Goal: Task Accomplishment & Management: Manage account settings

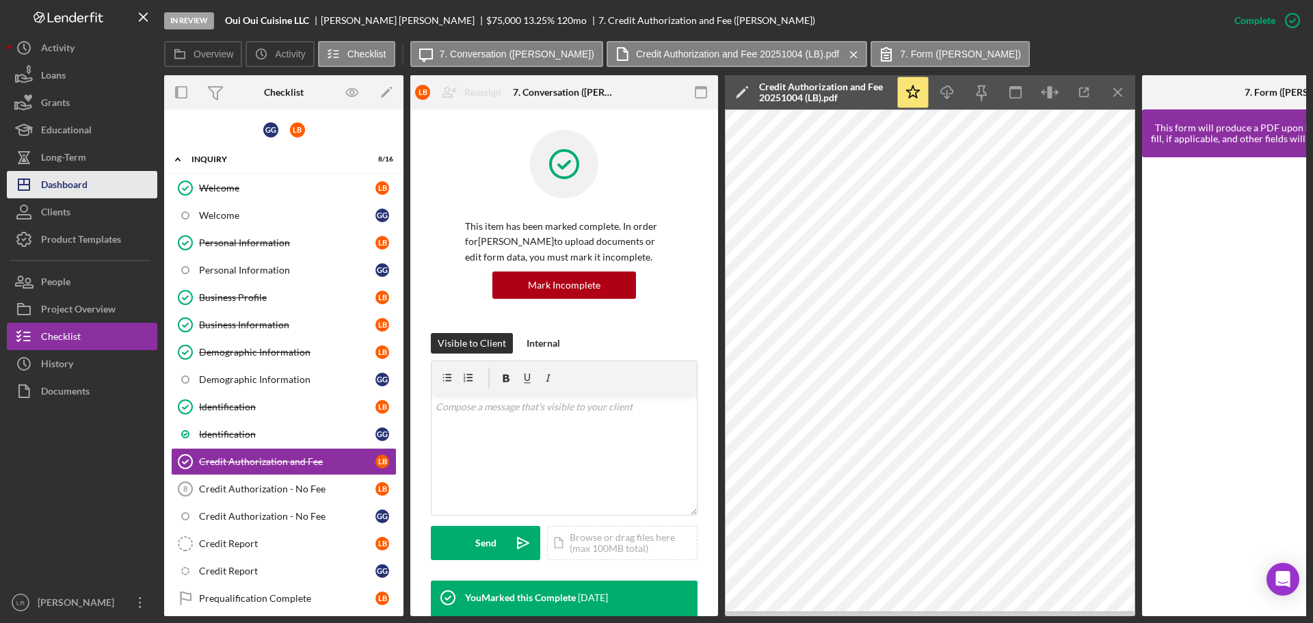
click at [89, 189] on button "Icon/Dashboard Dashboard" at bounding box center [82, 184] width 150 height 27
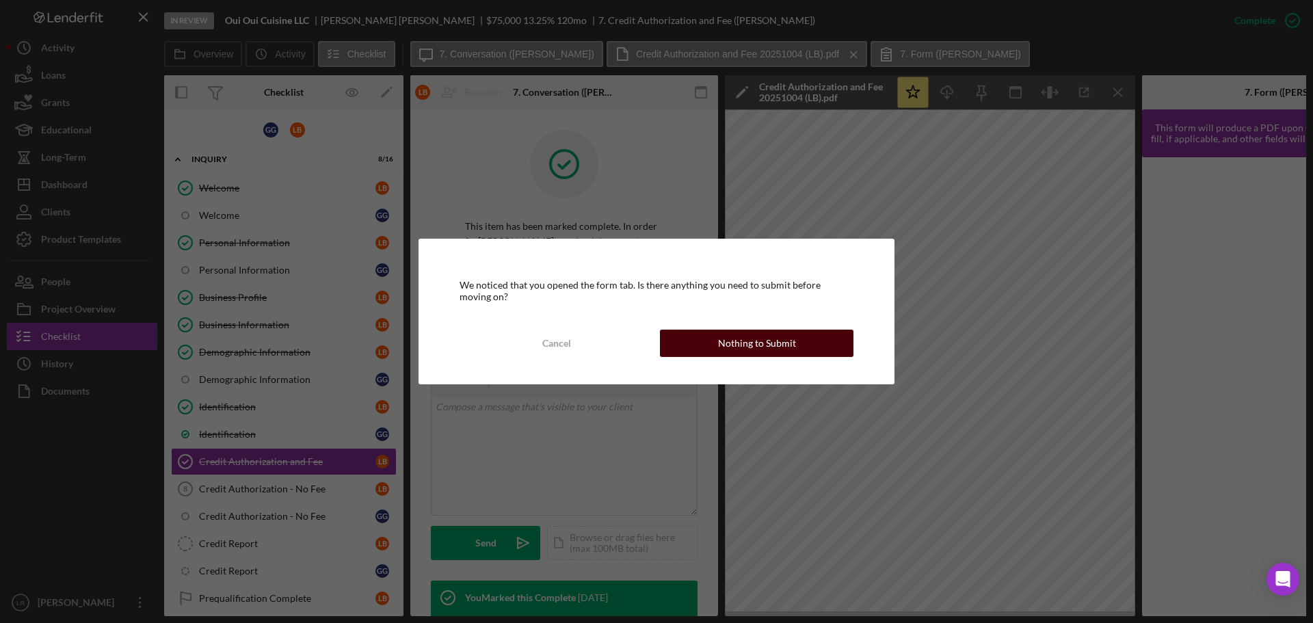
click at [745, 349] on div "Nothing to Submit" at bounding box center [757, 343] width 78 height 27
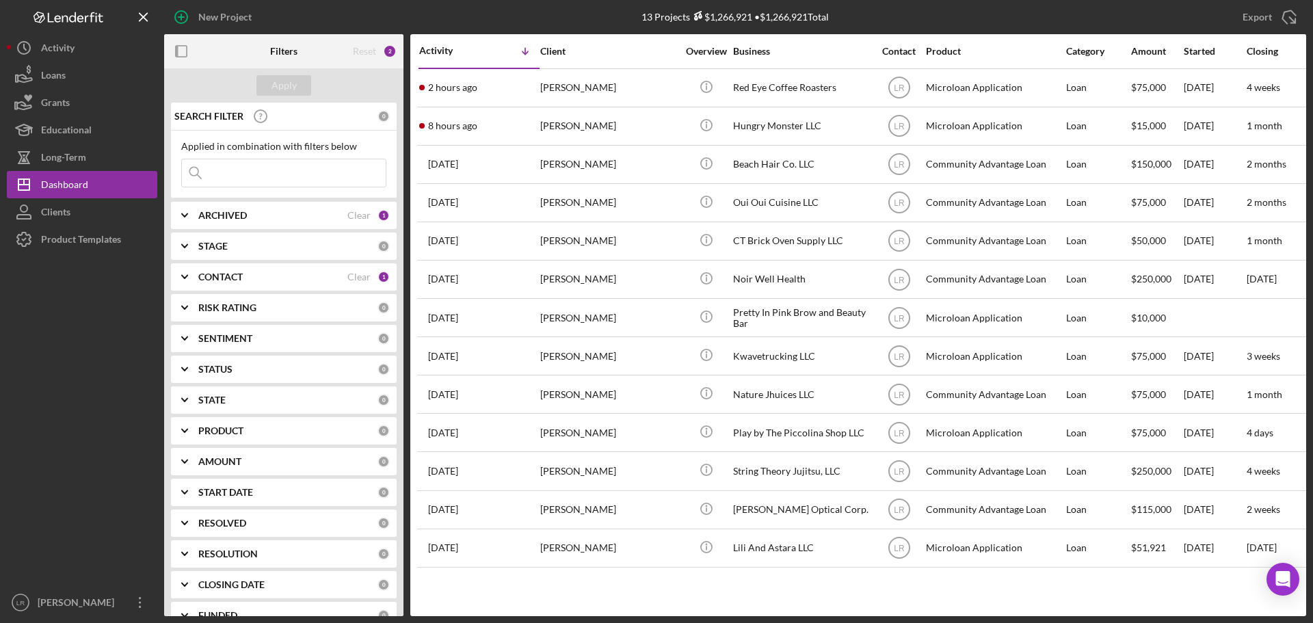
click at [247, 245] on div "STAGE" at bounding box center [287, 246] width 179 height 11
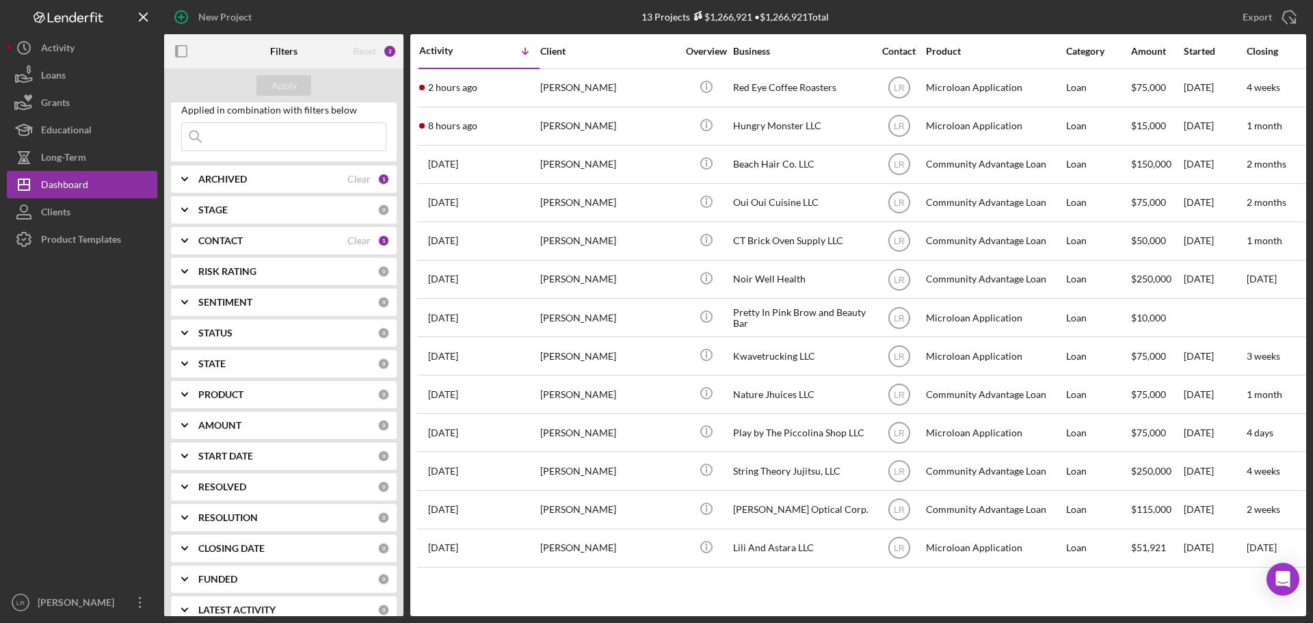
scroll to position [54, 0]
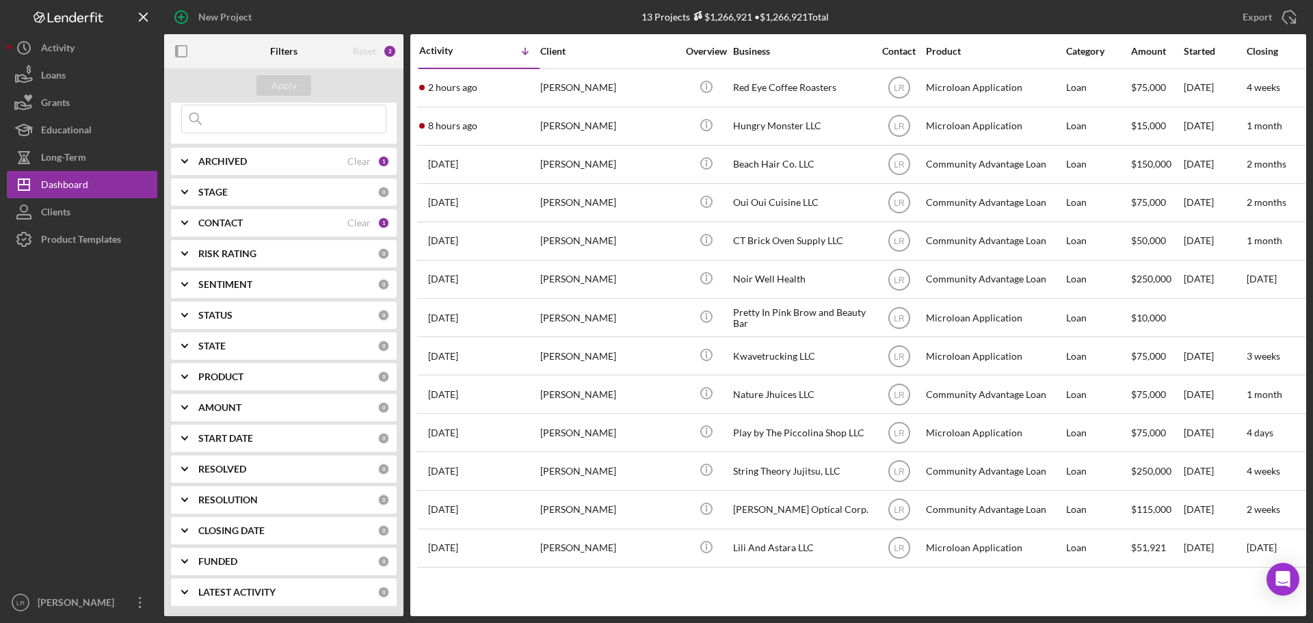
click at [263, 598] on b "LATEST ACTIVITY" at bounding box center [236, 592] width 77 height 11
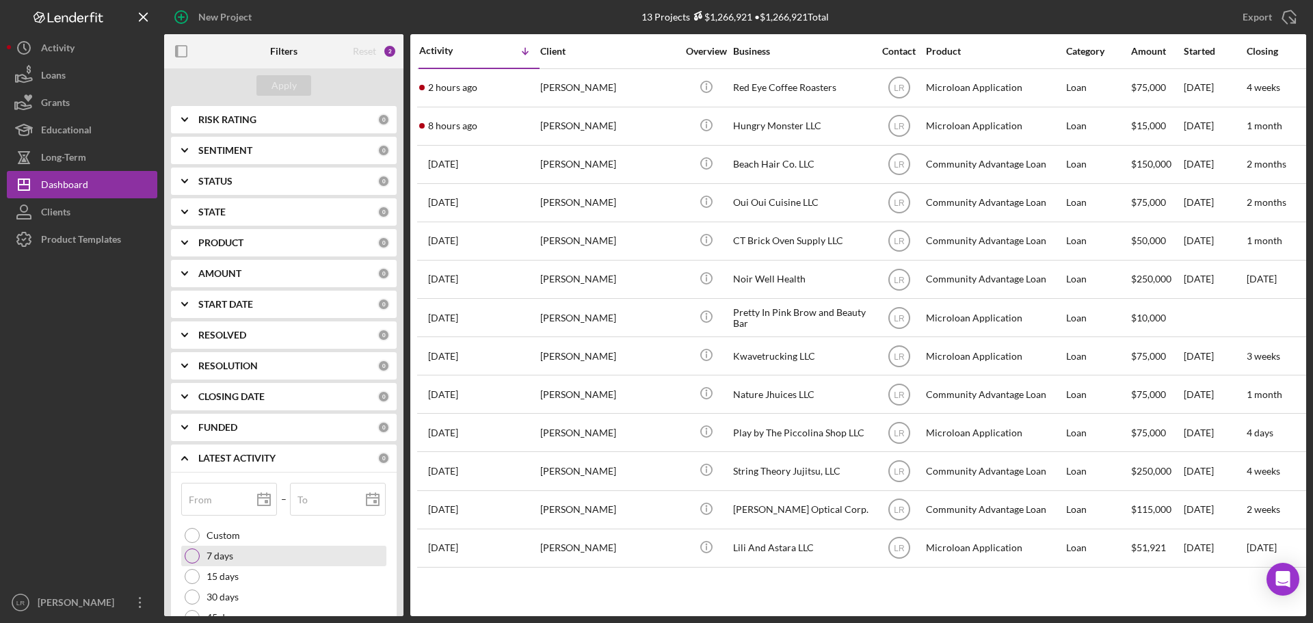
scroll to position [255, 0]
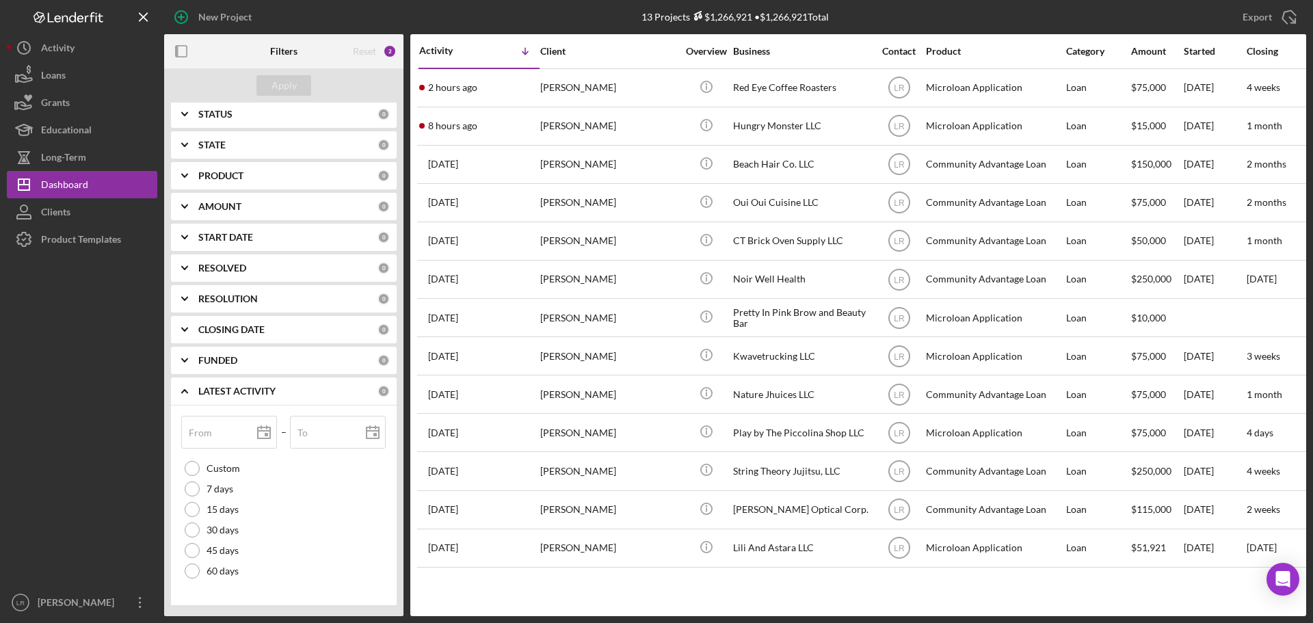
click at [206, 386] on b "LATEST ACTIVITY" at bounding box center [236, 391] width 77 height 11
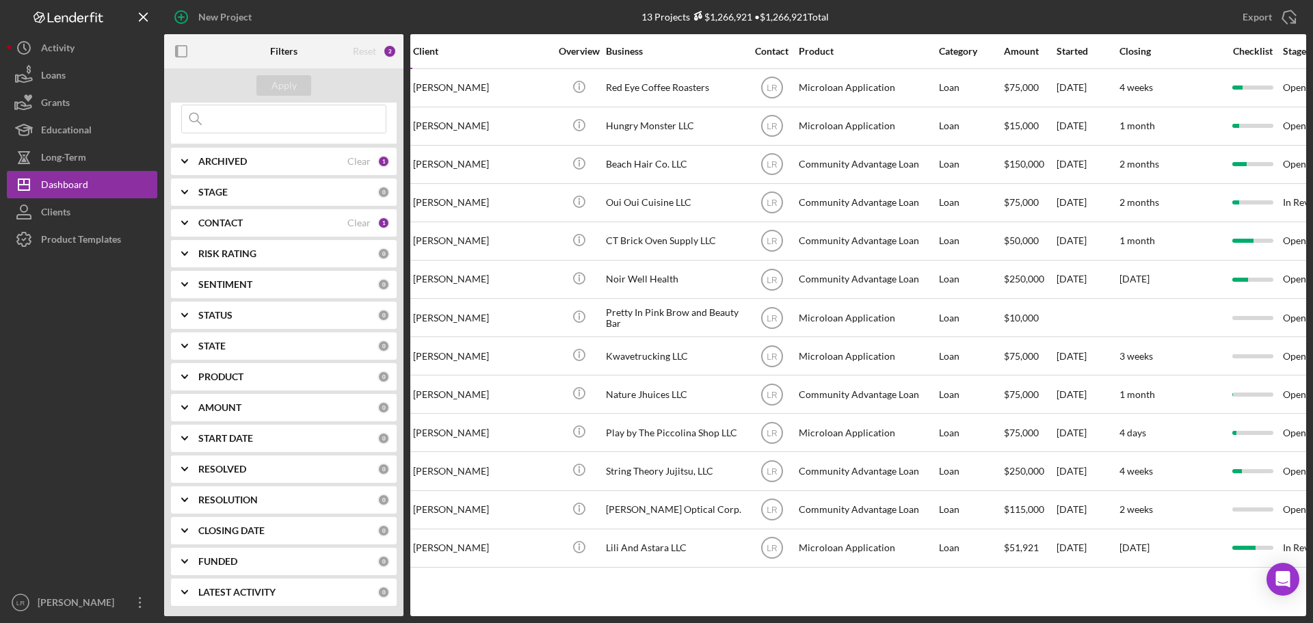
scroll to position [0, 0]
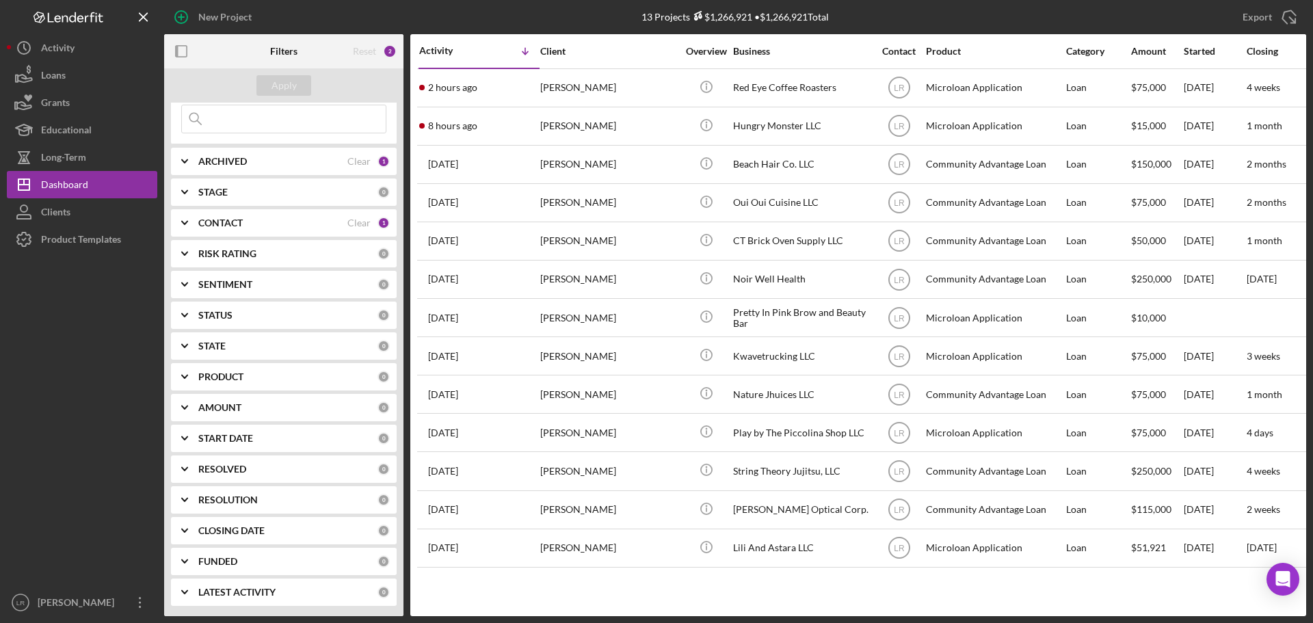
click at [260, 222] on div "CONTACT" at bounding box center [272, 222] width 149 height 11
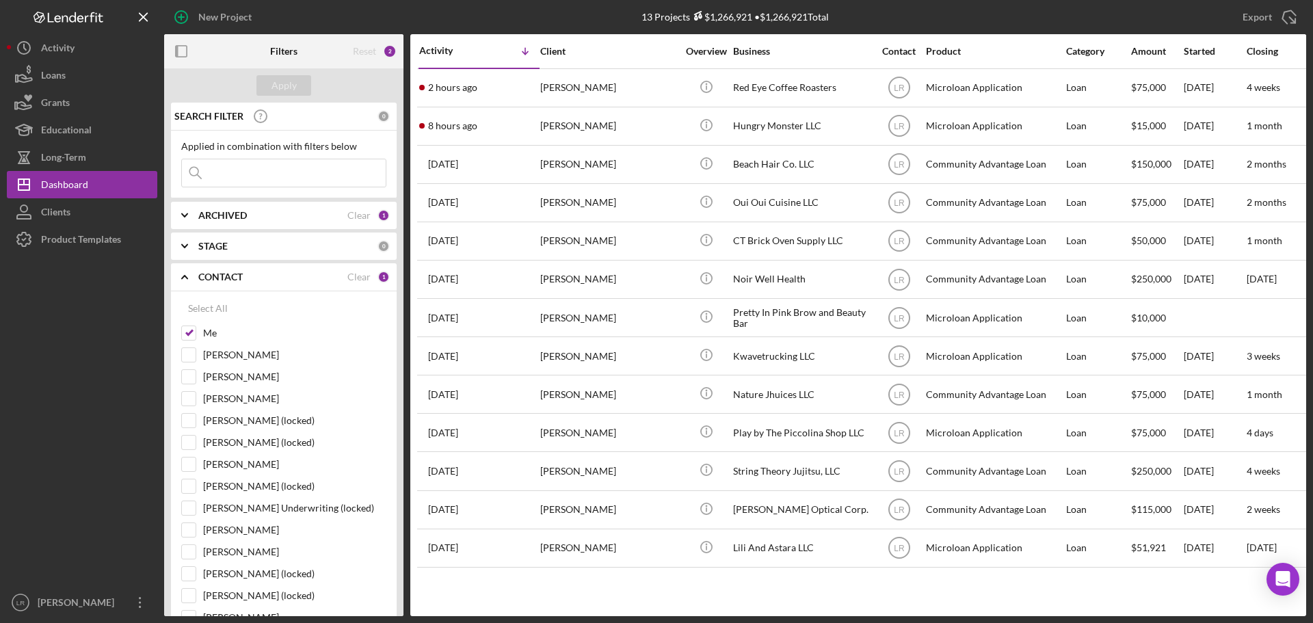
click at [212, 279] on b "CONTACT" at bounding box center [220, 276] width 44 height 11
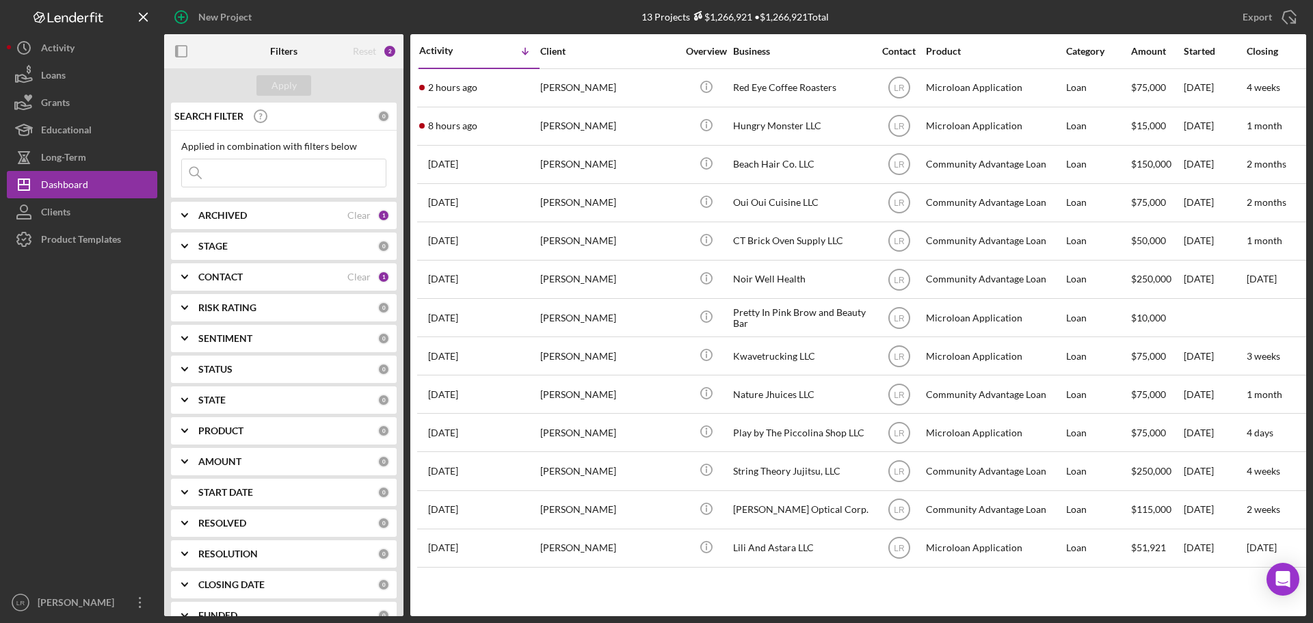
click at [215, 238] on div "STAGE 0" at bounding box center [293, 245] width 191 height 27
click at [200, 246] on icon "Icon/Expander" at bounding box center [185, 246] width 34 height 34
click at [222, 369] on b "STATUS" at bounding box center [215, 369] width 34 height 11
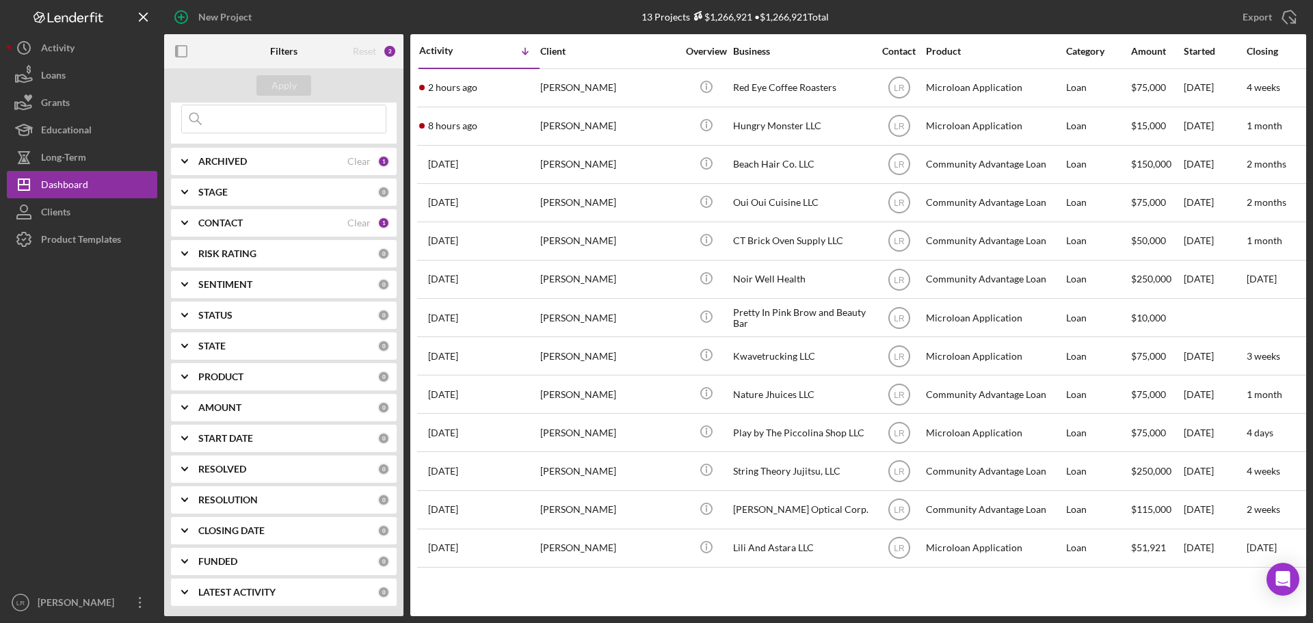
click at [273, 129] on input at bounding box center [284, 118] width 204 height 27
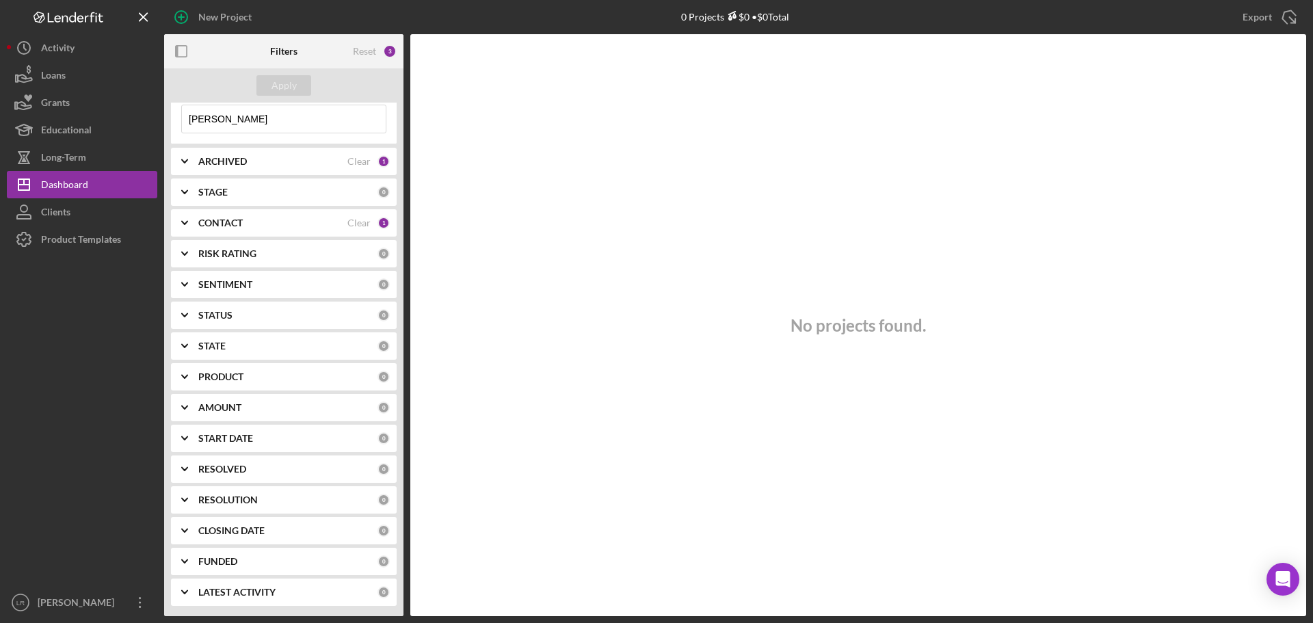
type input "[PERSON_NAME]"
click at [205, 164] on b "ARCHIVED" at bounding box center [222, 161] width 49 height 11
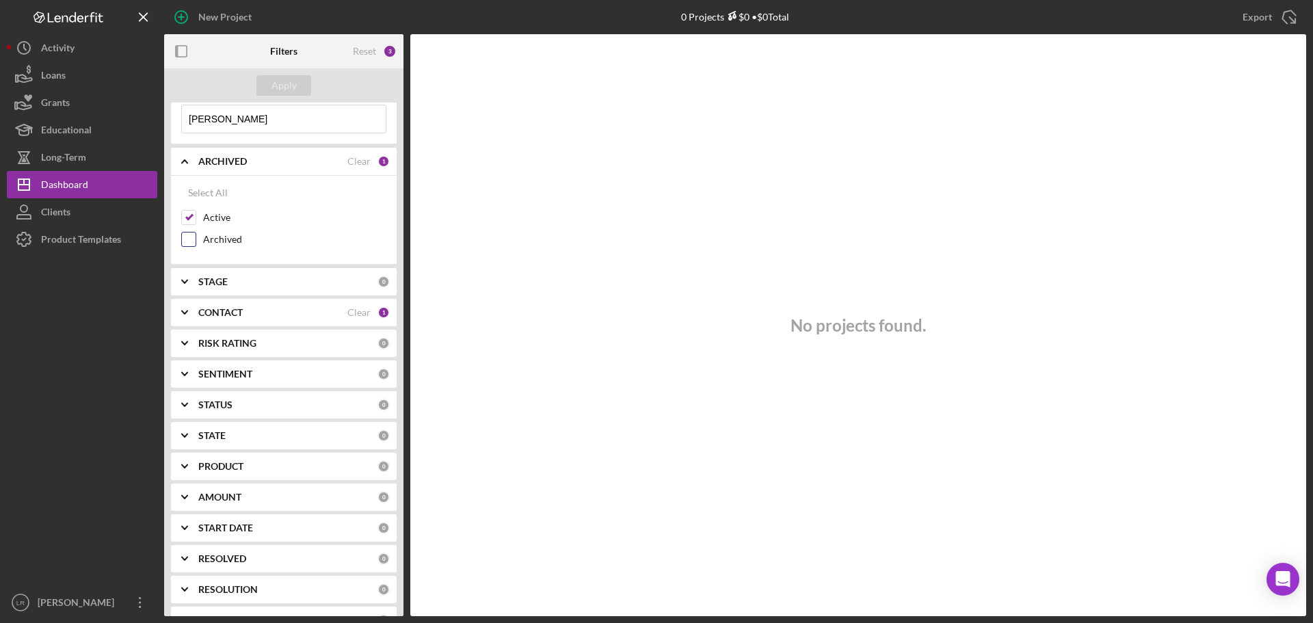
click at [204, 239] on label "Archived" at bounding box center [294, 239] width 183 height 14
click at [196, 239] on input "Archived" at bounding box center [189, 239] width 14 height 14
checkbox input "true"
click at [282, 83] on div "Apply" at bounding box center [283, 85] width 25 height 21
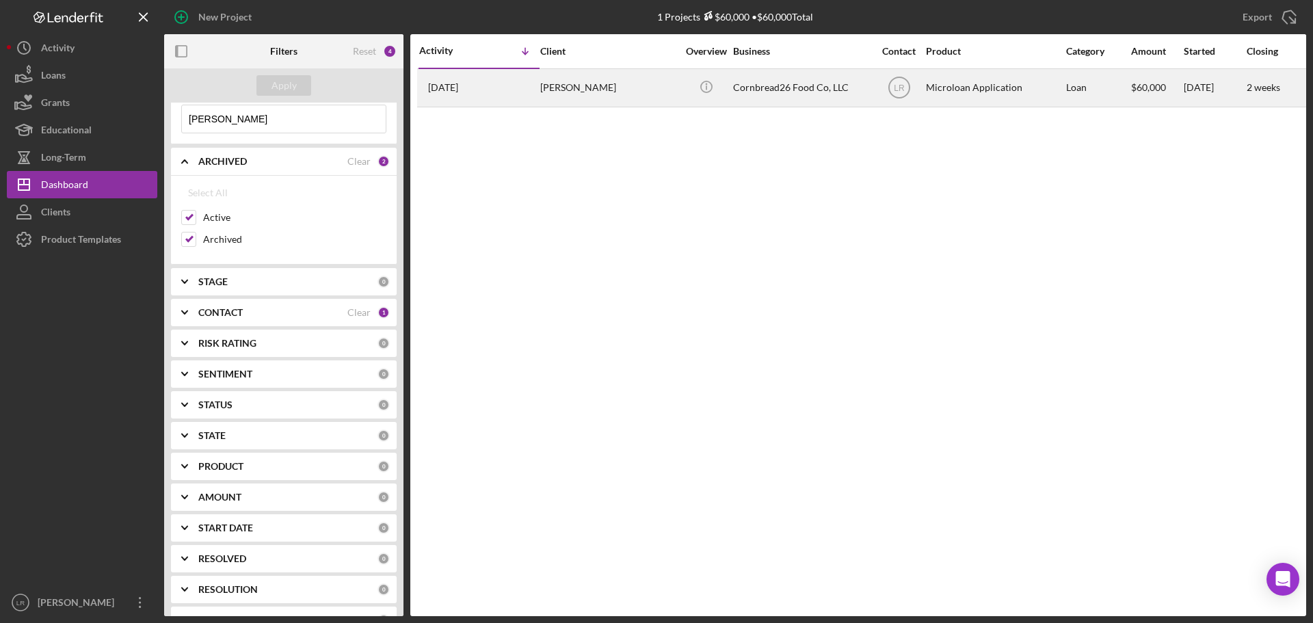
click at [484, 83] on div "[DATE] [PERSON_NAME]" at bounding box center [479, 88] width 120 height 36
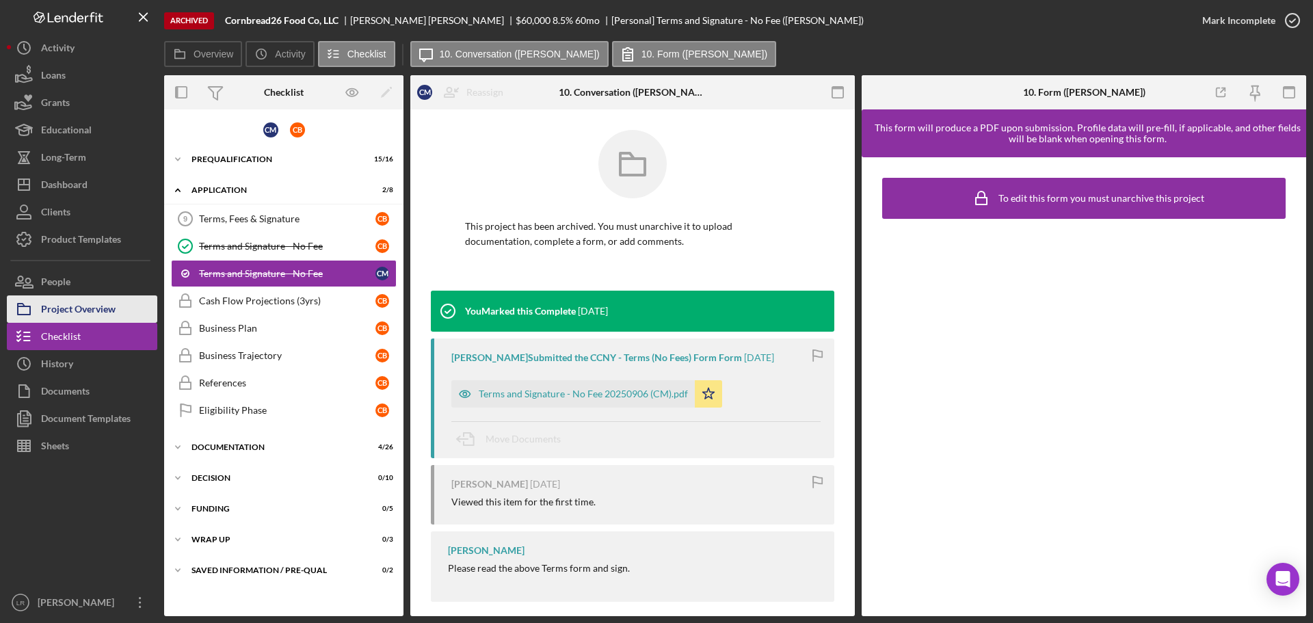
click at [84, 302] on div "Project Overview" at bounding box center [78, 310] width 75 height 31
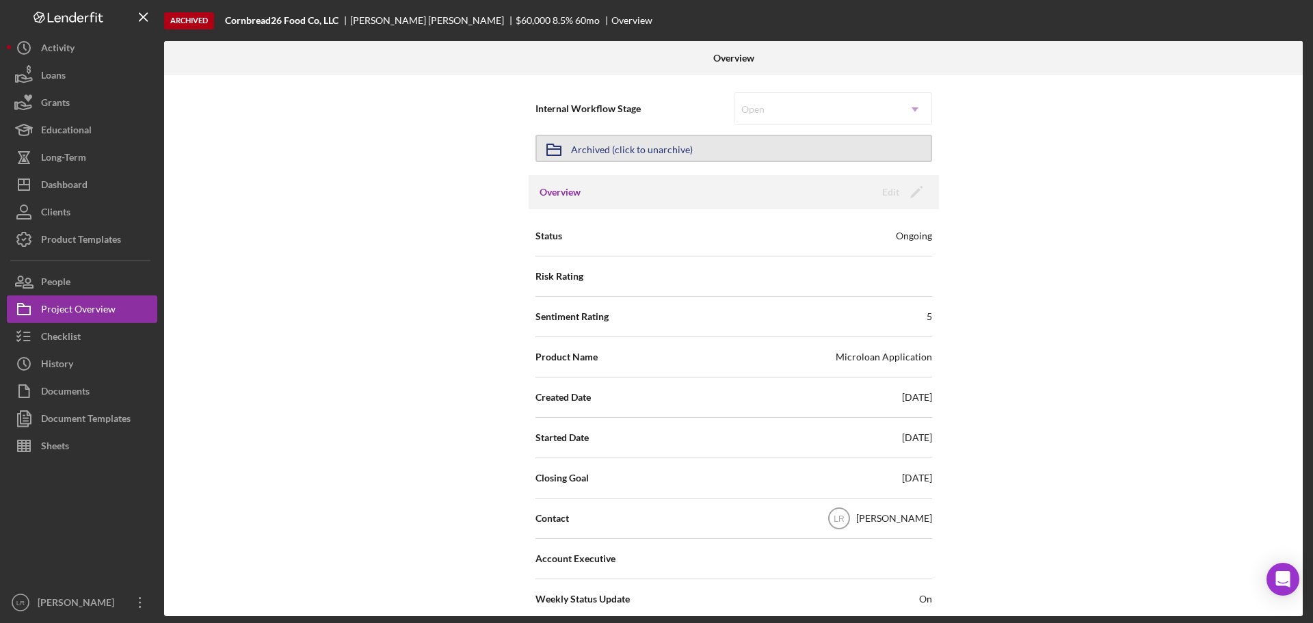
click at [654, 147] on div "Archived (click to unarchive)" at bounding box center [632, 148] width 122 height 25
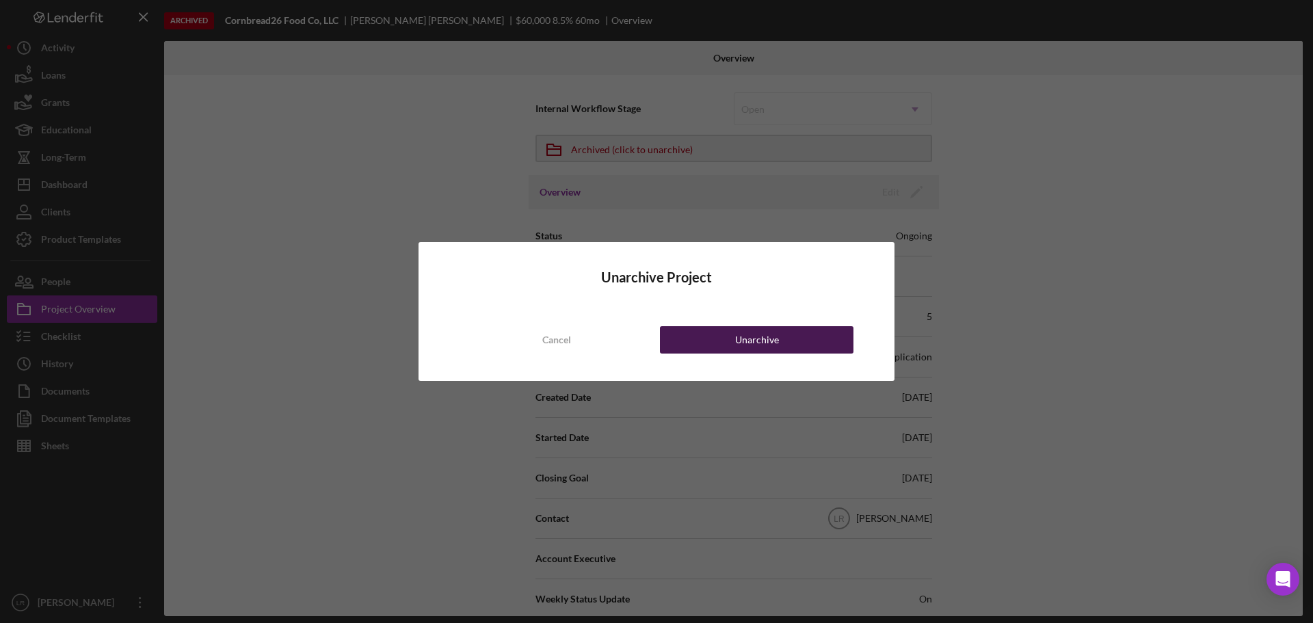
click at [765, 340] on div "Unarchive" at bounding box center [757, 339] width 44 height 27
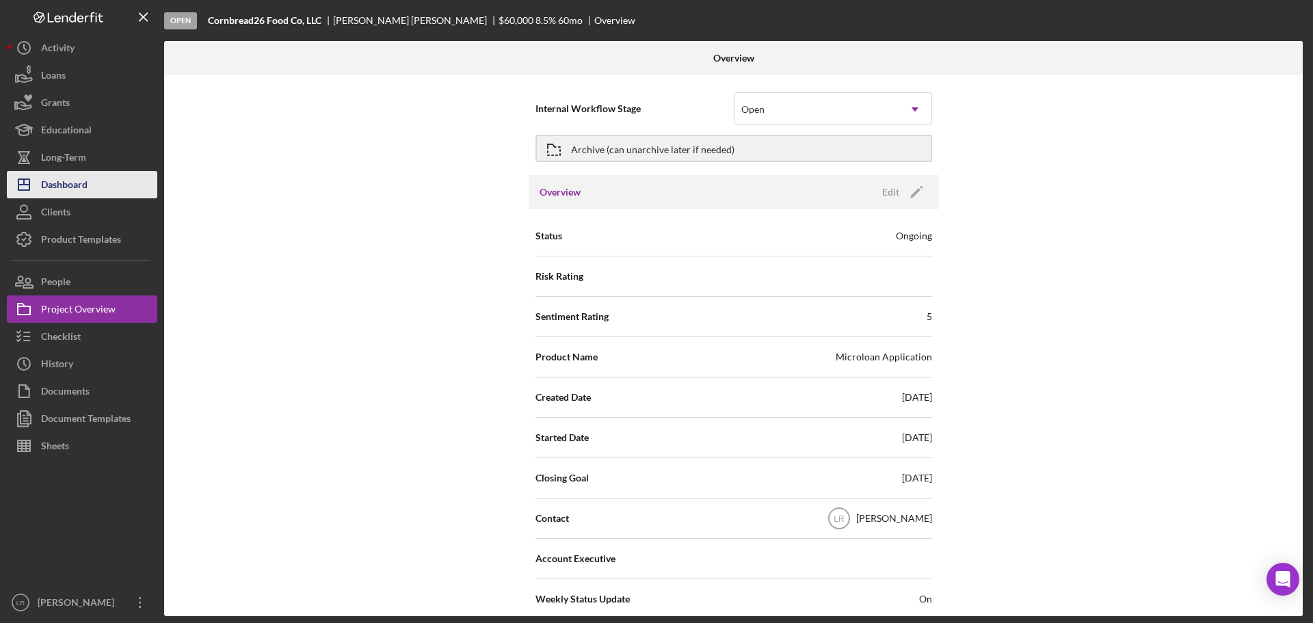
click at [82, 183] on div "Dashboard" at bounding box center [64, 186] width 46 height 31
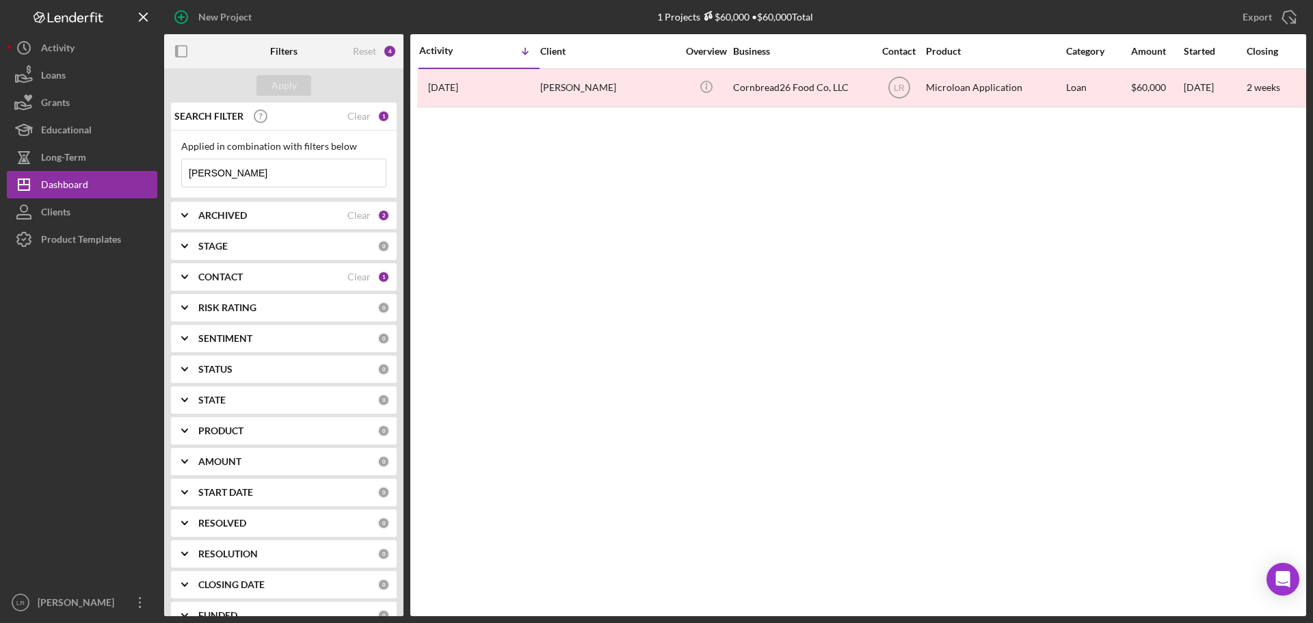
click at [264, 214] on div "ARCHIVED" at bounding box center [272, 215] width 149 height 11
click at [230, 296] on label "Archived" at bounding box center [294, 293] width 183 height 14
click at [196, 296] on input "Archived" at bounding box center [189, 293] width 14 height 14
checkbox input "false"
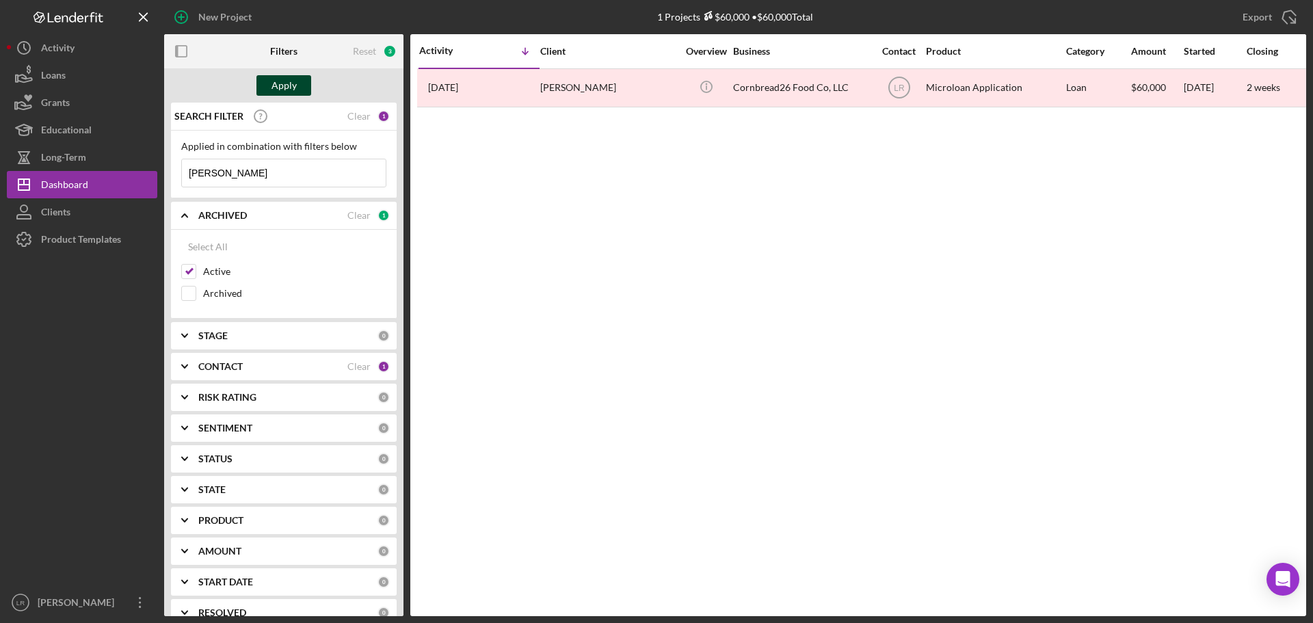
click at [267, 79] on button "Apply" at bounding box center [283, 85] width 55 height 21
drag, startPoint x: 241, startPoint y: 174, endPoint x: 36, endPoint y: 167, distance: 204.5
click at [36, 167] on div "New Project 1 Projects $60,000 • $60,000 Total [PERSON_NAME] Export Icon/Export…" at bounding box center [656, 308] width 1299 height 616
click at [668, 200] on div "Activity Icon/Table Sort Arrow Client Overview Business Contact Product Categor…" at bounding box center [858, 325] width 896 height 582
click at [273, 89] on div "Apply" at bounding box center [283, 85] width 25 height 21
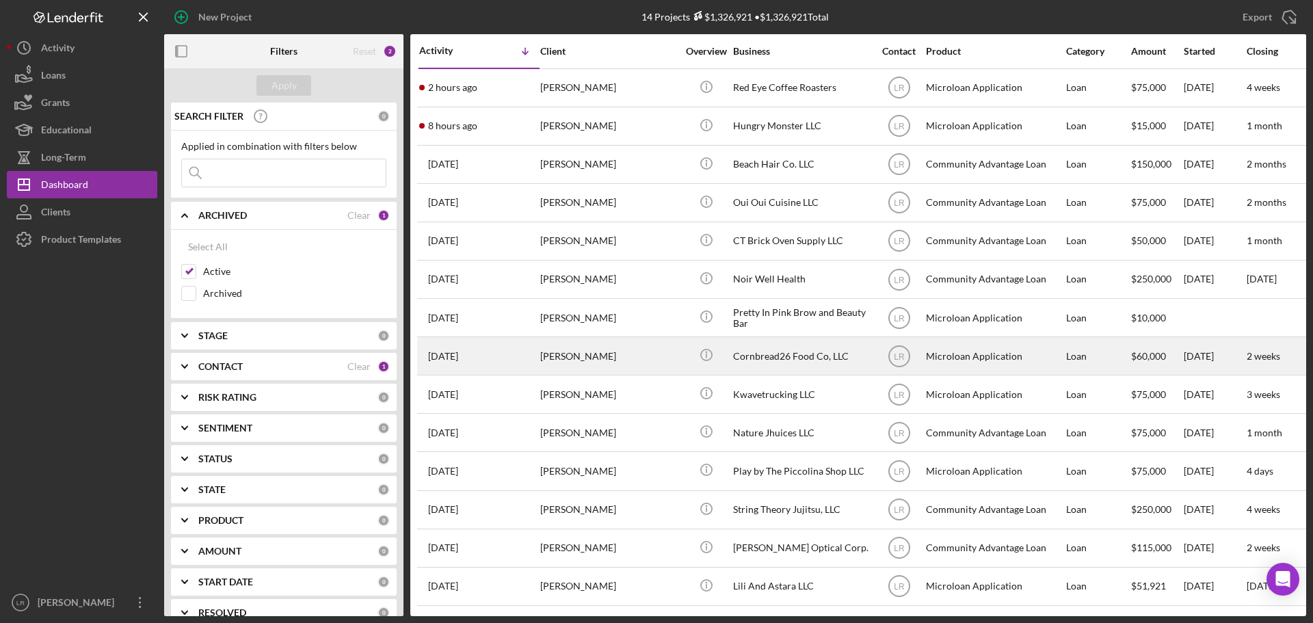
click at [632, 347] on div "[PERSON_NAME]" at bounding box center [608, 356] width 137 height 36
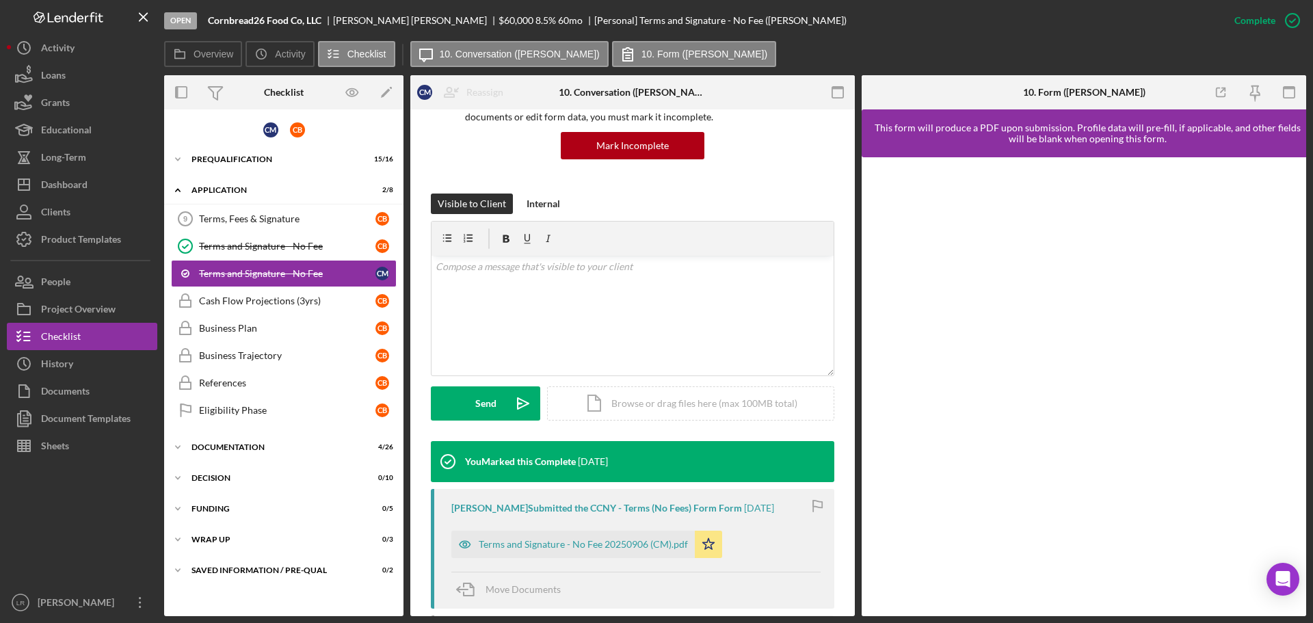
scroll to position [288, 0]
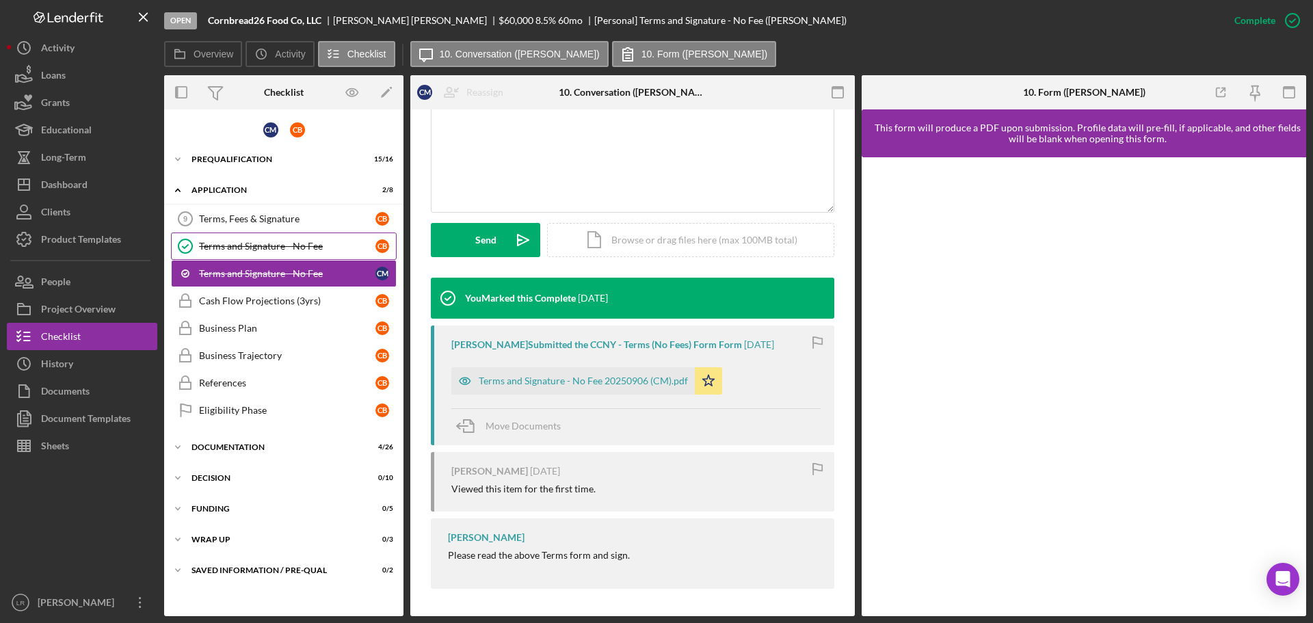
click at [325, 250] on div "Terms and Signature - No Fee" at bounding box center [287, 246] width 176 height 11
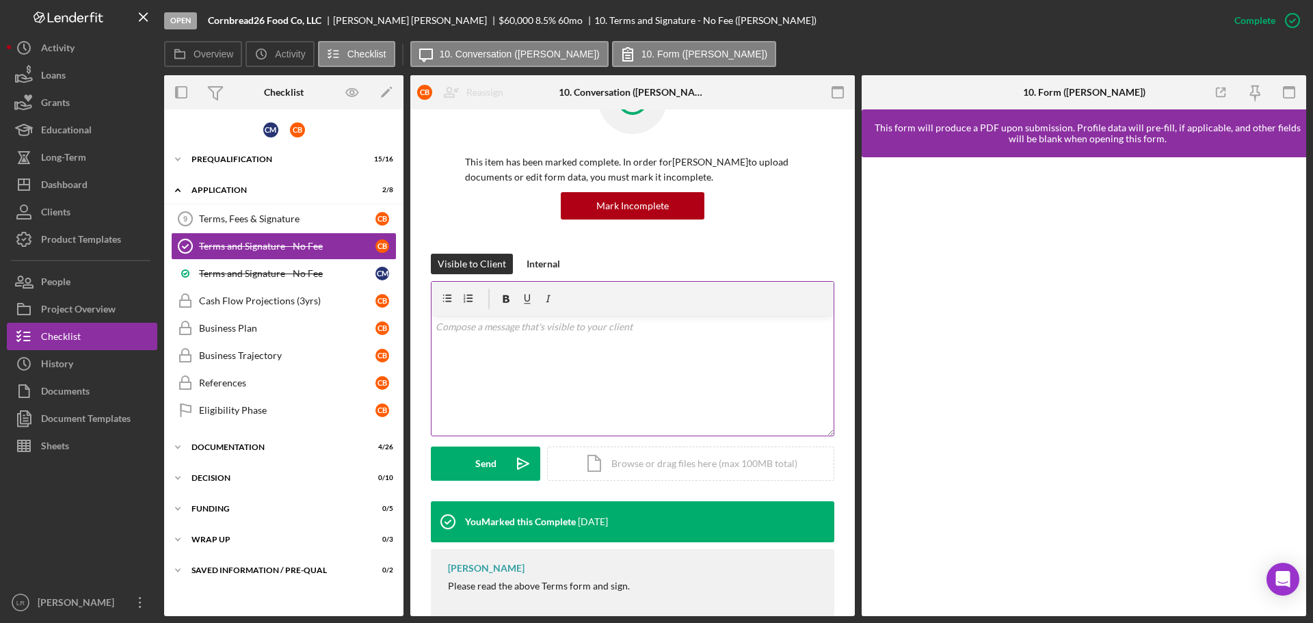
scroll to position [95, 0]
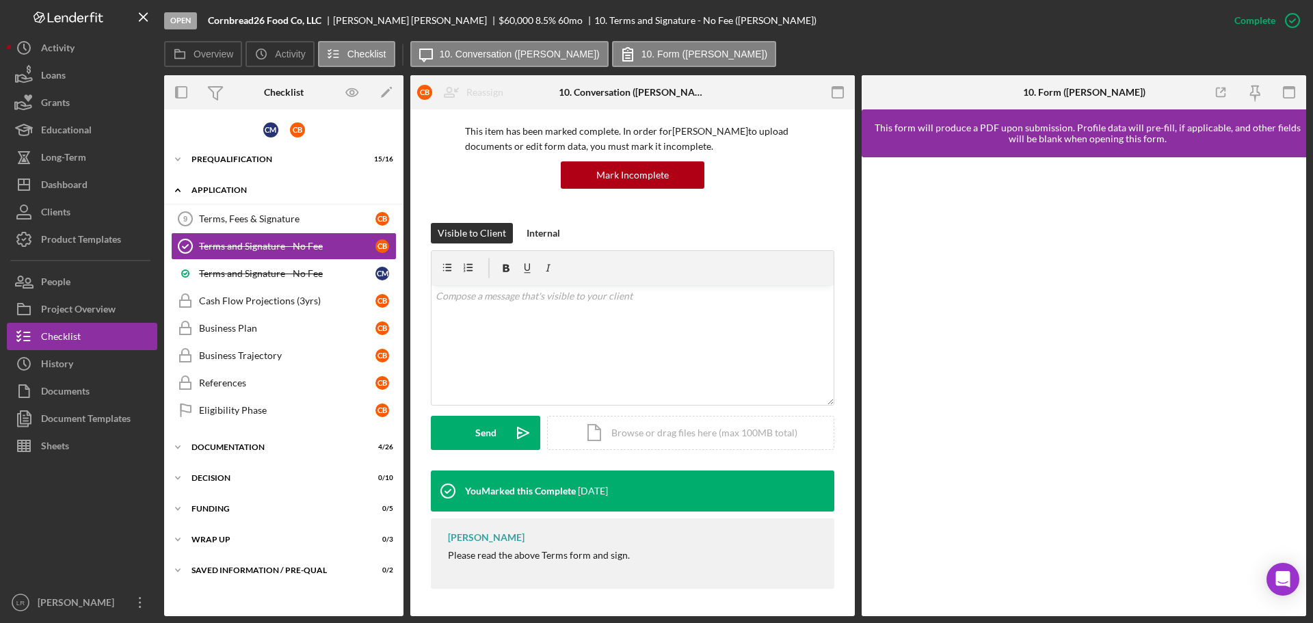
click at [206, 188] on div "Application" at bounding box center [288, 190] width 195 height 8
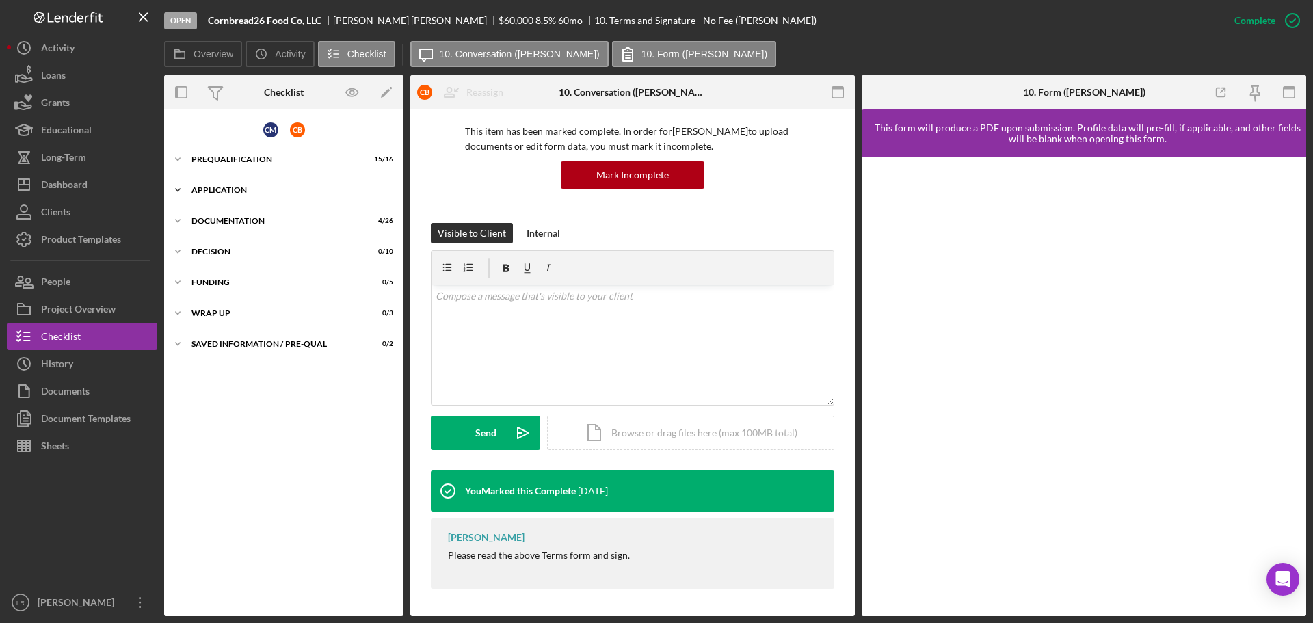
click at [206, 188] on div "Application" at bounding box center [288, 190] width 195 height 8
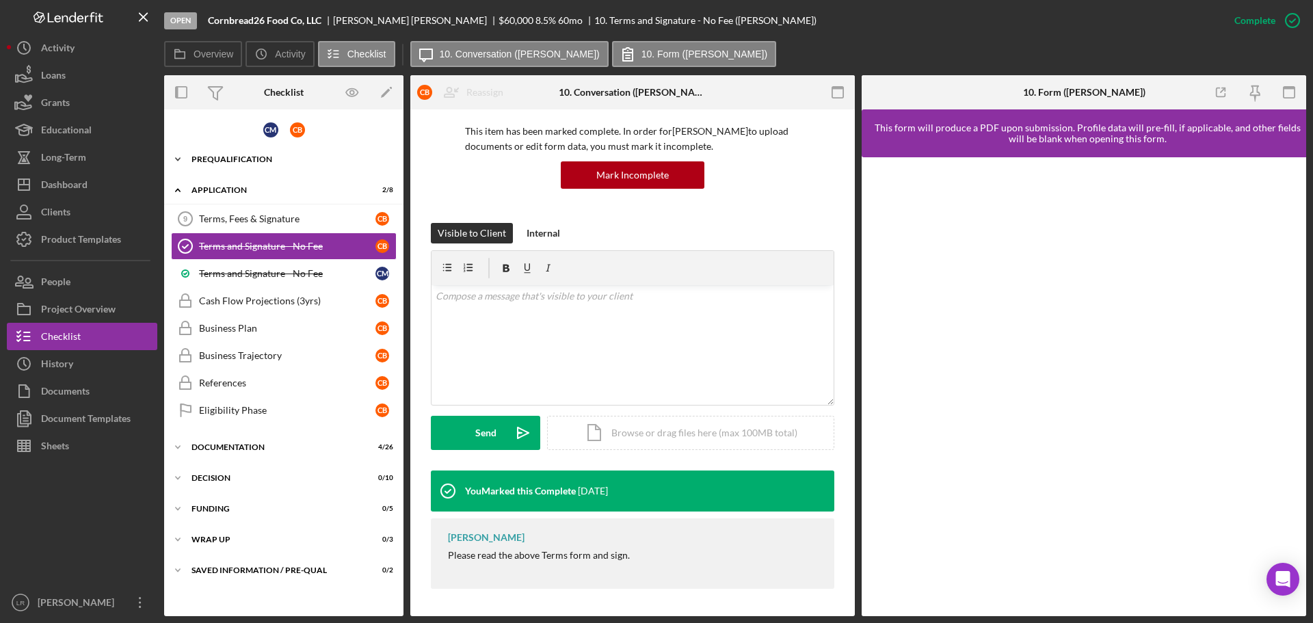
click at [218, 154] on div "Icon/Expander Prequalification 15 / 16" at bounding box center [283, 159] width 239 height 27
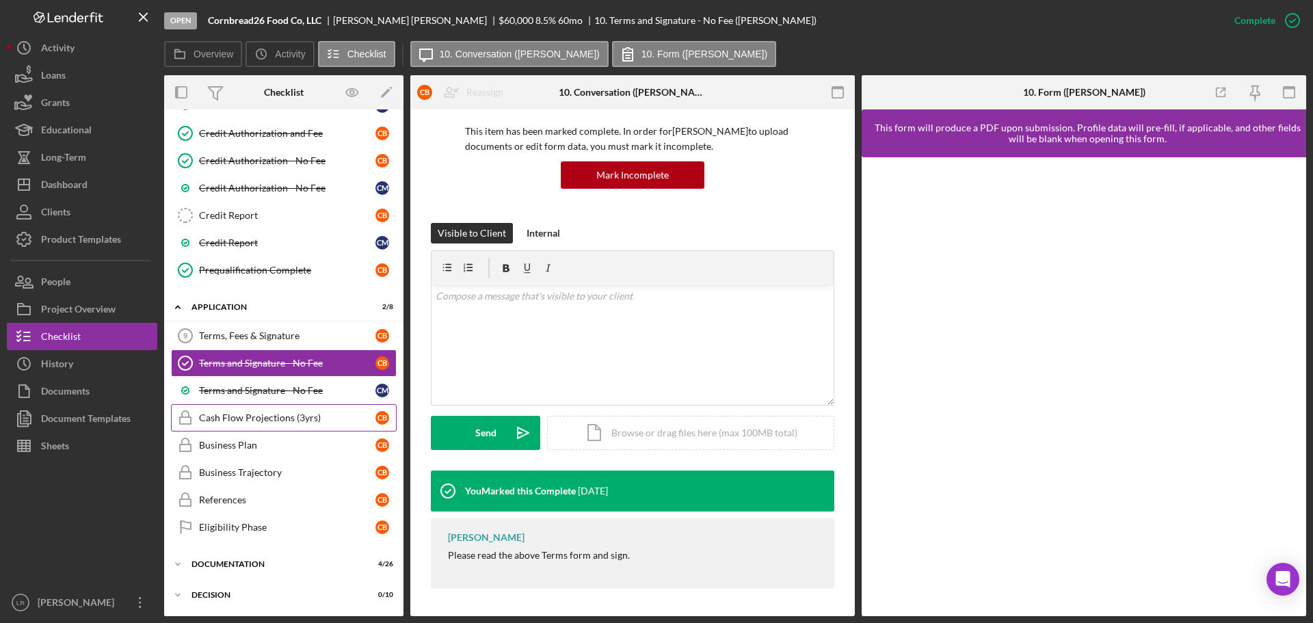
scroll to position [342, 0]
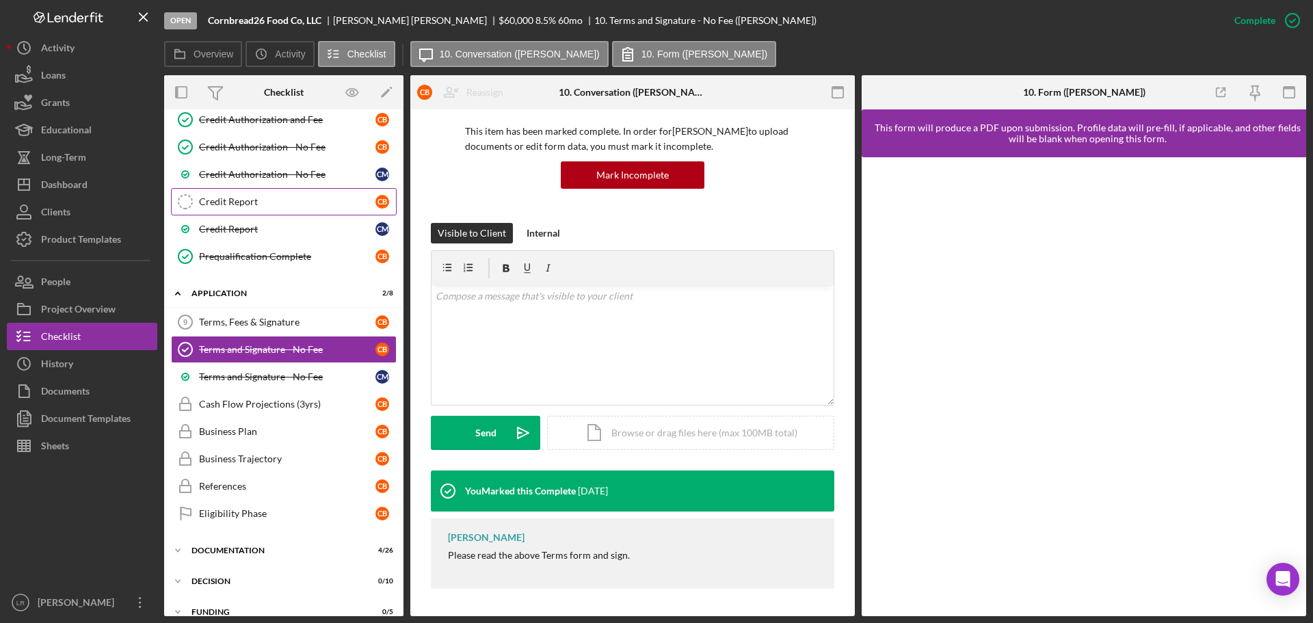
click at [280, 189] on link "Credit Report Credit Report C B" at bounding box center [284, 201] width 226 height 27
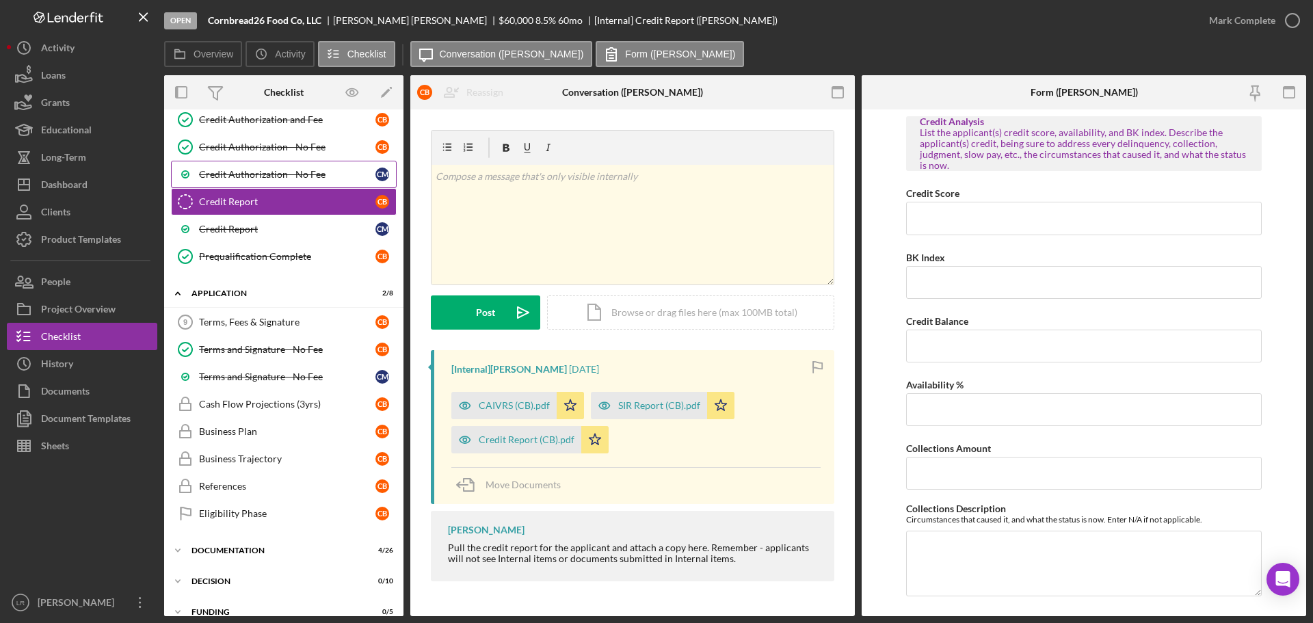
scroll to position [273, 0]
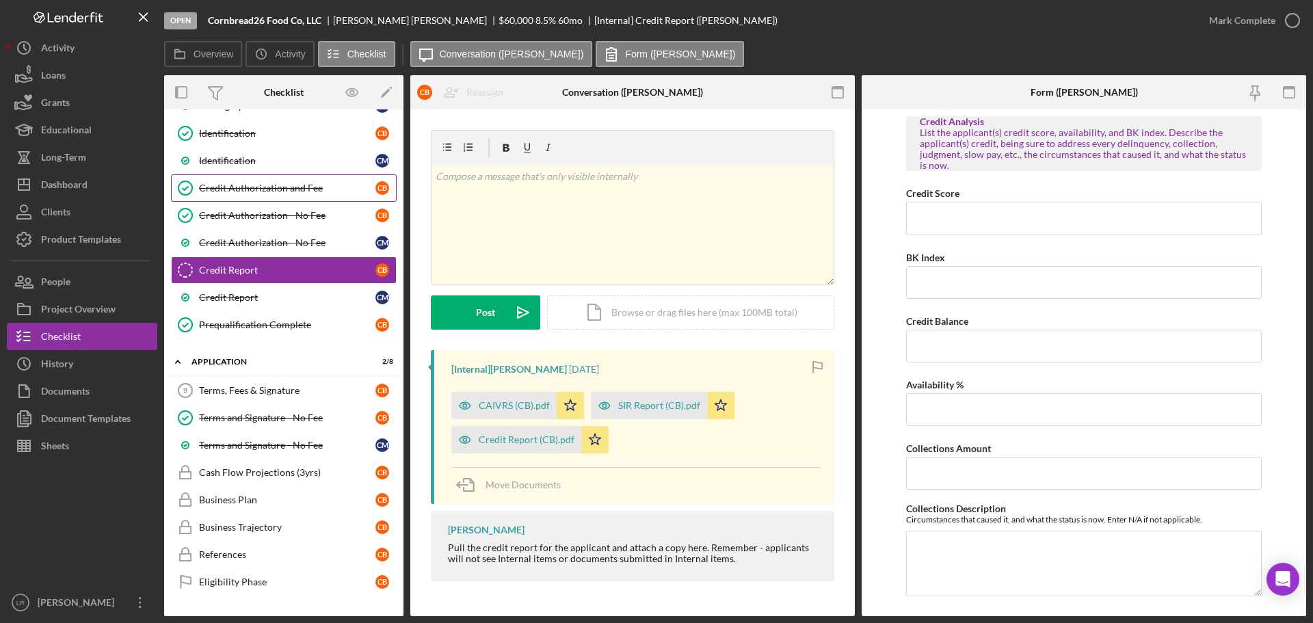
click at [332, 188] on div "Credit Authorization and Fee" at bounding box center [287, 188] width 176 height 11
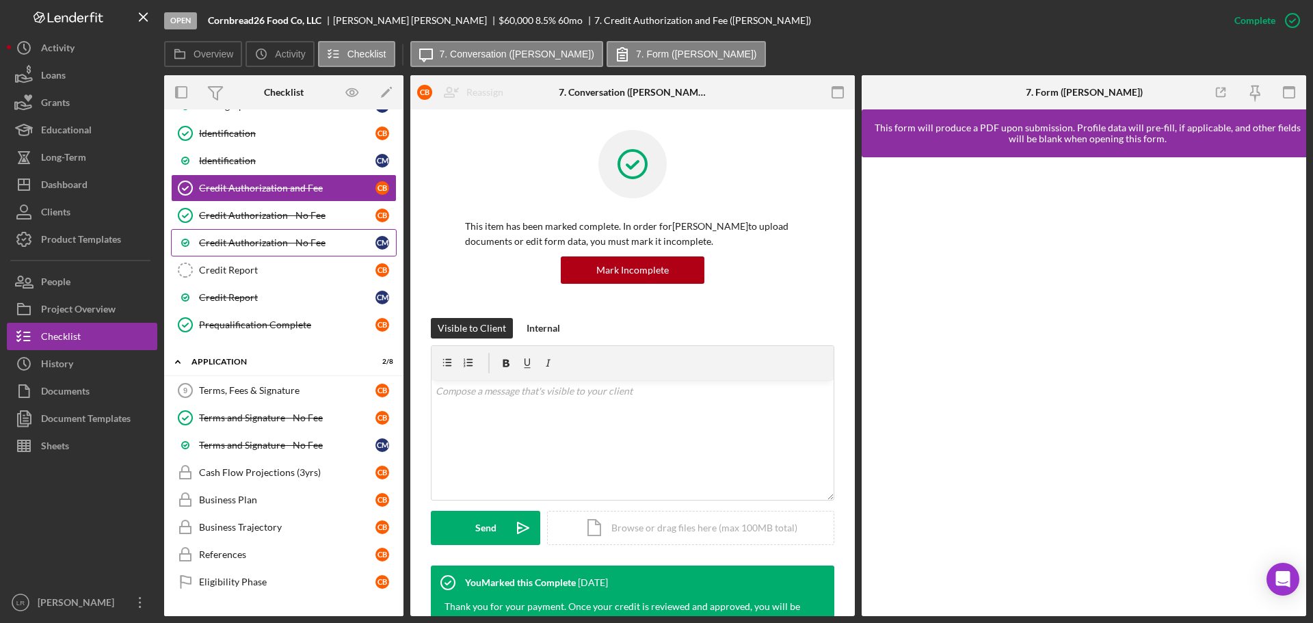
click at [322, 231] on link "Credit Authorization - No Fee C M" at bounding box center [284, 242] width 226 height 27
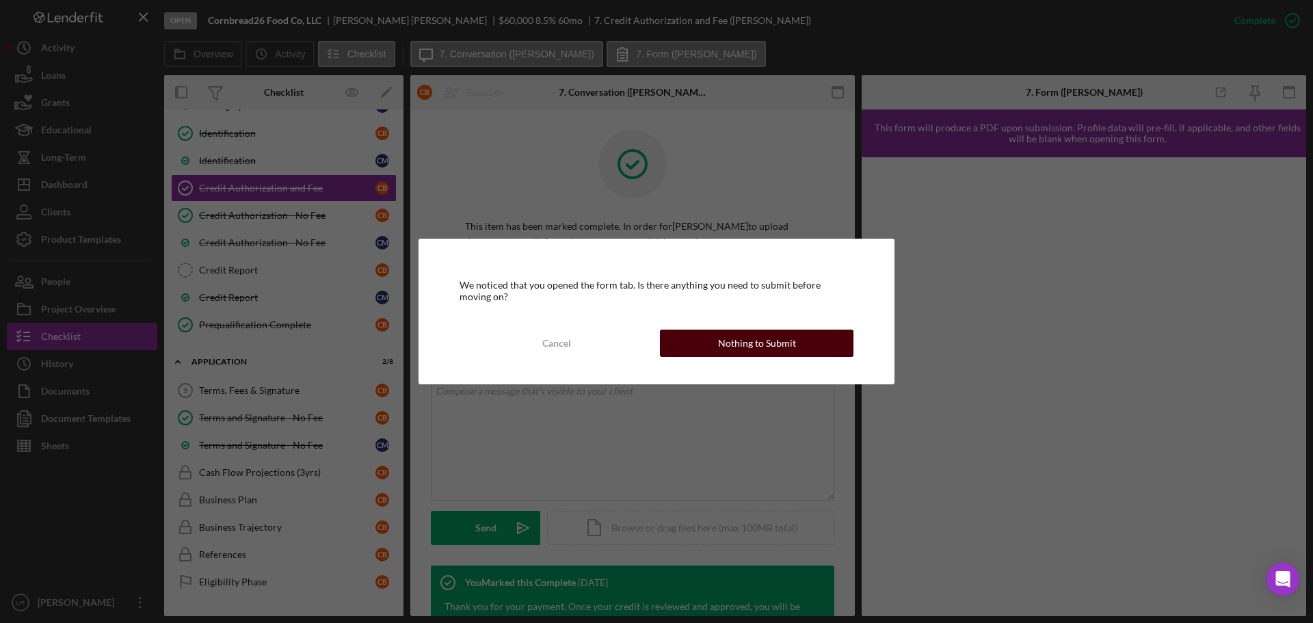
click at [748, 340] on div "Nothing to Submit" at bounding box center [757, 343] width 78 height 27
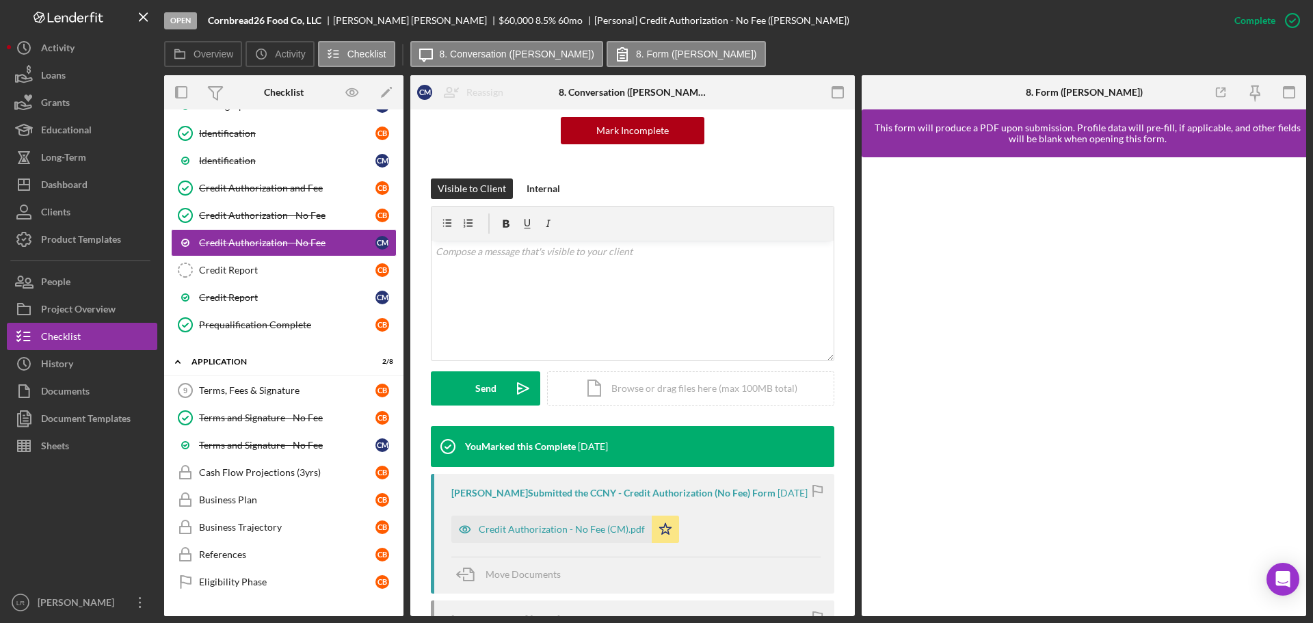
scroll to position [299, 0]
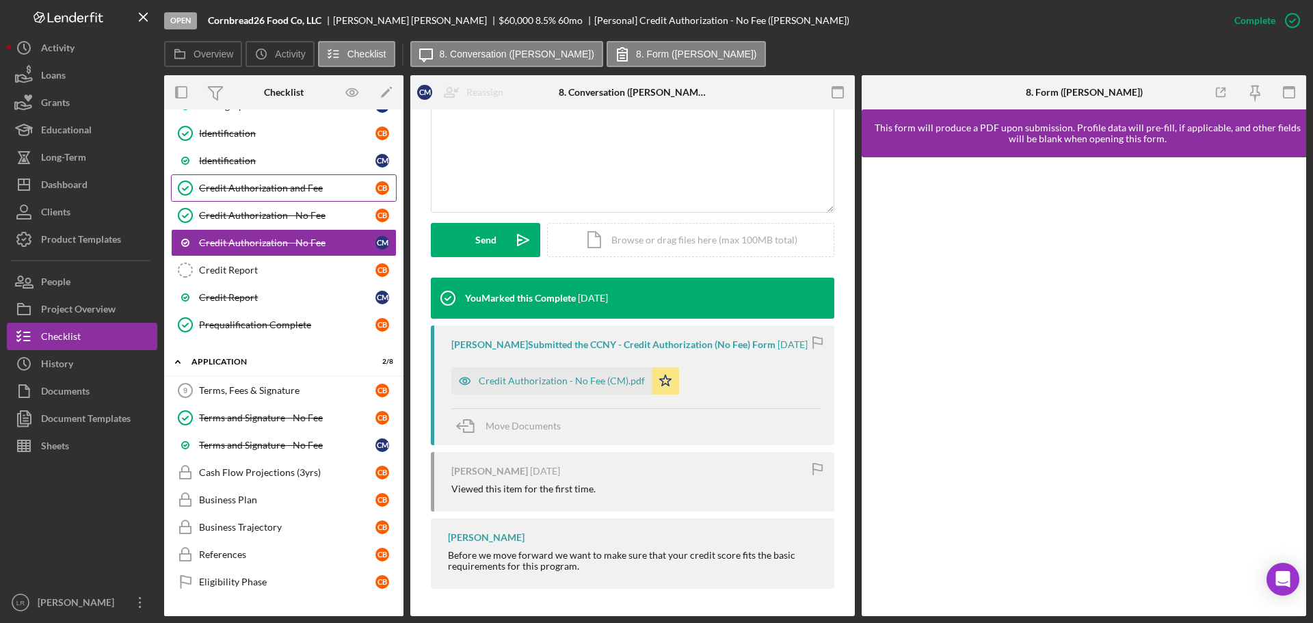
click at [323, 180] on link "Credit Authorization and Fee Credit Authorization and Fee C B" at bounding box center [284, 187] width 226 height 27
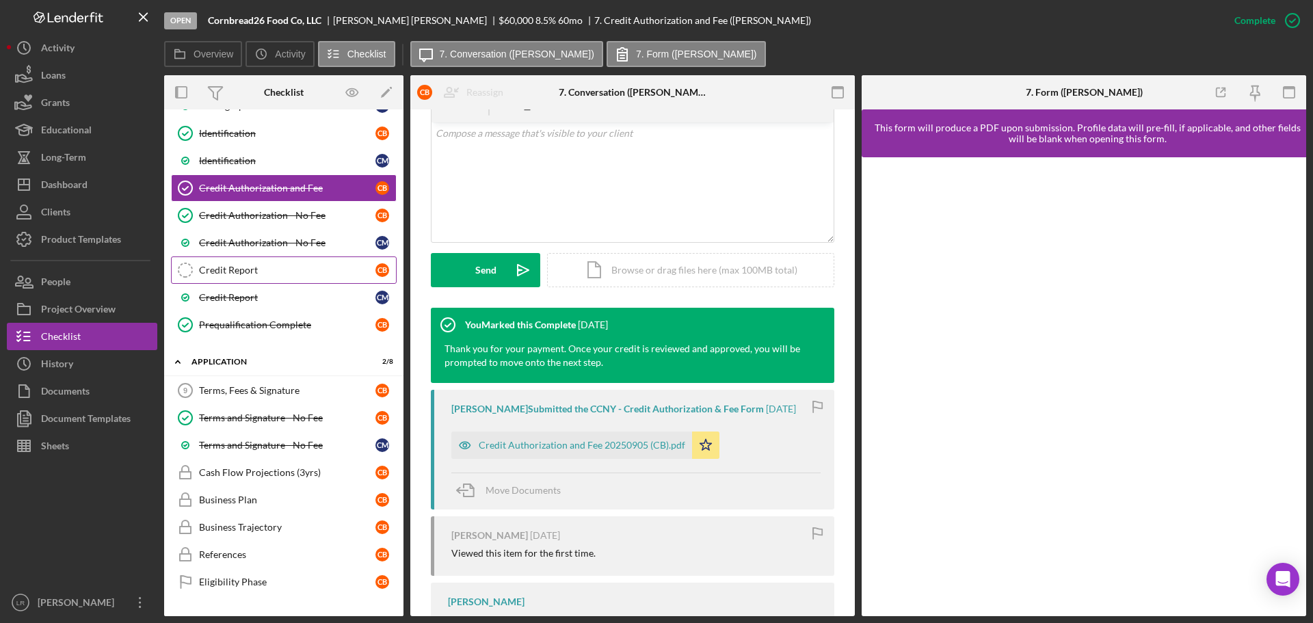
scroll to position [129, 0]
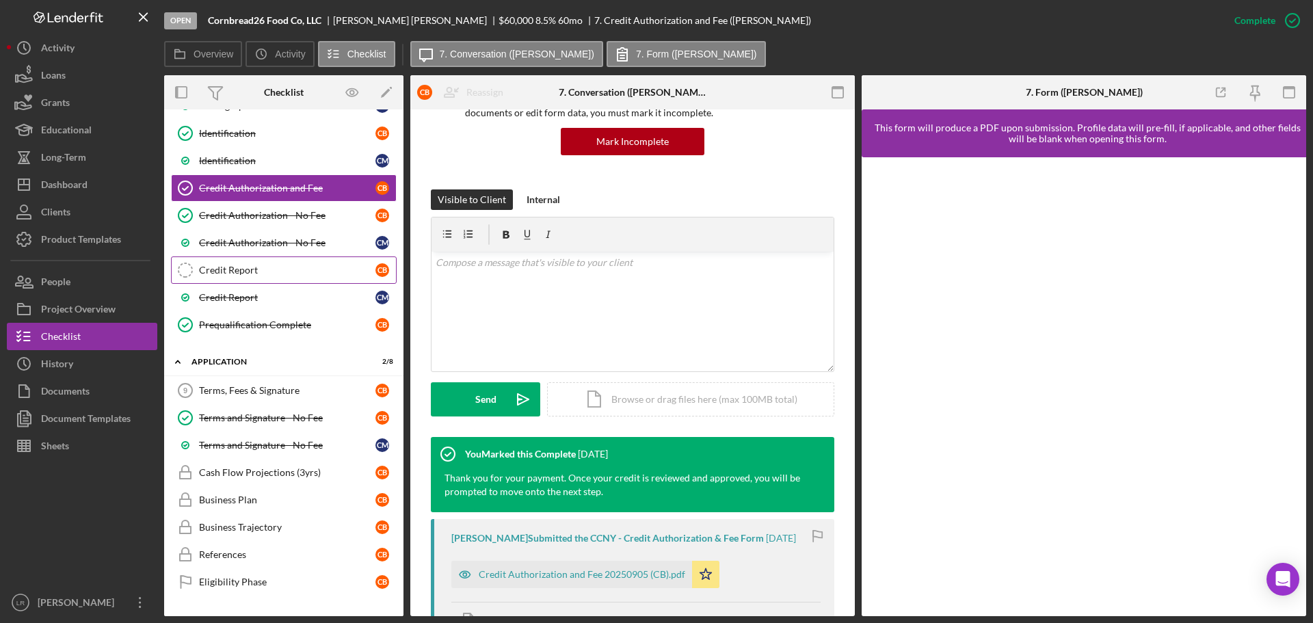
click at [308, 275] on div "Credit Report" at bounding box center [287, 270] width 176 height 11
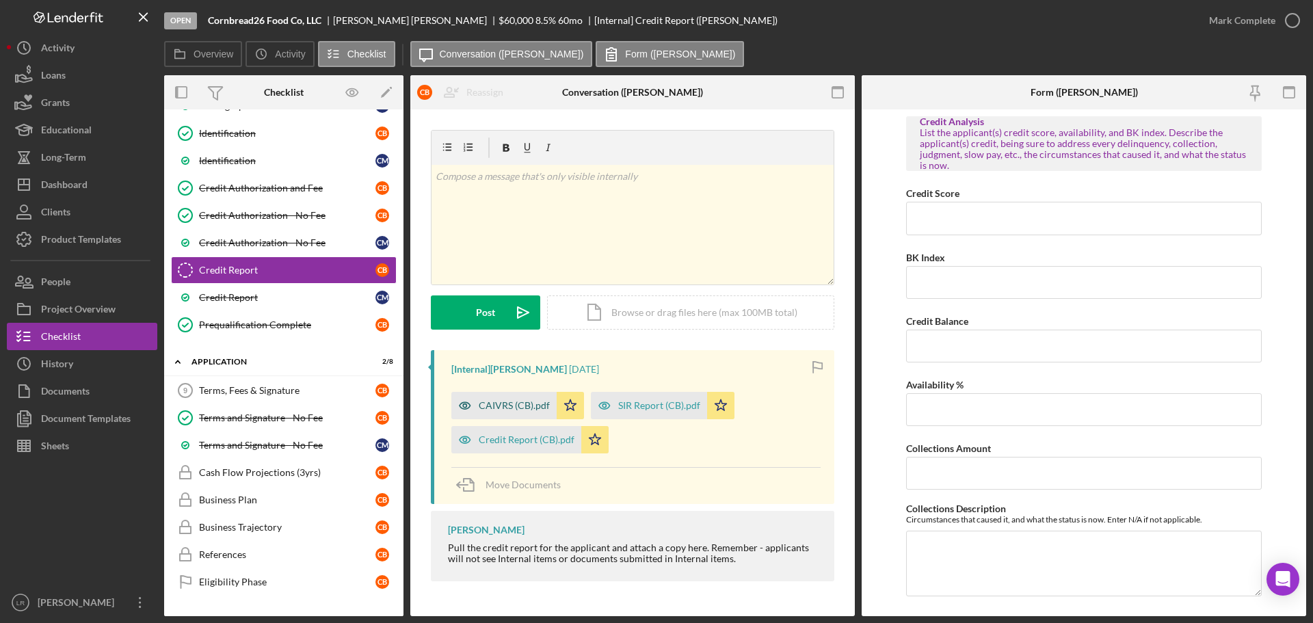
click at [510, 406] on div "CAIVRS (CB).pdf" at bounding box center [514, 405] width 71 height 11
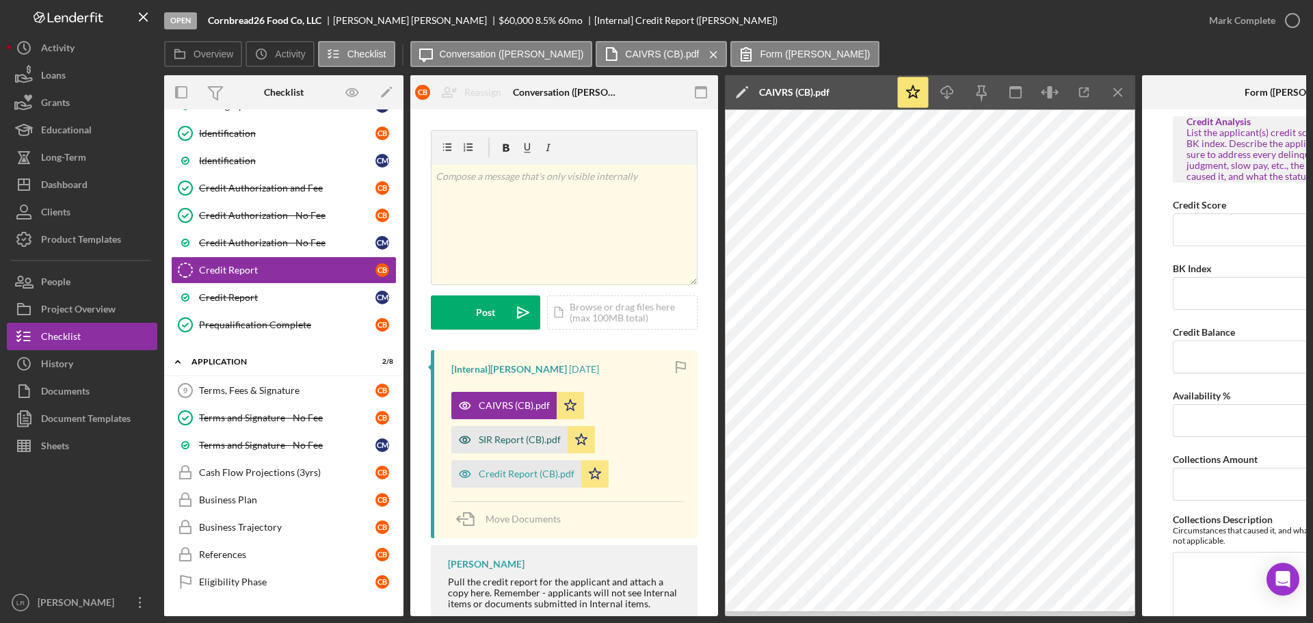
click at [535, 442] on div "SIR Report (CB).pdf" at bounding box center [520, 439] width 82 height 11
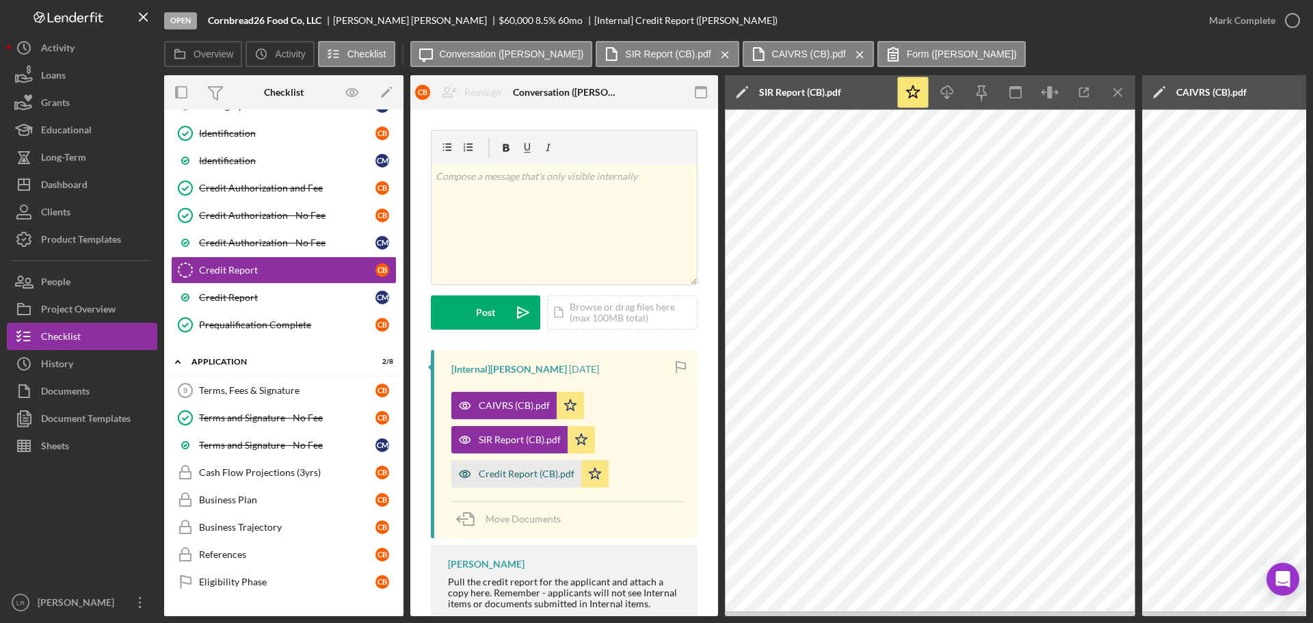
click at [518, 474] on div "Credit Report (CB).pdf" at bounding box center [527, 473] width 96 height 11
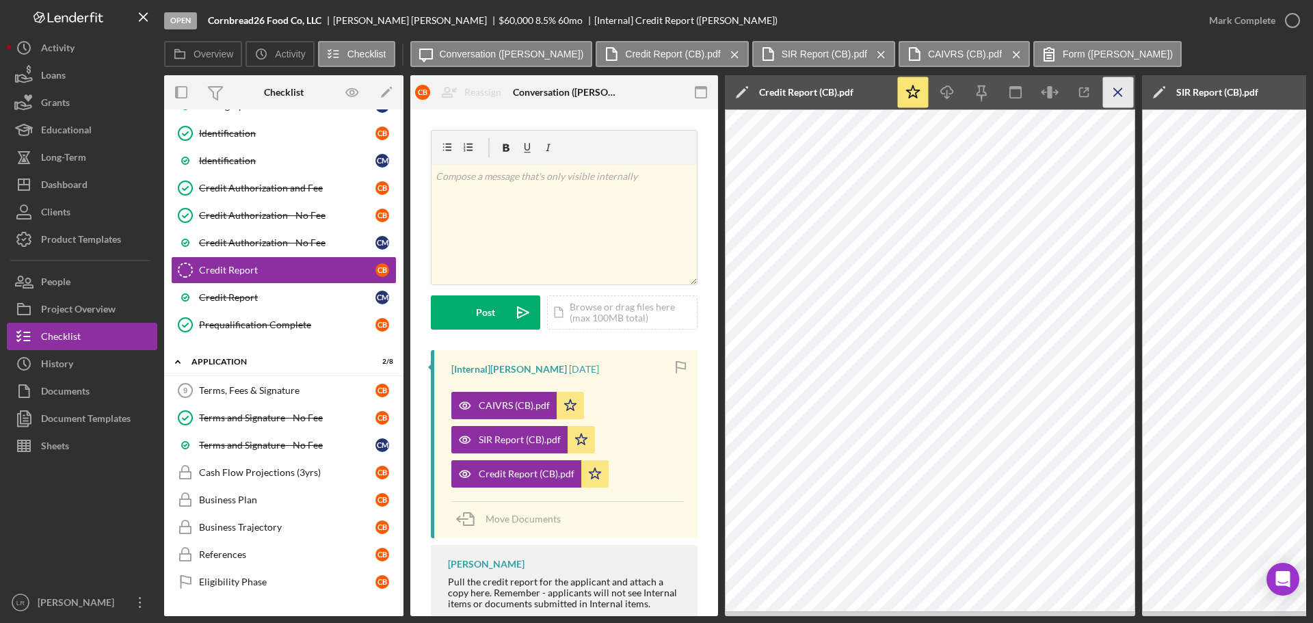
click at [1121, 90] on icon "Icon/Menu Close" at bounding box center [1118, 92] width 31 height 31
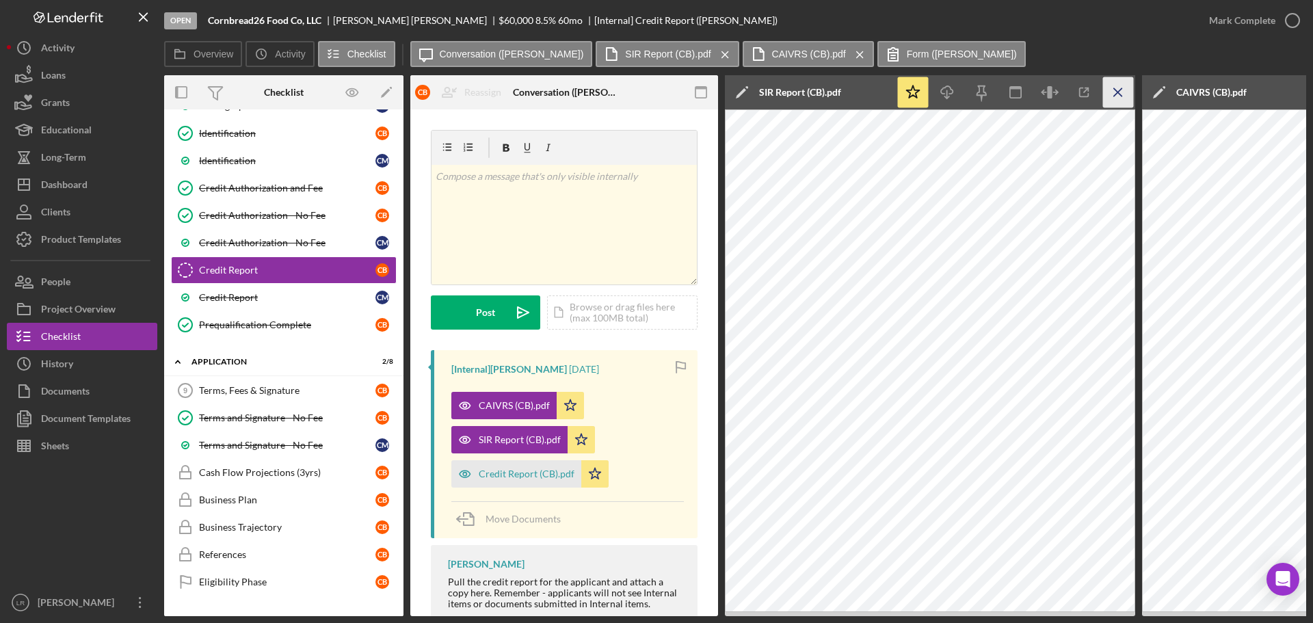
click at [1119, 88] on icon "Icon/Menu Close" at bounding box center [1118, 92] width 31 height 31
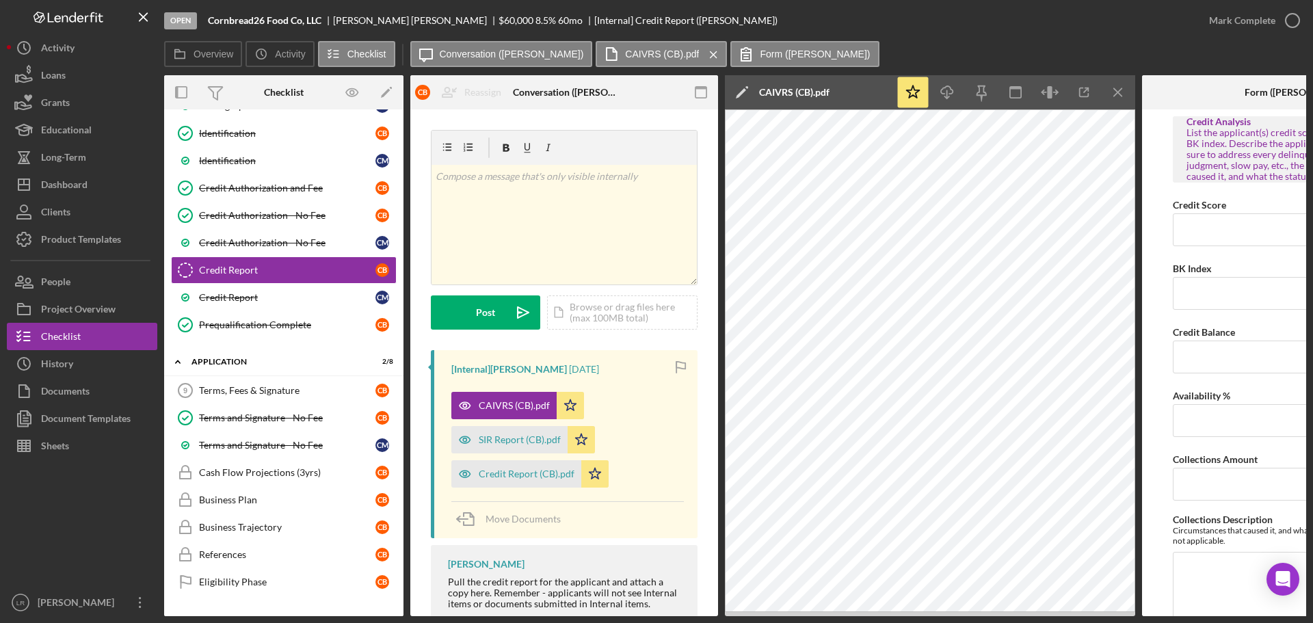
click at [1119, 88] on icon "Icon/Menu Close" at bounding box center [1118, 92] width 31 height 31
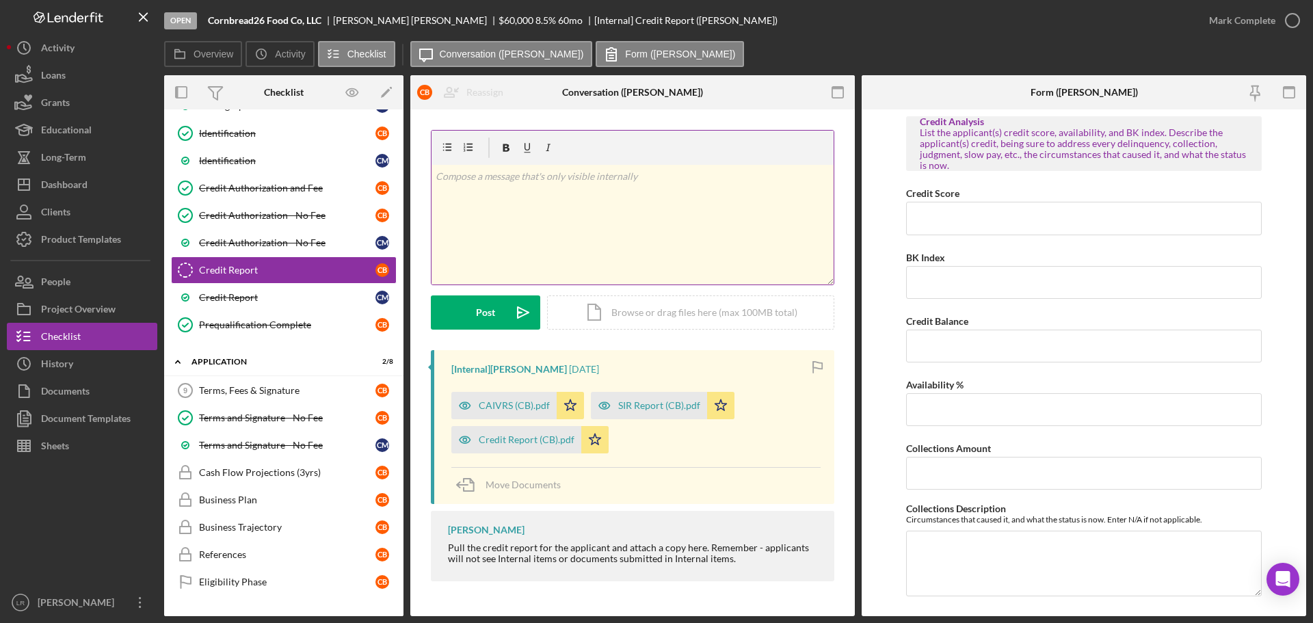
click at [572, 243] on div "v Color teal Color pink Remove color Add row above Add row below Add column bef…" at bounding box center [632, 225] width 402 height 120
click at [509, 172] on p "Waiting for [PERSON_NAME] to pay the Lien." at bounding box center [633, 176] width 394 height 15
click at [488, 314] on div "Post" at bounding box center [485, 312] width 19 height 34
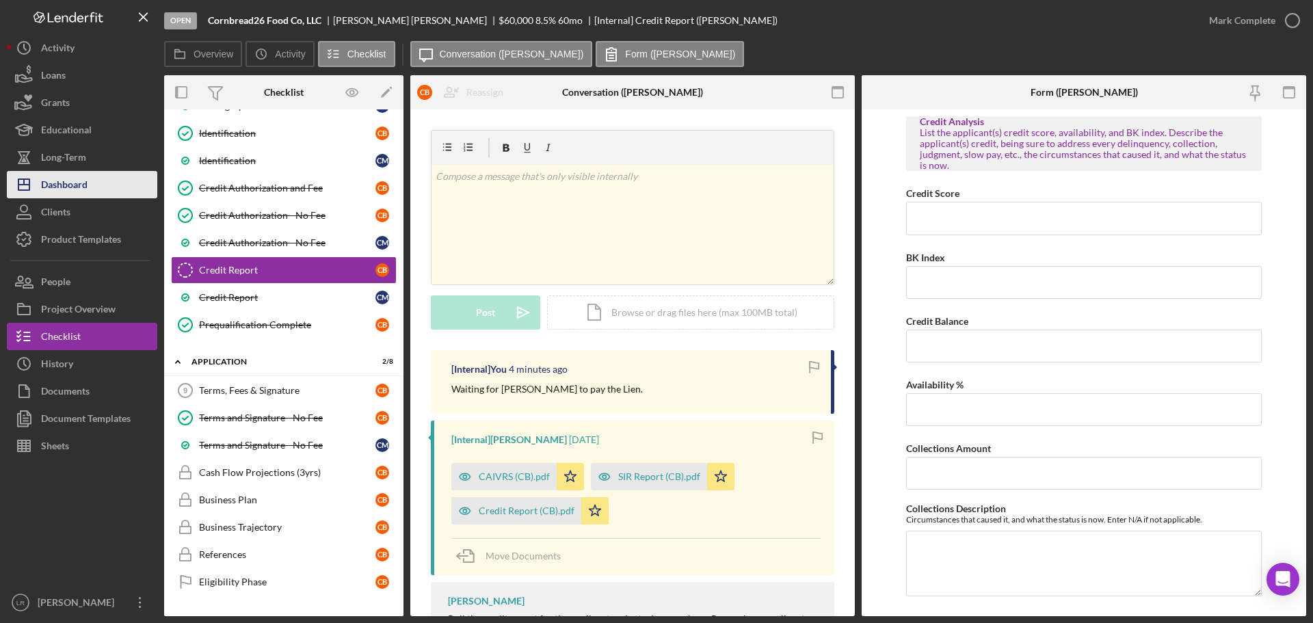
click at [91, 185] on button "Icon/Dashboard Dashboard" at bounding box center [82, 184] width 150 height 27
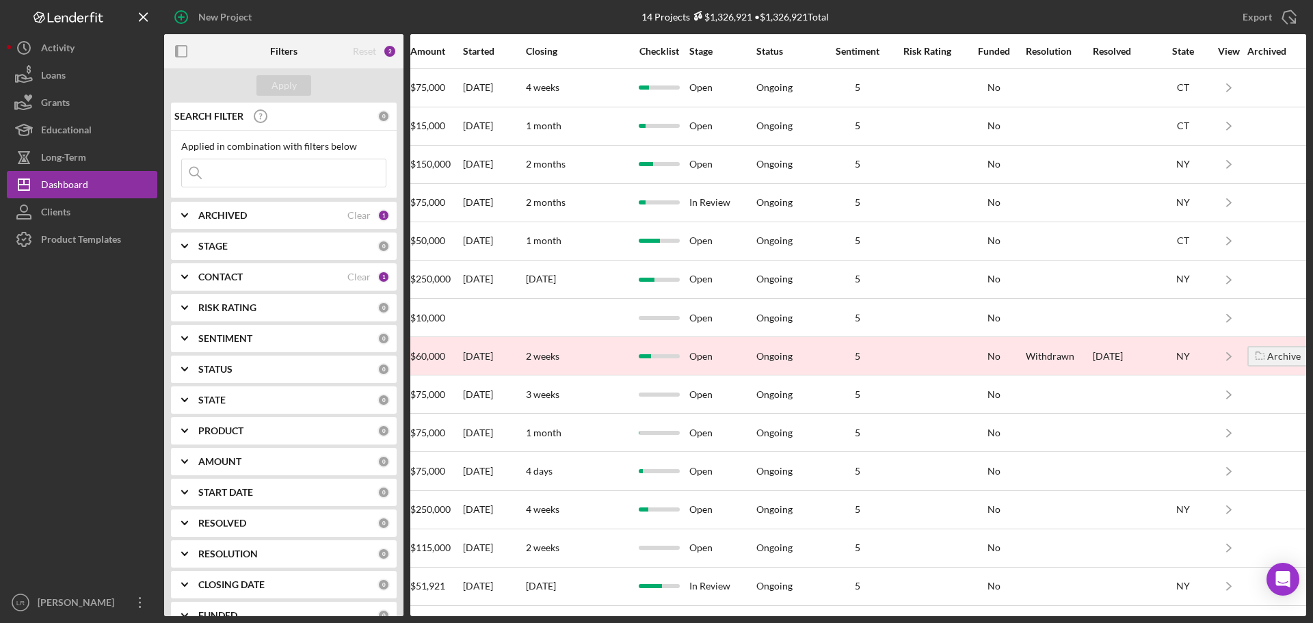
scroll to position [7, 805]
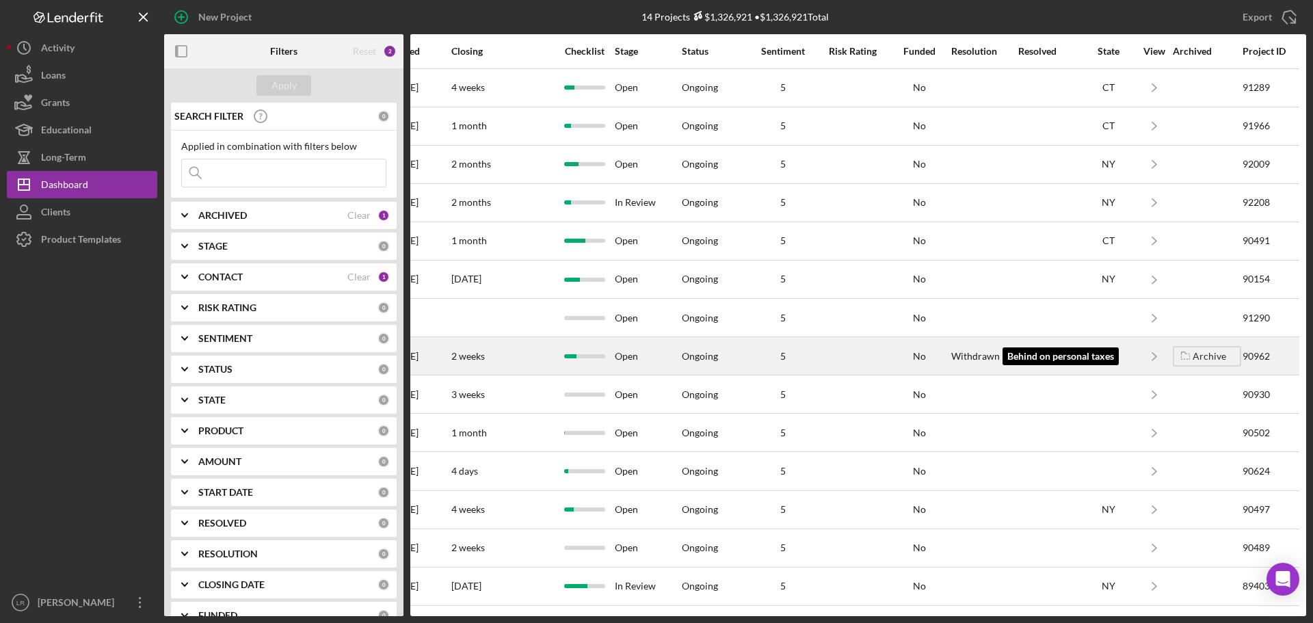
click at [963, 351] on div "Withdrawn" at bounding box center [975, 356] width 49 height 11
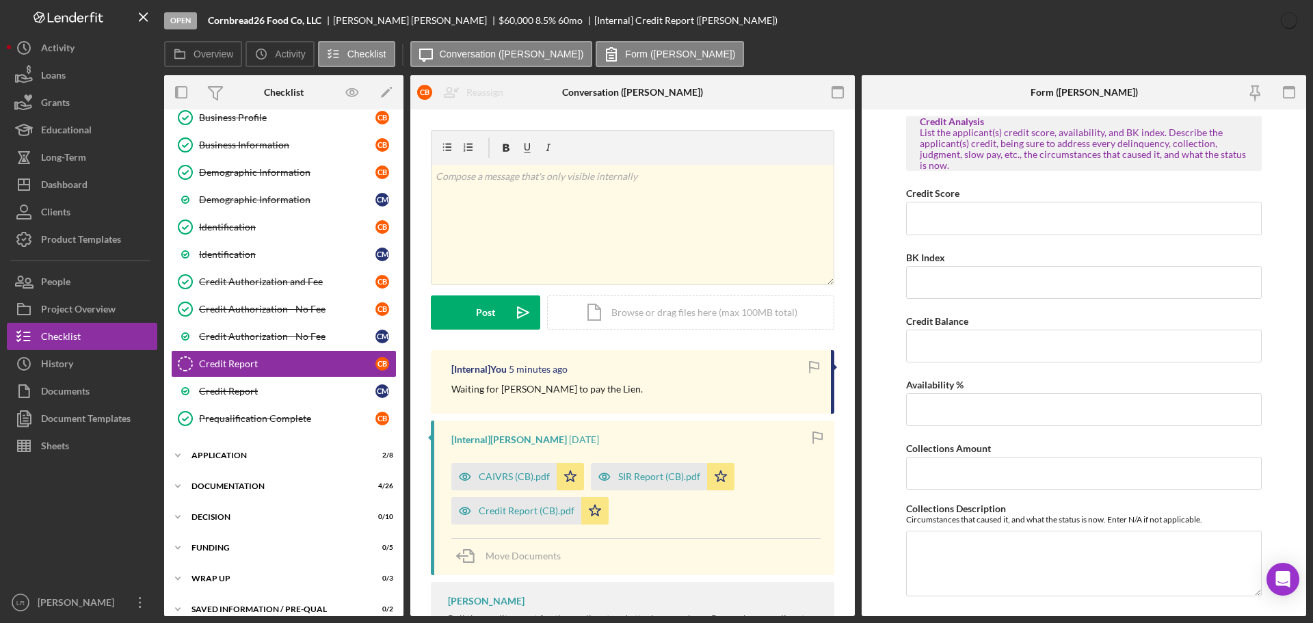
scroll to position [180, 0]
click at [96, 294] on button "People" at bounding box center [82, 281] width 150 height 27
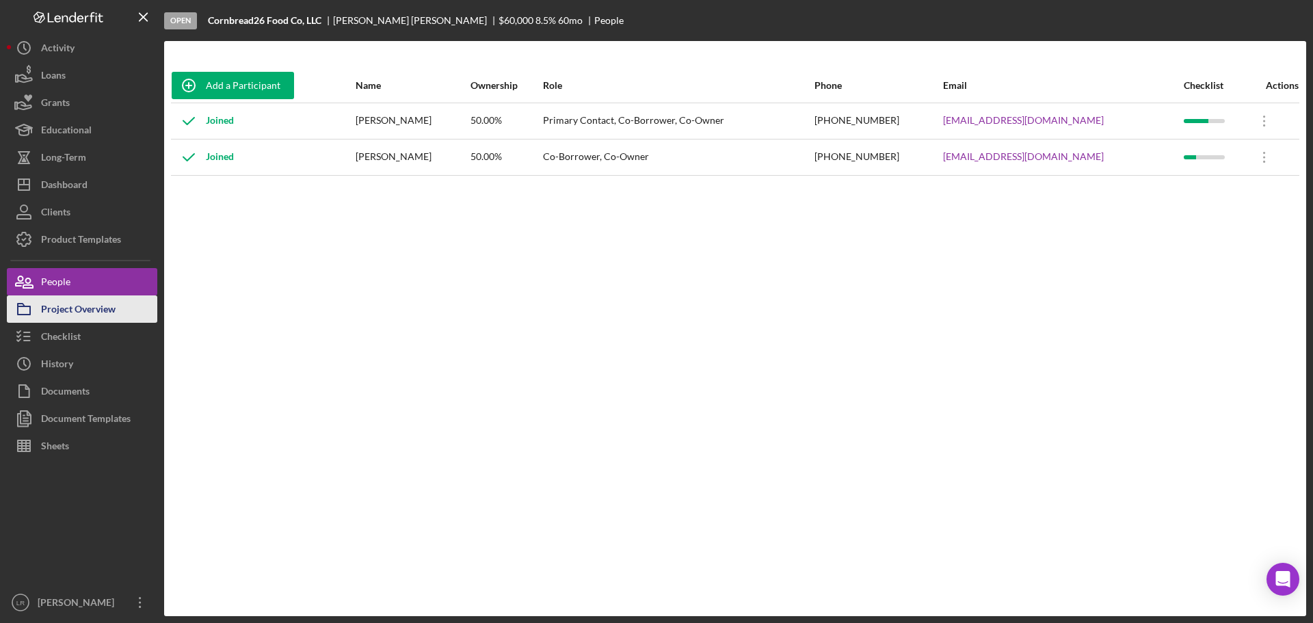
click at [106, 310] on div "Project Overview" at bounding box center [78, 310] width 75 height 31
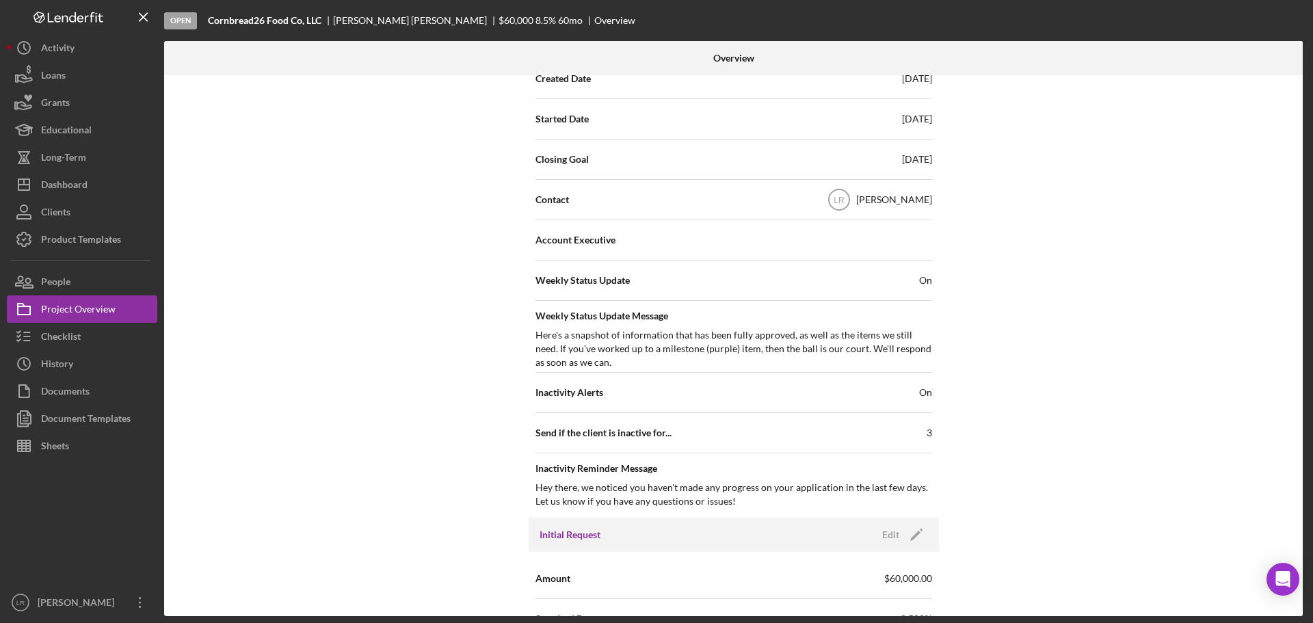
scroll to position [410, 0]
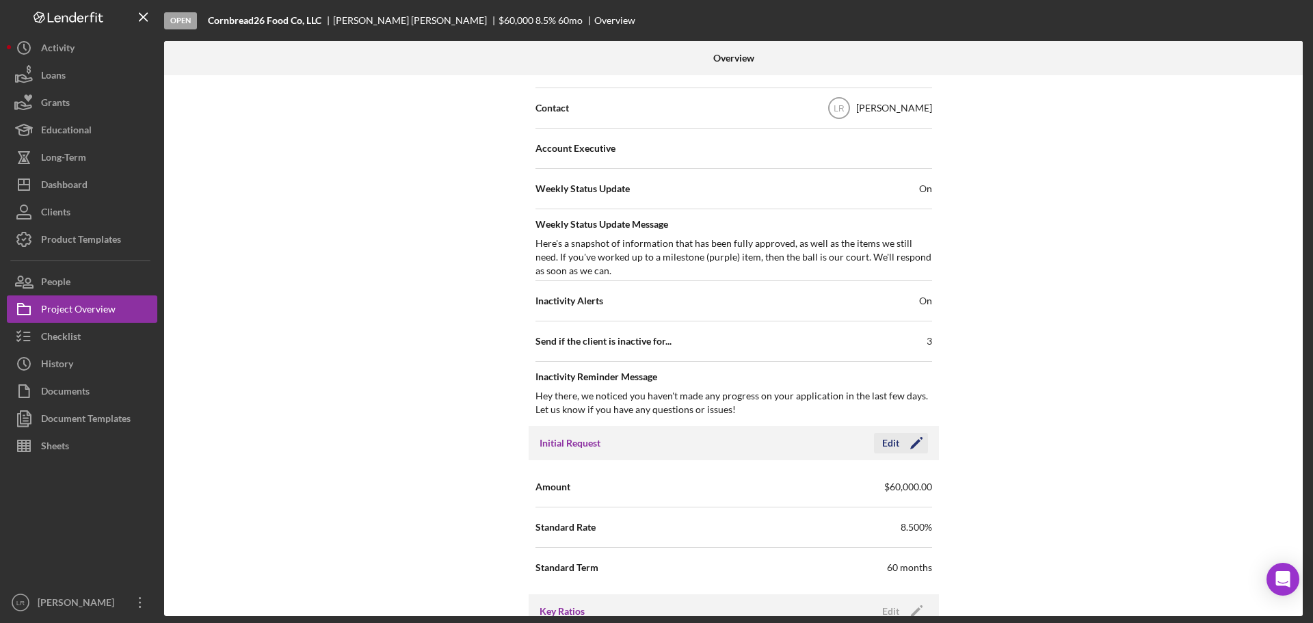
click at [915, 443] on icon "Icon/Edit" at bounding box center [916, 443] width 34 height 34
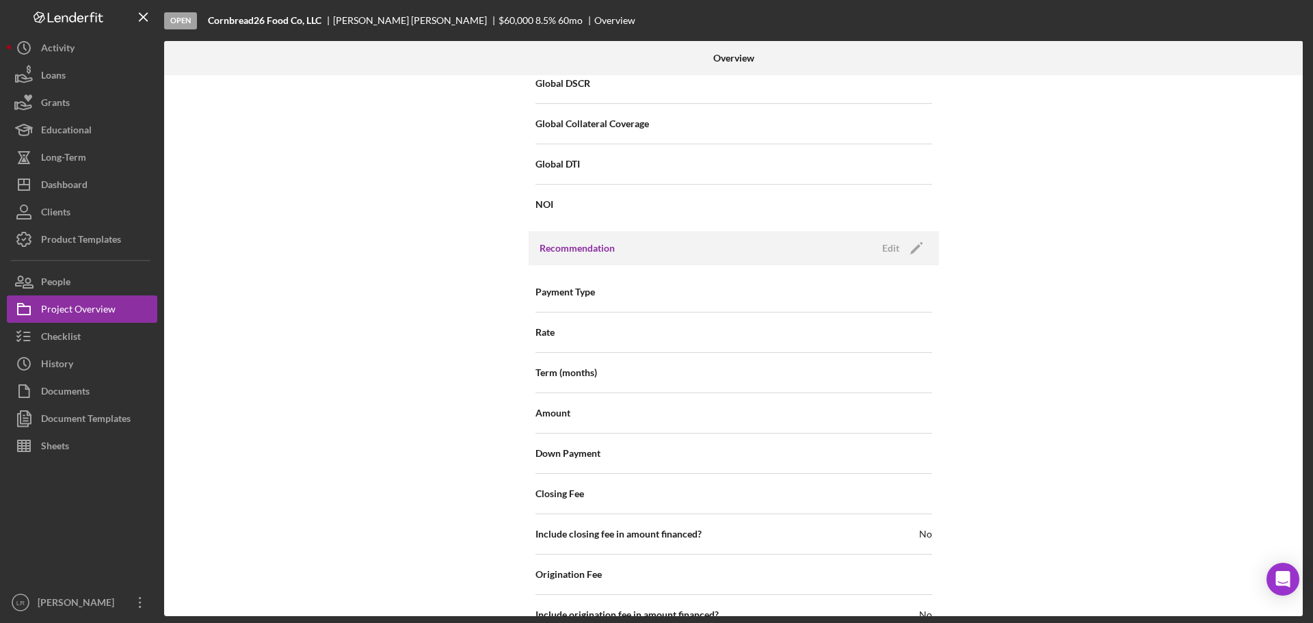
scroll to position [1545, 0]
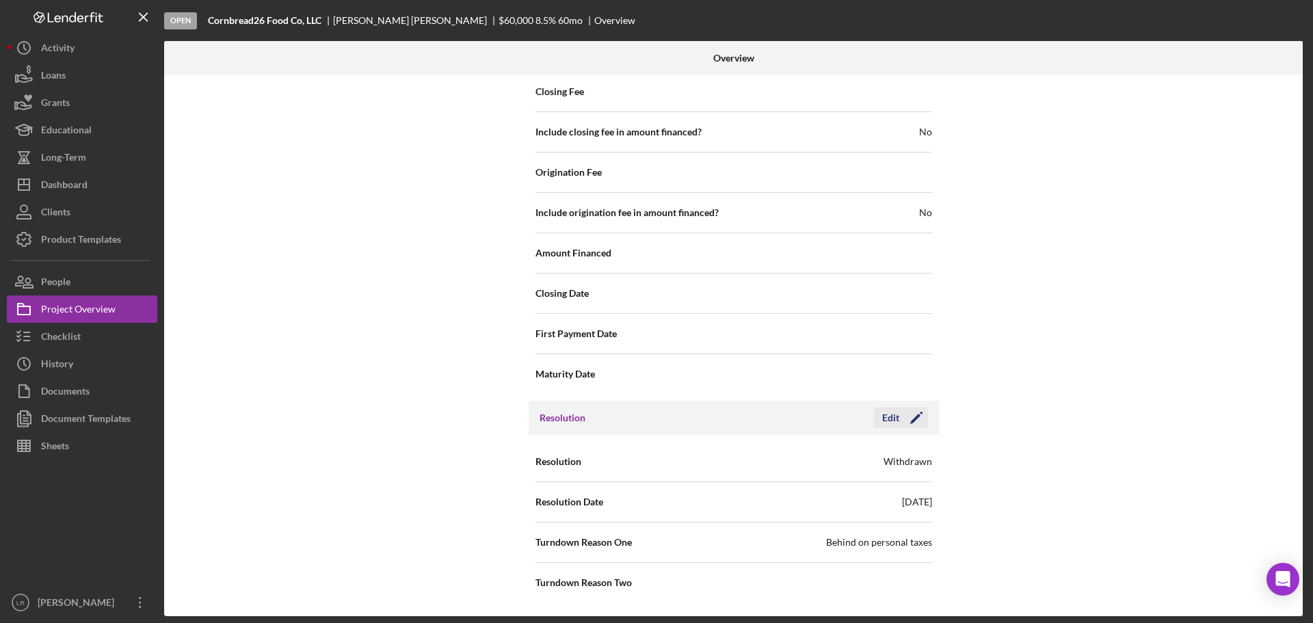
click at [910, 414] on icon "Icon/Edit" at bounding box center [916, 418] width 34 height 34
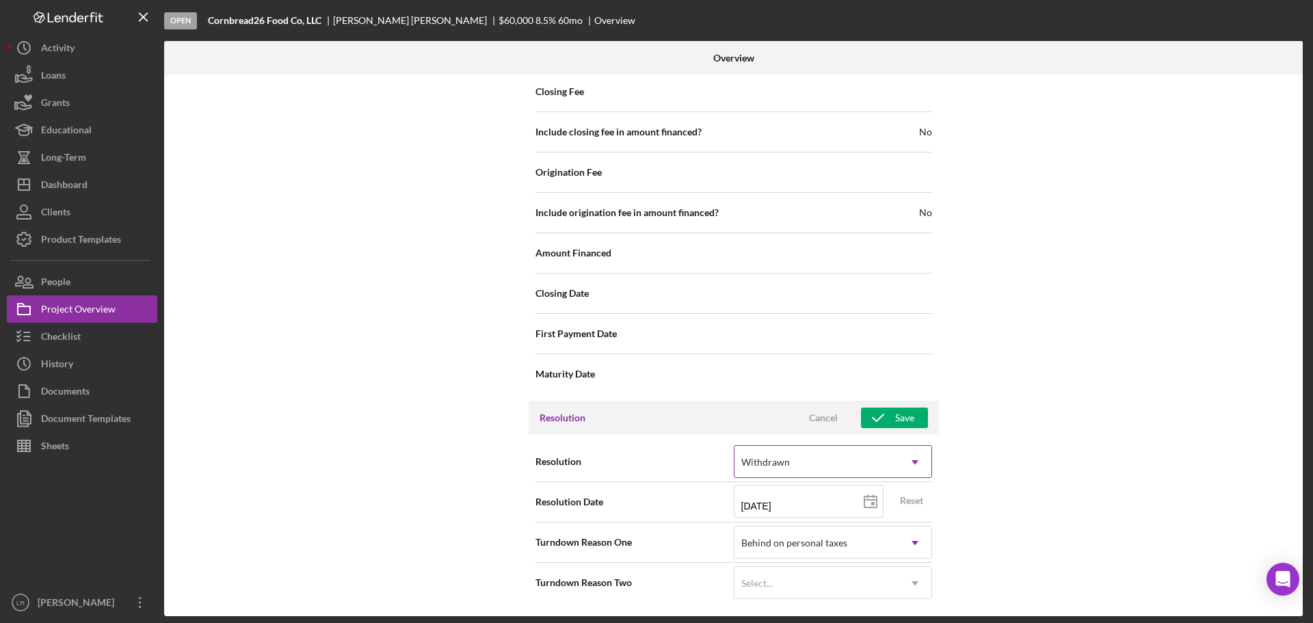
click at [894, 467] on div "Withdrawn" at bounding box center [816, 461] width 164 height 31
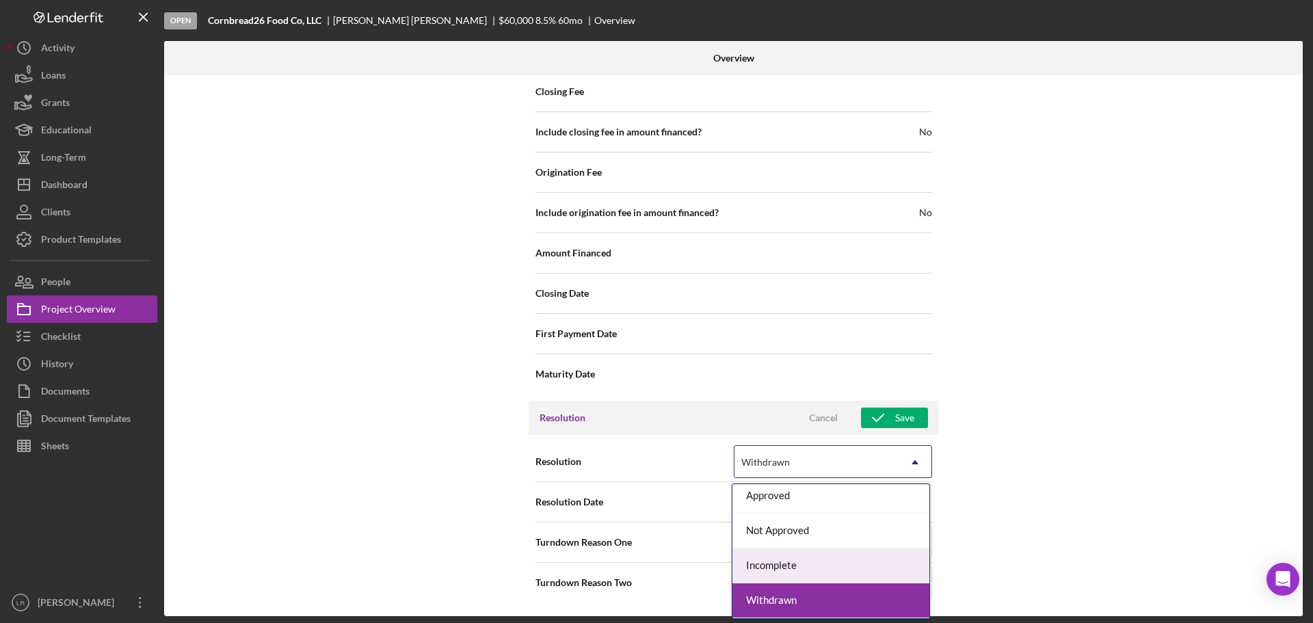
click at [840, 563] on div "Incomplete" at bounding box center [830, 565] width 197 height 35
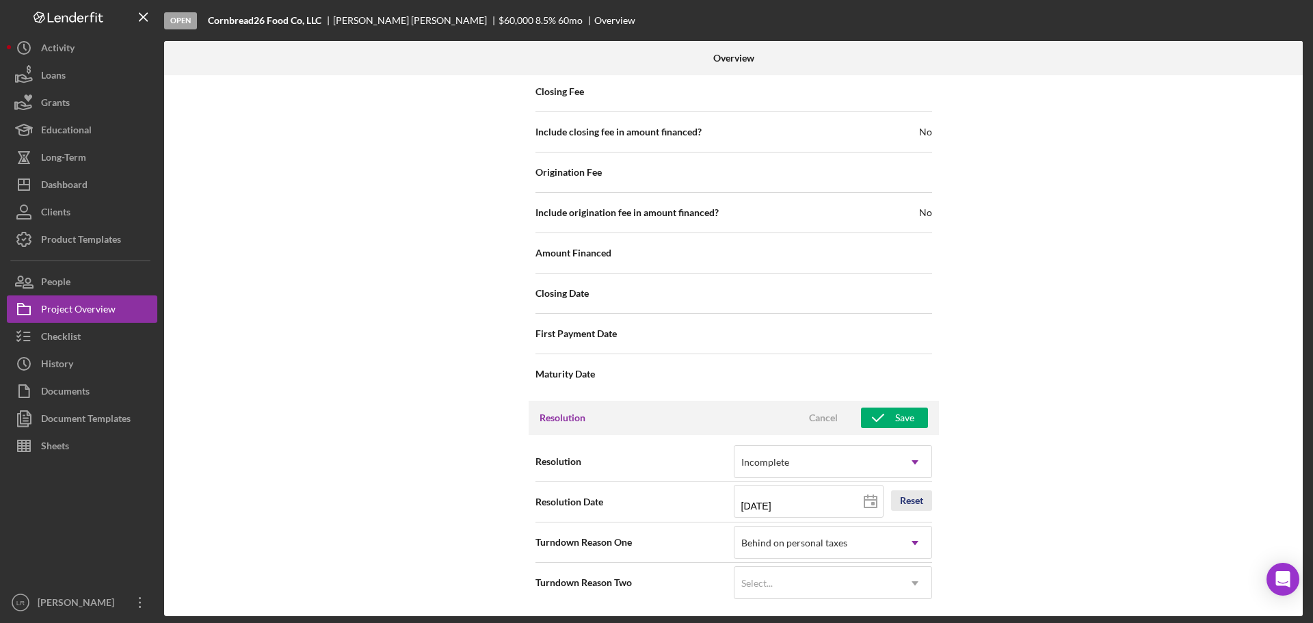
click at [907, 500] on div "Reset" at bounding box center [911, 500] width 23 height 21
type input "[DATE]"
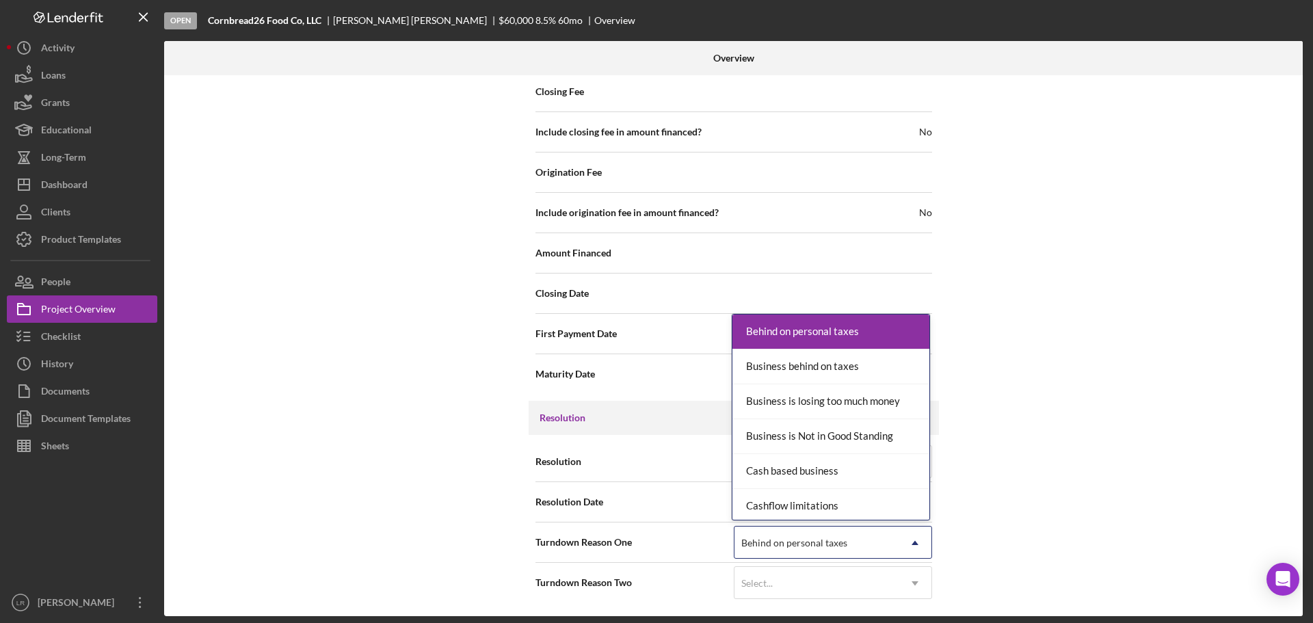
click at [926, 540] on icon "Icon/Dropdown Arrow" at bounding box center [914, 542] width 33 height 33
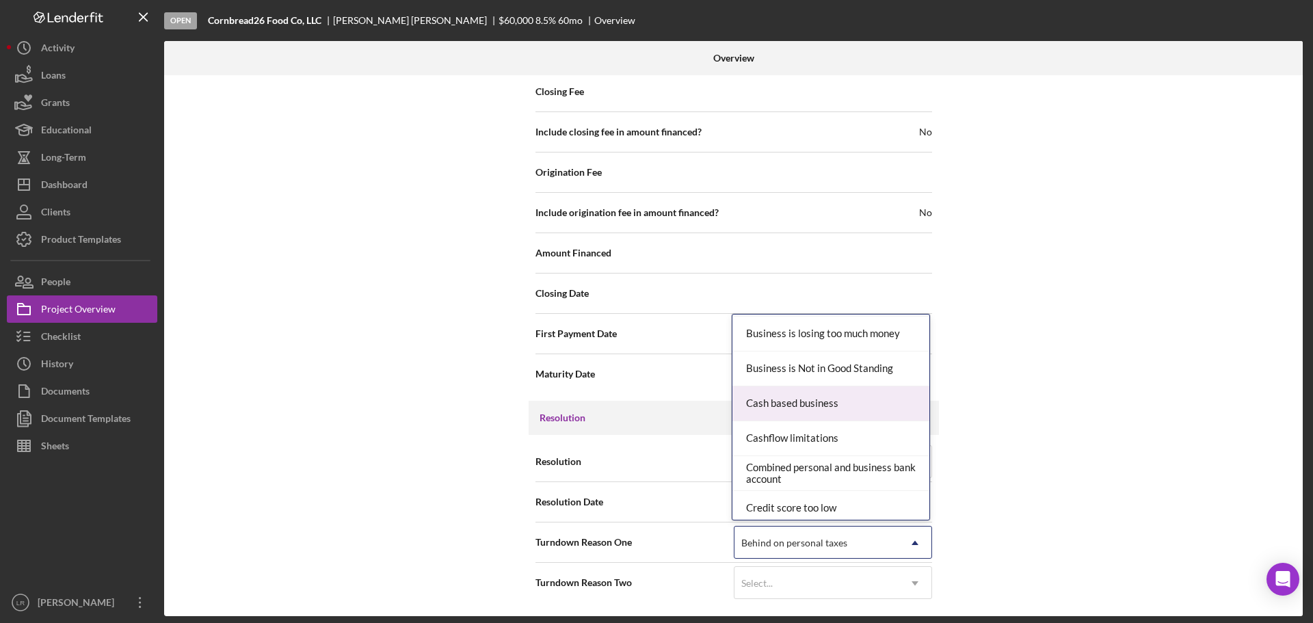
scroll to position [0, 0]
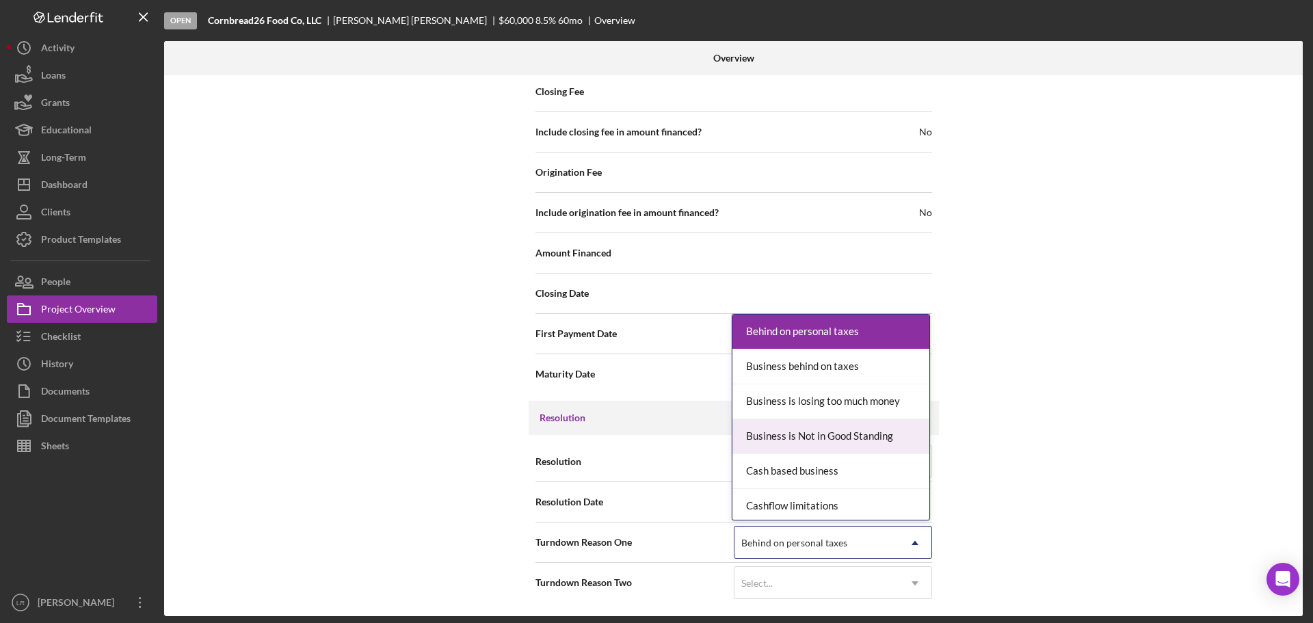
click at [1047, 404] on div "Internal Workflow Stage Open Icon/Dropdown Arrow Archive (can unarchive later i…" at bounding box center [733, 345] width 1138 height 541
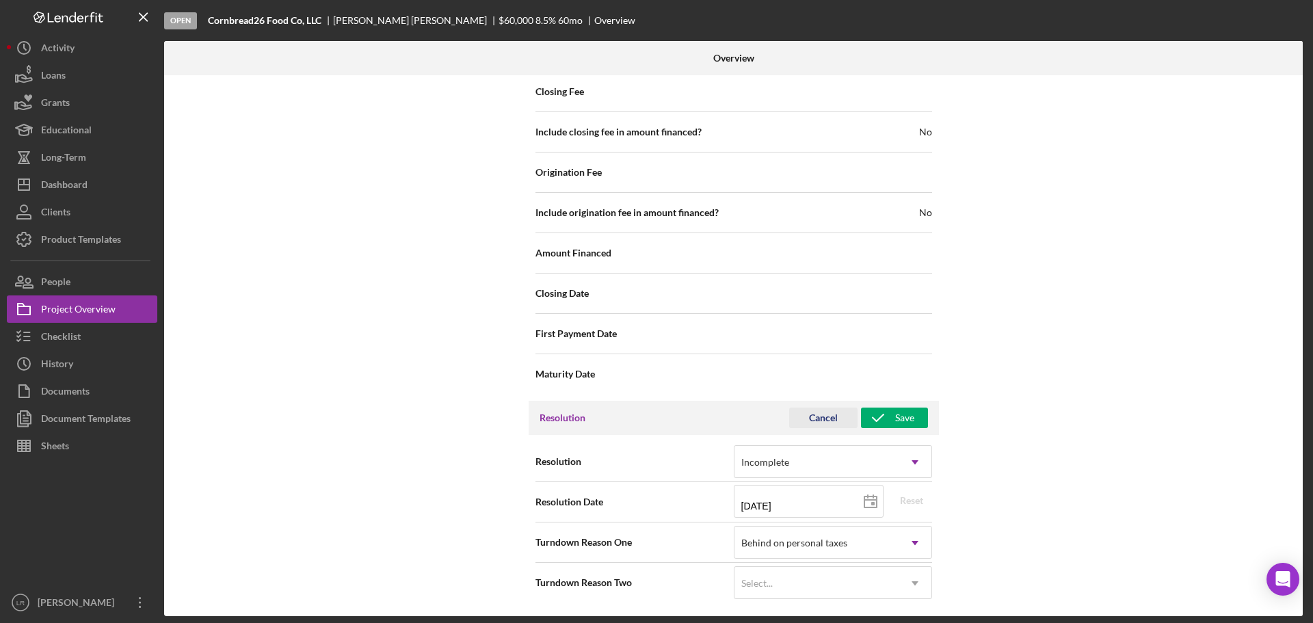
click at [809, 417] on div "Cancel" at bounding box center [823, 417] width 29 height 21
drag, startPoint x: 910, startPoint y: 455, endPoint x: 910, endPoint y: 403, distance: 52.6
click at [910, 440] on div "Resolution Withdrawn Resolution Date [DATE] Turndown Reason One Behind on perso…" at bounding box center [733, 522] width 410 height 174
click at [910, 403] on div "Resolution Edit Icon/Edit" at bounding box center [733, 418] width 410 height 34
click at [911, 416] on icon "Icon/Edit" at bounding box center [916, 418] width 34 height 34
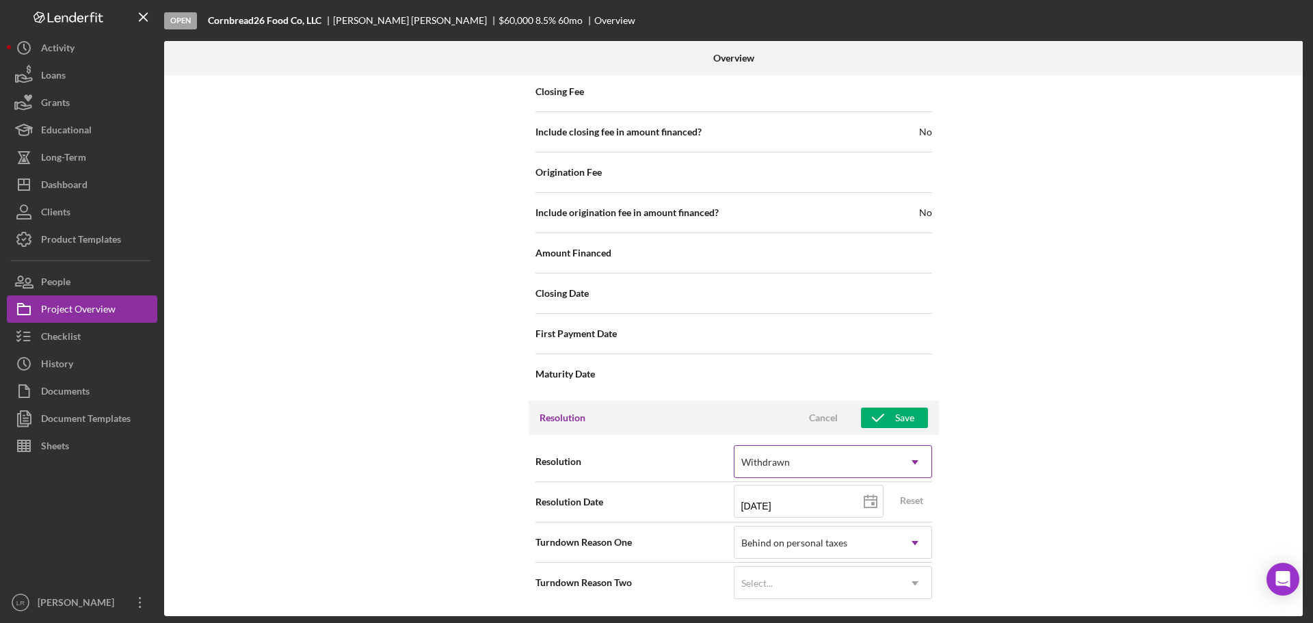
click at [808, 448] on div "Withdrawn" at bounding box center [816, 461] width 164 height 31
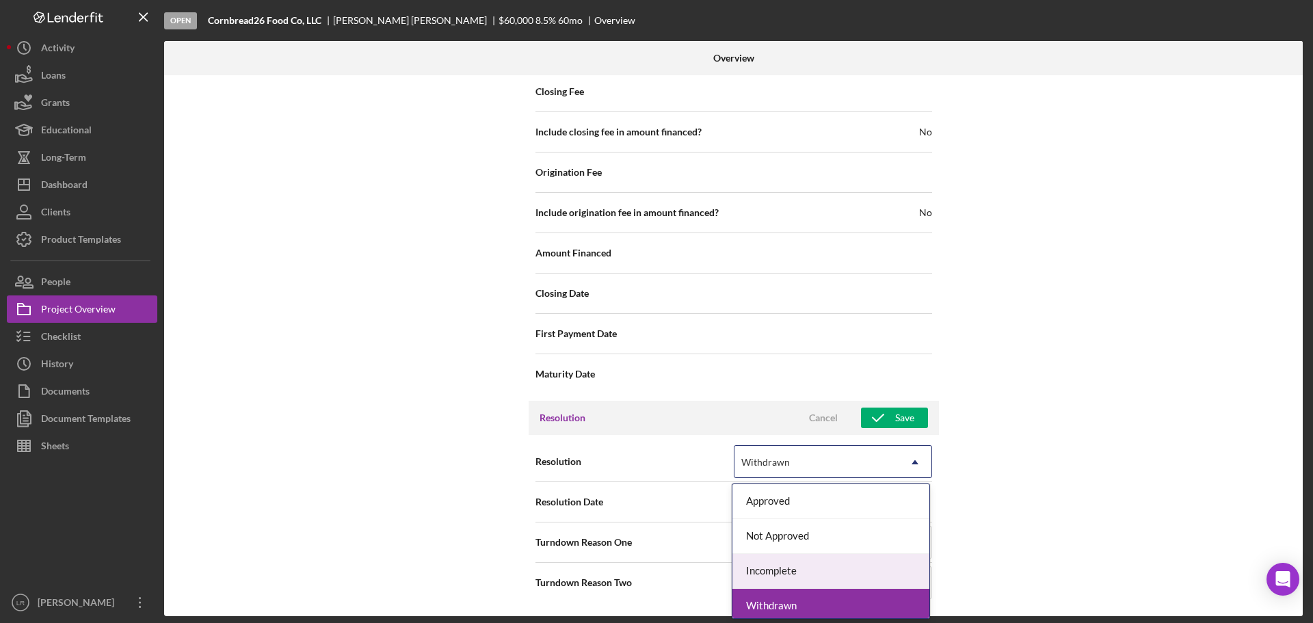
click at [790, 572] on div "Incomplete" at bounding box center [830, 571] width 197 height 35
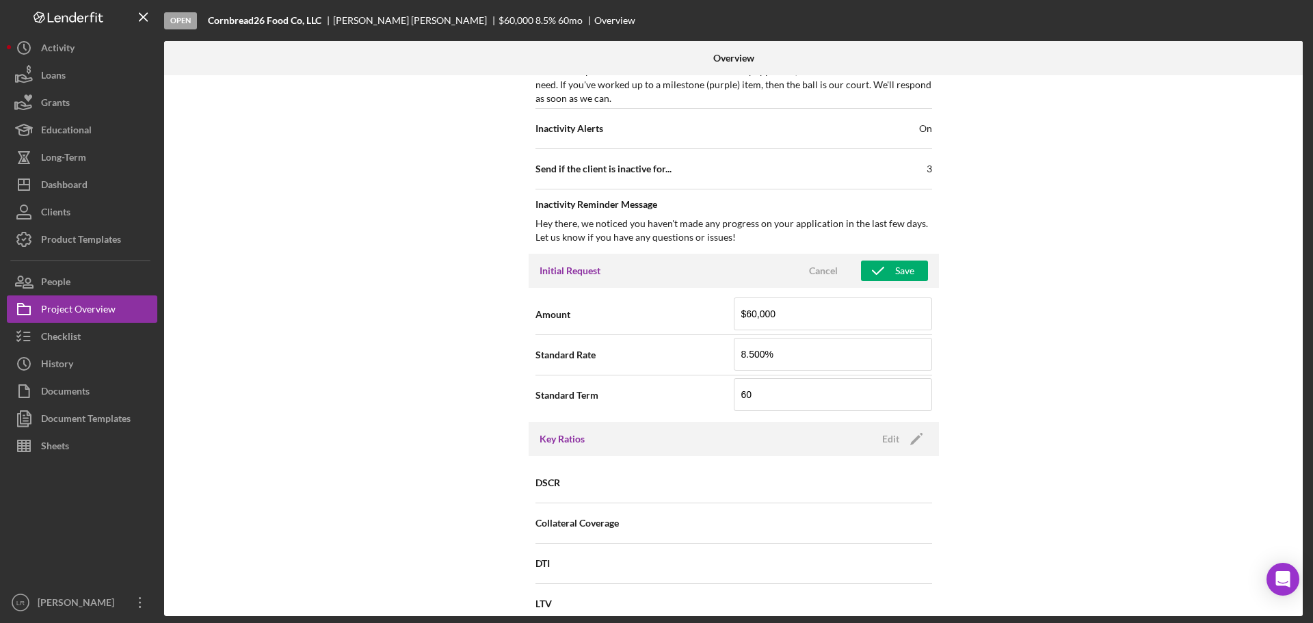
scroll to position [451, 0]
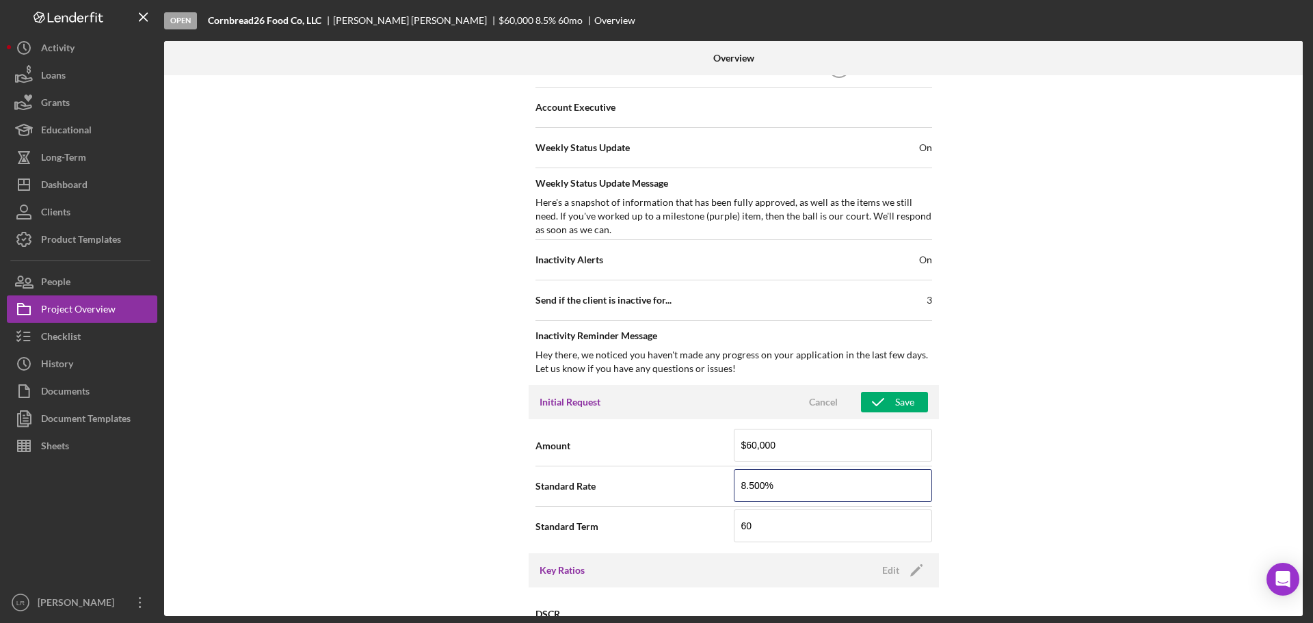
drag, startPoint x: 797, startPoint y: 485, endPoint x: 610, endPoint y: 489, distance: 187.4
click at [610, 489] on div "Standard Rate 8.500%" at bounding box center [733, 486] width 397 height 34
type input "13.250%"
drag, startPoint x: 665, startPoint y: 532, endPoint x: 626, endPoint y: 541, distance: 40.1
click at [637, 534] on div "Standard Term 60" at bounding box center [733, 526] width 397 height 34
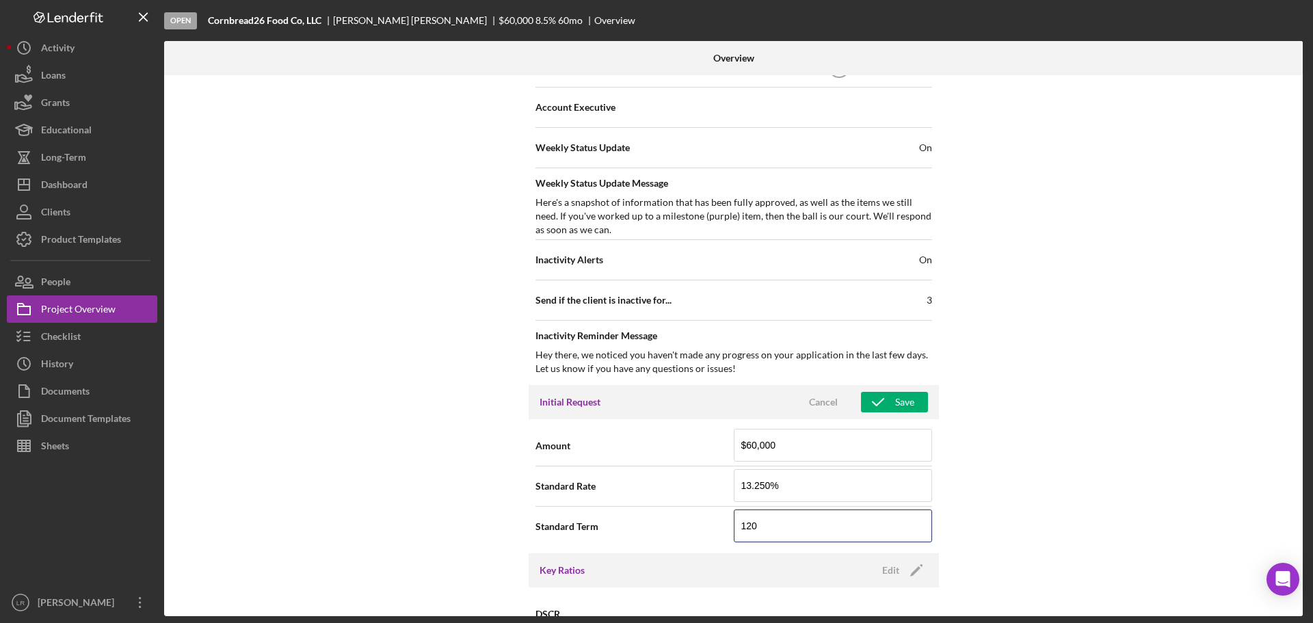
type input "120"
click at [987, 477] on div "Internal Workflow Stage Open Icon/Dropdown Arrow Archive (can unarchive later i…" at bounding box center [733, 345] width 1138 height 541
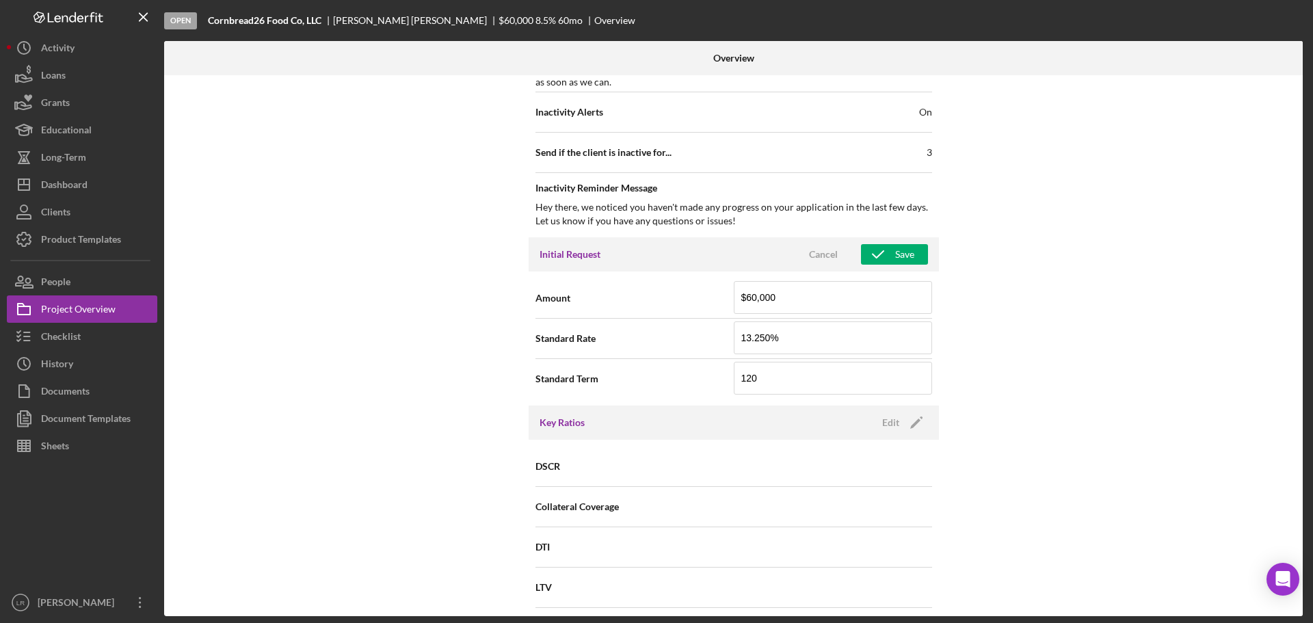
scroll to position [314, 0]
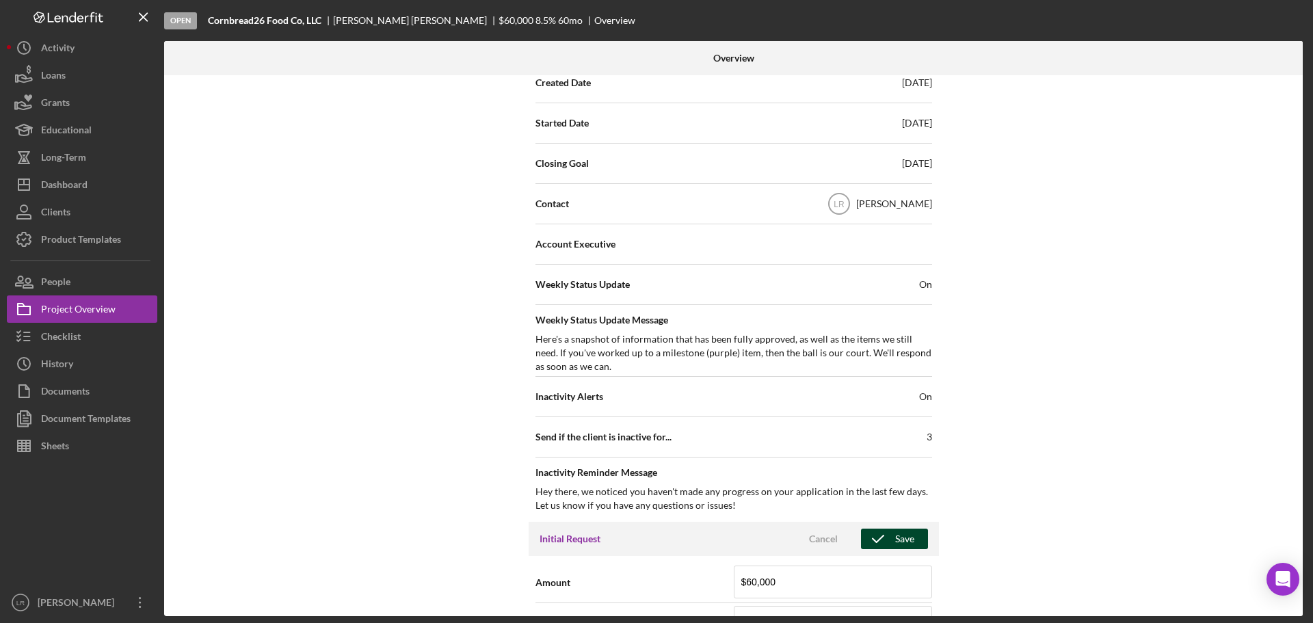
click at [885, 534] on icon "button" at bounding box center [878, 539] width 34 height 34
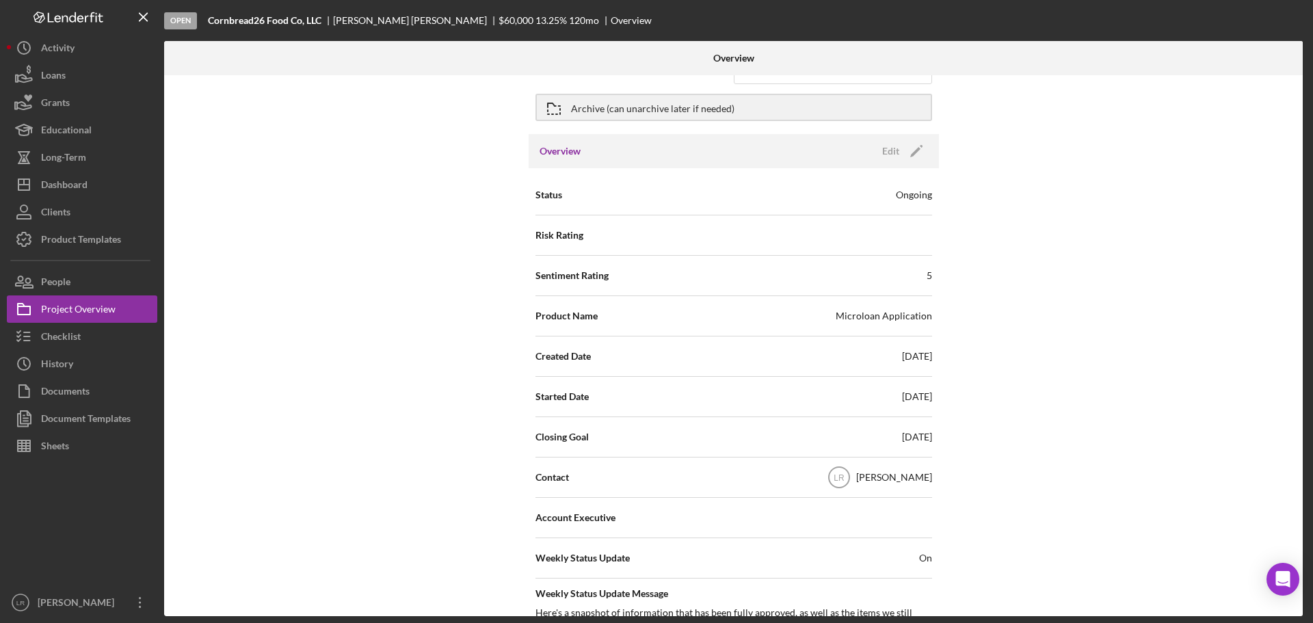
scroll to position [0, 0]
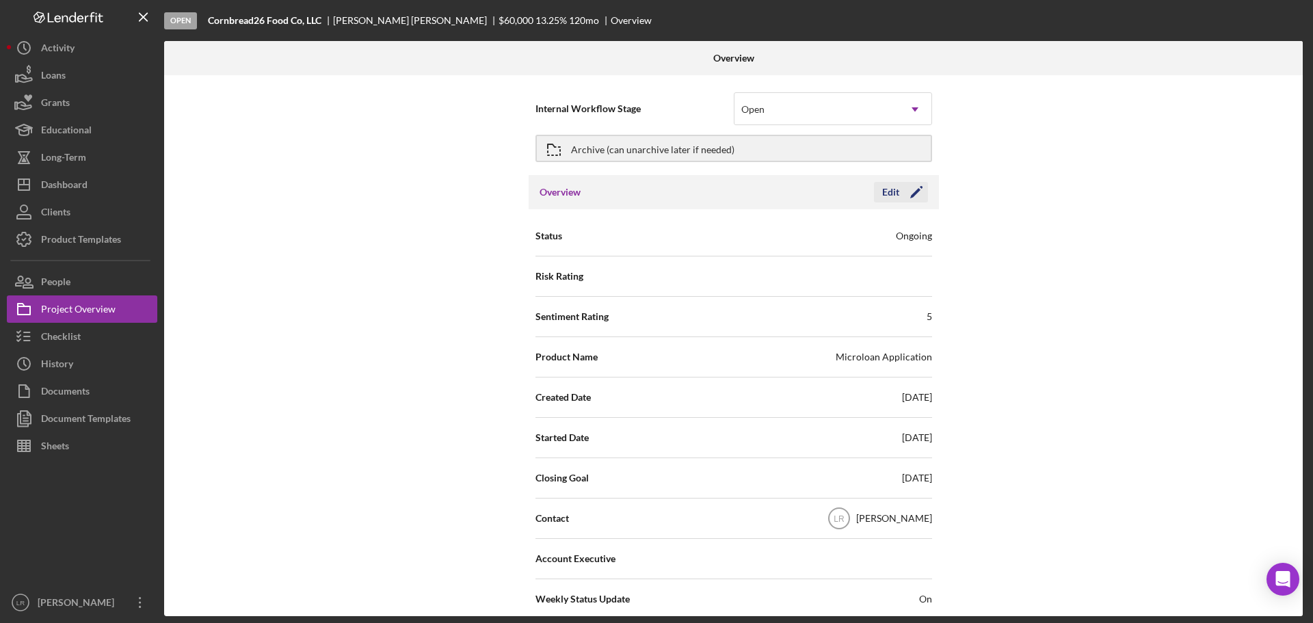
click at [911, 192] on icon "Icon/Edit" at bounding box center [916, 192] width 34 height 34
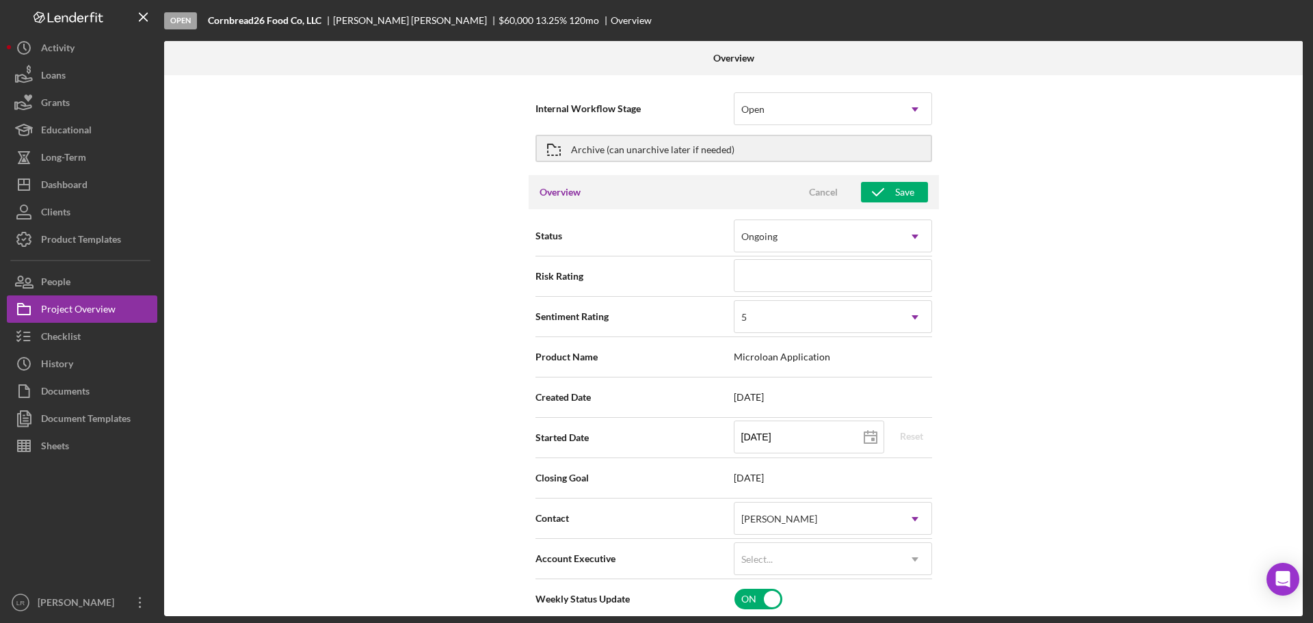
click at [1059, 294] on div "Internal Workflow Stage Open Icon/Dropdown Arrow Archive (can unarchive later i…" at bounding box center [733, 345] width 1138 height 541
click at [829, 189] on div "Cancel" at bounding box center [823, 192] width 29 height 21
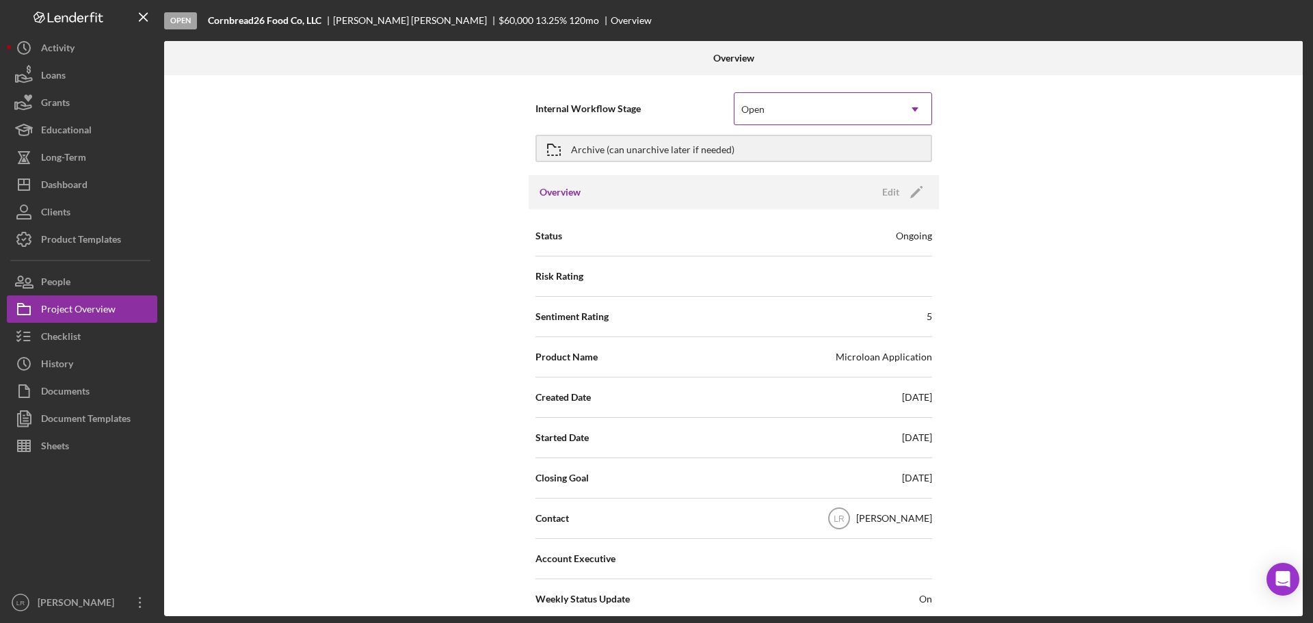
click at [788, 110] on div "Open" at bounding box center [816, 109] width 164 height 31
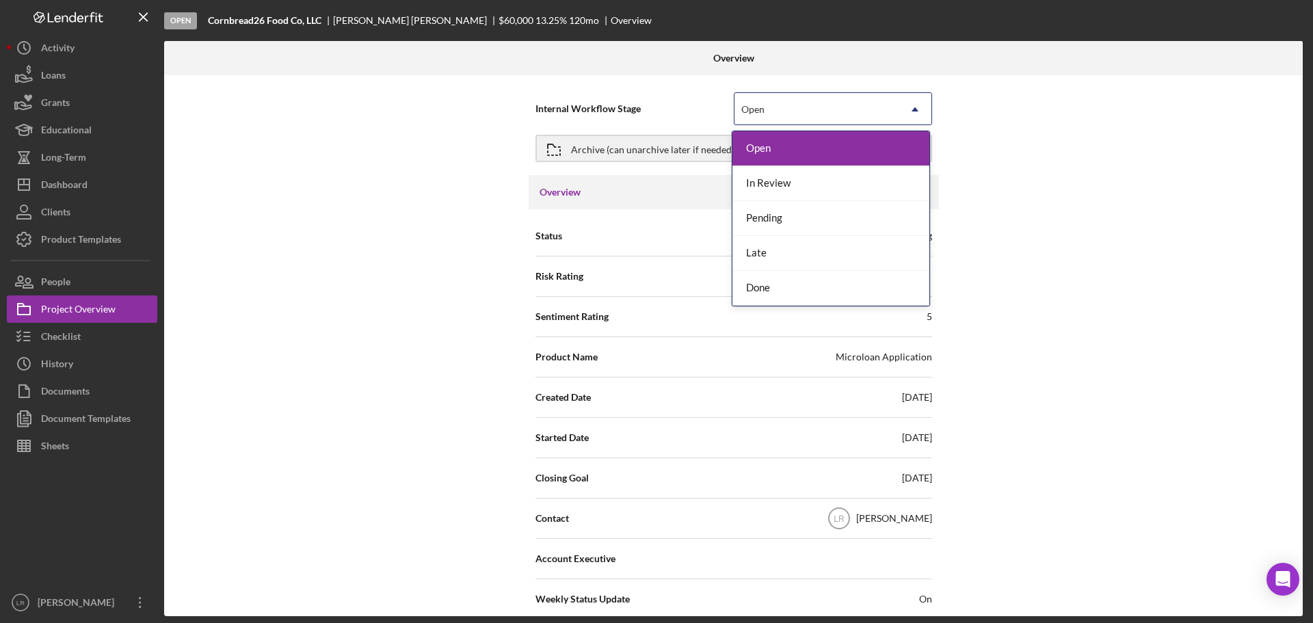
click at [758, 137] on div "Open" at bounding box center [830, 148] width 197 height 35
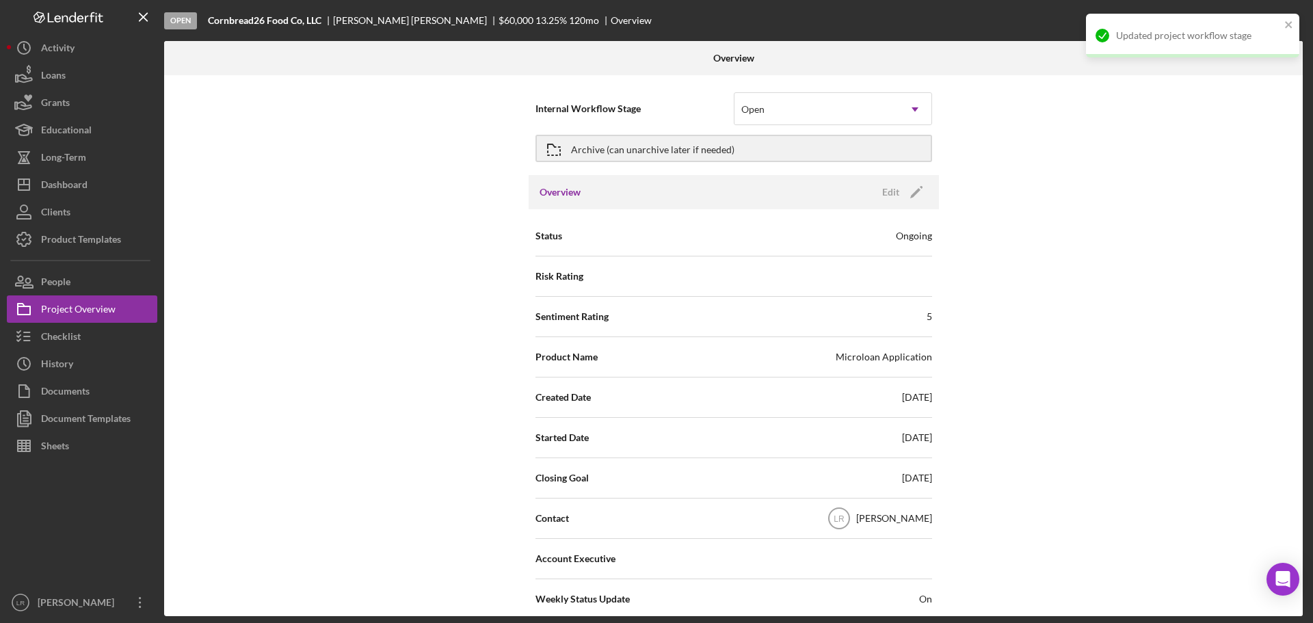
click at [1060, 218] on div "Internal Workflow Stage Open Icon/Dropdown Arrow Archive (can unarchive later i…" at bounding box center [733, 345] width 1138 height 541
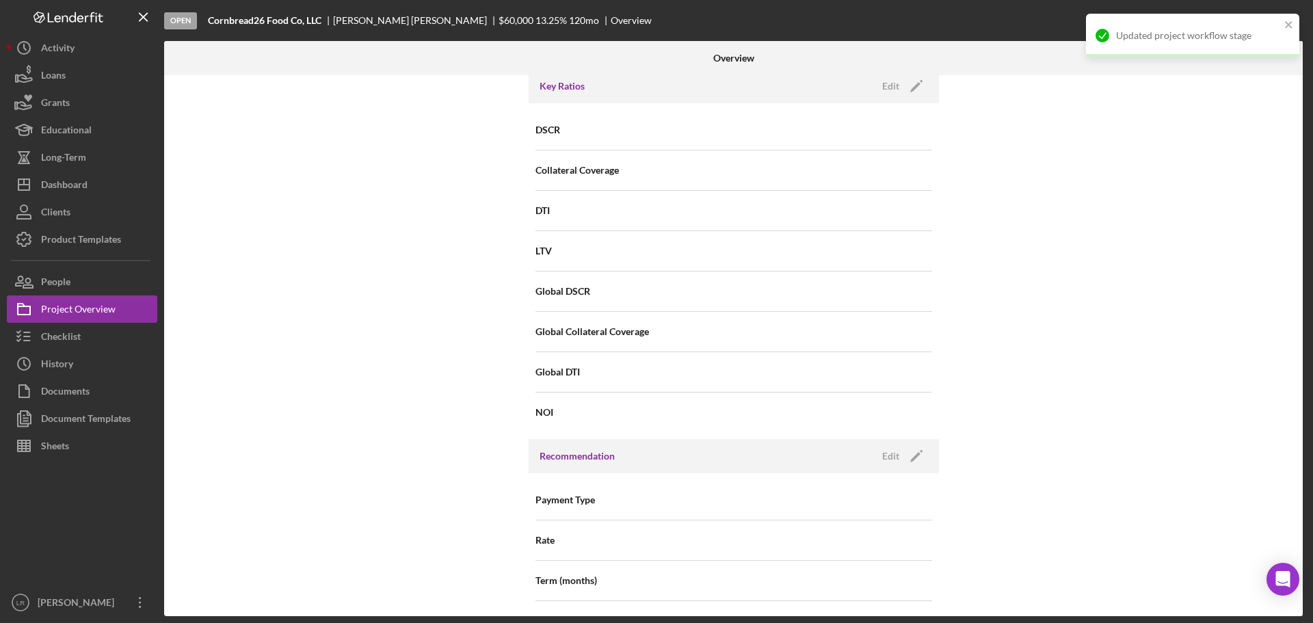
scroll to position [1545, 0]
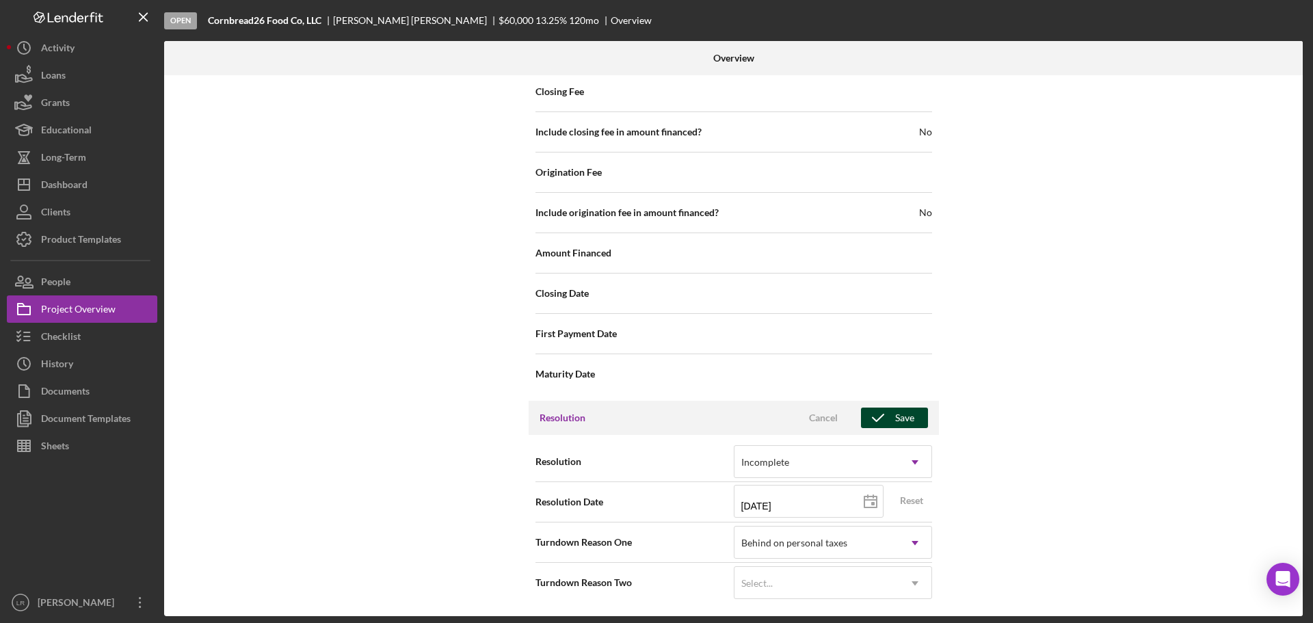
click at [898, 409] on div "Save" at bounding box center [904, 417] width 19 height 21
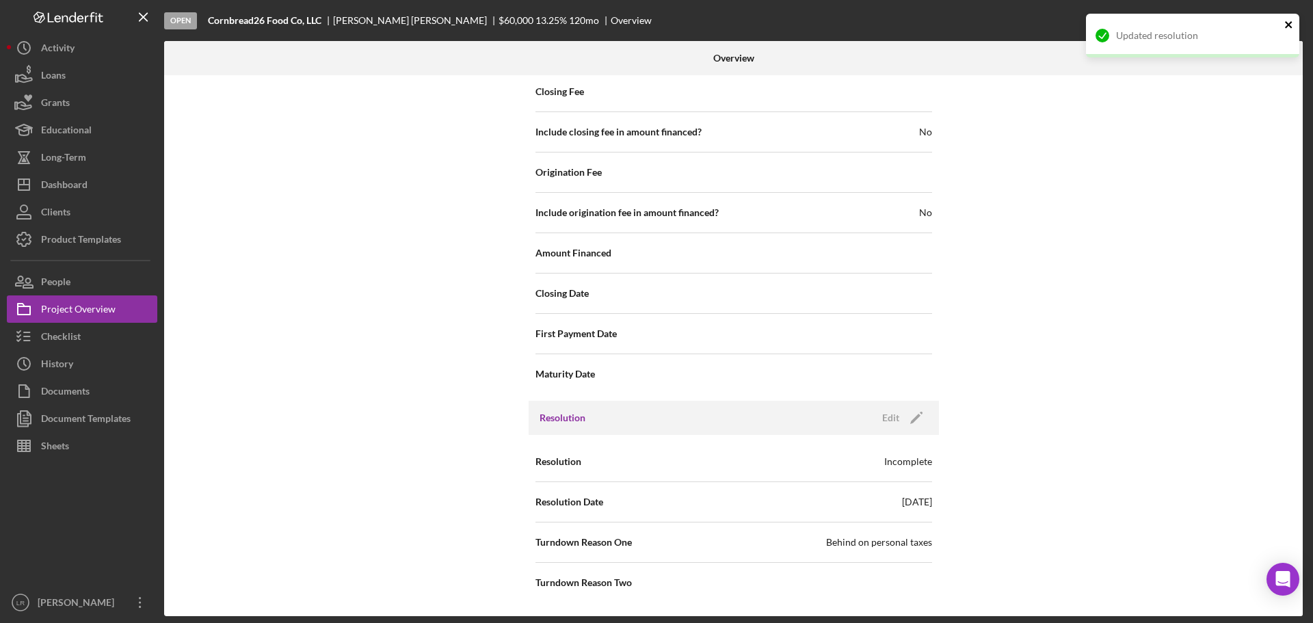
click at [1287, 19] on icon "close" at bounding box center [1289, 24] width 10 height 11
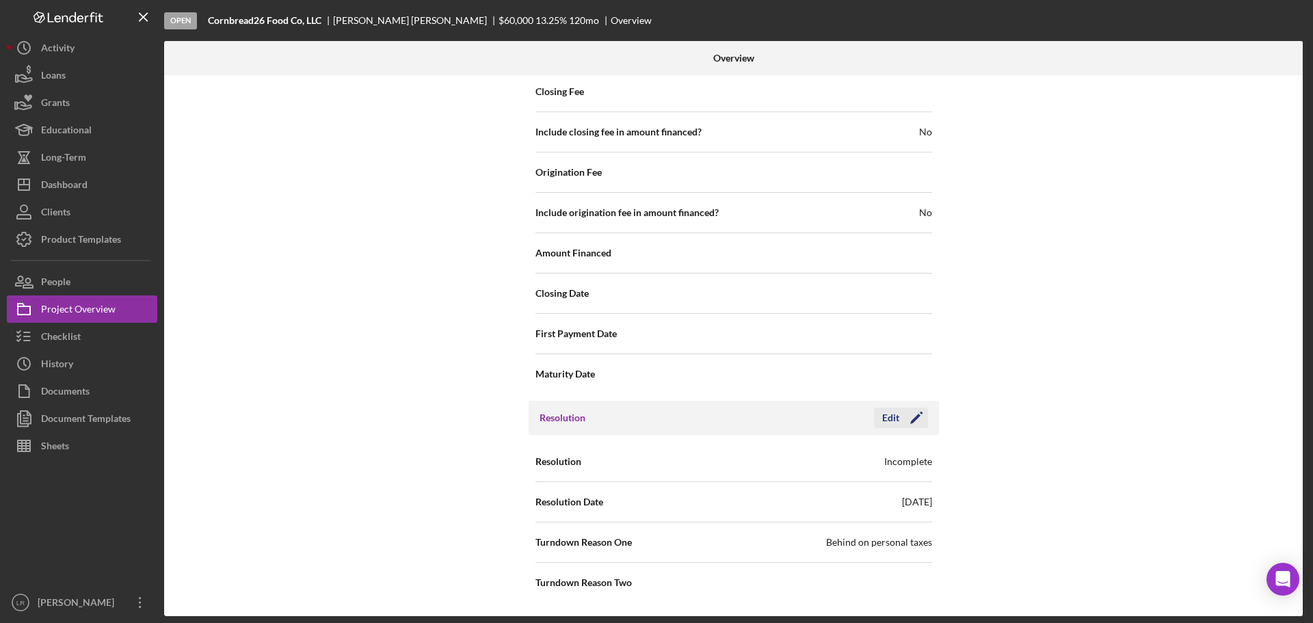
click at [899, 427] on icon "Icon/Edit" at bounding box center [916, 418] width 34 height 34
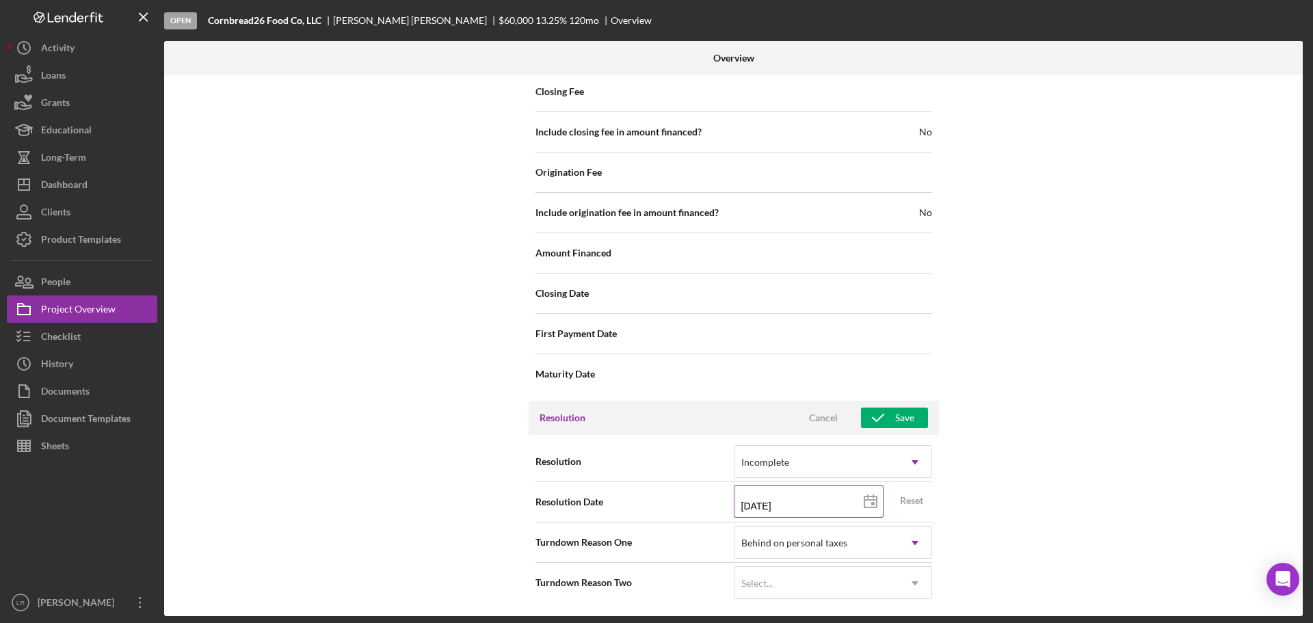
click at [865, 500] on line at bounding box center [870, 500] width 12 height 0
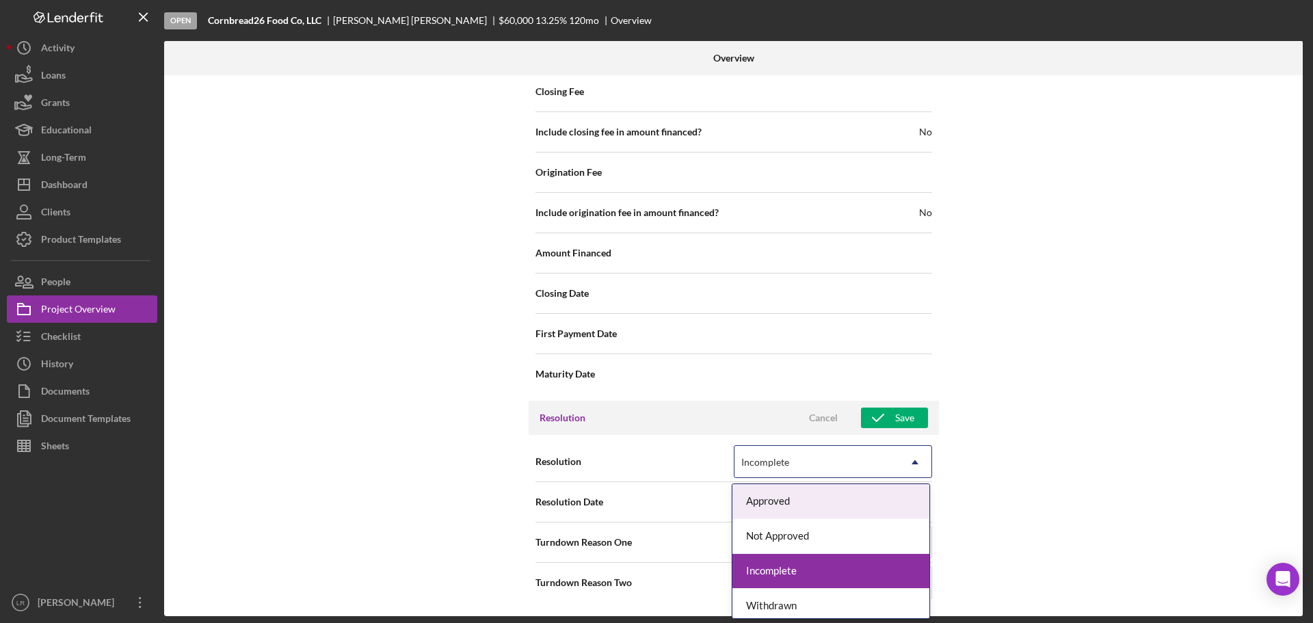
click at [921, 466] on icon "Icon/Dropdown Arrow" at bounding box center [914, 462] width 33 height 33
click at [775, 572] on div "Incomplete" at bounding box center [830, 571] width 197 height 35
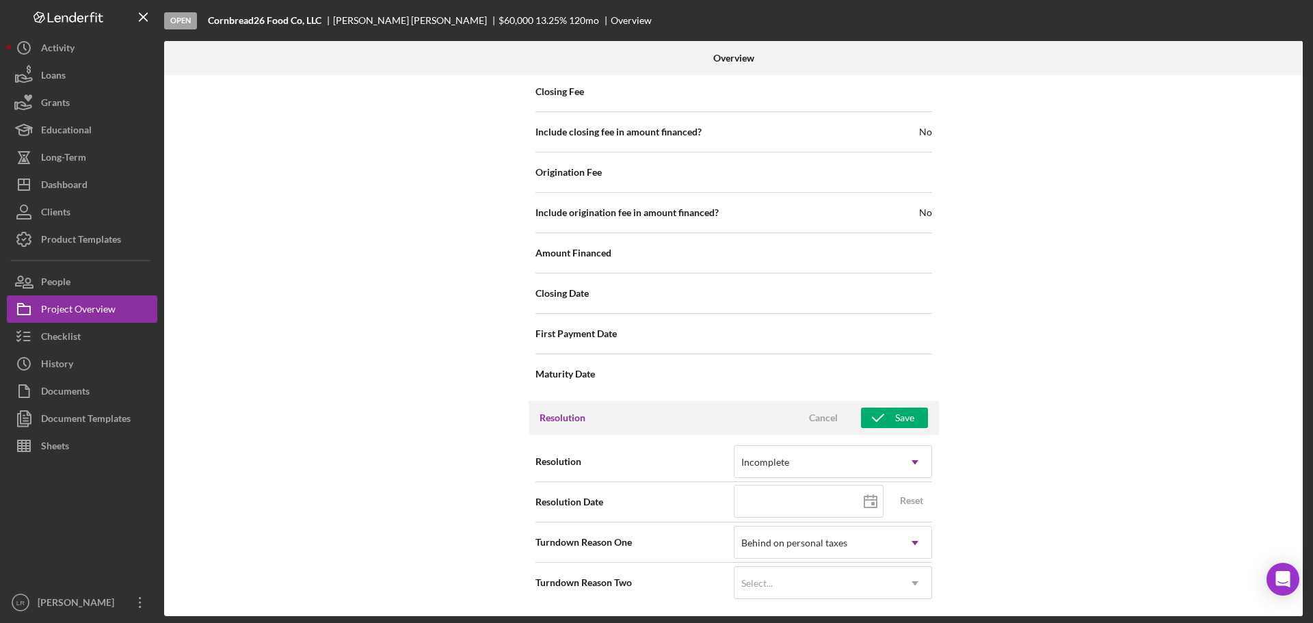
click at [1010, 500] on div "Internal Workflow Stage Open Icon/Dropdown Arrow Archive (can unarchive later i…" at bounding box center [733, 345] width 1138 height 541
click at [907, 545] on icon "Icon/Dropdown Arrow" at bounding box center [914, 542] width 33 height 33
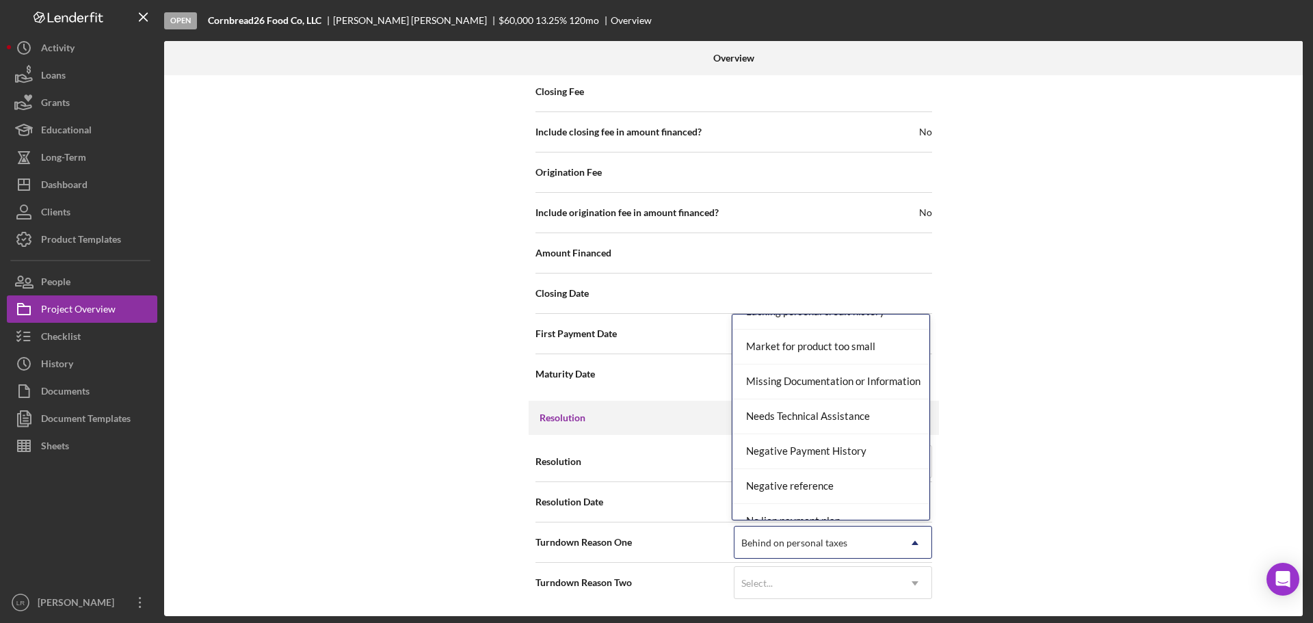
scroll to position [820, 0]
click at [805, 490] on div "No Response" at bounding box center [830, 487] width 197 height 35
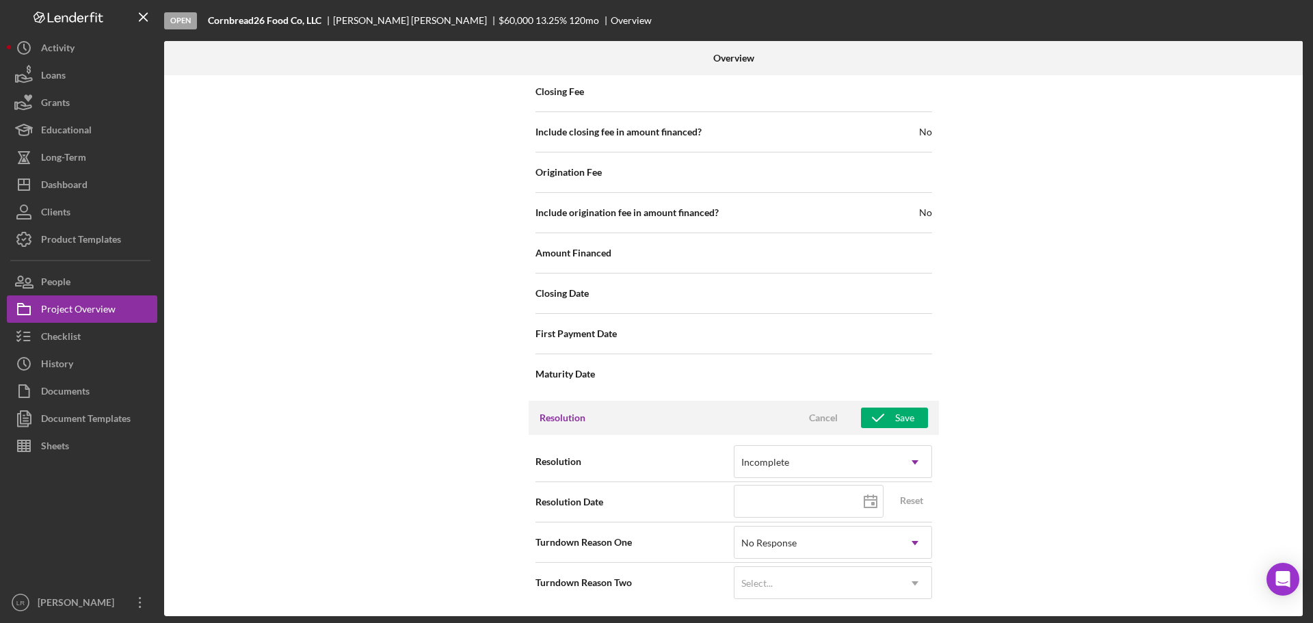
click at [1076, 476] on div "Internal Workflow Stage Open Icon/Dropdown Arrow Archive (can unarchive later i…" at bounding box center [733, 345] width 1138 height 541
click at [888, 415] on icon "button" at bounding box center [878, 418] width 34 height 34
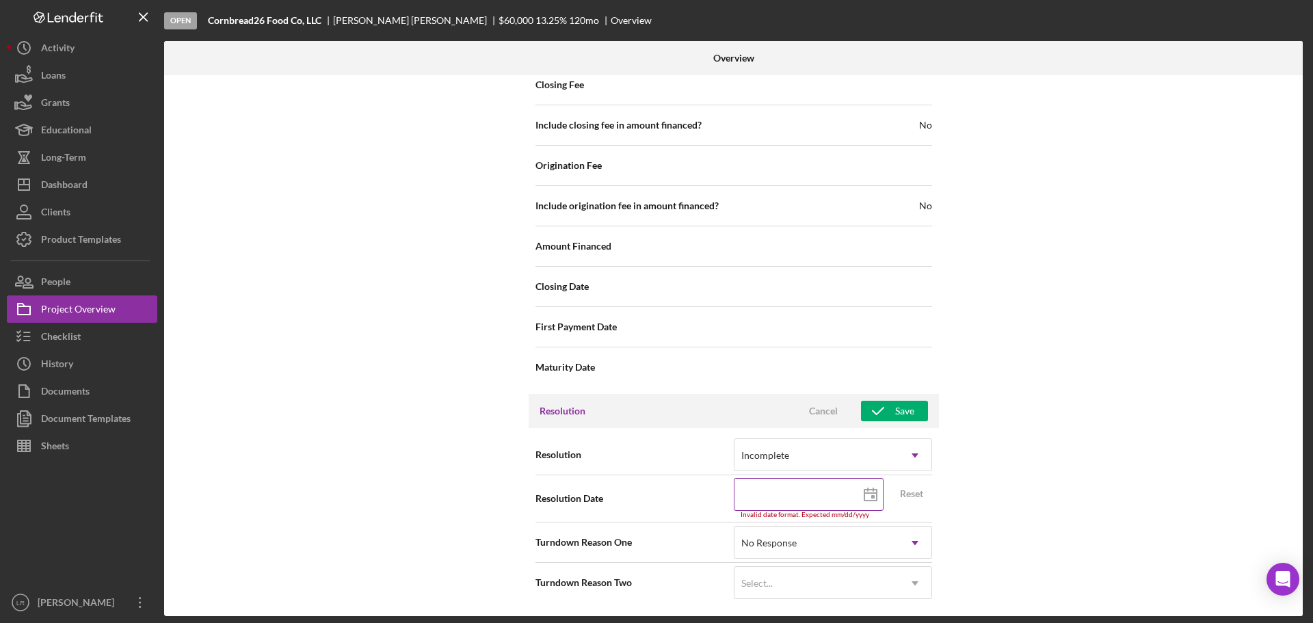
click at [866, 487] on icon at bounding box center [870, 495] width 34 height 34
click at [1016, 491] on div "Internal Workflow Stage Open Icon/Dropdown Arrow Archive (can unarchive later i…" at bounding box center [733, 345] width 1138 height 541
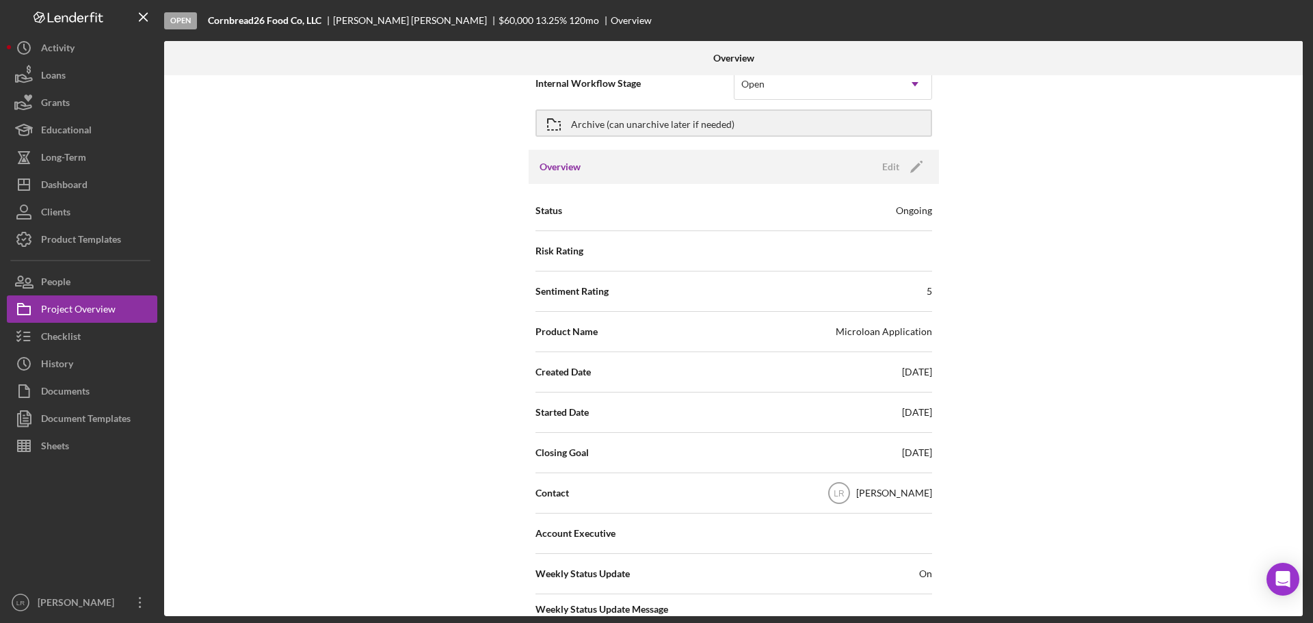
scroll to position [0, 0]
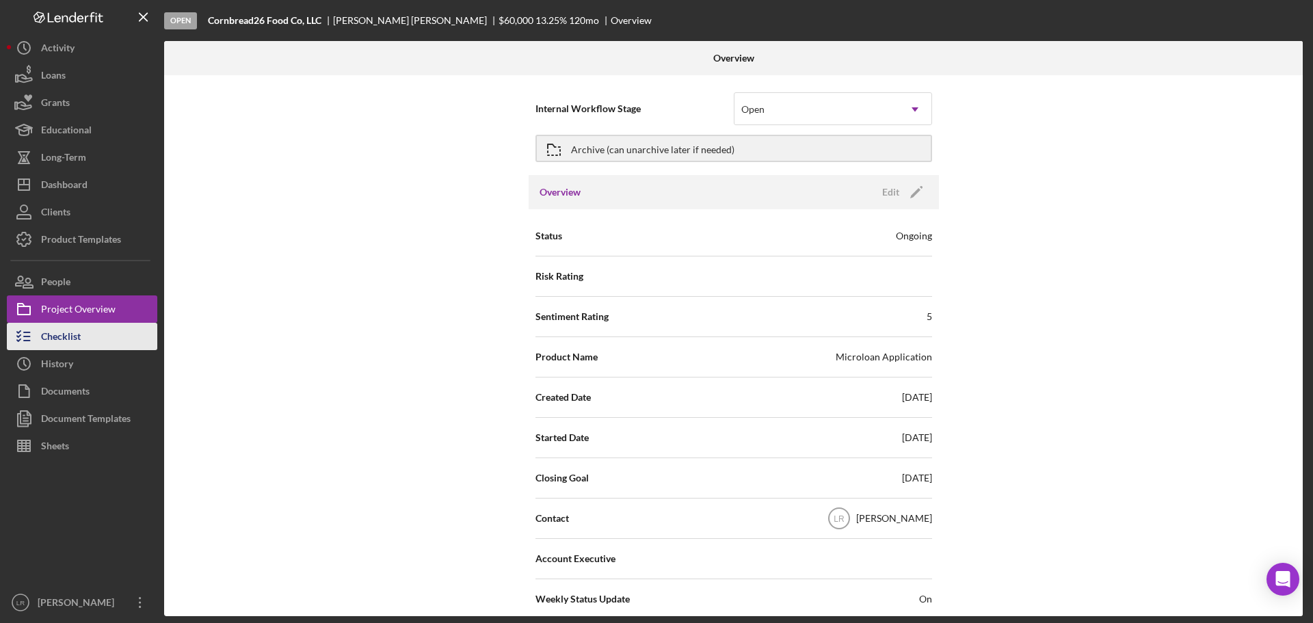
click at [71, 344] on div "Checklist" at bounding box center [61, 338] width 40 height 31
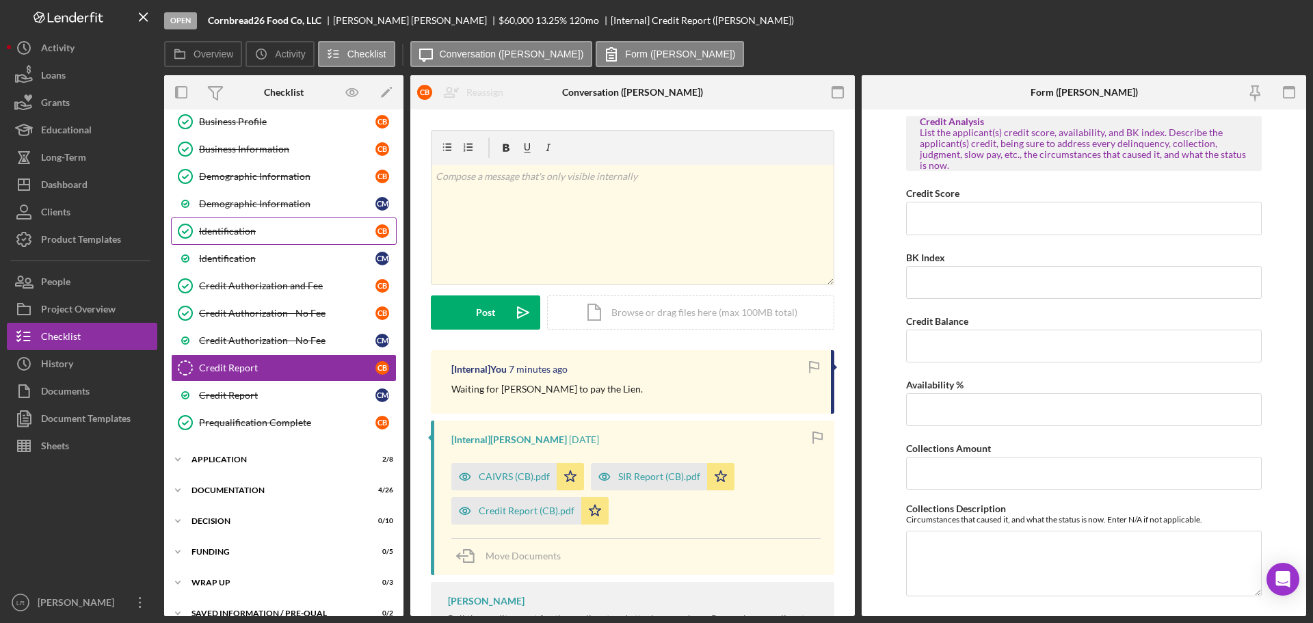
scroll to position [180, 0]
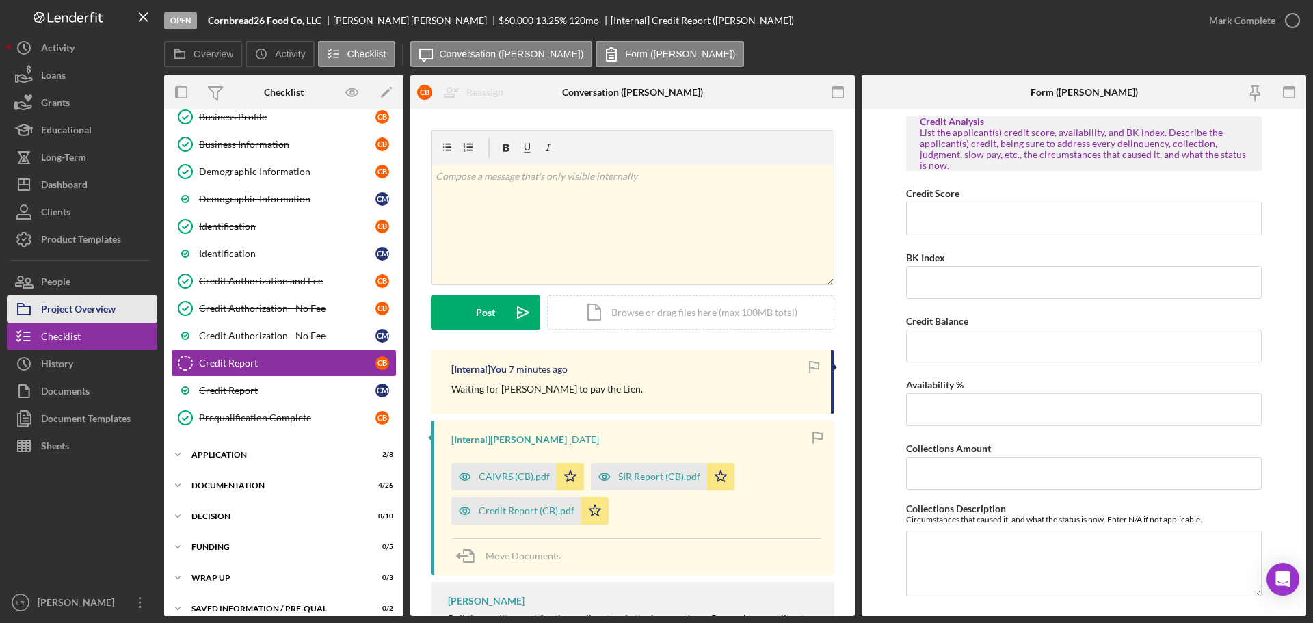
click at [105, 307] on div "Project Overview" at bounding box center [78, 310] width 75 height 31
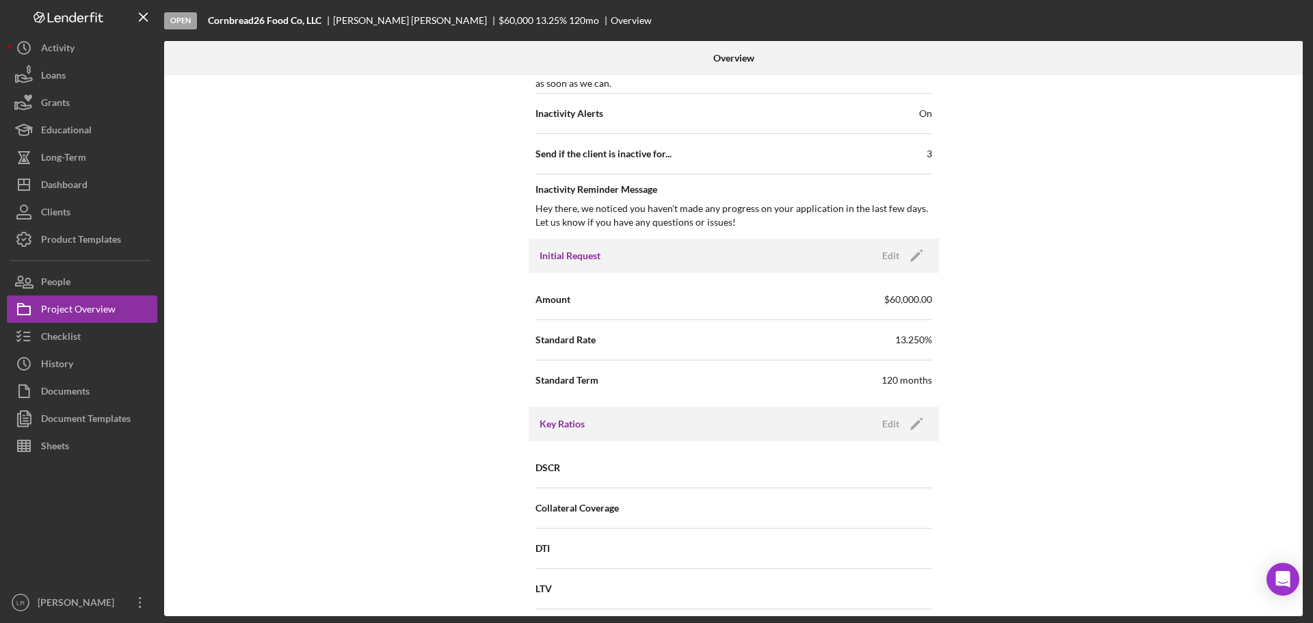
scroll to position [1545, 0]
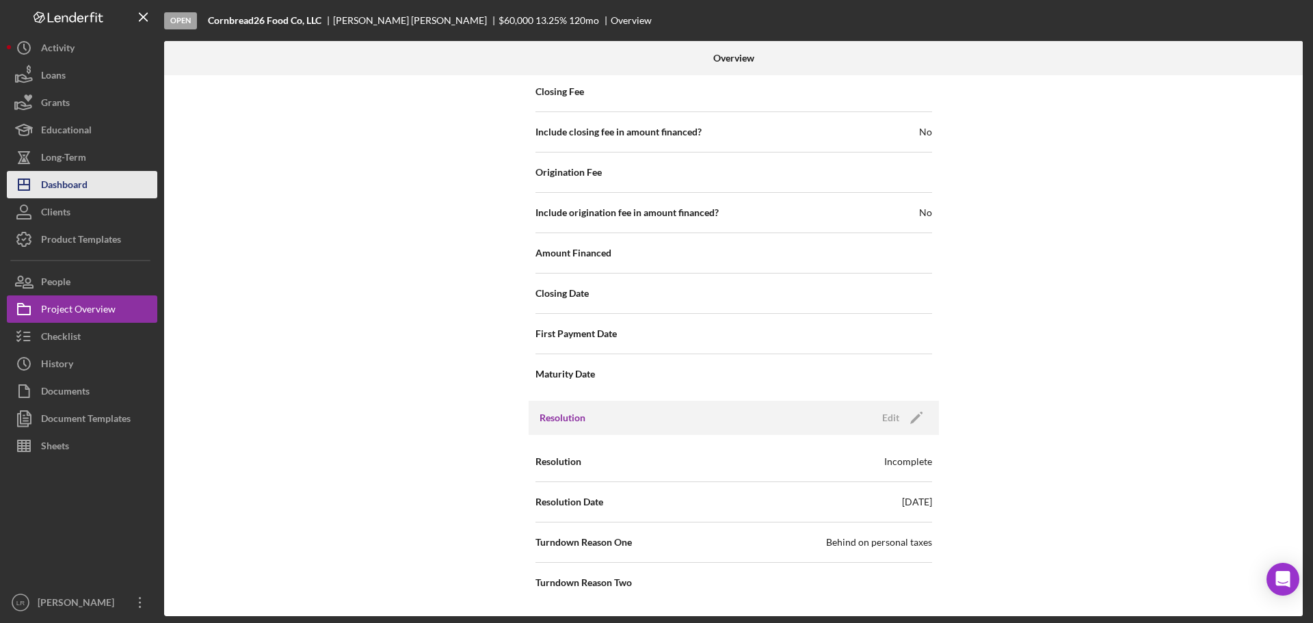
click at [72, 180] on div "Dashboard" at bounding box center [64, 186] width 46 height 31
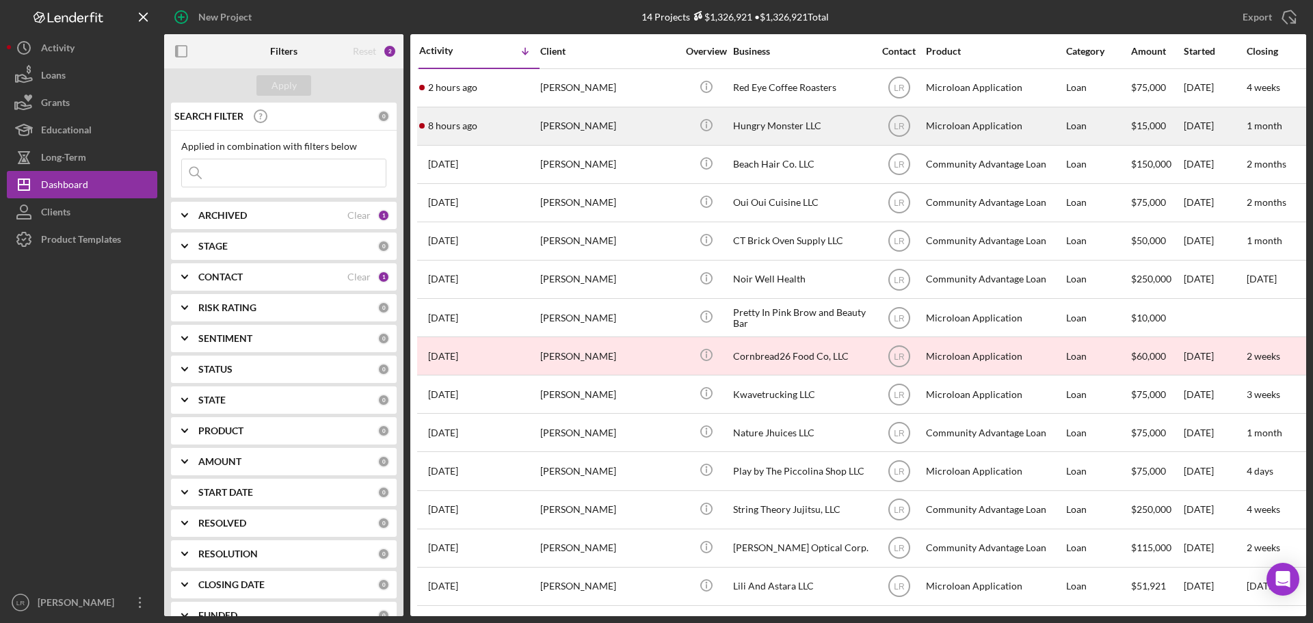
click at [600, 131] on div "[PERSON_NAME]" at bounding box center [608, 126] width 137 height 36
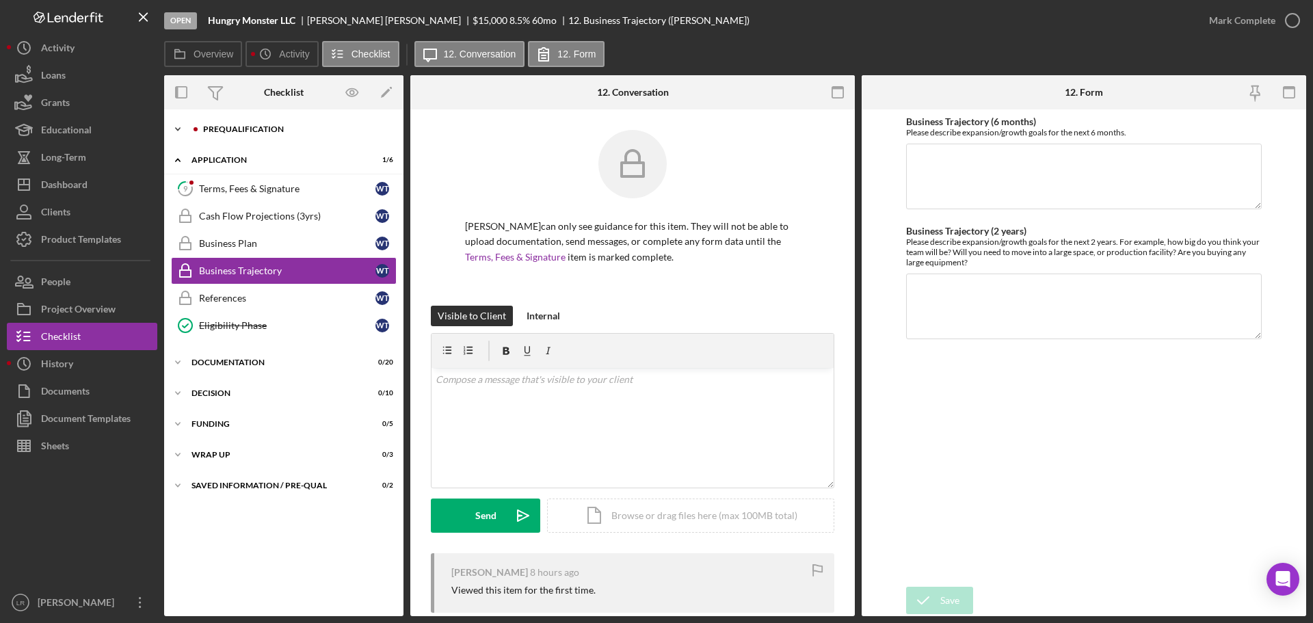
click at [235, 125] on div "Prequalification" at bounding box center [294, 129] width 183 height 8
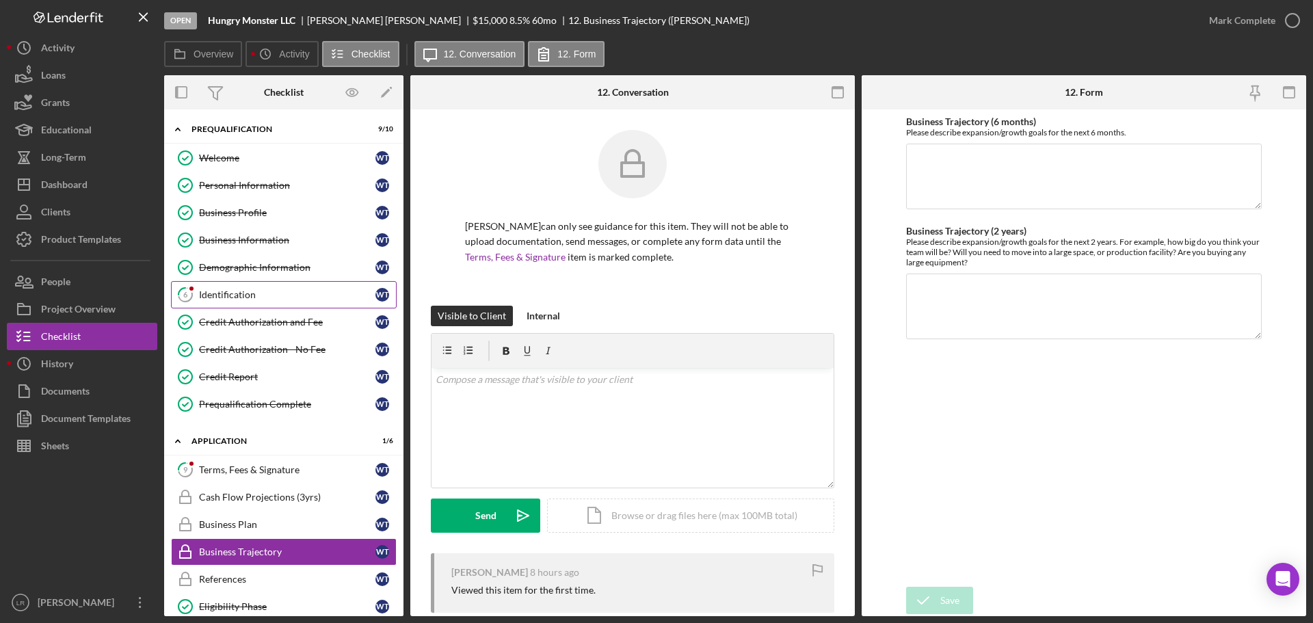
click at [244, 296] on div "Identification" at bounding box center [287, 294] width 176 height 11
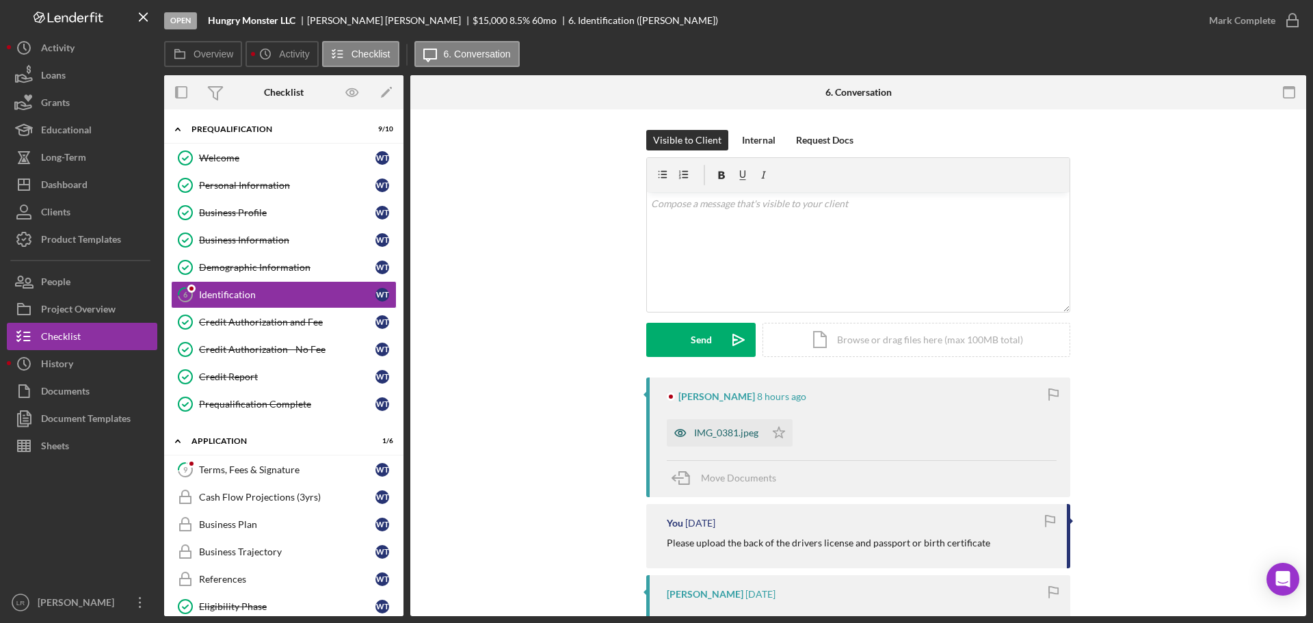
click at [721, 432] on div "IMG_0381.jpeg" at bounding box center [726, 432] width 64 height 11
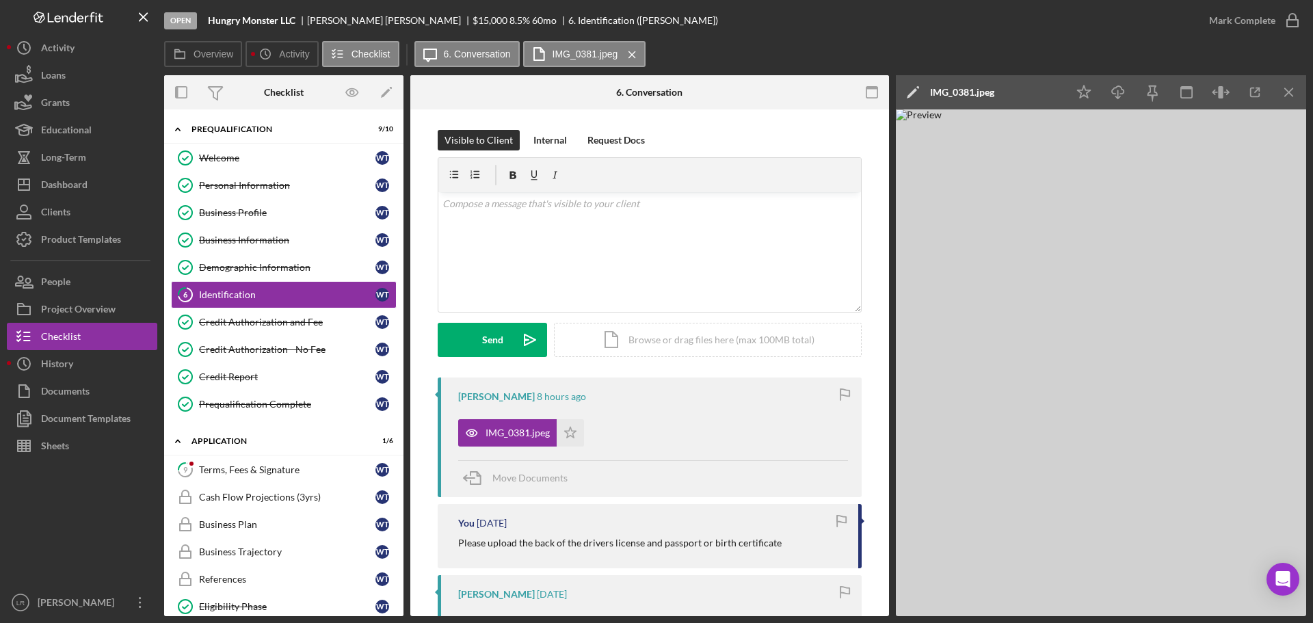
click at [912, 92] on polygon at bounding box center [912, 93] width 10 height 10
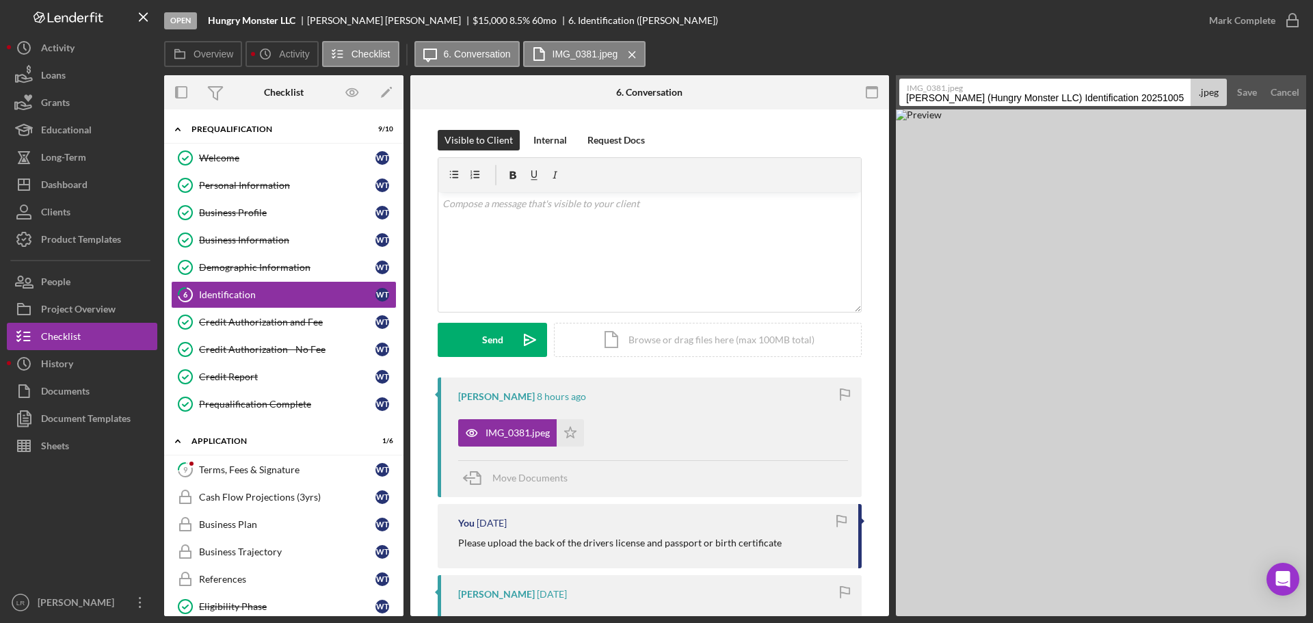
drag, startPoint x: 1101, startPoint y: 102, endPoint x: 688, endPoint y: 79, distance: 414.3
click at [688, 79] on div "Overview Internal Workflow Stage Open Icon/Dropdown Arrow Archive (can unarchiv…" at bounding box center [735, 345] width 1142 height 541
type input "ID - Birth Certificate"
click at [1252, 82] on div "Save" at bounding box center [1247, 92] width 20 height 27
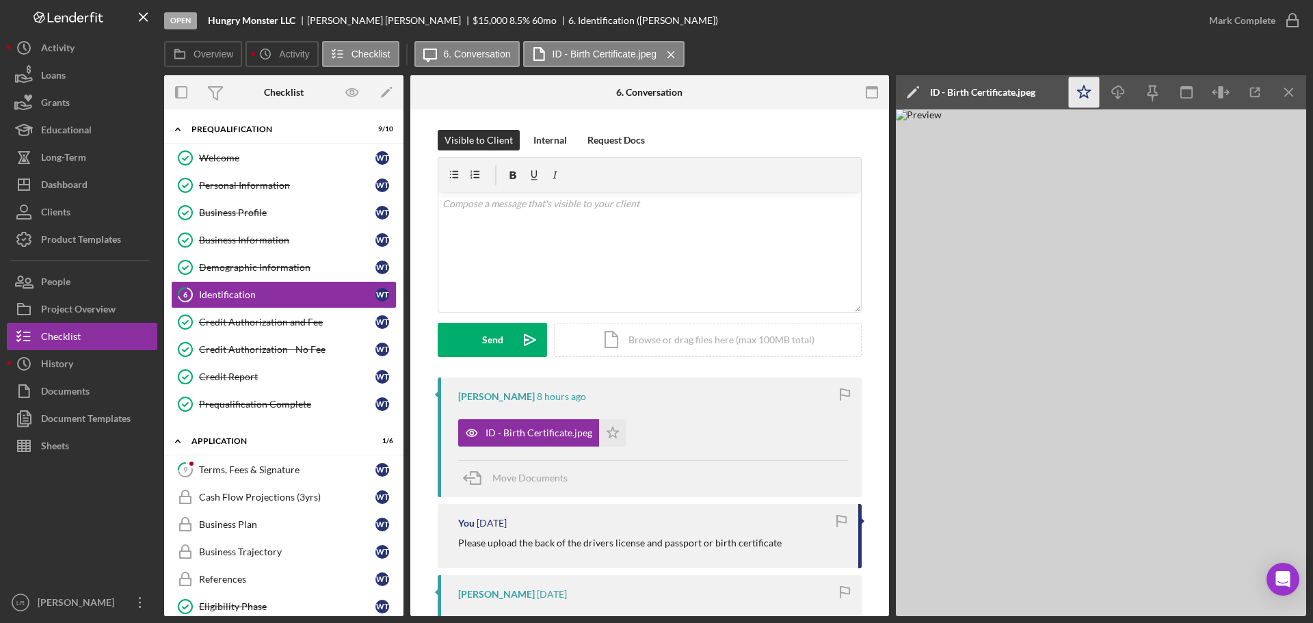
click at [1086, 94] on polygon "button" at bounding box center [1083, 91] width 13 height 12
click at [1117, 90] on icon "Icon/Download" at bounding box center [1118, 92] width 31 height 31
click at [1292, 19] on icon "button" at bounding box center [1292, 20] width 34 height 34
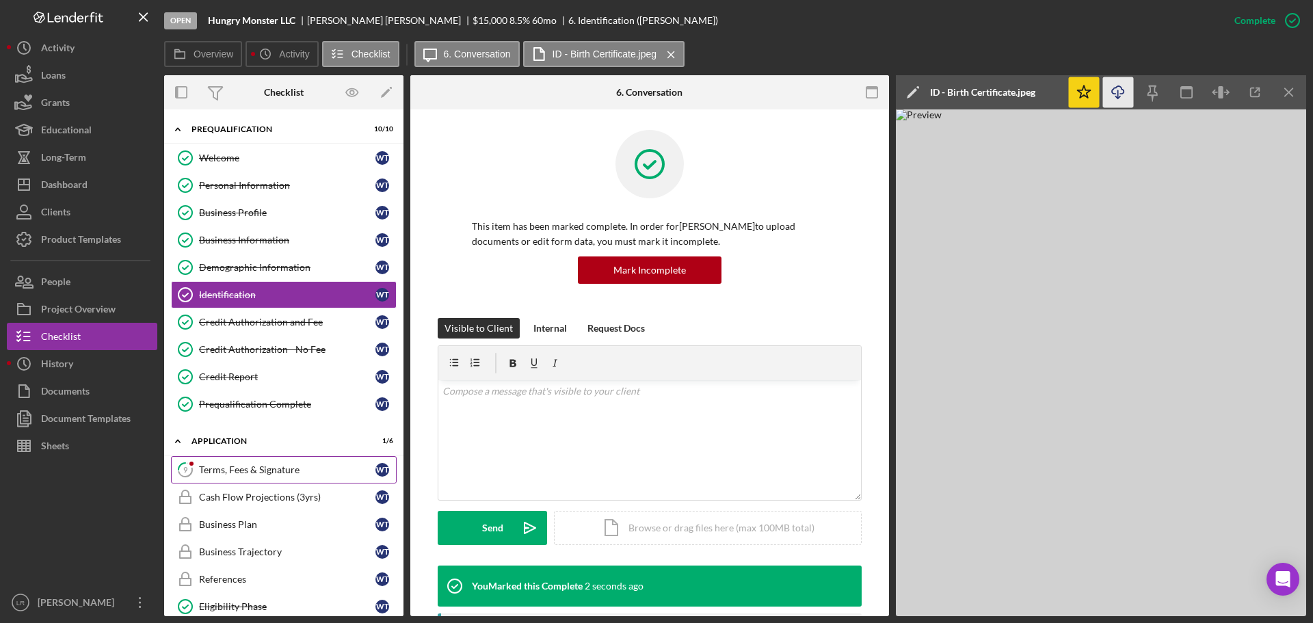
click at [236, 466] on div "Terms, Fees & Signature" at bounding box center [287, 469] width 176 height 11
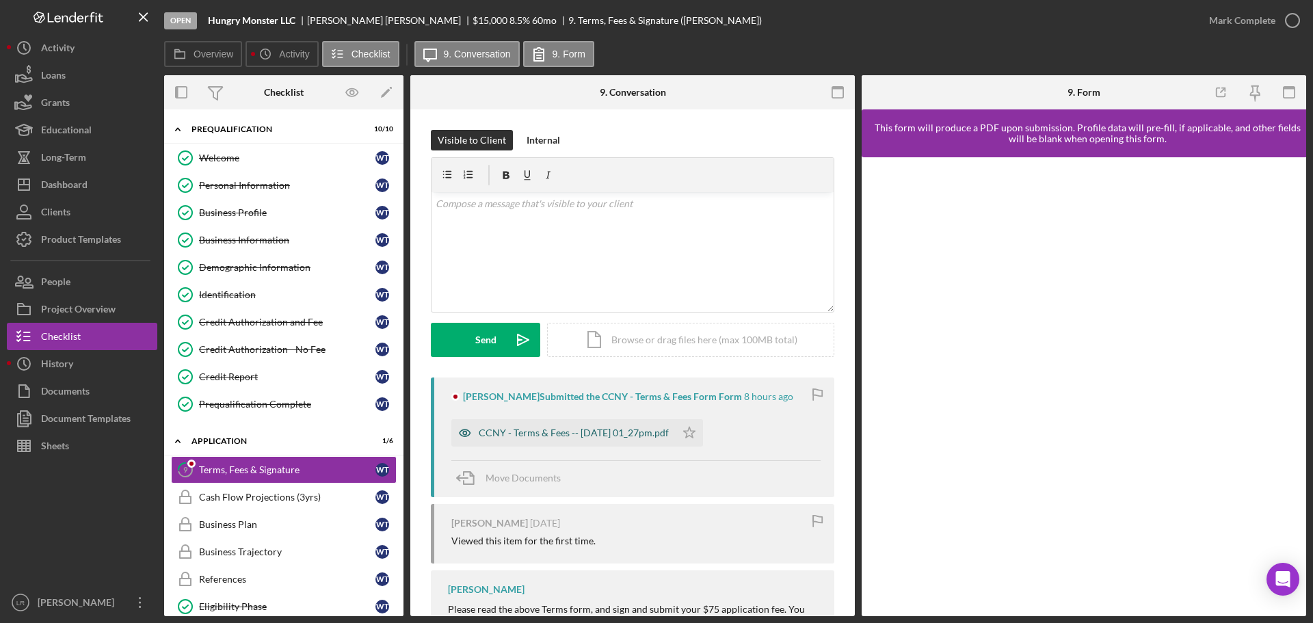
click at [531, 428] on div "CCNY - Terms & Fees -- [DATE] 01_27pm.pdf" at bounding box center [574, 432] width 190 height 11
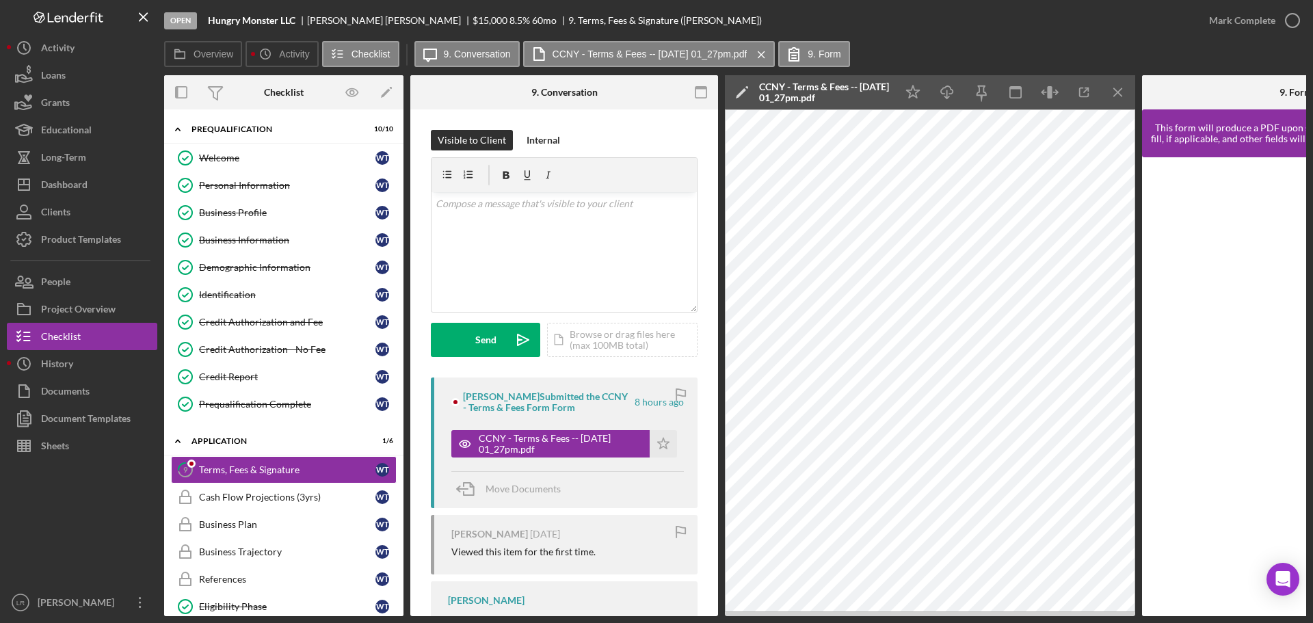
click at [739, 97] on icon "Icon/Edit" at bounding box center [742, 92] width 34 height 34
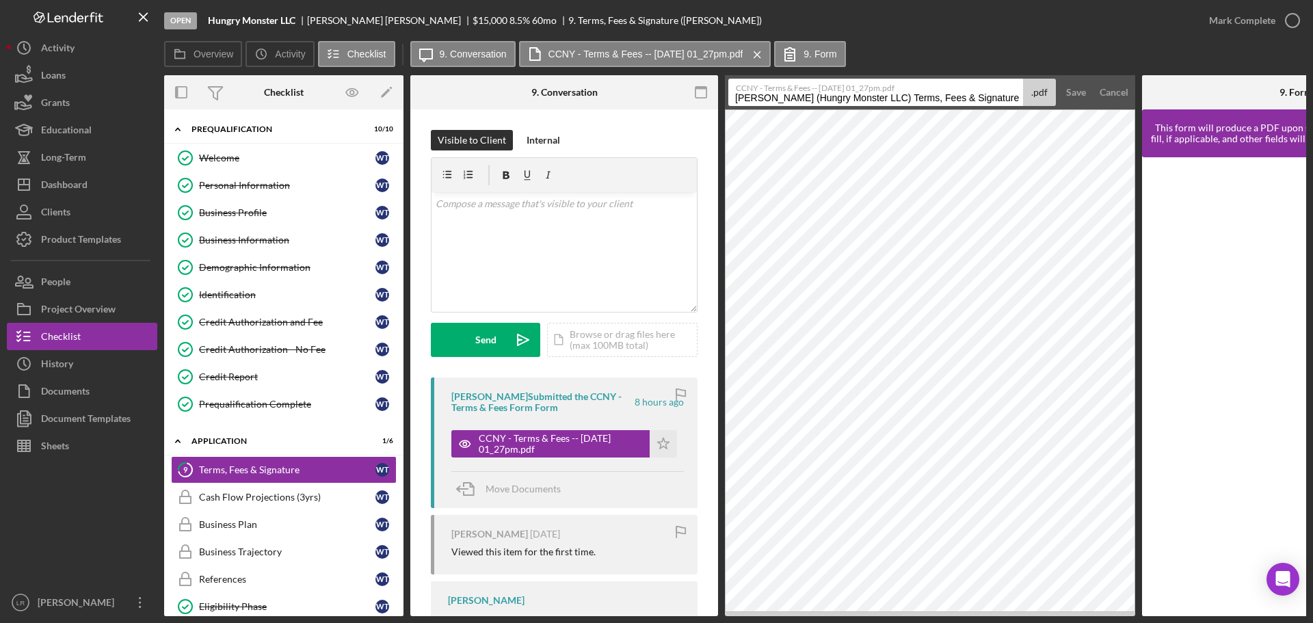
drag, startPoint x: 895, startPoint y: 101, endPoint x: -76, endPoint y: 100, distance: 970.8
click at [0, 100] on html "Open Hungry Monster LLC [PERSON_NAME] $15,000 $15,000 8.5 % 60 mo 9. Terms, Fee…" at bounding box center [656, 311] width 1313 height 623
click at [842, 99] on input "Terms, Fees & Signature 20251005" at bounding box center [875, 92] width 295 height 27
type input "Terms, Fees & Signature 20251005"
click at [1062, 92] on button "Save" at bounding box center [1076, 92] width 34 height 27
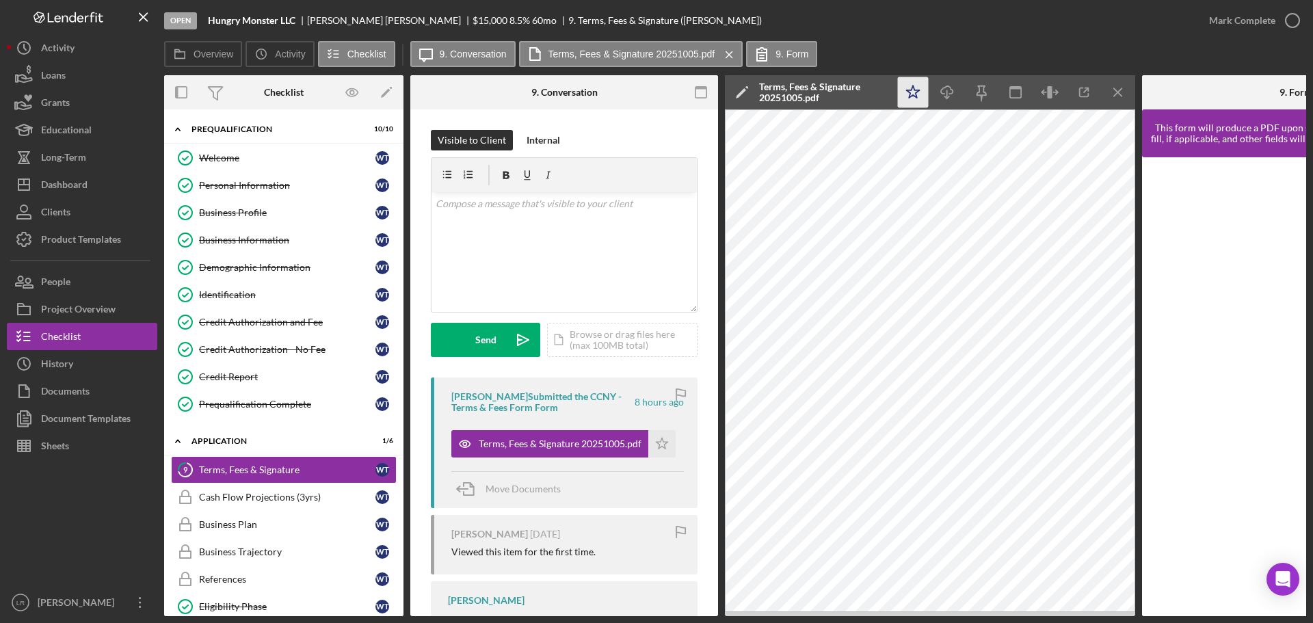
click at [913, 90] on icon "Icon/Star" at bounding box center [913, 92] width 31 height 31
click at [949, 90] on icon "Icon/Download" at bounding box center [947, 92] width 31 height 31
click at [1275, 17] on icon "button" at bounding box center [1292, 20] width 34 height 34
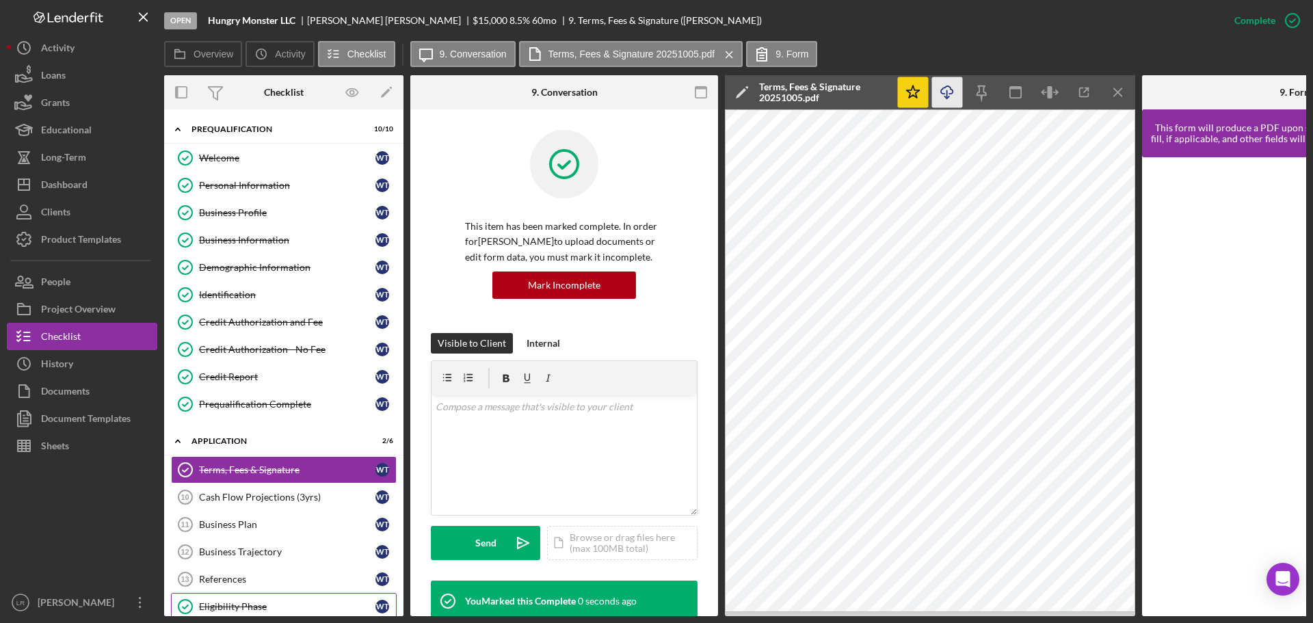
scroll to position [176, 0]
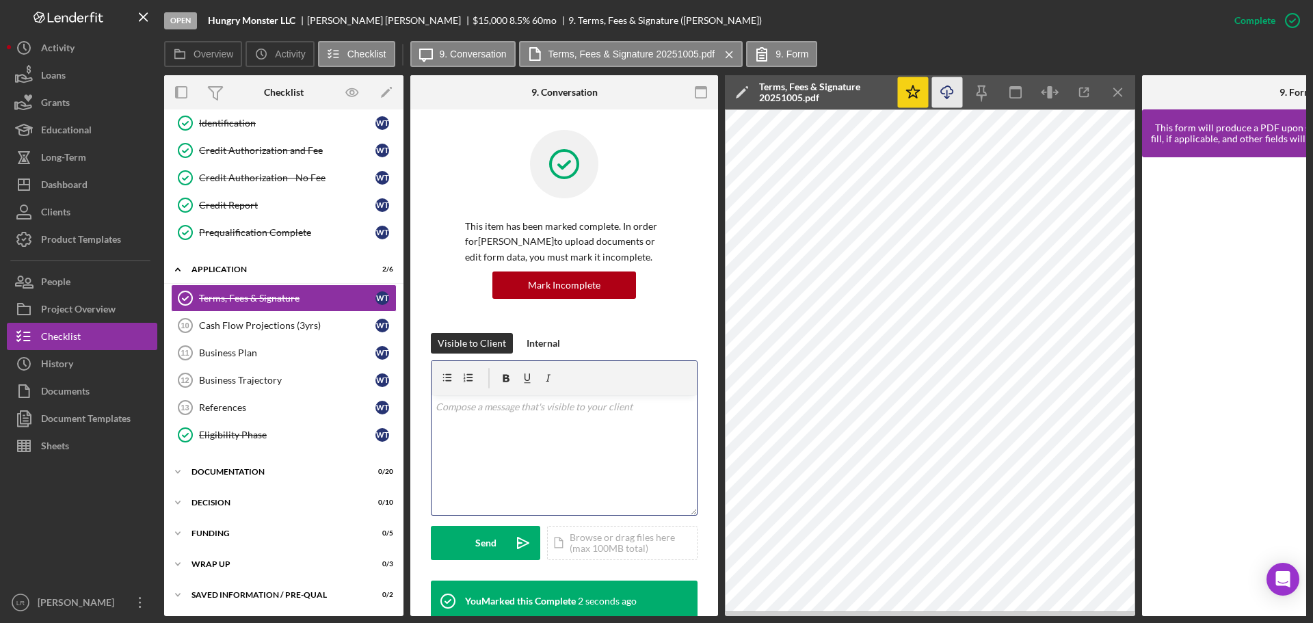
click at [533, 445] on div "v Color teal Color pink Remove color Add row above Add row below Add column bef…" at bounding box center [563, 455] width 265 height 120
click at [476, 544] on div "Send" at bounding box center [485, 543] width 21 height 34
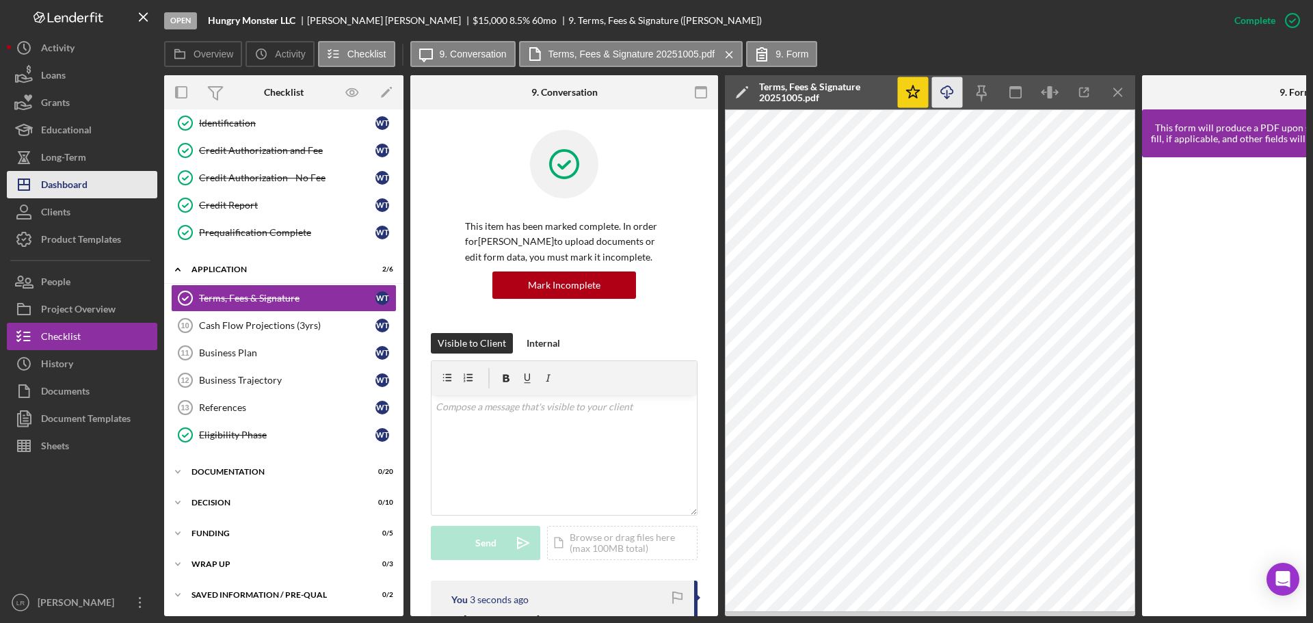
drag, startPoint x: 90, startPoint y: 178, endPoint x: 98, endPoint y: 177, distance: 8.3
click at [90, 178] on button "Icon/Dashboard Dashboard" at bounding box center [82, 184] width 150 height 27
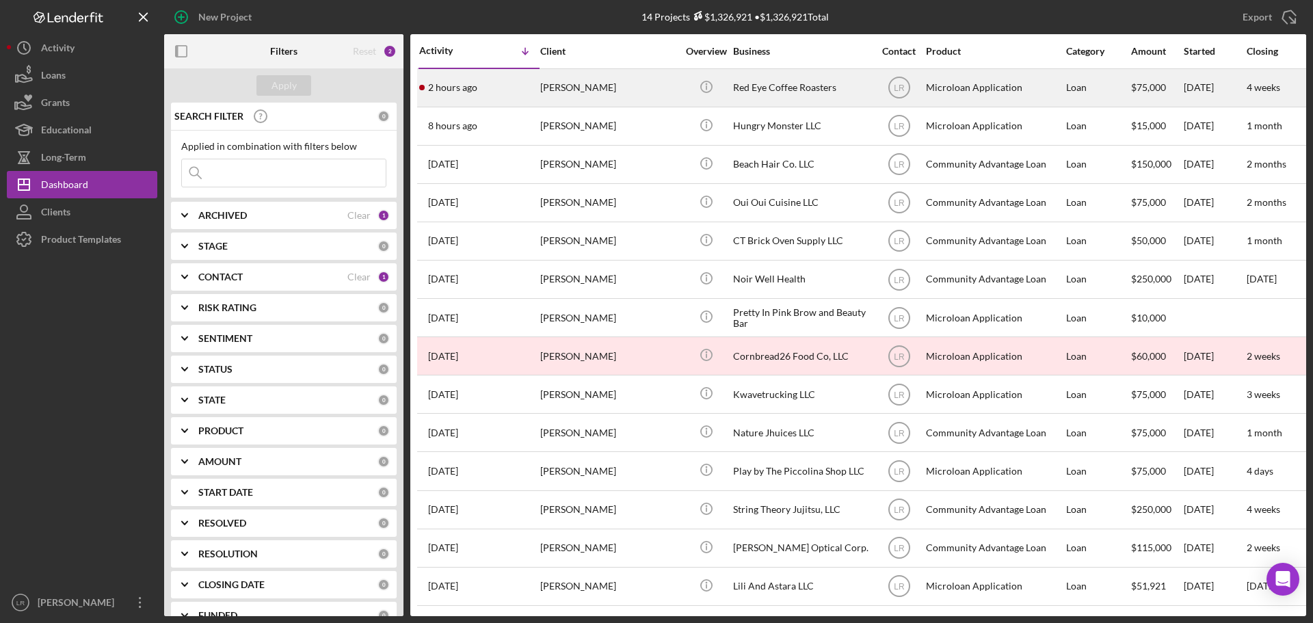
click at [630, 88] on div "[PERSON_NAME]" at bounding box center [608, 88] width 137 height 36
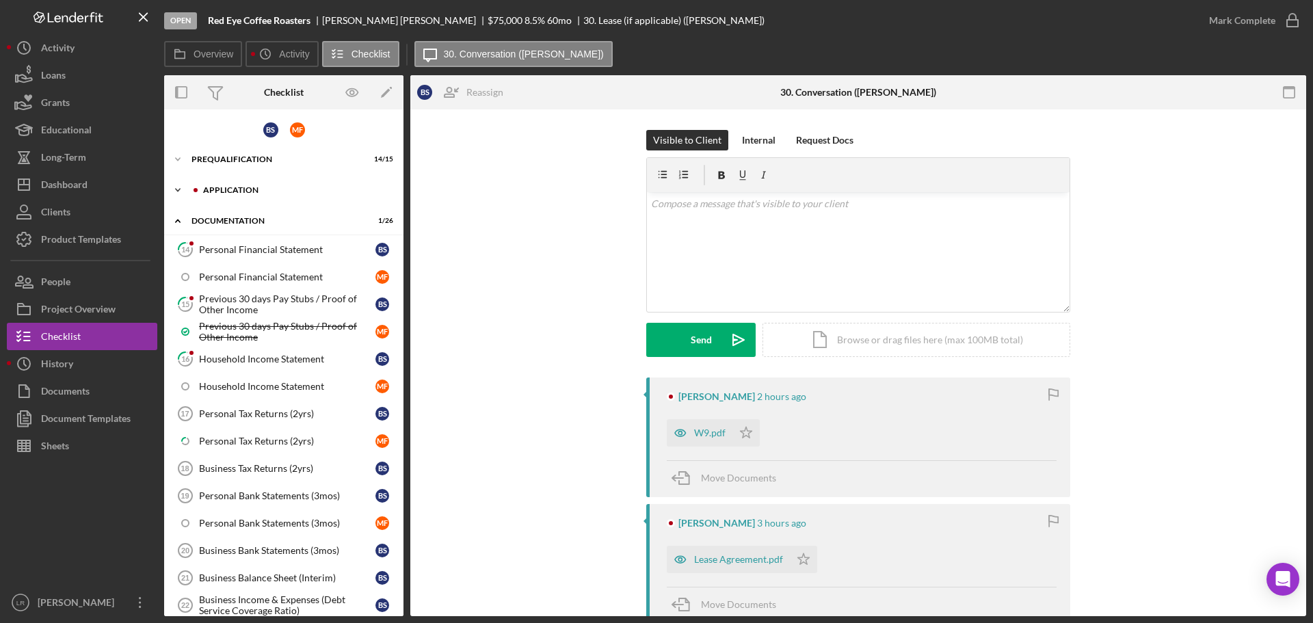
click at [274, 193] on div "Application" at bounding box center [294, 190] width 183 height 8
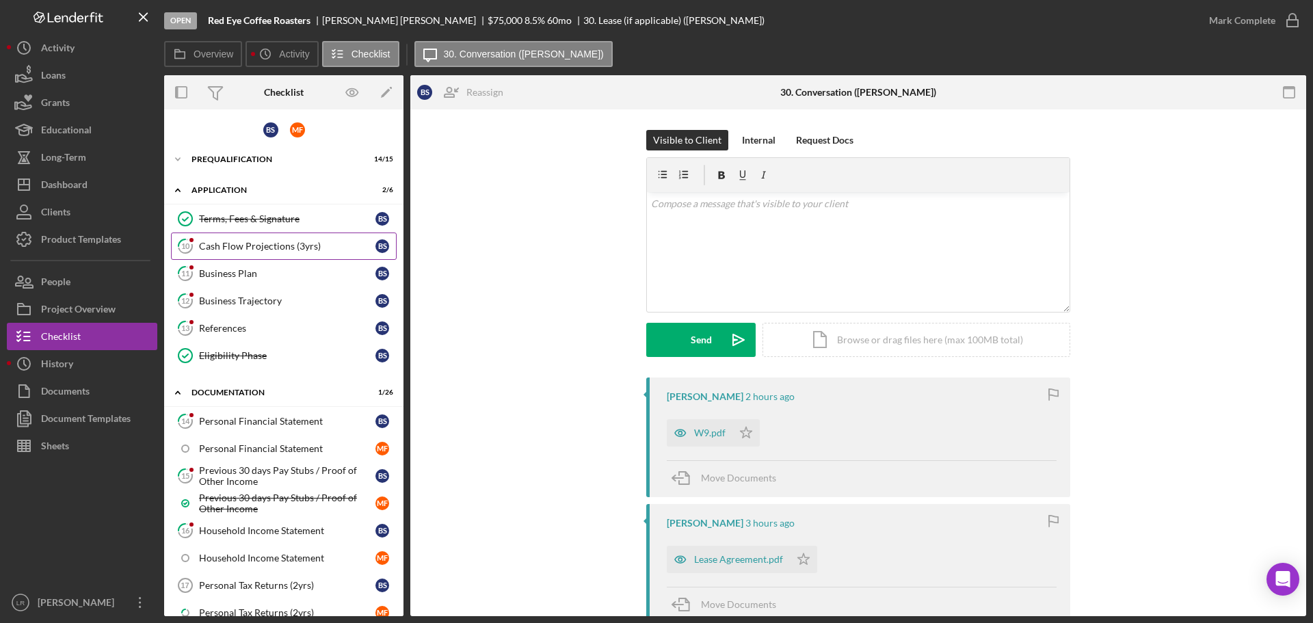
click at [234, 241] on div "Cash Flow Projections (3yrs)" at bounding box center [287, 246] width 176 height 11
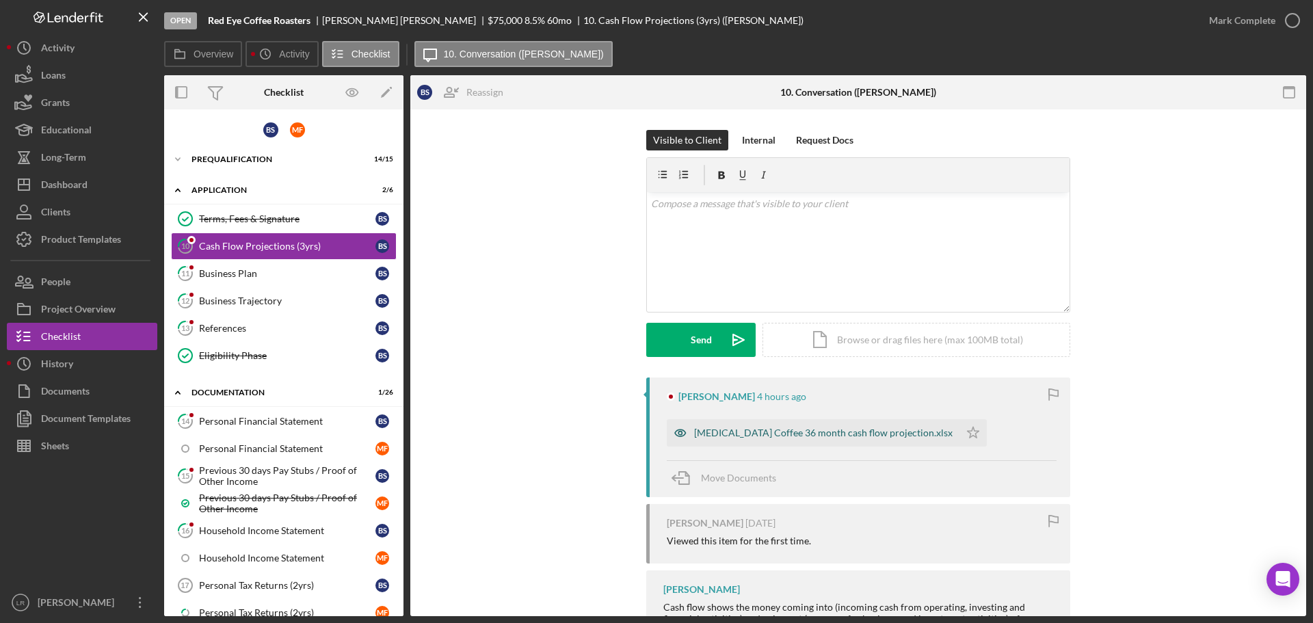
click at [771, 432] on div "[MEDICAL_DATA] Coffee 36 month cash flow projection.xlsx" at bounding box center [823, 432] width 258 height 11
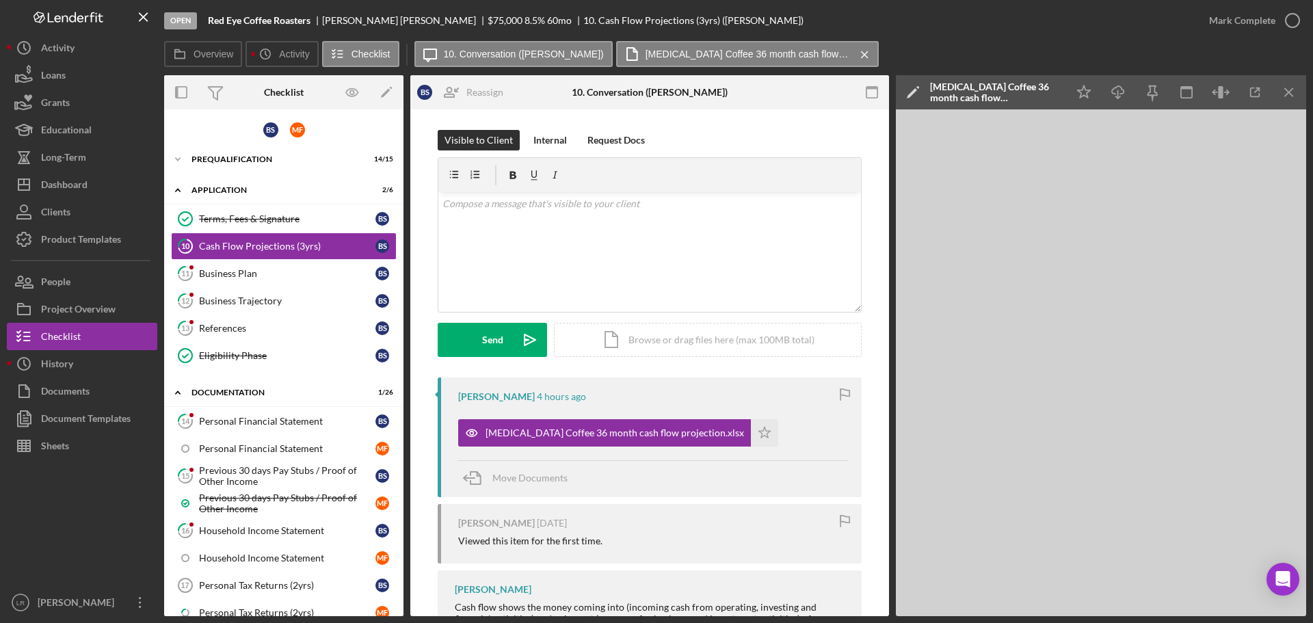
click at [909, 86] on icon "Icon/Edit" at bounding box center [913, 92] width 34 height 34
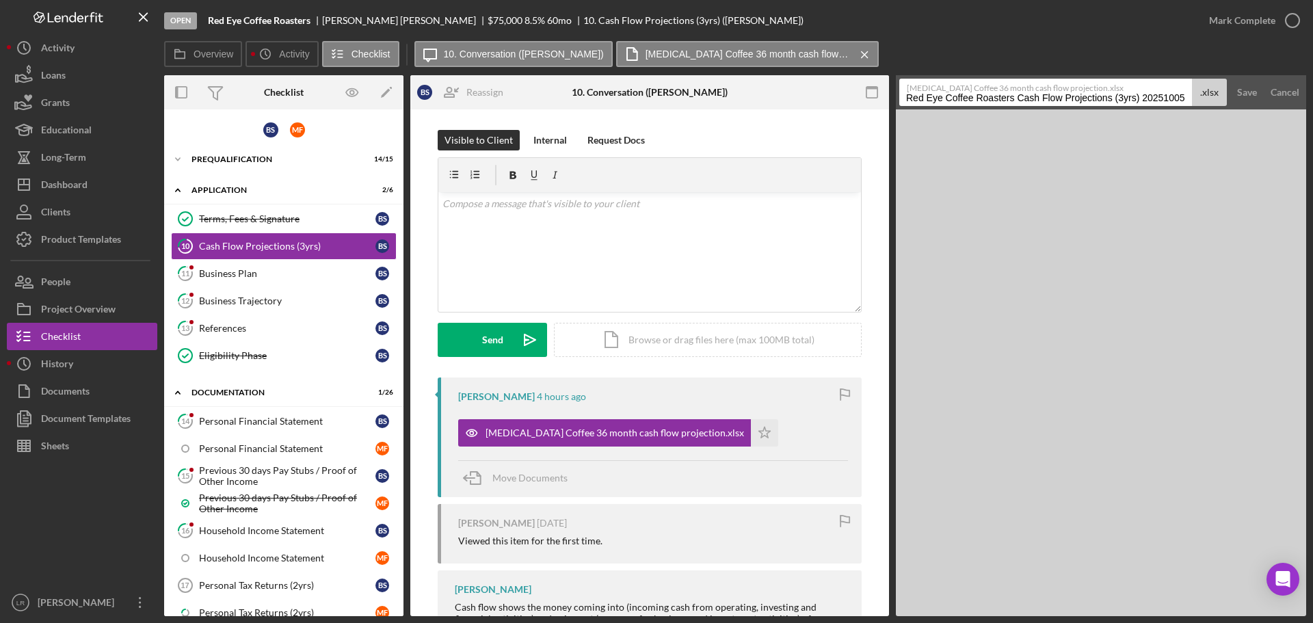
drag, startPoint x: 1016, startPoint y: 102, endPoint x: 518, endPoint y: 93, distance: 498.5
click at [518, 93] on div "Overview Internal Workflow Stage Open Icon/Dropdown Arrow Archive (can unarchiv…" at bounding box center [735, 345] width 1142 height 541
drag, startPoint x: 1030, startPoint y: 99, endPoint x: 1312, endPoint y: 116, distance: 282.8
click at [1312, 116] on div "Open Red Eye Coffee Roasters [PERSON_NAME] $75,000 $75,000 8.5 % 60 mo 10. Cash…" at bounding box center [656, 311] width 1313 height 623
type input "36 mo Cash Flow Projections"
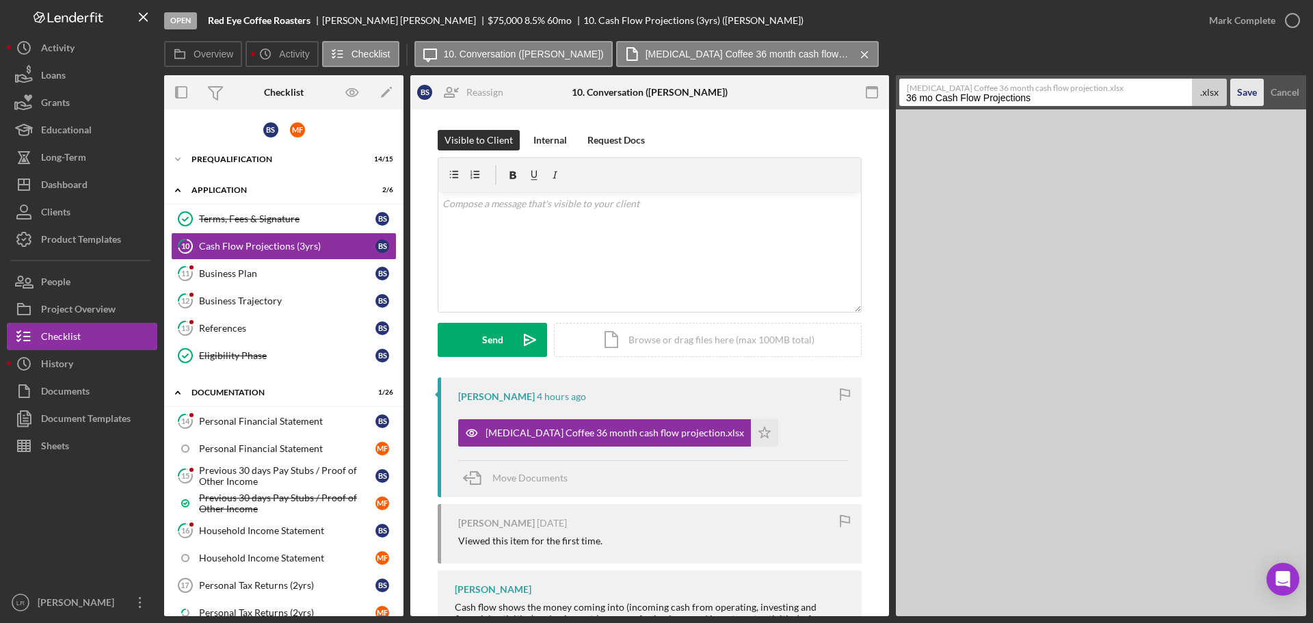
click at [1240, 91] on div "Save" at bounding box center [1247, 92] width 20 height 27
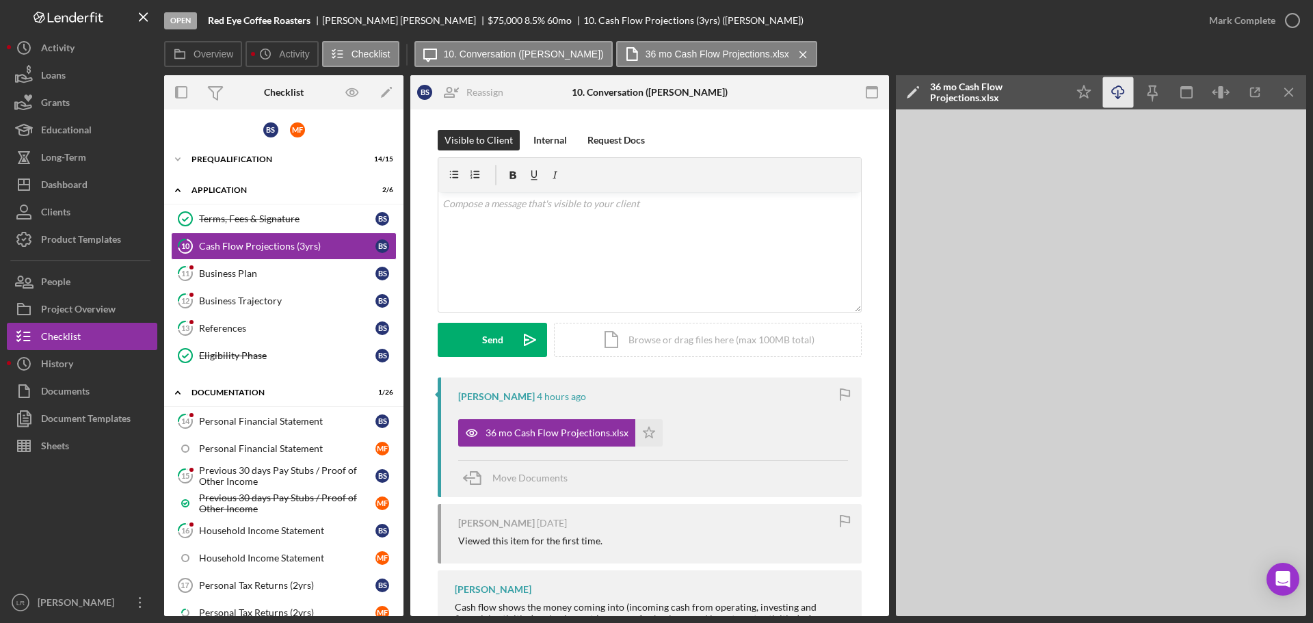
click at [1118, 95] on line "button" at bounding box center [1118, 94] width 0 height 8
click at [220, 276] on div "Business Plan" at bounding box center [287, 273] width 176 height 11
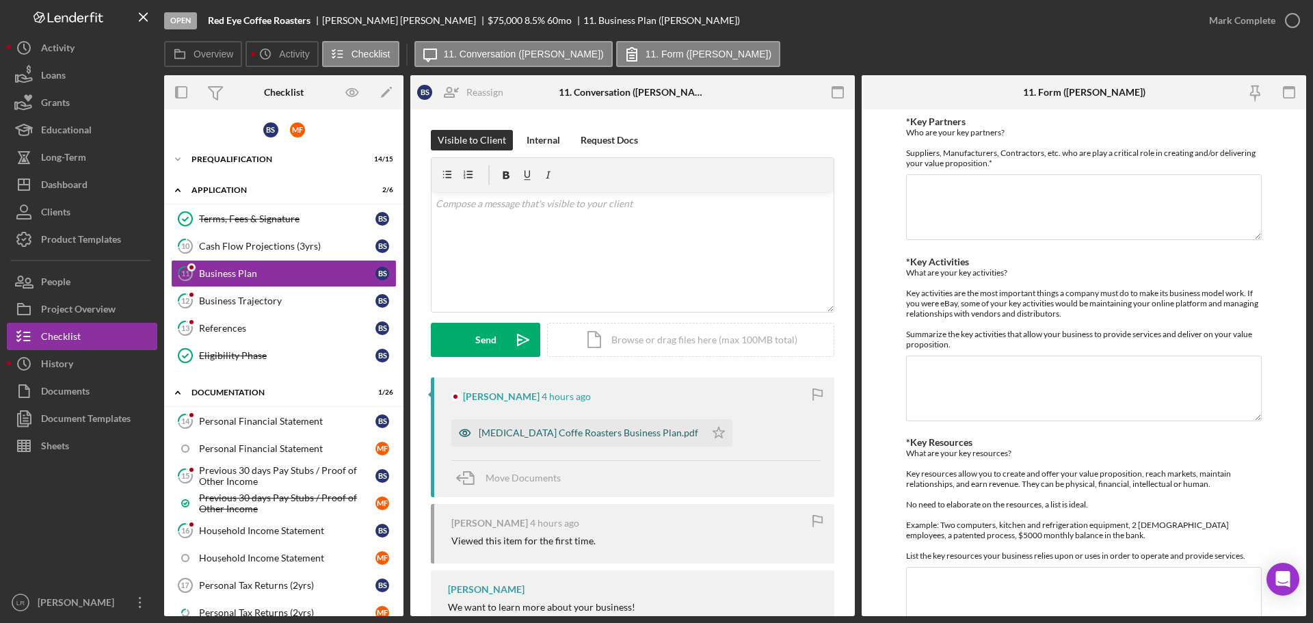
click at [552, 434] on div "[MEDICAL_DATA] Coffe Roasters Business Plan.pdf" at bounding box center [588, 432] width 219 height 11
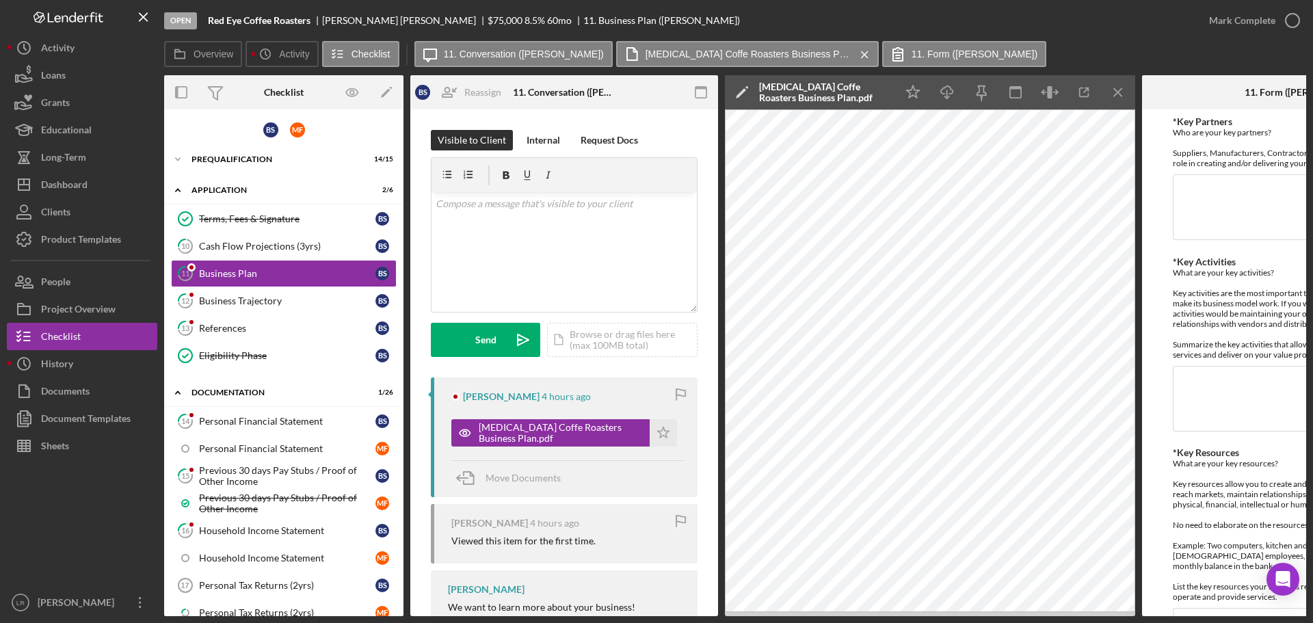
click at [734, 89] on icon "Icon/Edit" at bounding box center [742, 92] width 34 height 34
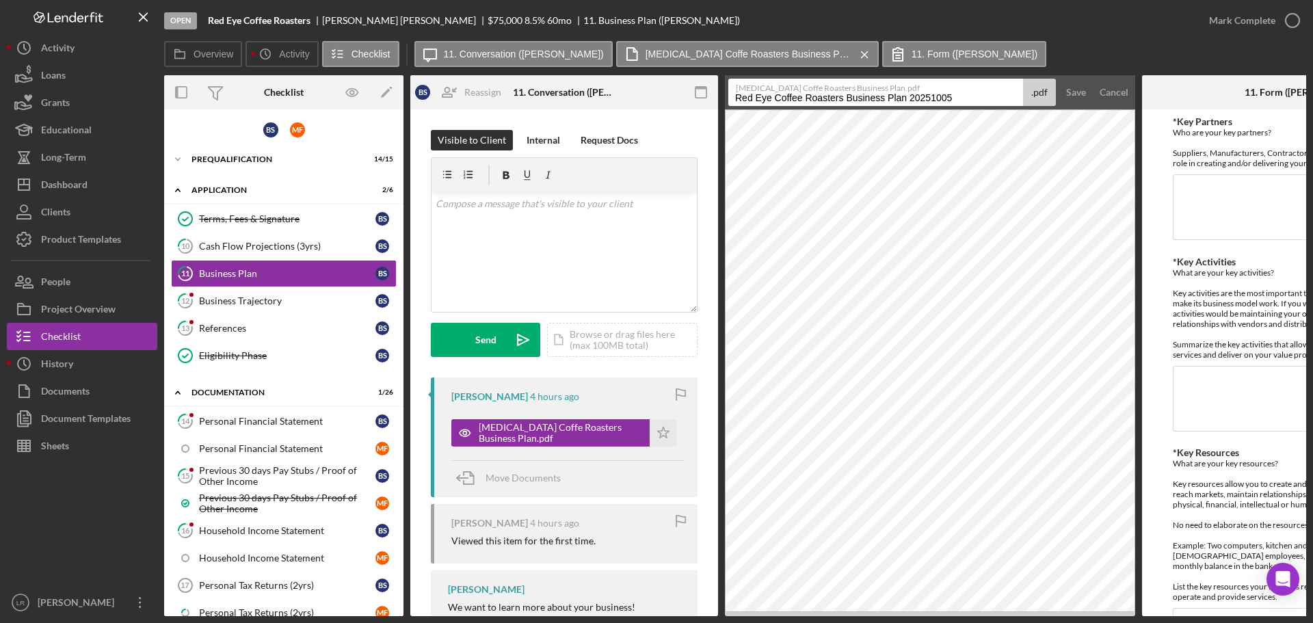
drag, startPoint x: 848, startPoint y: 97, endPoint x: -408, endPoint y: 76, distance: 1256.1
click at [0, 76] on html "Open Red Eye Coffee Roasters [PERSON_NAME] $75,000 $75,000 8.5 % 60 mo 11. Busi…" at bounding box center [656, 311] width 1313 height 623
drag, startPoint x: 795, startPoint y: 98, endPoint x: 1032, endPoint y: 93, distance: 237.3
click at [1057, 104] on form "[MEDICAL_DATA] Coffe Roasters Business Plan.pdf Business Plan 20251005 .pdf Sav…" at bounding box center [930, 92] width 410 height 34
type input "Business Plan"
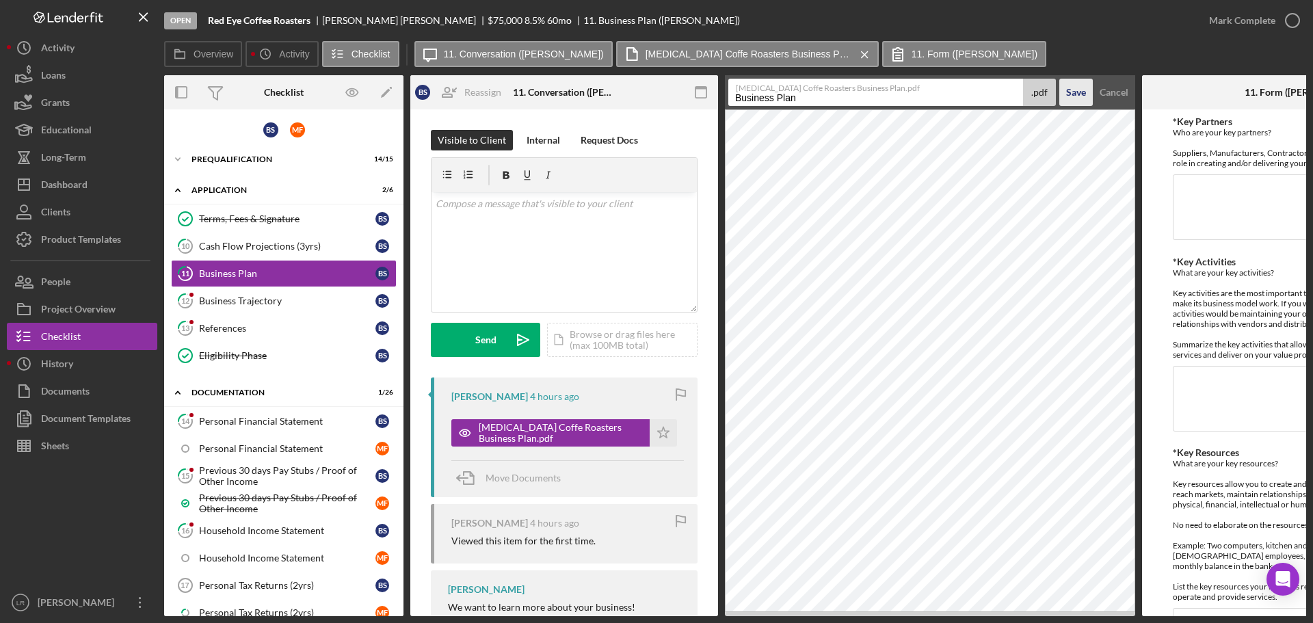
click at [1080, 89] on div "Save" at bounding box center [1076, 92] width 20 height 27
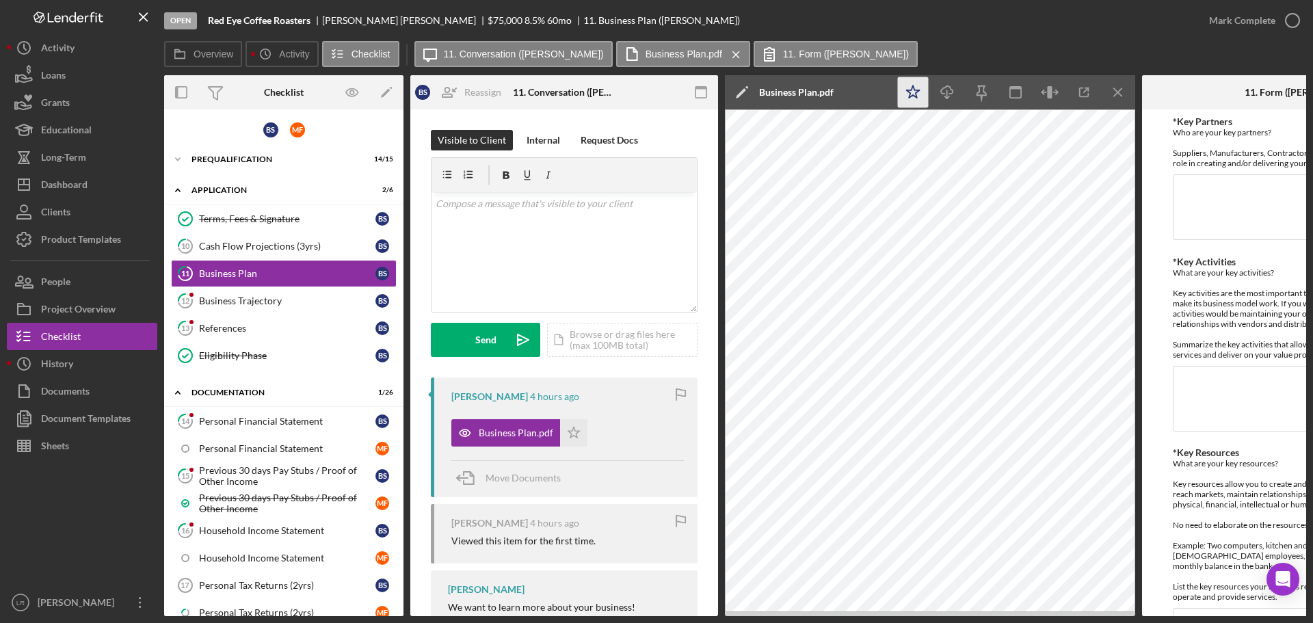
click at [913, 93] on icon "Icon/Star" at bounding box center [913, 92] width 31 height 31
click at [913, 87] on polygon "button" at bounding box center [913, 91] width 13 height 12
click at [944, 94] on icon "button" at bounding box center [947, 90] width 12 height 8
click at [1259, 17] on div "Mark Complete" at bounding box center [1242, 20] width 66 height 27
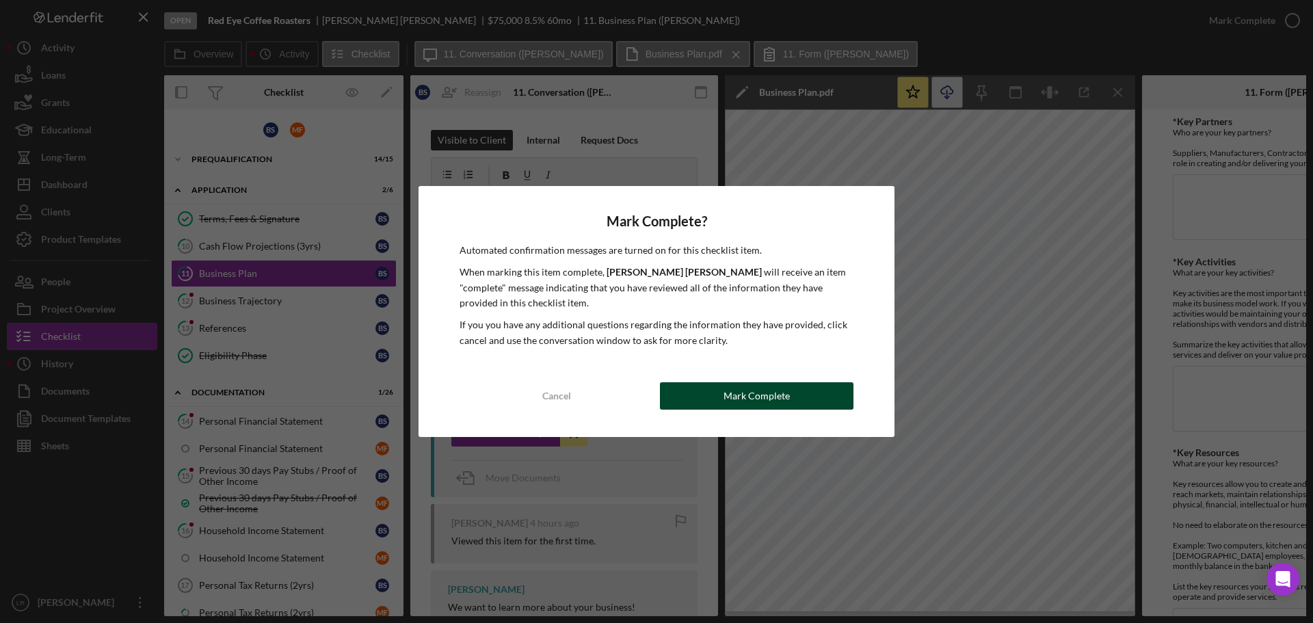
click at [749, 400] on div "Mark Complete" at bounding box center [756, 395] width 66 height 27
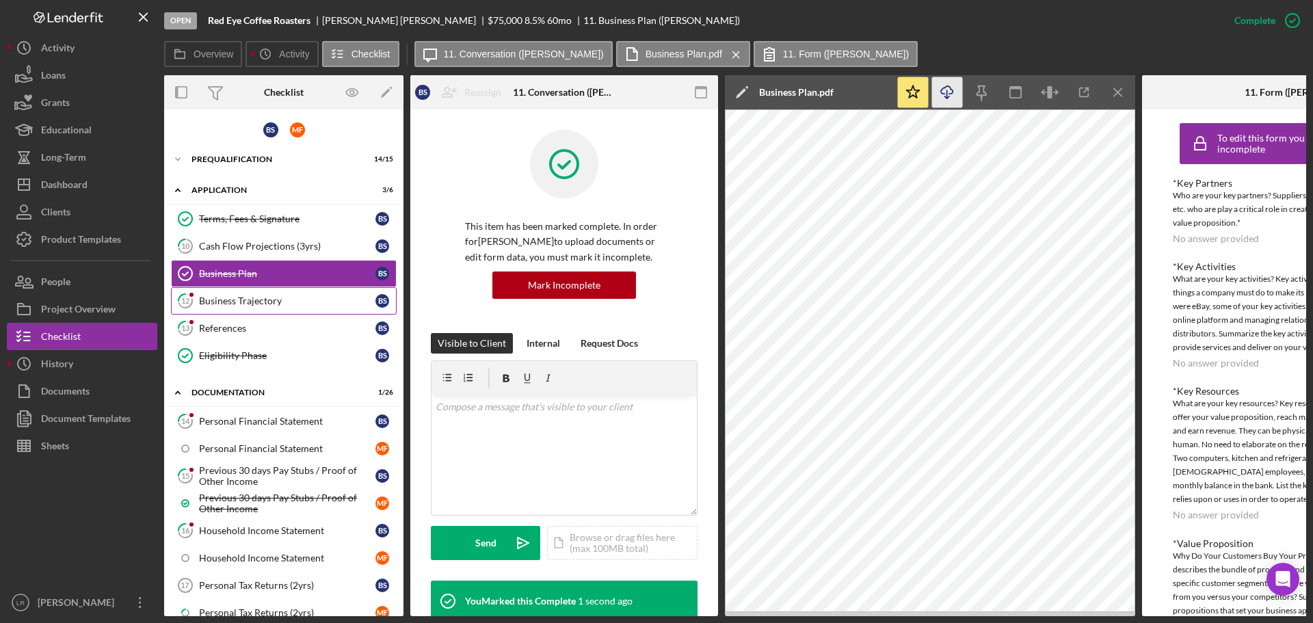
click at [237, 300] on div "Business Trajectory" at bounding box center [287, 300] width 176 height 11
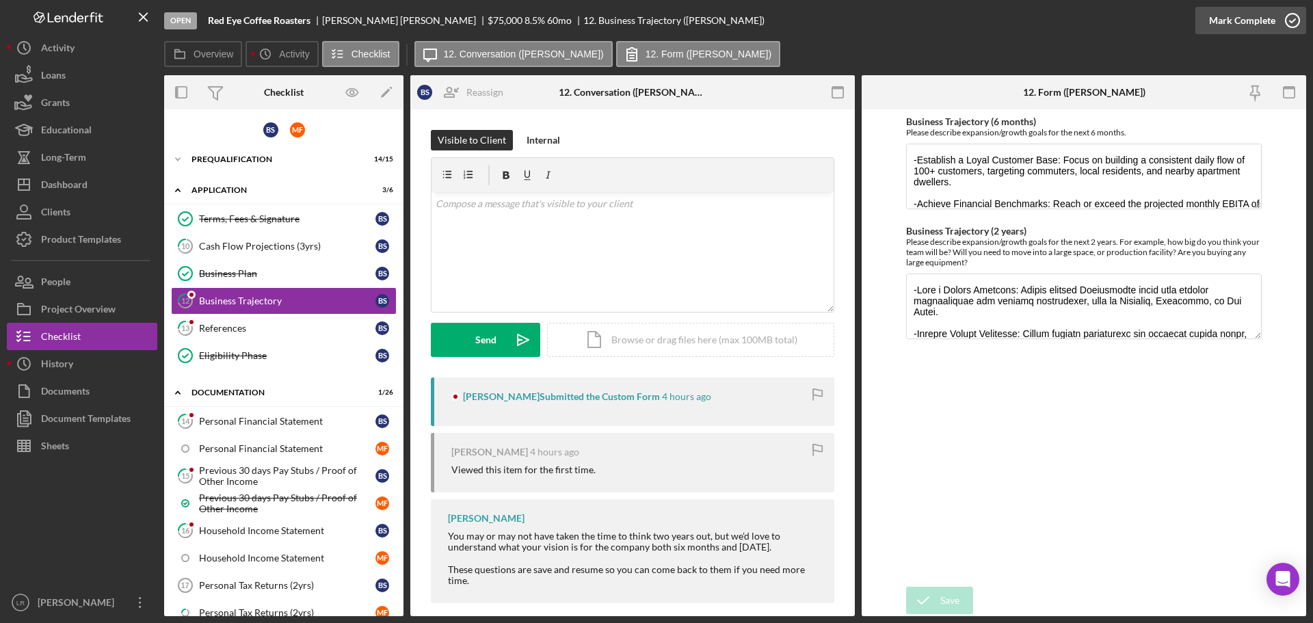
click at [1256, 18] on div "Mark Complete" at bounding box center [1242, 20] width 66 height 27
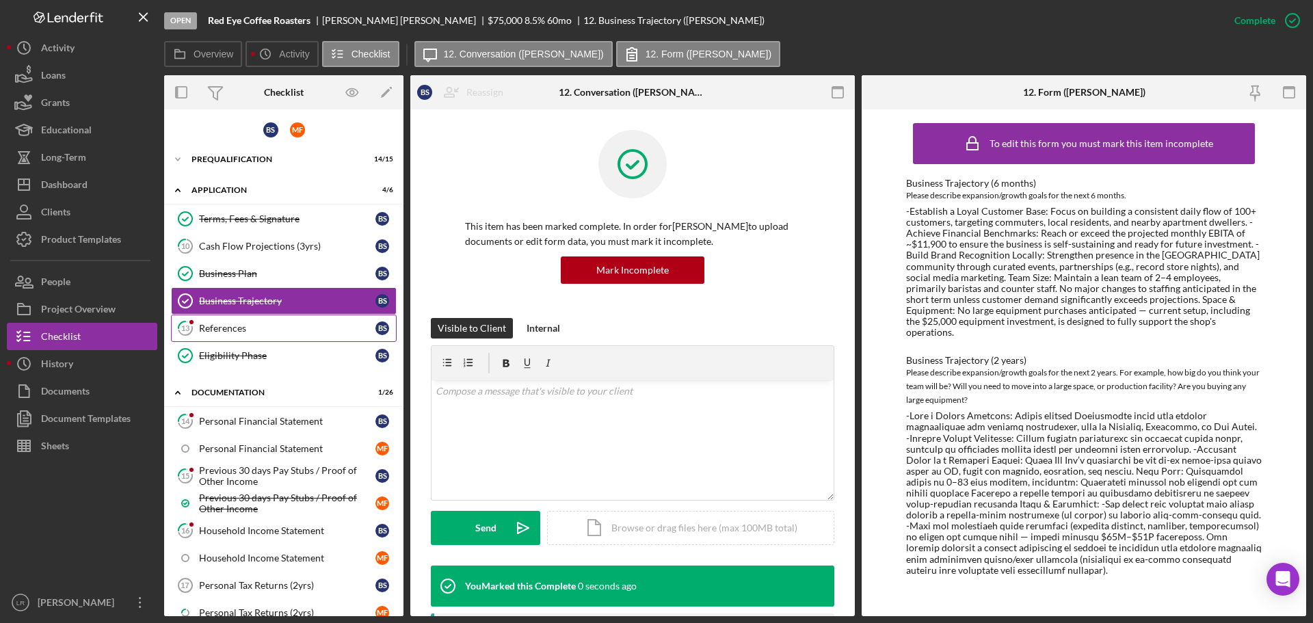
click at [229, 335] on link "13 References B S" at bounding box center [284, 327] width 226 height 27
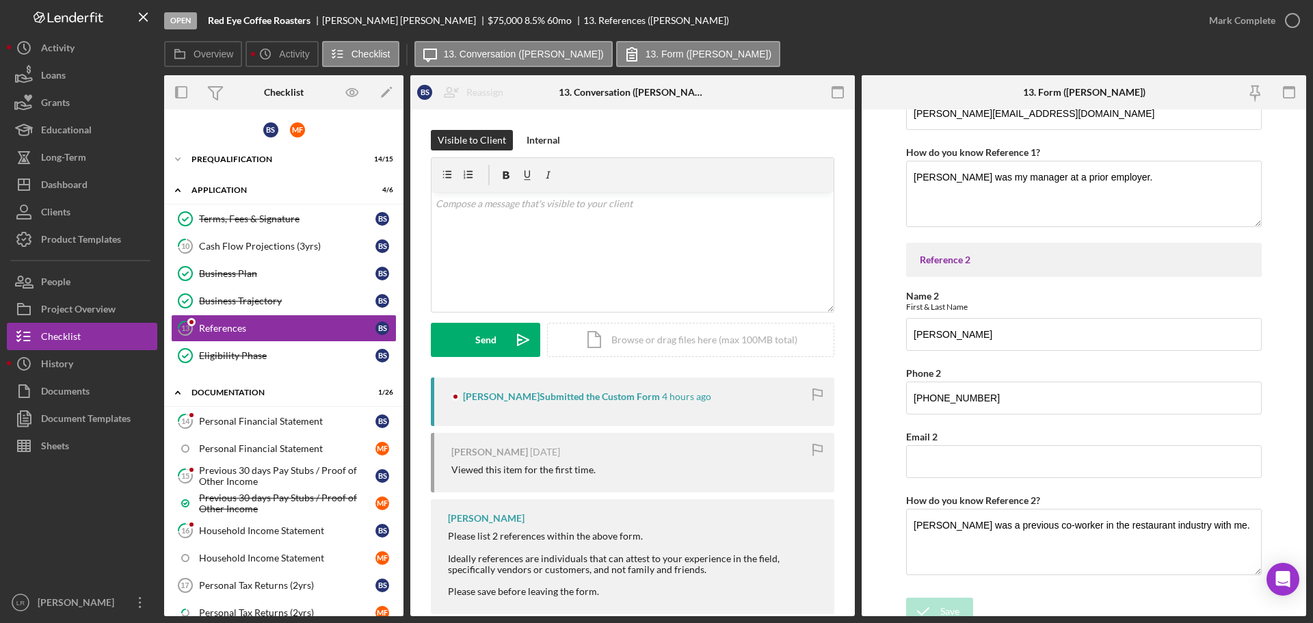
scroll to position [273, 0]
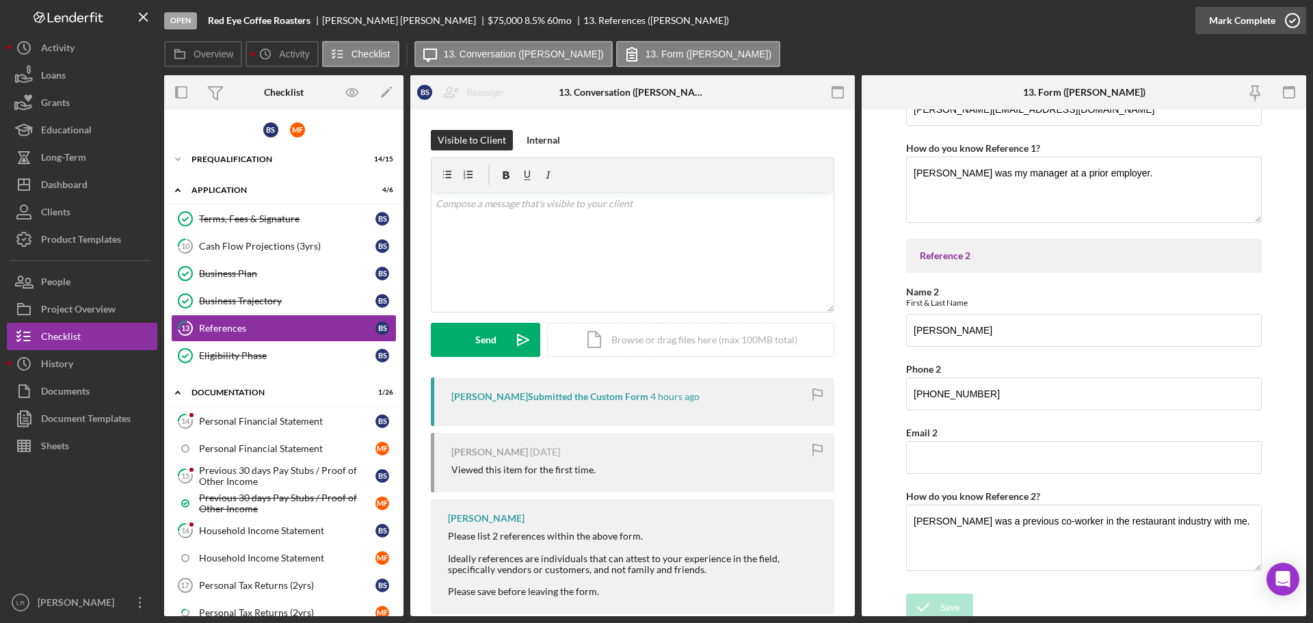
click at [1249, 24] on div "Mark Complete" at bounding box center [1242, 20] width 66 height 27
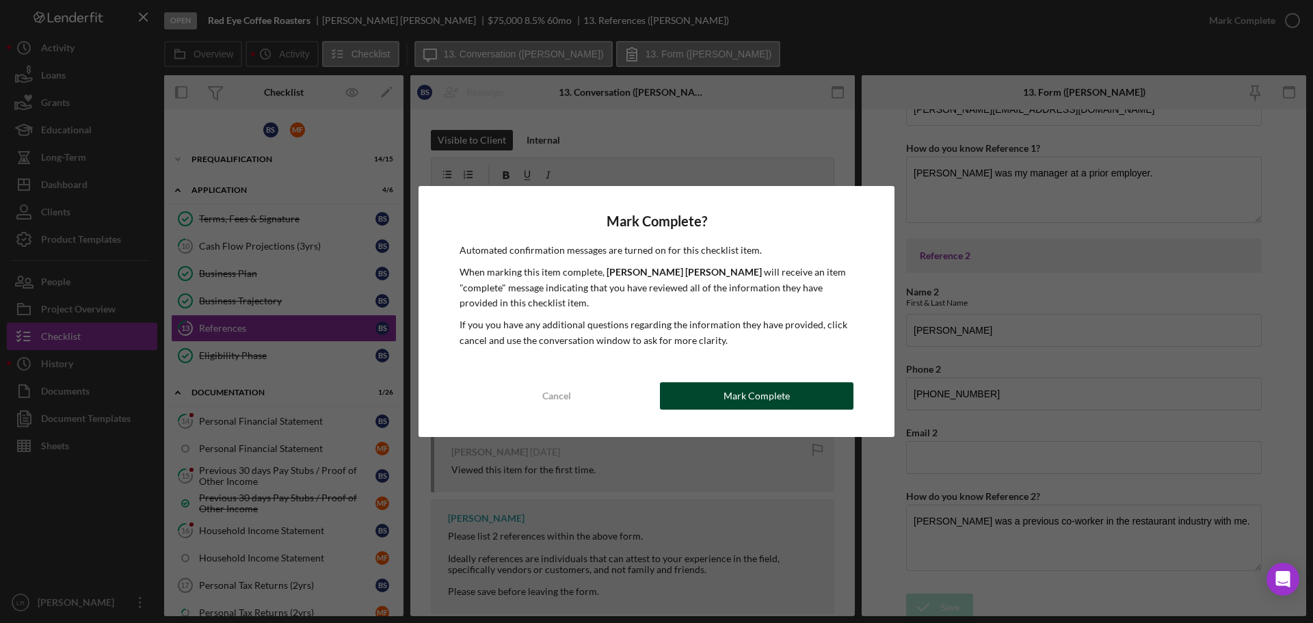
click at [738, 394] on div "Mark Complete" at bounding box center [756, 395] width 66 height 27
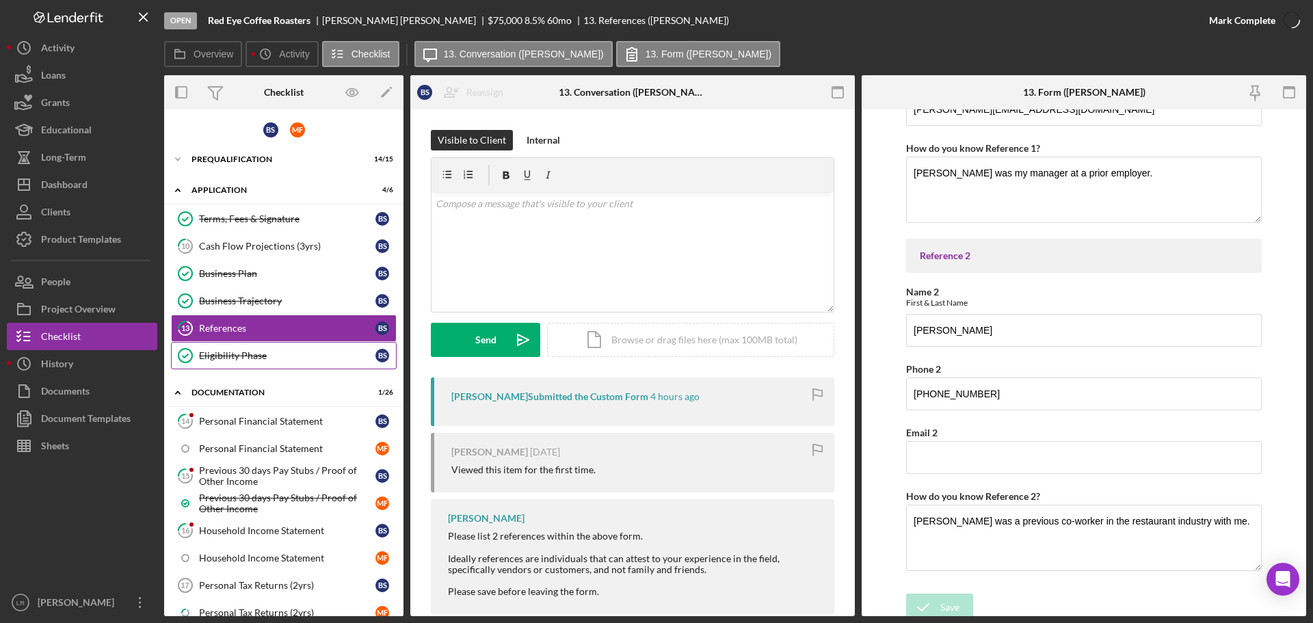
scroll to position [328, 0]
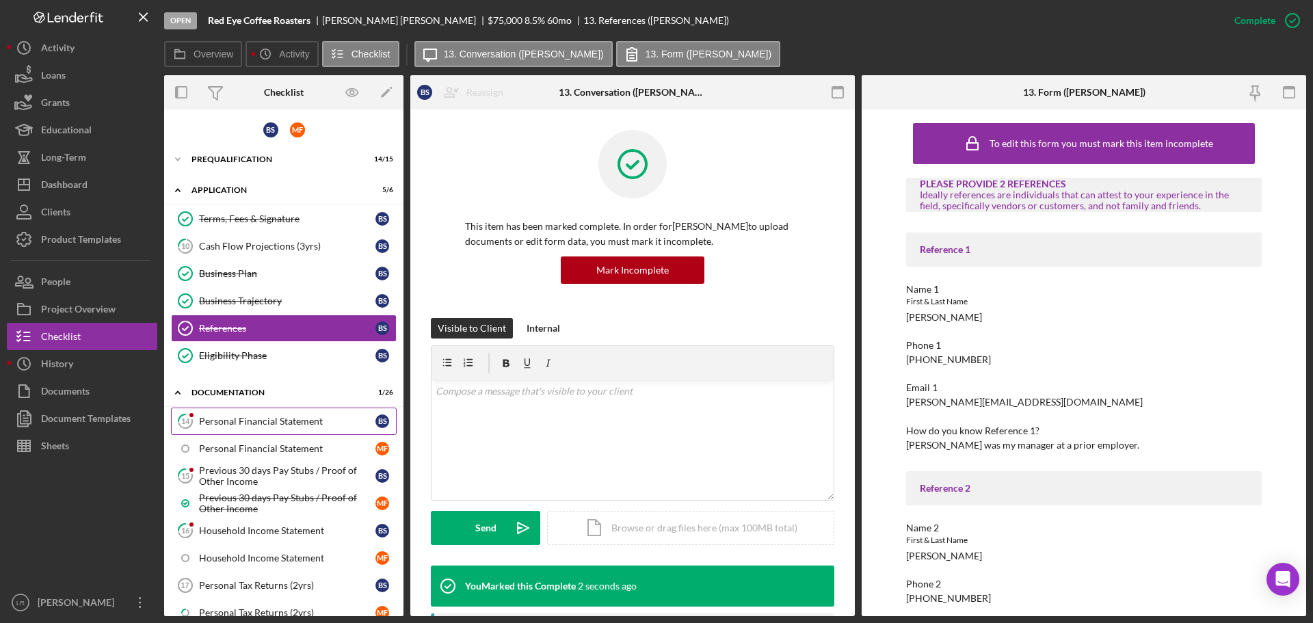
click at [285, 421] on div "Personal Financial Statement" at bounding box center [287, 421] width 176 height 11
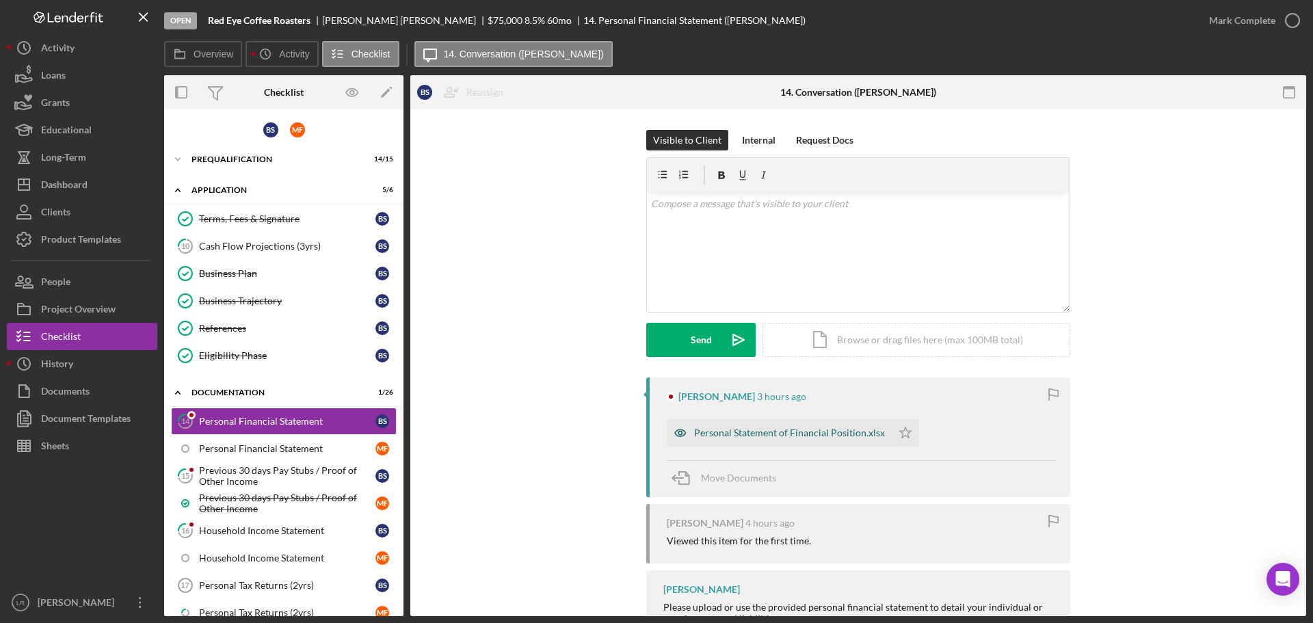
click at [796, 435] on div "Personal Statement of Financial Position.xlsx" at bounding box center [789, 432] width 191 height 11
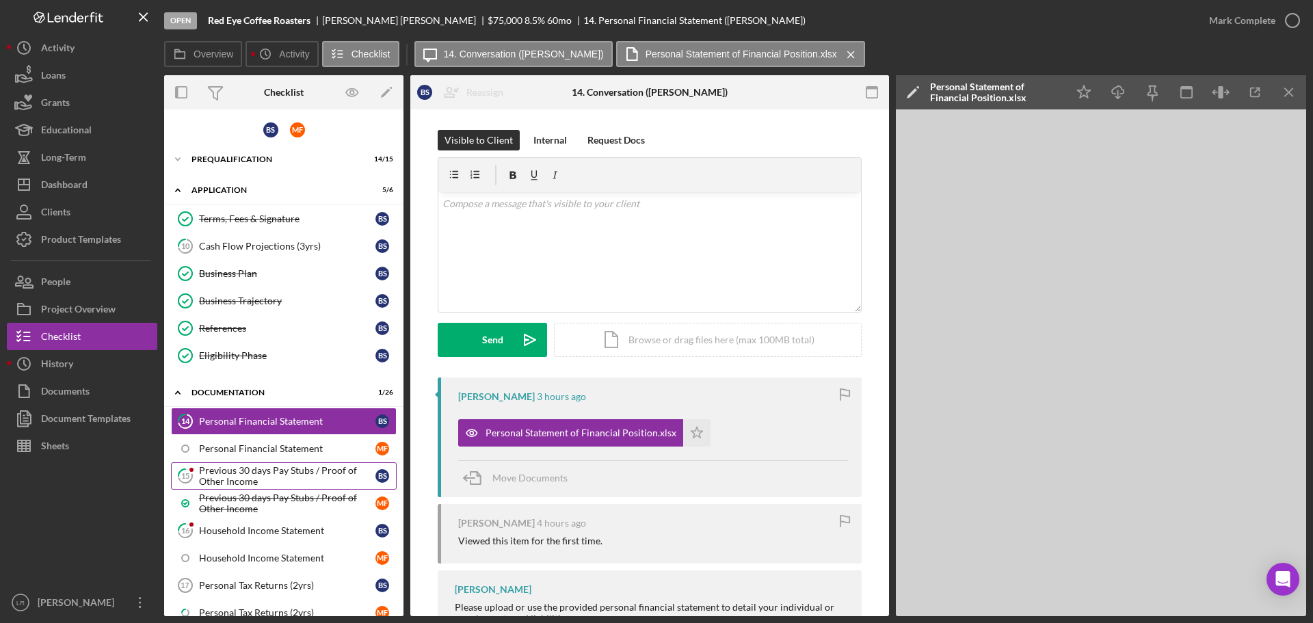
drag, startPoint x: 298, startPoint y: 448, endPoint x: 277, endPoint y: 479, distance: 36.8
click at [298, 448] on div "Personal Financial Statement" at bounding box center [287, 448] width 176 height 11
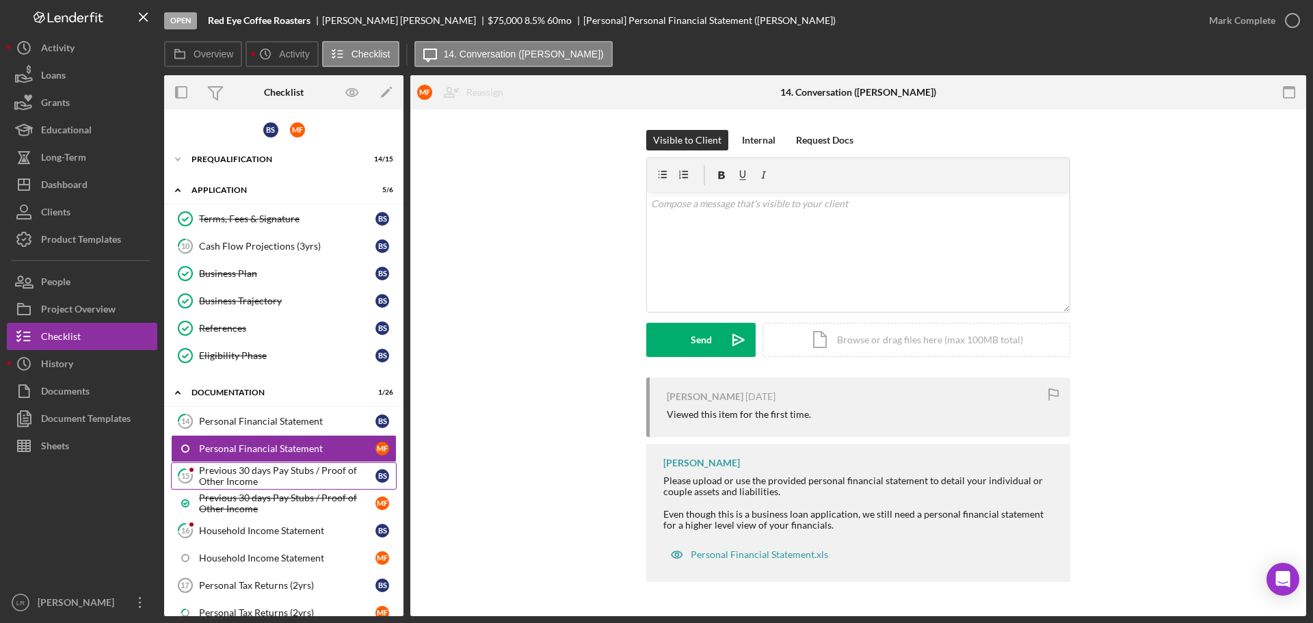
click at [280, 472] on div "Previous 30 days Pay Stubs / Proof of Other Income" at bounding box center [287, 476] width 176 height 22
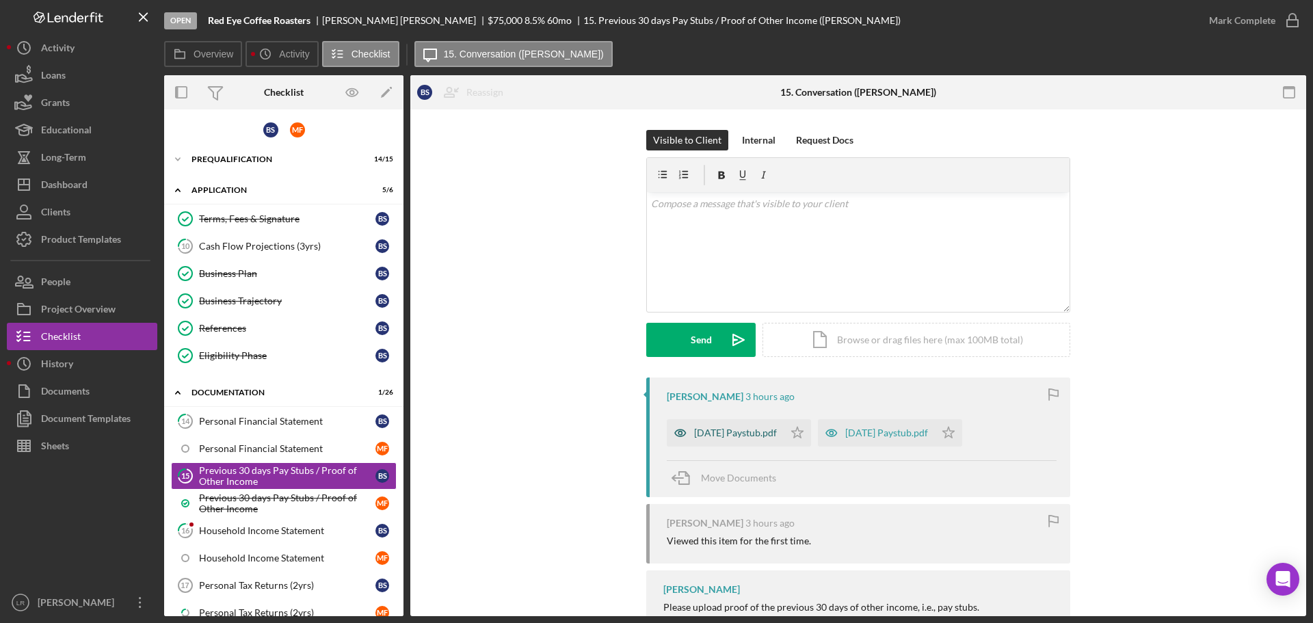
click at [736, 429] on div "[DATE] Paystub.pdf" at bounding box center [735, 432] width 83 height 11
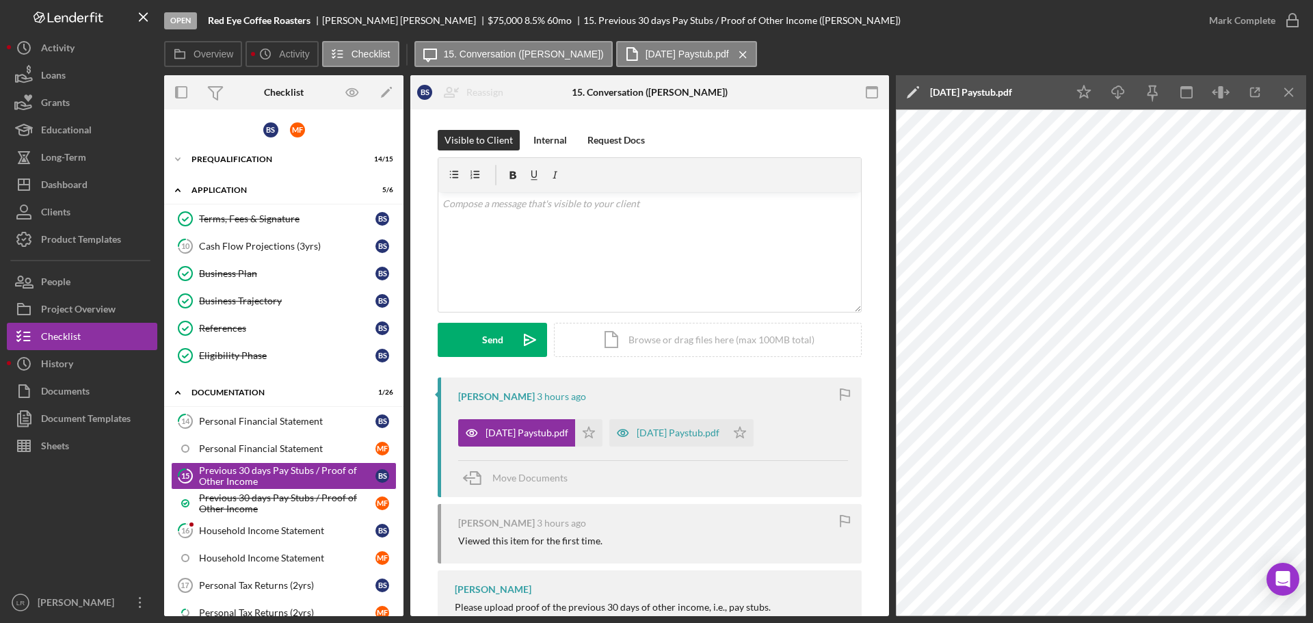
click at [913, 90] on polygon at bounding box center [912, 93] width 10 height 10
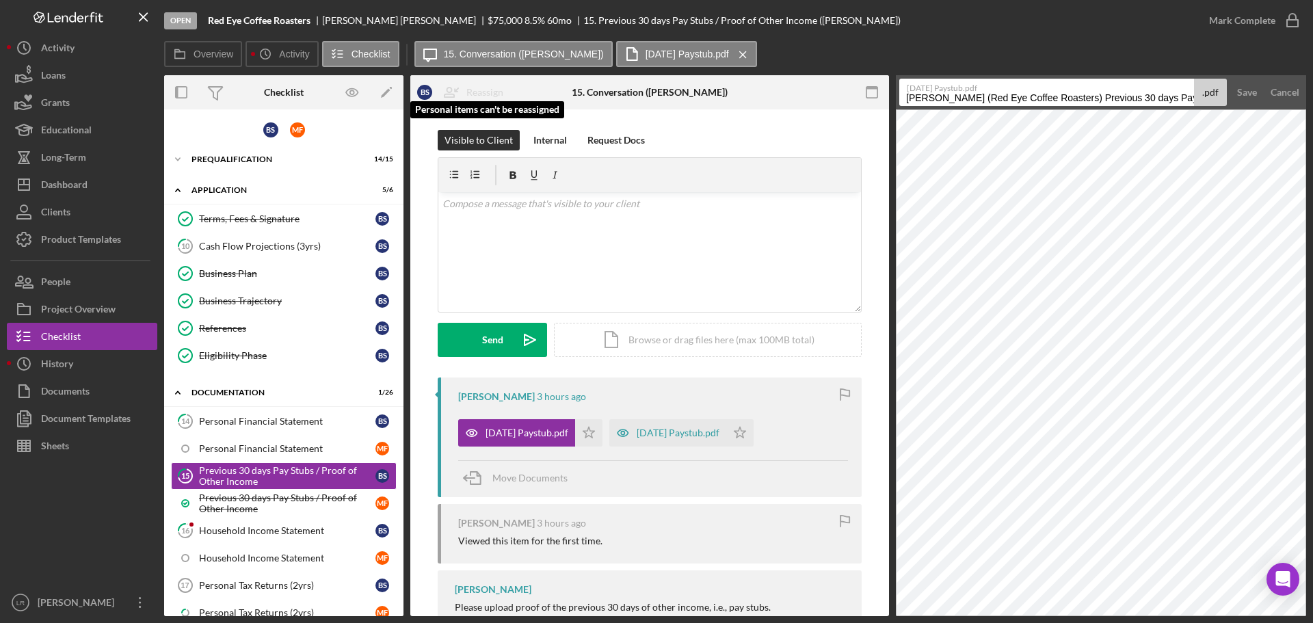
click at [512, 95] on div "Overview Internal Workflow Stage Open Icon/Dropdown Arrow Archive (can unarchiv…" at bounding box center [735, 345] width 1142 height 541
drag, startPoint x: 945, startPoint y: 96, endPoint x: 1312, endPoint y: 83, distance: 367.4
click at [1312, 83] on div "Open Red Eye Coffee Roasters [PERSON_NAME] $75,000 $75,000 8.5 % 60 mo 15. Prev…" at bounding box center [656, 311] width 1313 height 623
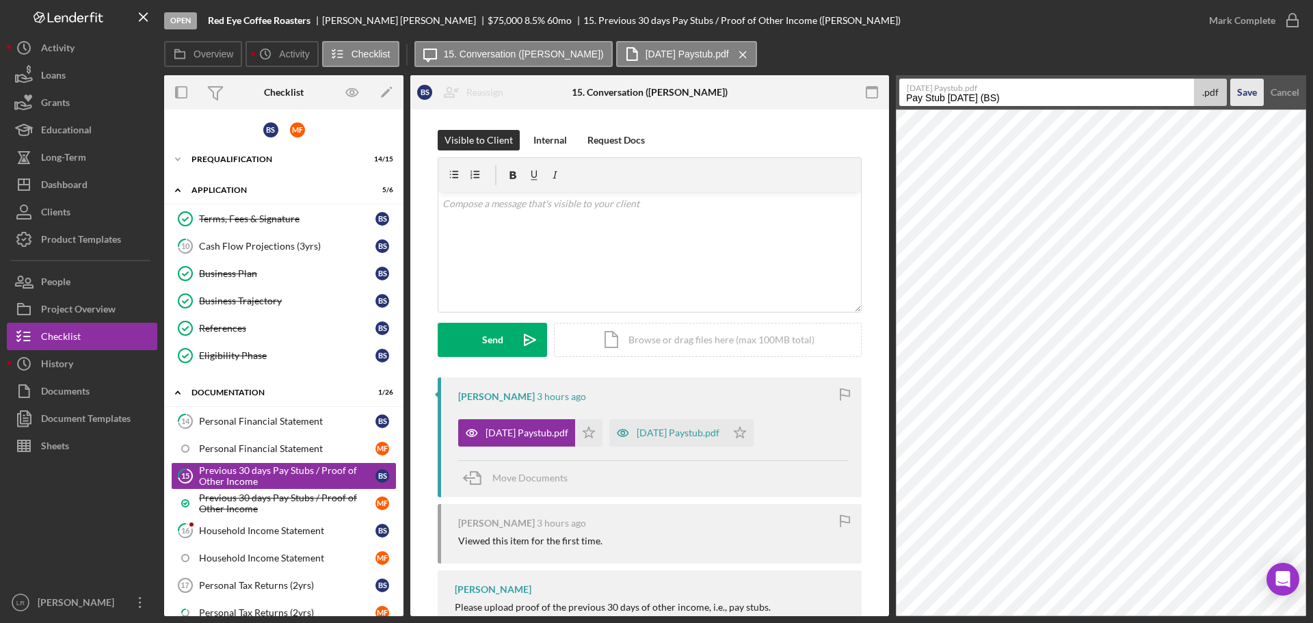
type input "Pay Stub [DATE] (BS)"
click at [1255, 92] on div "Save" at bounding box center [1247, 92] width 20 height 27
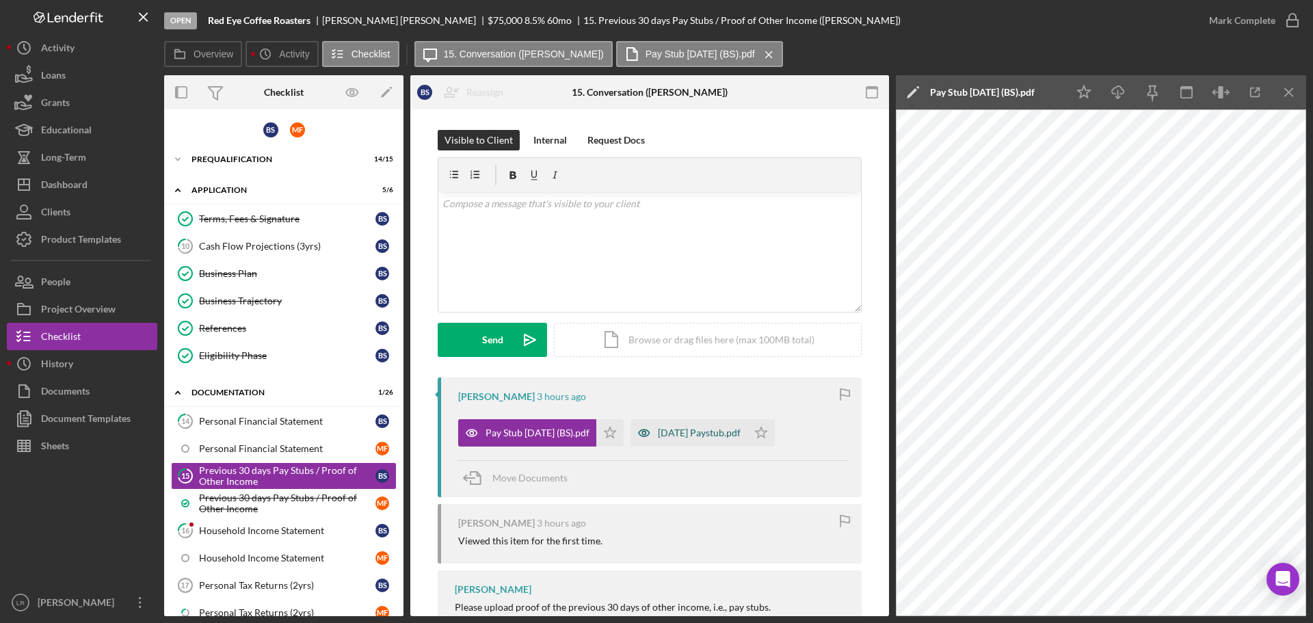
click at [673, 428] on div "[DATE] Paystub.pdf" at bounding box center [699, 432] width 83 height 11
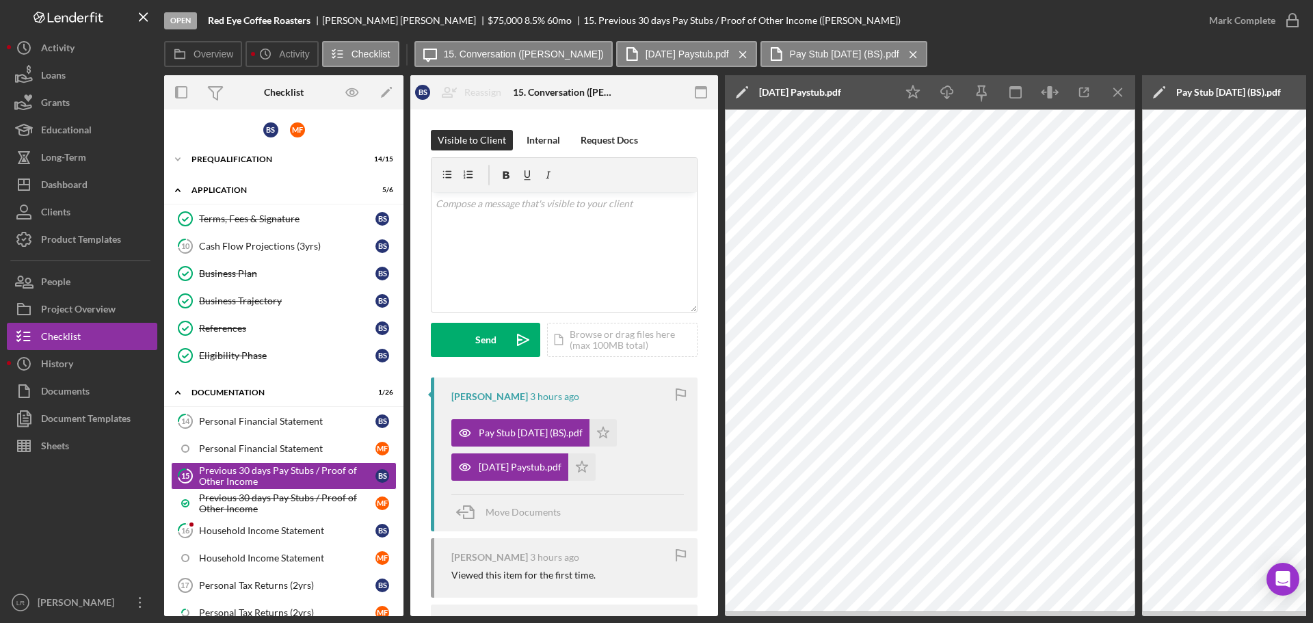
click at [740, 89] on icon "Icon/Edit" at bounding box center [742, 92] width 34 height 34
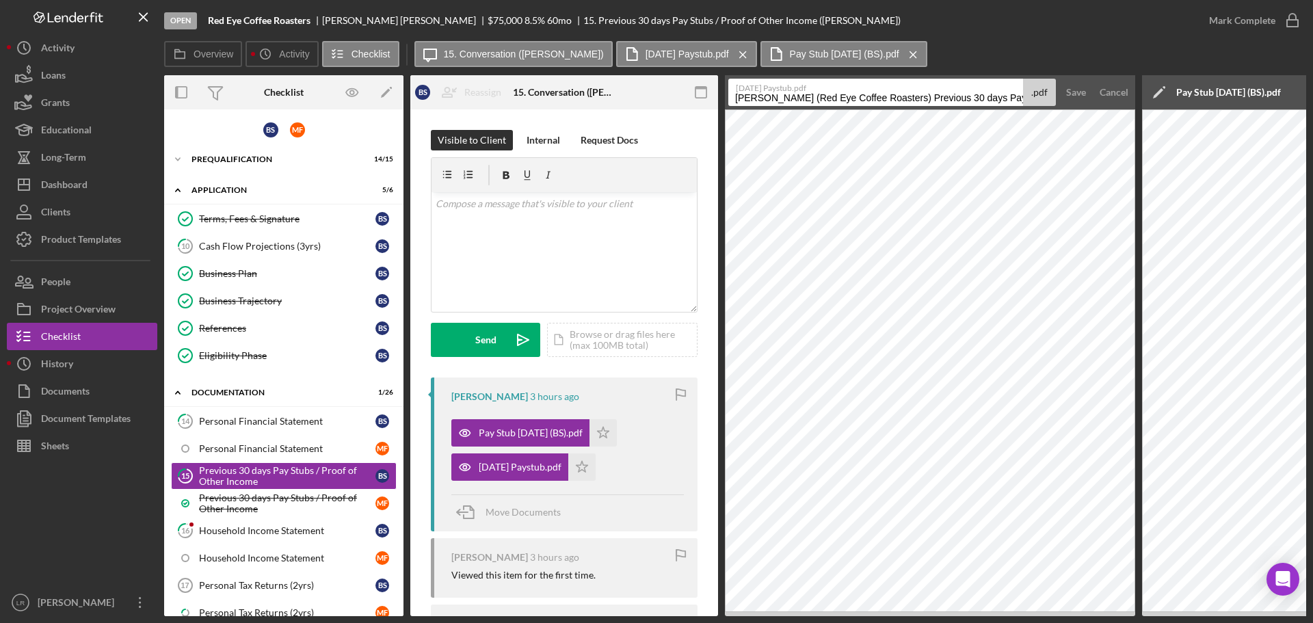
drag, startPoint x: 1019, startPoint y: 98, endPoint x: 1, endPoint y: 83, distance: 1018.1
click at [1, 83] on div "Open [MEDICAL_DATA] Coffee Roasters [PERSON_NAME] $75,000 $75,000 8.5 % 60 mo 1…" at bounding box center [656, 311] width 1313 height 623
drag, startPoint x: 774, startPoint y: 97, endPoint x: 1124, endPoint y: 94, distance: 350.1
click at [1124, 94] on form "[DATE] Paystub.pdf Pay Stubs / Proof of Other Income 20251005 .pdf Save Cancel" at bounding box center [930, 92] width 410 height 34
click at [793, 98] on input "Pay Stub [DATE]" at bounding box center [875, 92] width 295 height 27
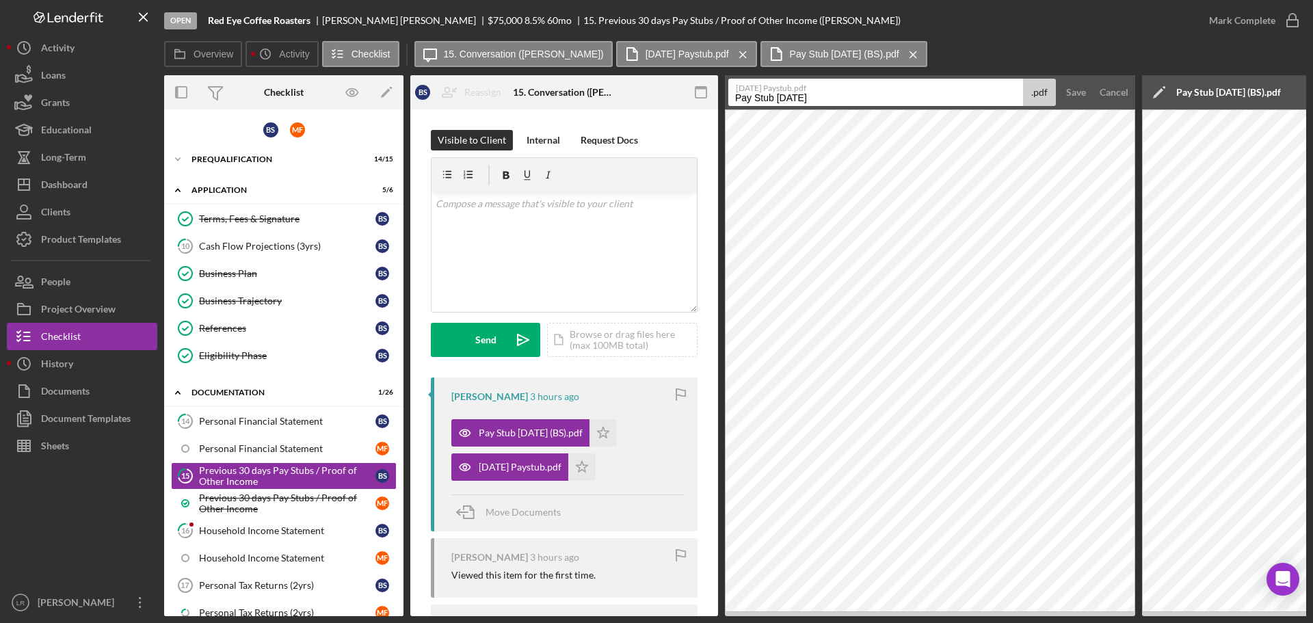
click at [824, 100] on input "Pay Stub [DATE]" at bounding box center [875, 92] width 295 height 27
type input "Pay Stub [DATE] (BS)"
click at [1075, 92] on div "Save" at bounding box center [1076, 92] width 20 height 27
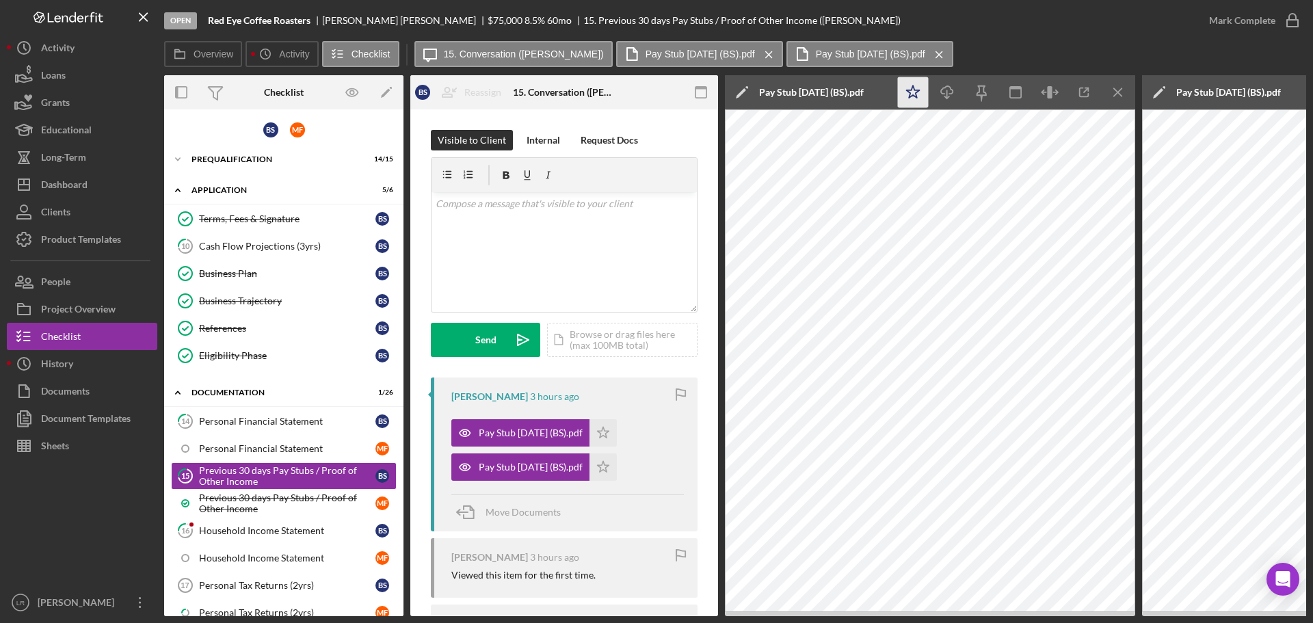
click at [899, 96] on icon "Icon/Star" at bounding box center [913, 92] width 31 height 31
click at [952, 94] on icon "Icon/Download" at bounding box center [947, 92] width 31 height 31
click at [987, 43] on div "Overview Icon/History Activity Checklist Icon/Message 15. Conversation ([PERSON…" at bounding box center [735, 54] width 1142 height 27
click at [1121, 93] on icon "Icon/Menu Close" at bounding box center [1118, 92] width 31 height 31
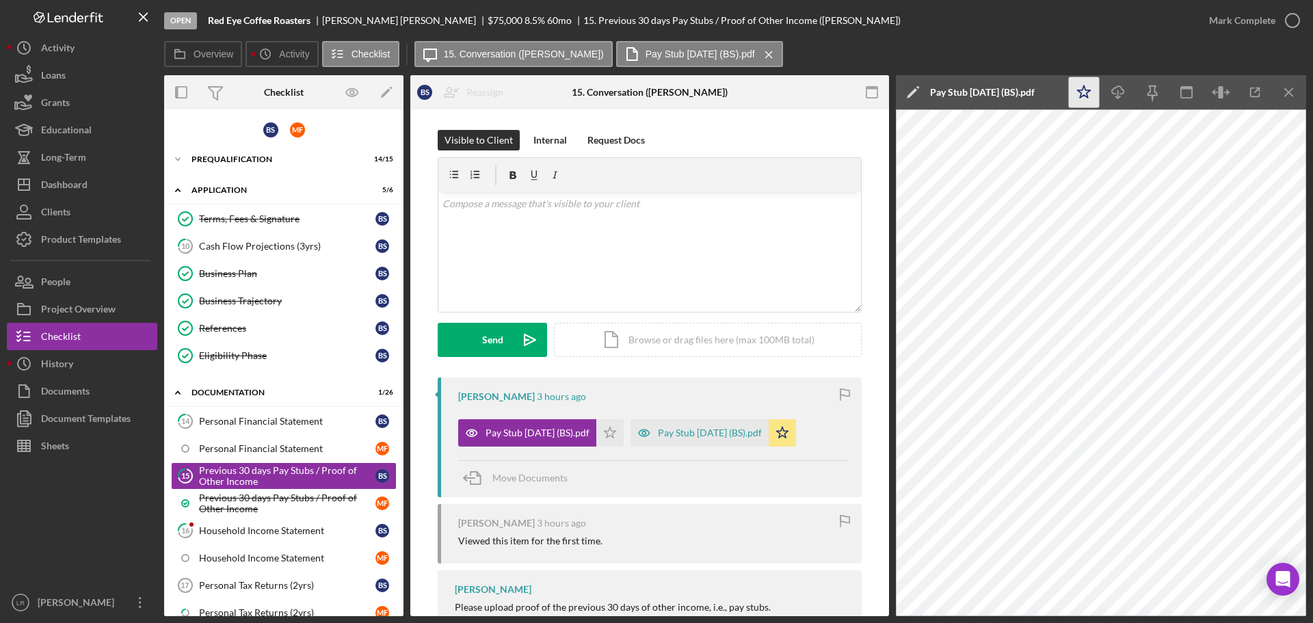
click at [1080, 90] on polygon "button" at bounding box center [1083, 91] width 13 height 12
click at [1119, 90] on icon "Icon/Download" at bounding box center [1118, 92] width 31 height 31
click at [1288, 19] on icon "button" at bounding box center [1292, 20] width 34 height 34
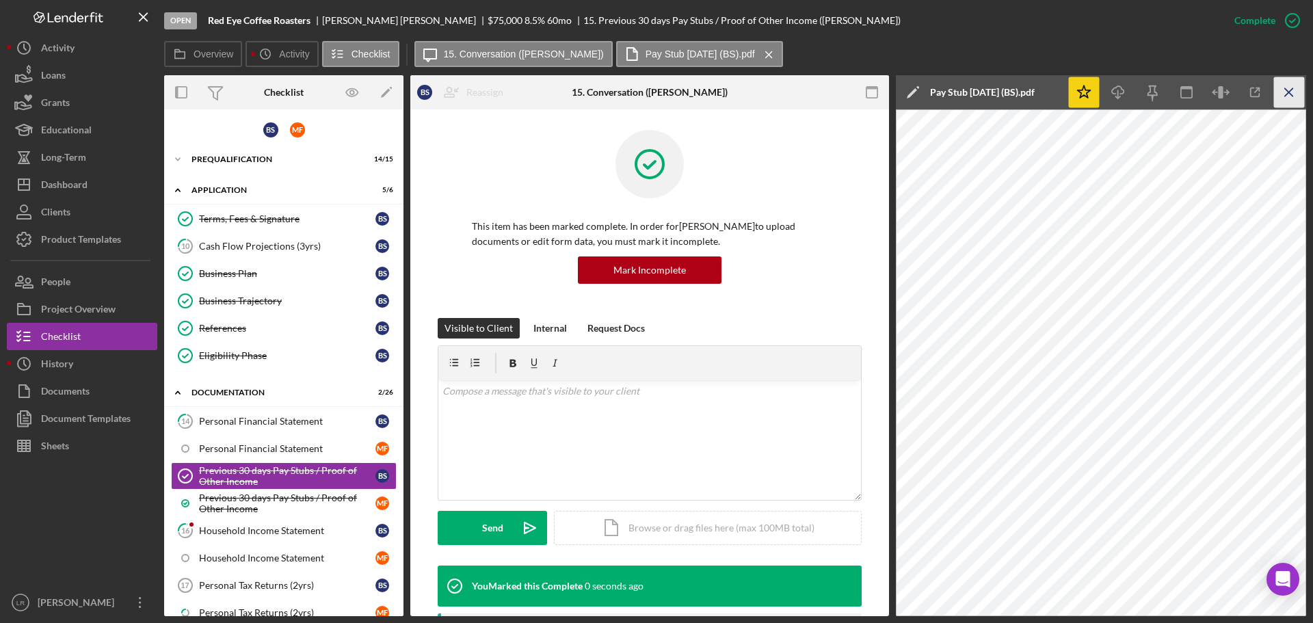
click at [1293, 87] on icon "Icon/Menu Close" at bounding box center [1289, 92] width 31 height 31
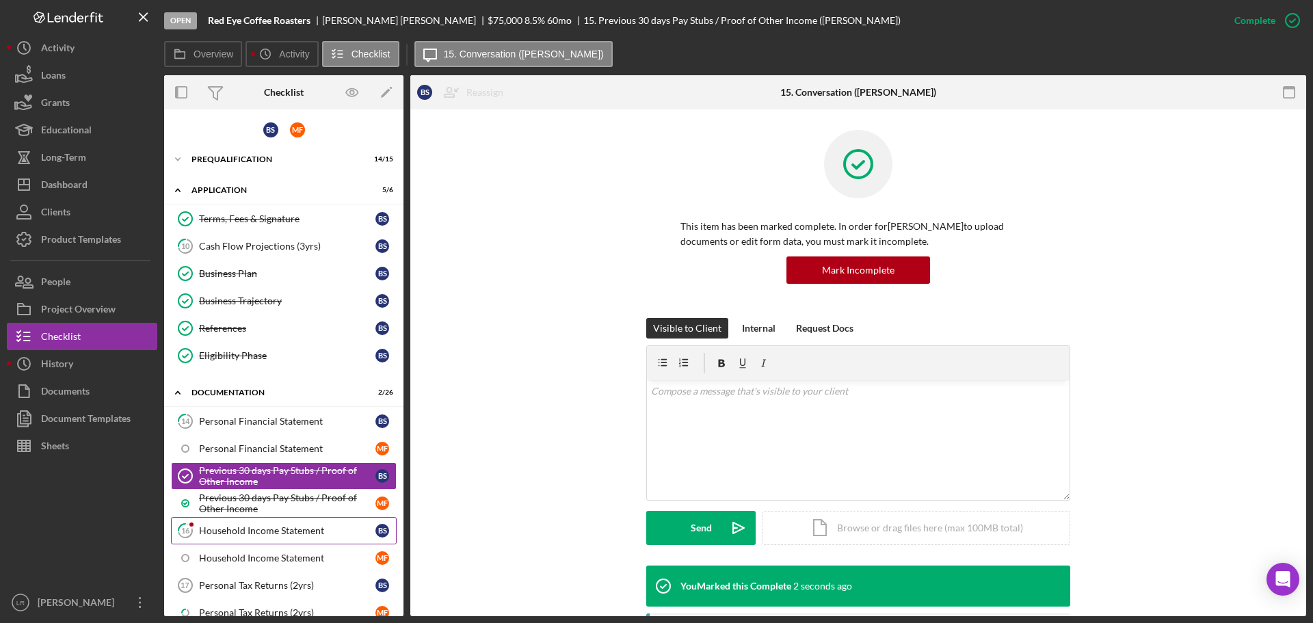
click at [265, 532] on div "Household Income Statement" at bounding box center [287, 530] width 176 height 11
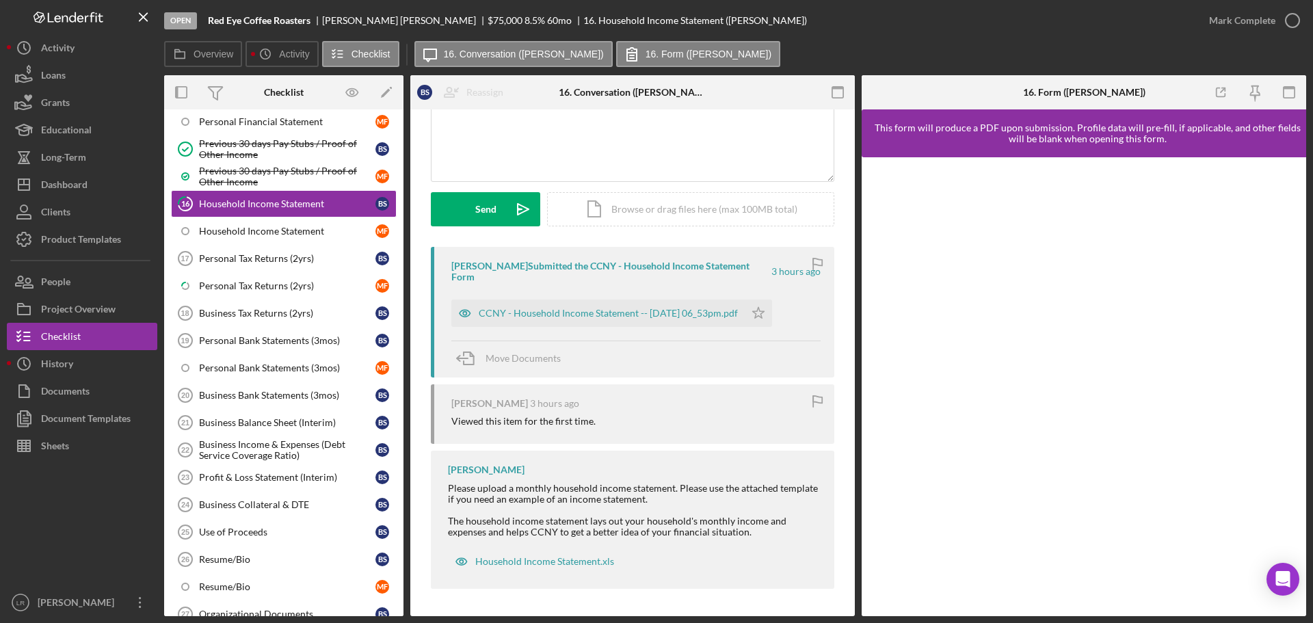
scroll to position [615, 0]
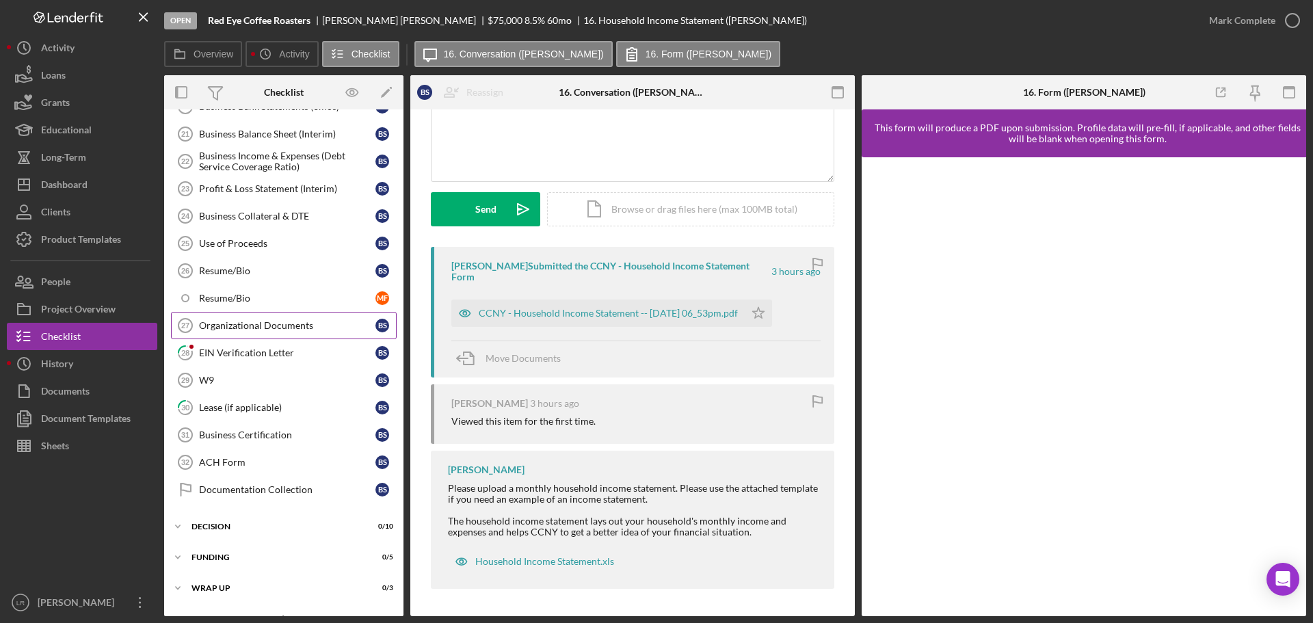
click at [244, 338] on link "Organizational Documents 27 Organizational Documents B S" at bounding box center [284, 325] width 226 height 27
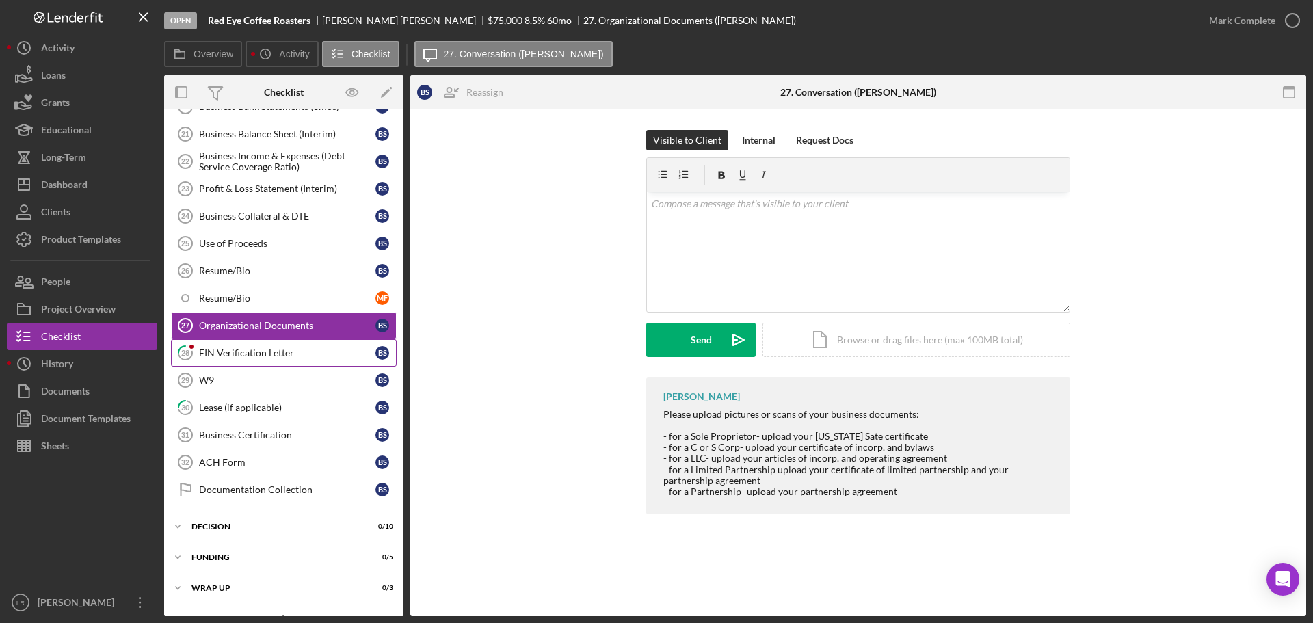
click at [246, 349] on div "EIN Verification Letter" at bounding box center [287, 352] width 176 height 11
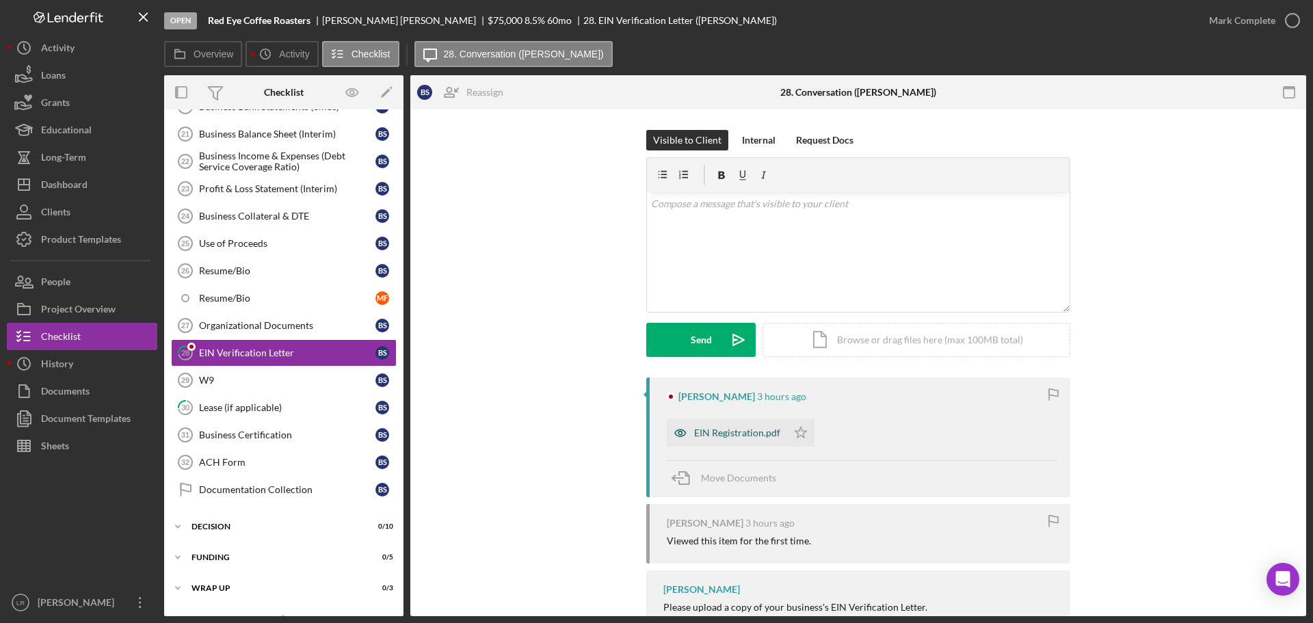
click at [724, 431] on div "EIN Registration.pdf" at bounding box center [737, 432] width 86 height 11
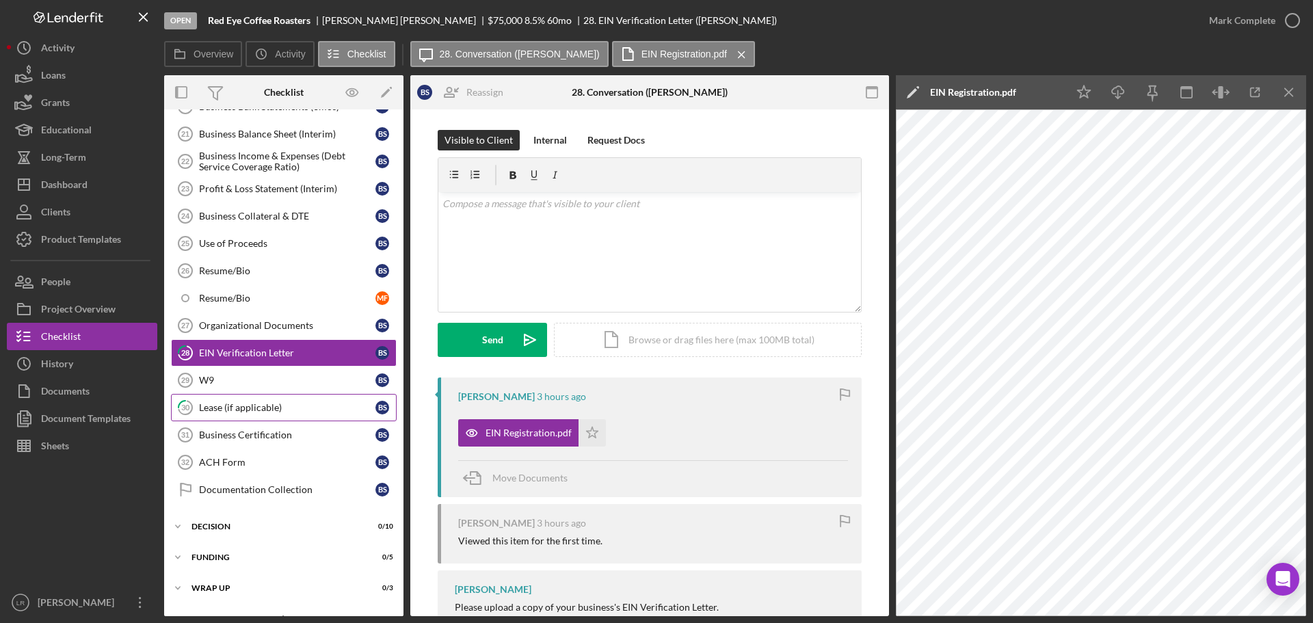
click at [269, 407] on div "Lease (if applicable)" at bounding box center [287, 407] width 176 height 11
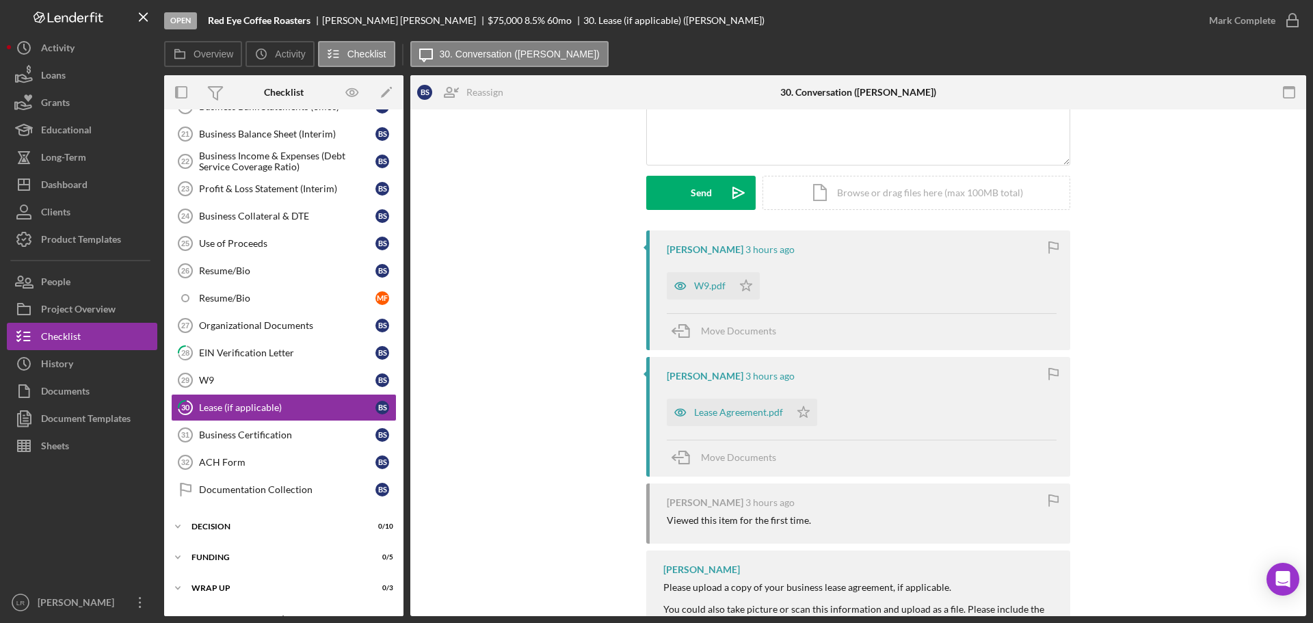
scroll to position [201, 0]
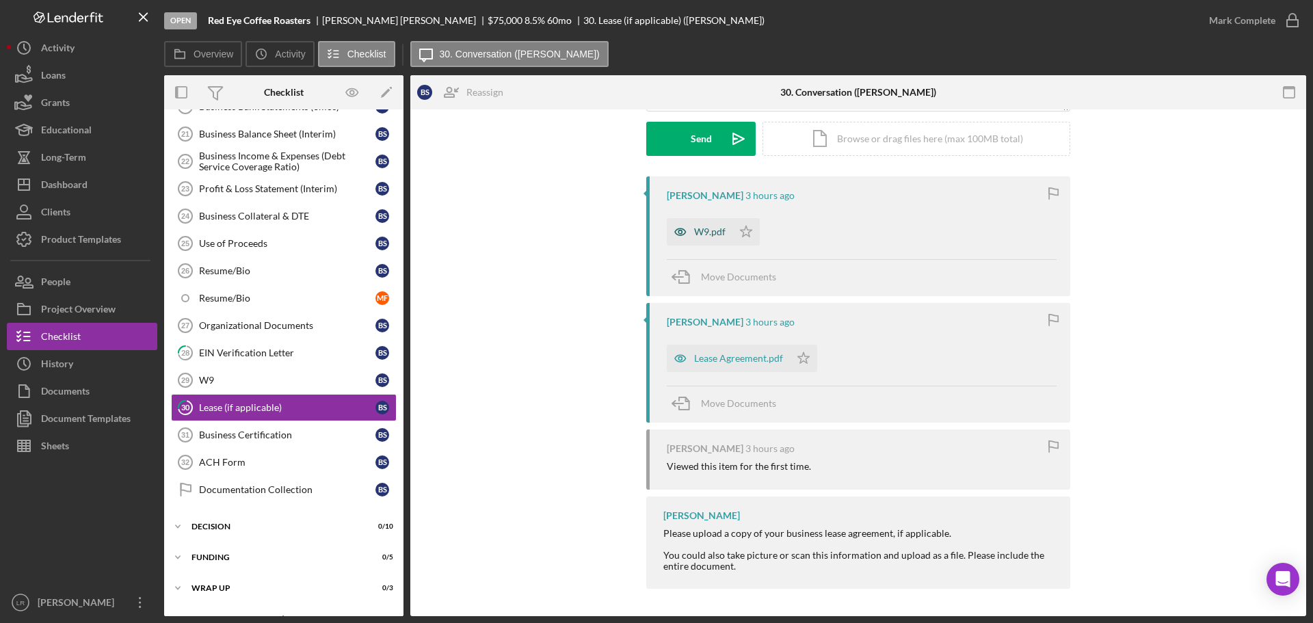
click at [706, 229] on div "W9.pdf" at bounding box center [709, 231] width 31 height 11
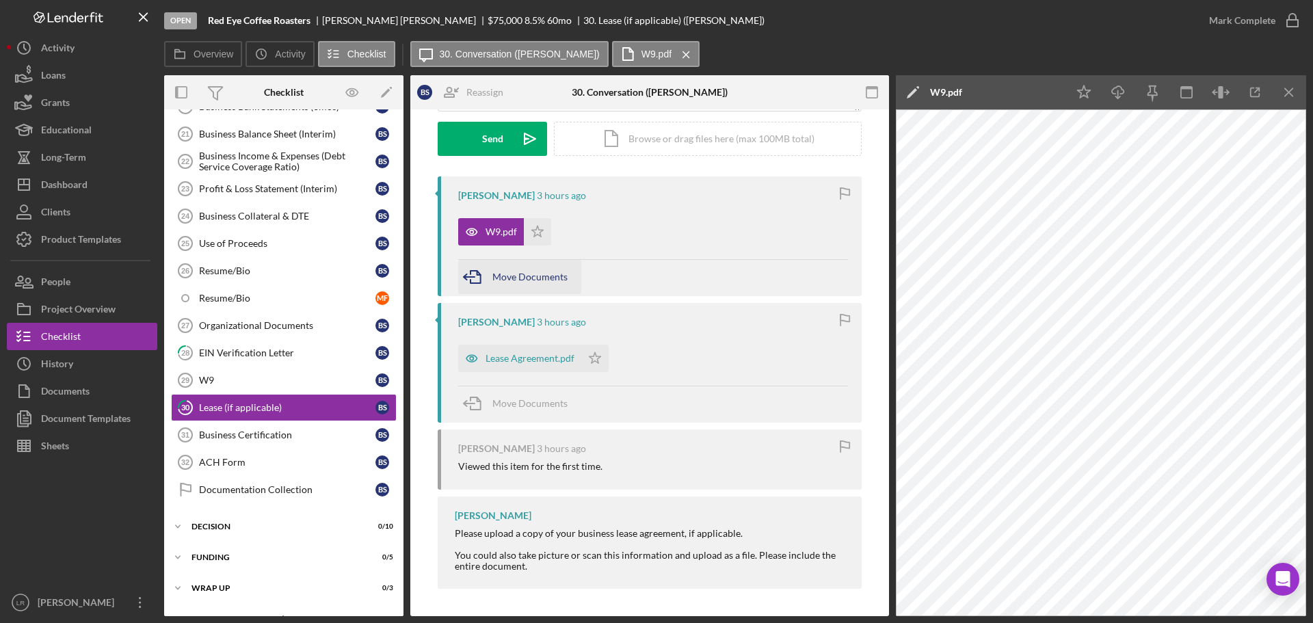
click at [531, 278] on span "Move Documents" at bounding box center [529, 277] width 75 height 12
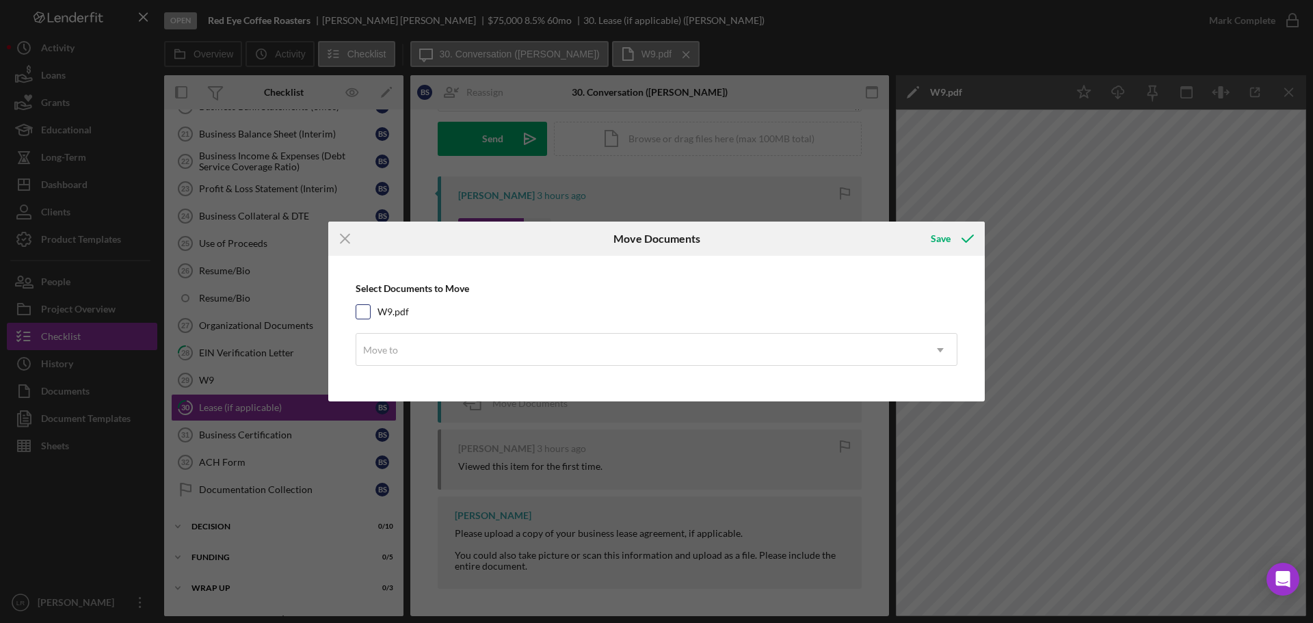
click at [366, 309] on input "W9.pdf" at bounding box center [363, 312] width 14 height 14
checkbox input "true"
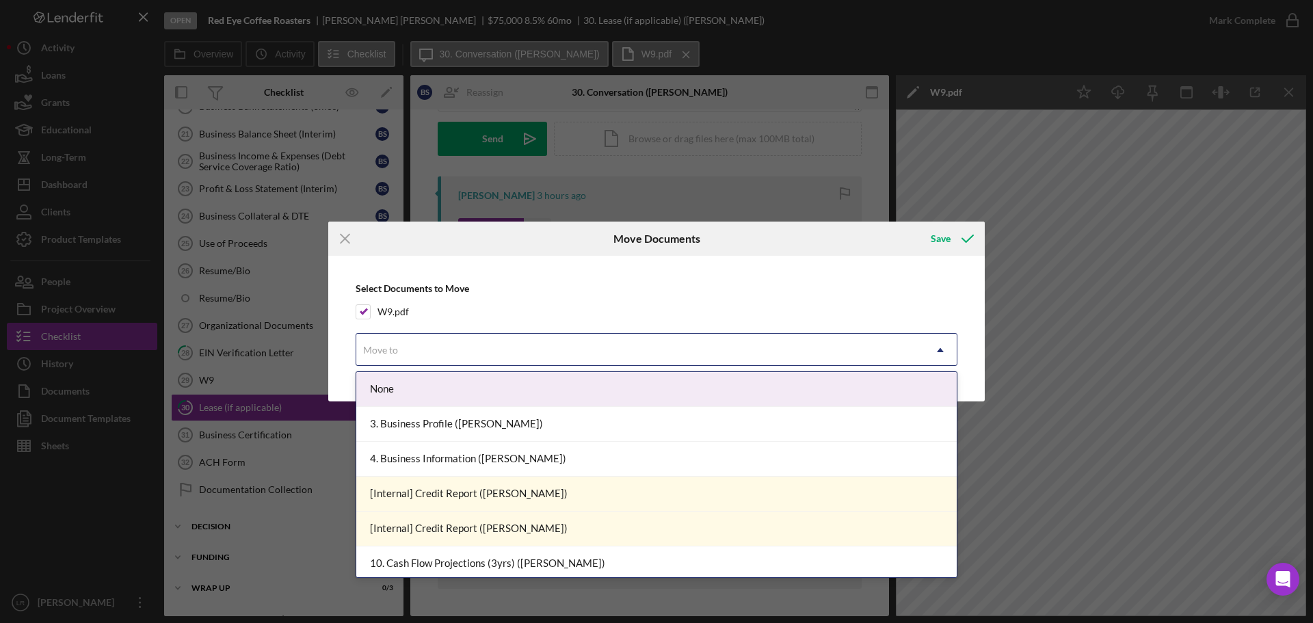
click at [448, 359] on div "Move to" at bounding box center [639, 349] width 567 height 31
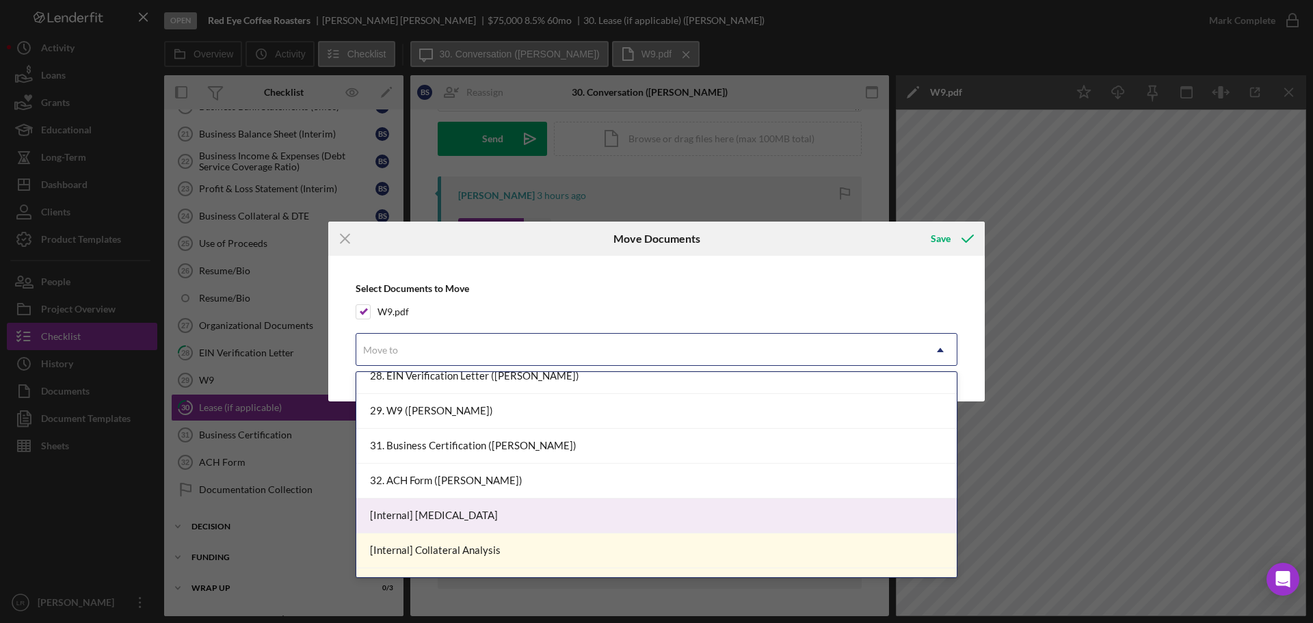
scroll to position [547, 0]
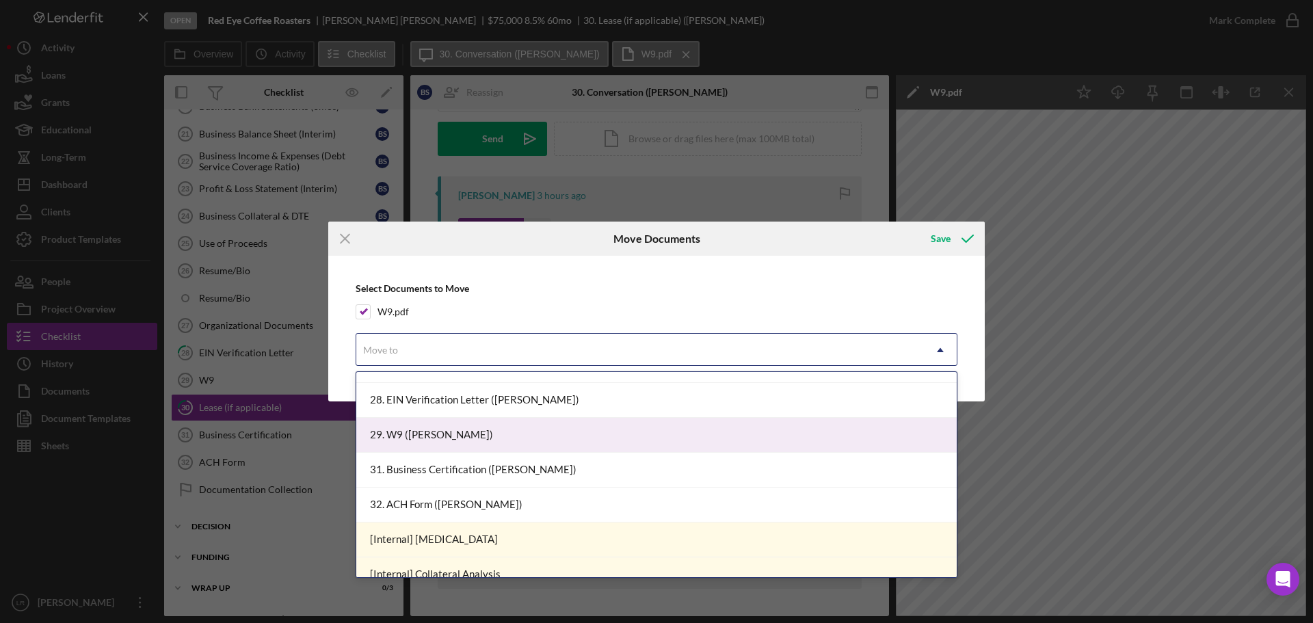
click at [453, 432] on div "29. W9 ([PERSON_NAME])" at bounding box center [656, 435] width 600 height 35
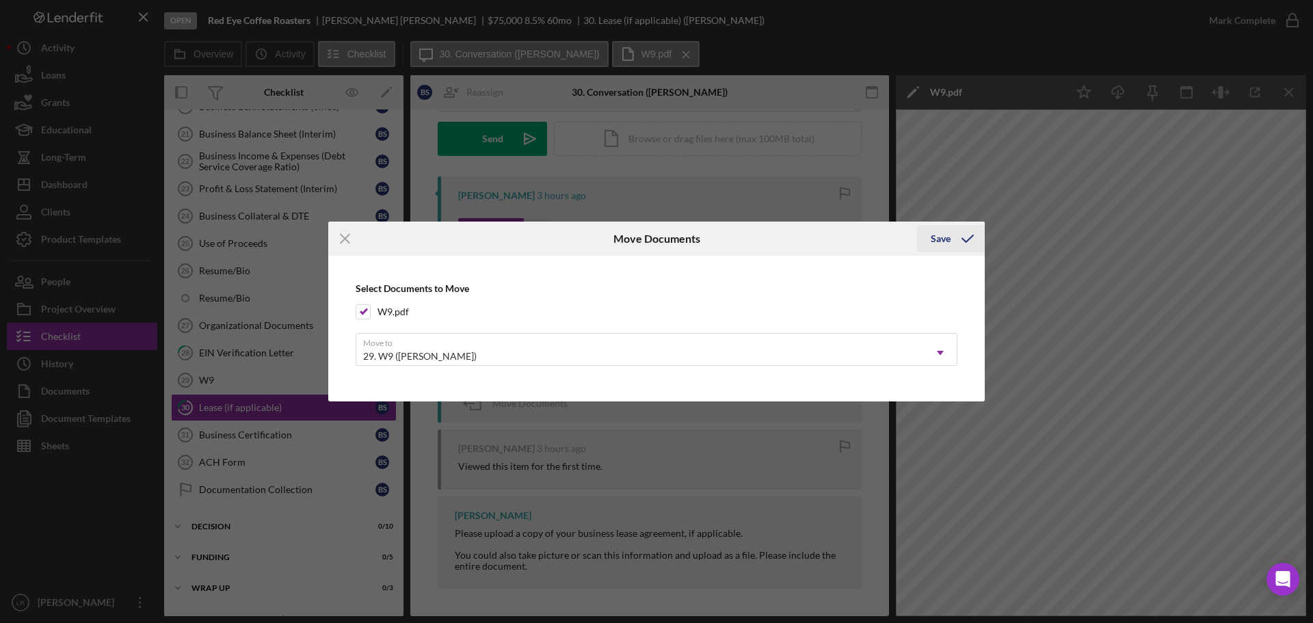
click at [957, 238] on icon "submit" at bounding box center [967, 239] width 34 height 34
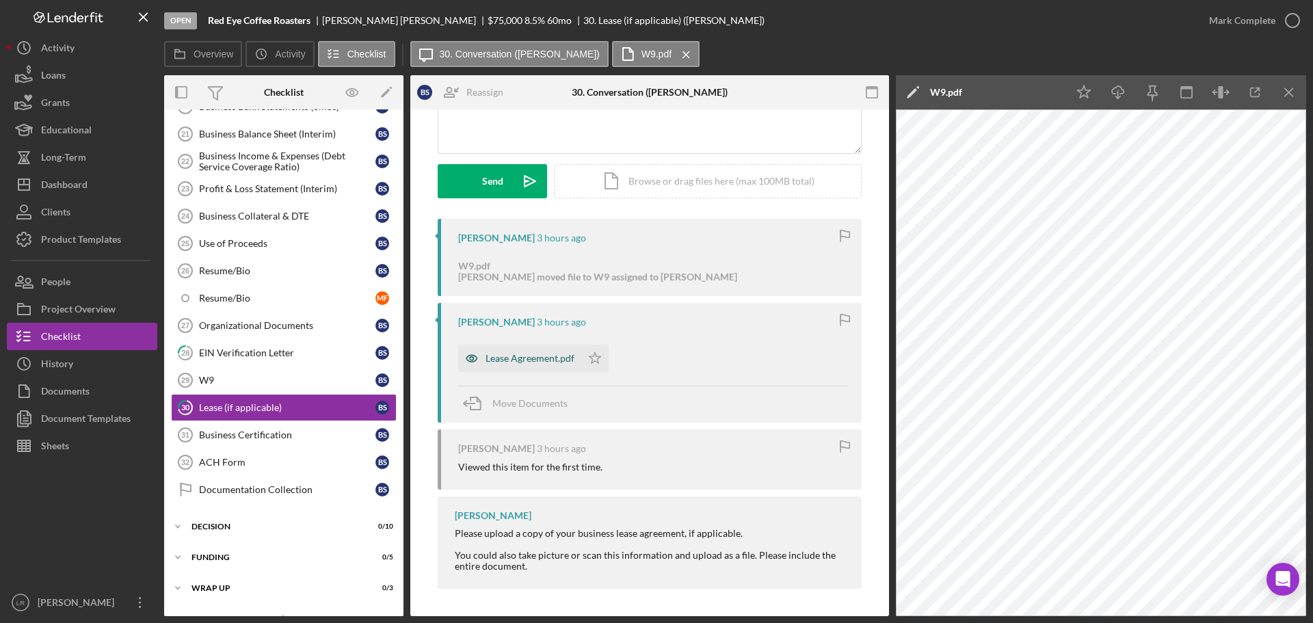
click at [516, 361] on div "Lease Agreement.pdf" at bounding box center [529, 358] width 89 height 11
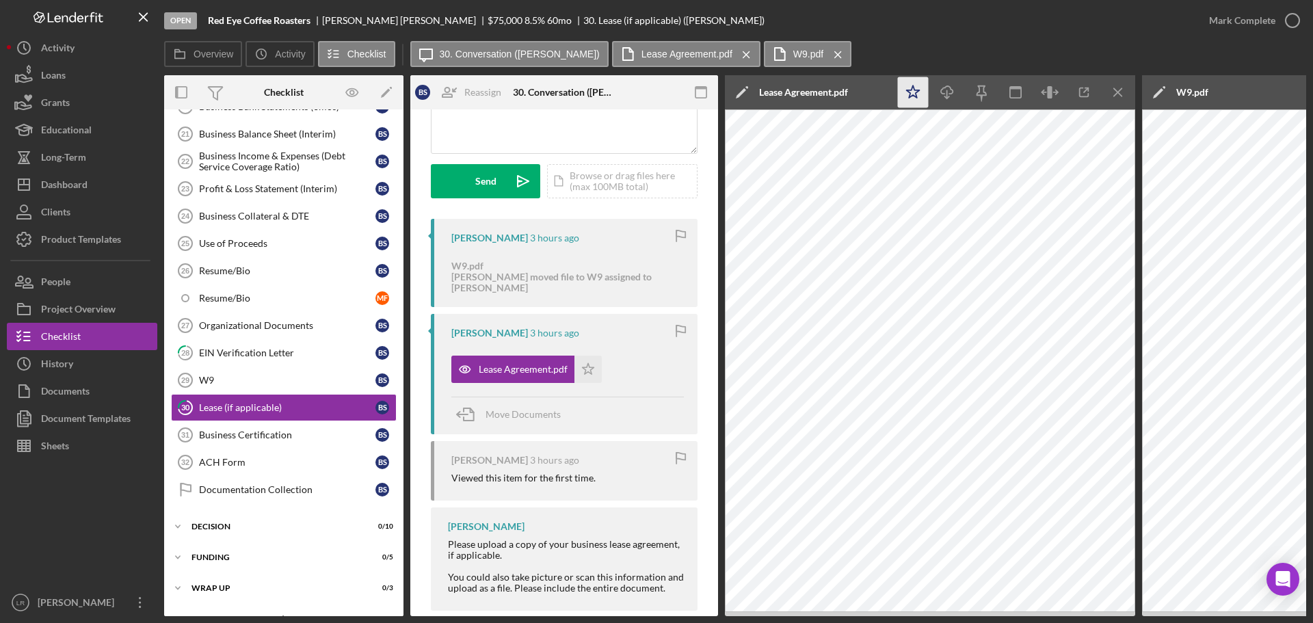
click at [911, 87] on icon "Icon/Star" at bounding box center [913, 92] width 31 height 31
click at [943, 87] on icon "Icon/Download" at bounding box center [947, 92] width 31 height 31
click at [968, 53] on div "Overview Icon/History Activity Checklist Icon/Message 30. Conversation ([PERSON…" at bounding box center [735, 54] width 1142 height 27
click at [1115, 94] on icon "Icon/Menu Close" at bounding box center [1118, 92] width 31 height 31
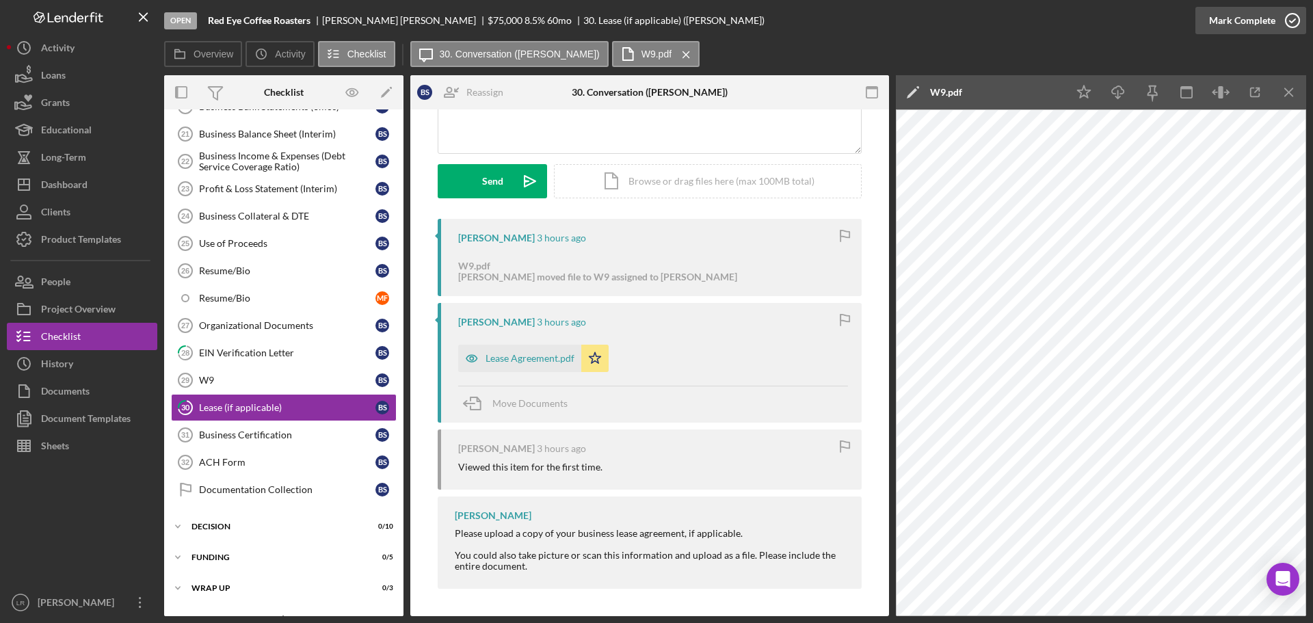
click at [1278, 25] on icon "button" at bounding box center [1292, 20] width 34 height 34
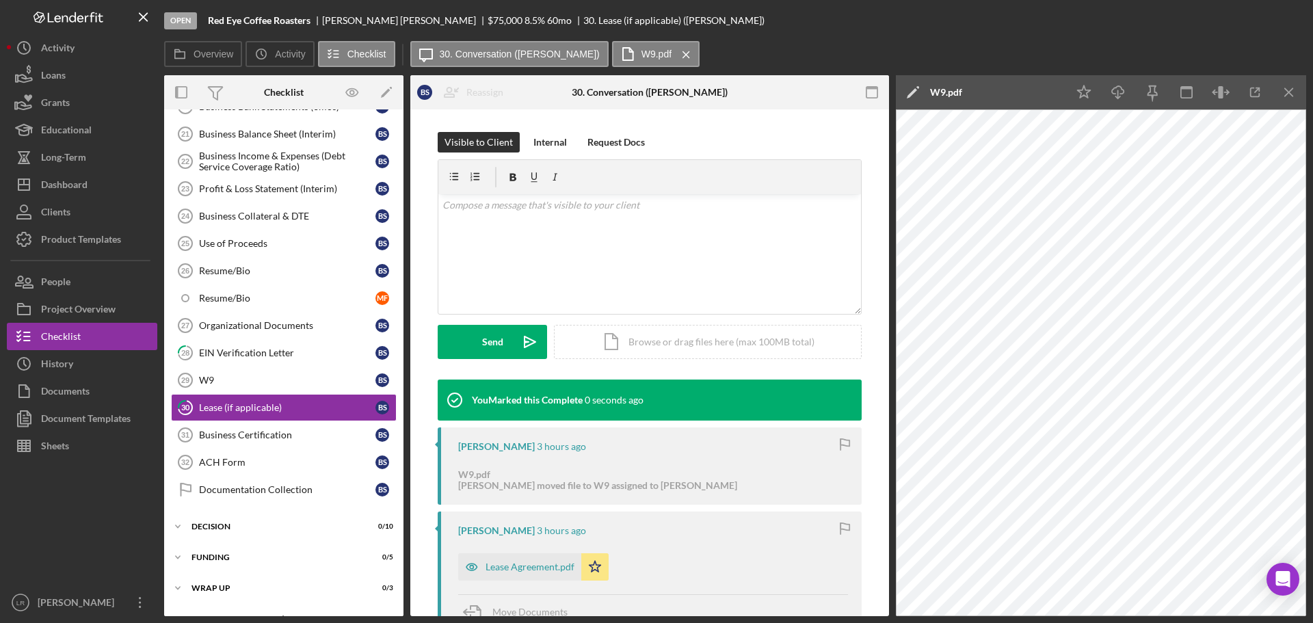
scroll to position [347, 0]
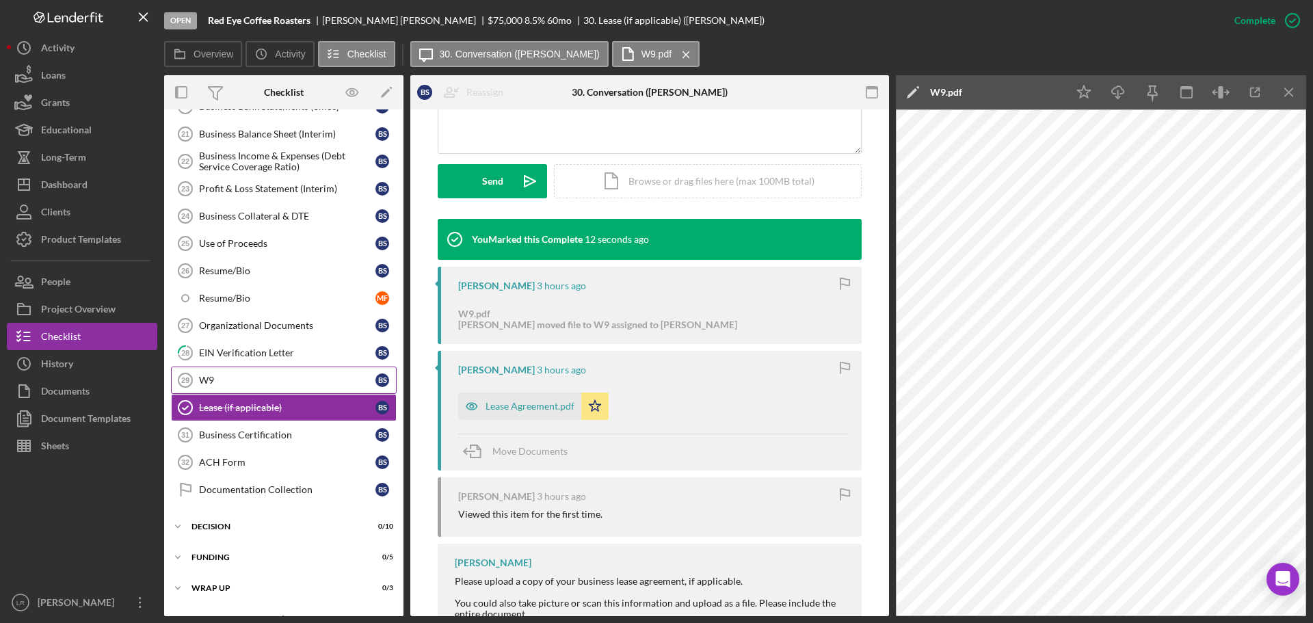
click at [215, 378] on div "W9" at bounding box center [287, 380] width 176 height 11
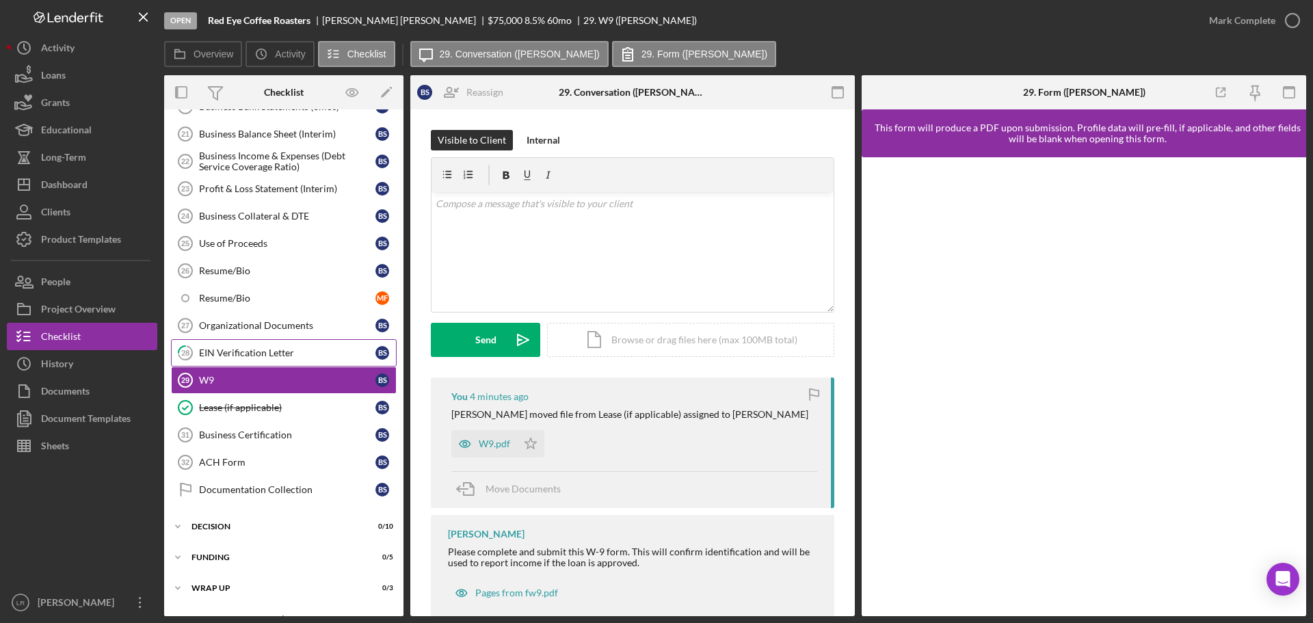
click at [273, 353] on div "EIN Verification Letter" at bounding box center [287, 352] width 176 height 11
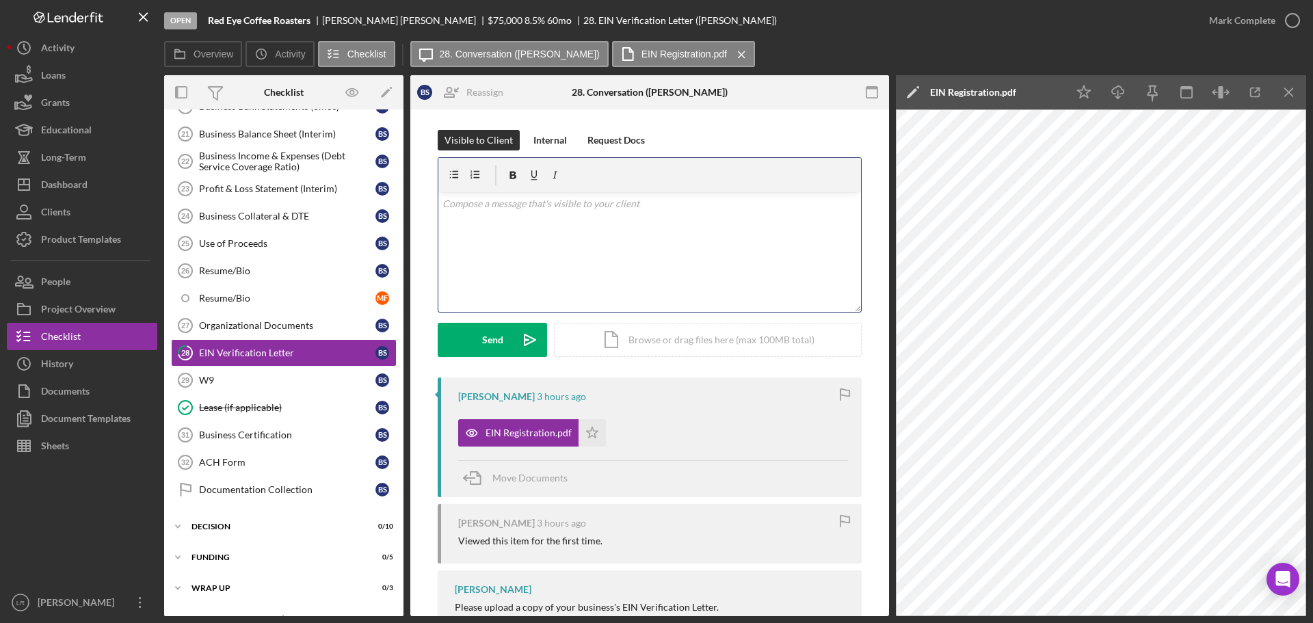
click at [580, 219] on div "v Color teal Color pink Remove color Add row above Add row below Add column bef…" at bounding box center [649, 252] width 423 height 120
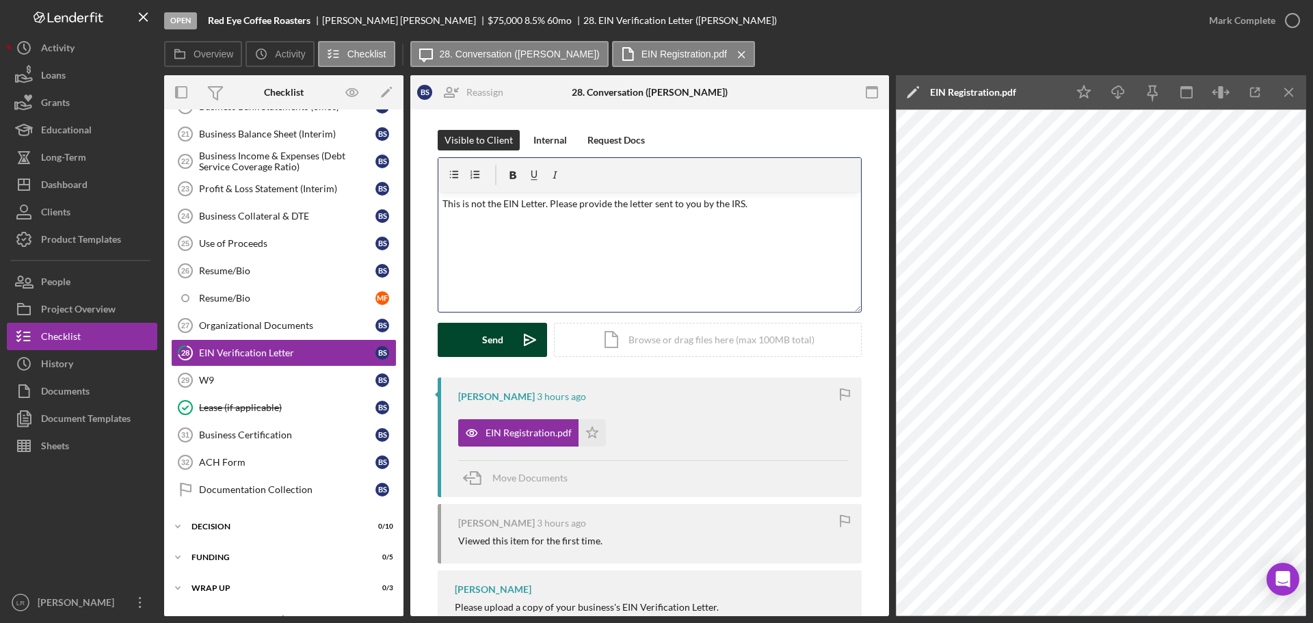
click at [487, 334] on div "Send" at bounding box center [492, 340] width 21 height 34
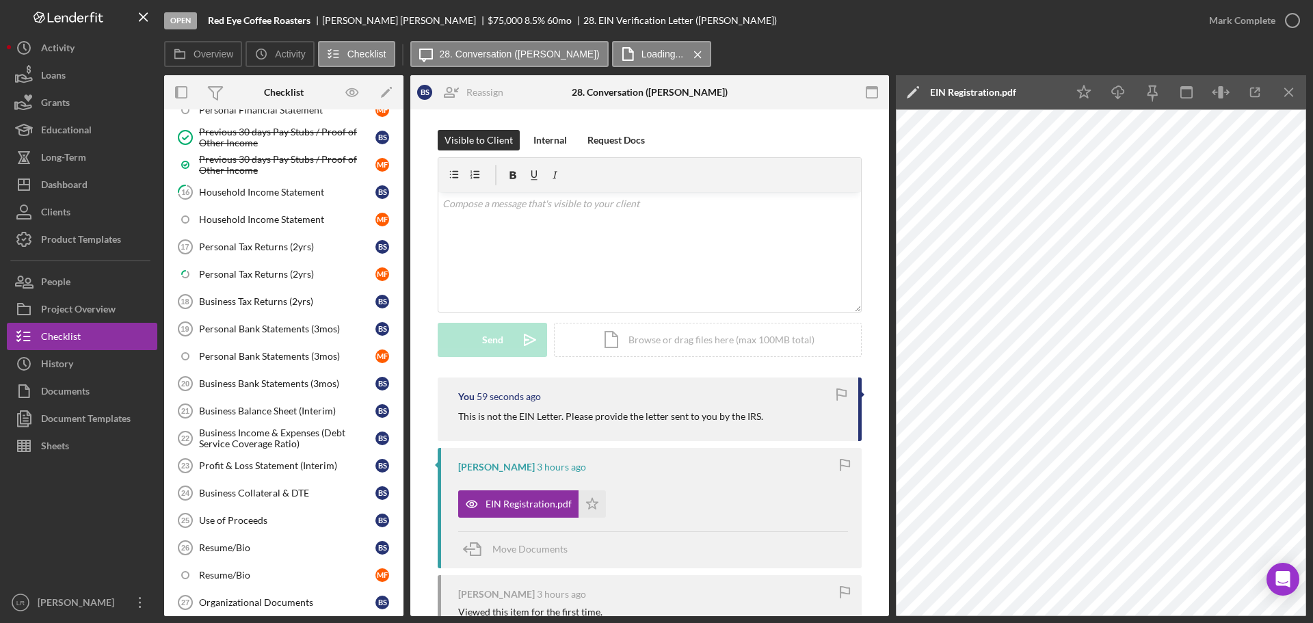
scroll to position [205, 0]
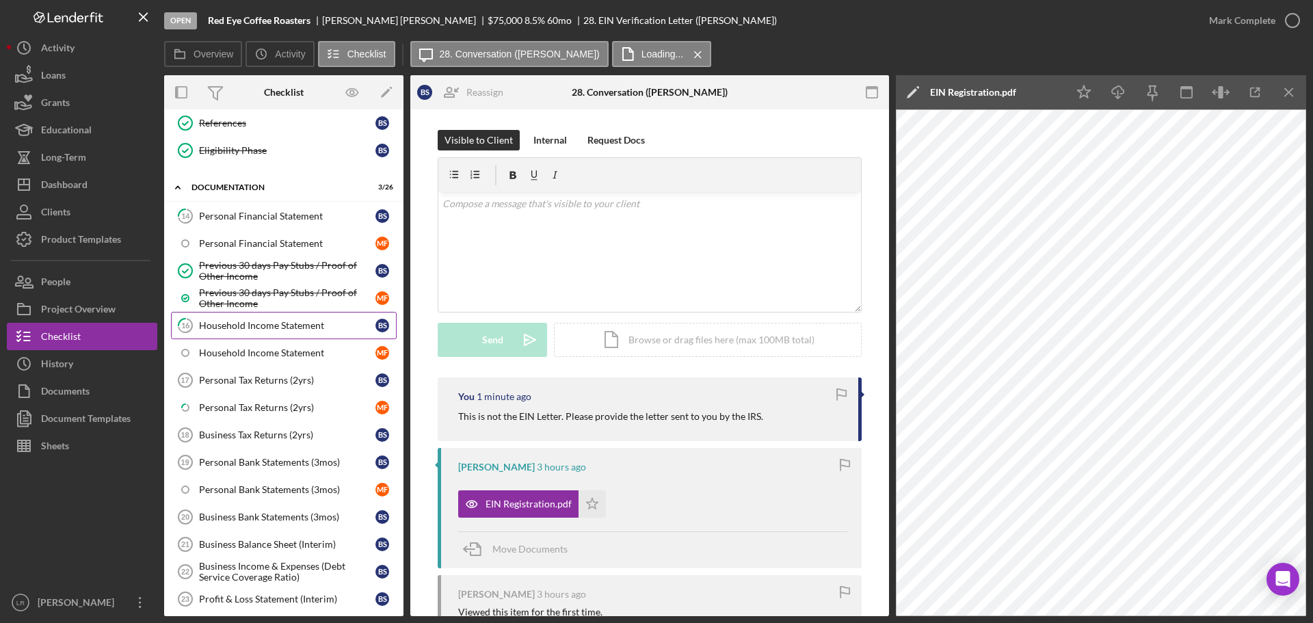
click at [272, 337] on link "16 Household Income Statement B S" at bounding box center [284, 325] width 226 height 27
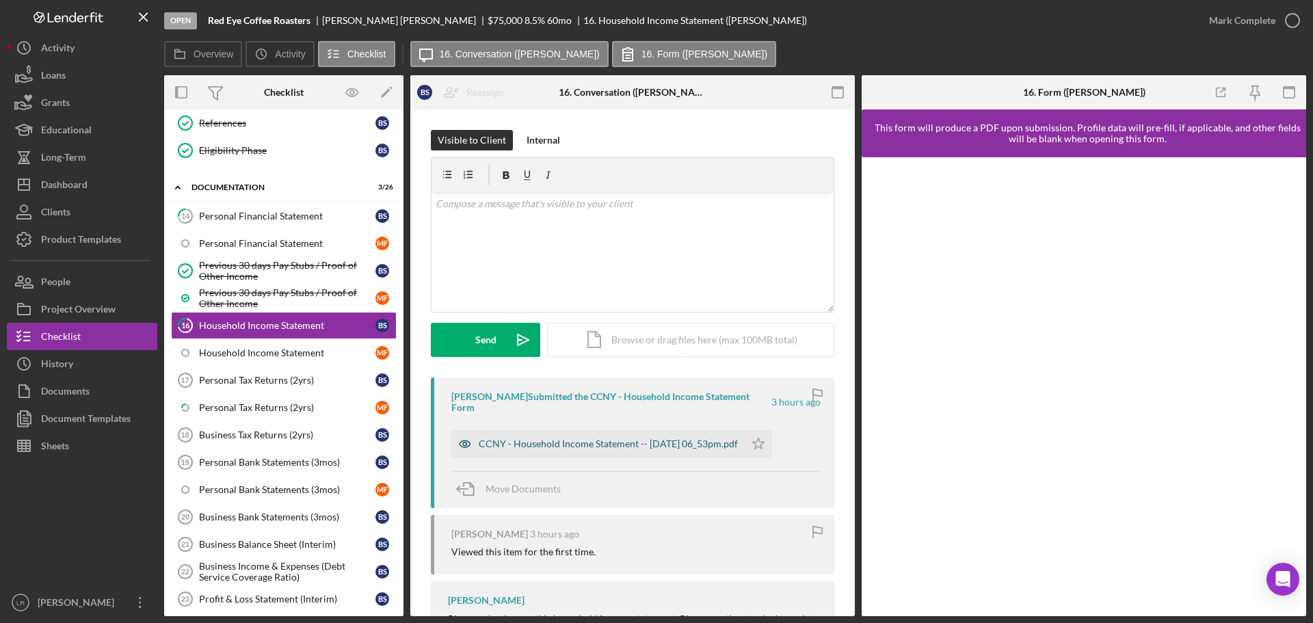
click at [589, 435] on div "CCNY - Household Income Statement -- [DATE] 06_53pm.pdf" at bounding box center [597, 443] width 293 height 27
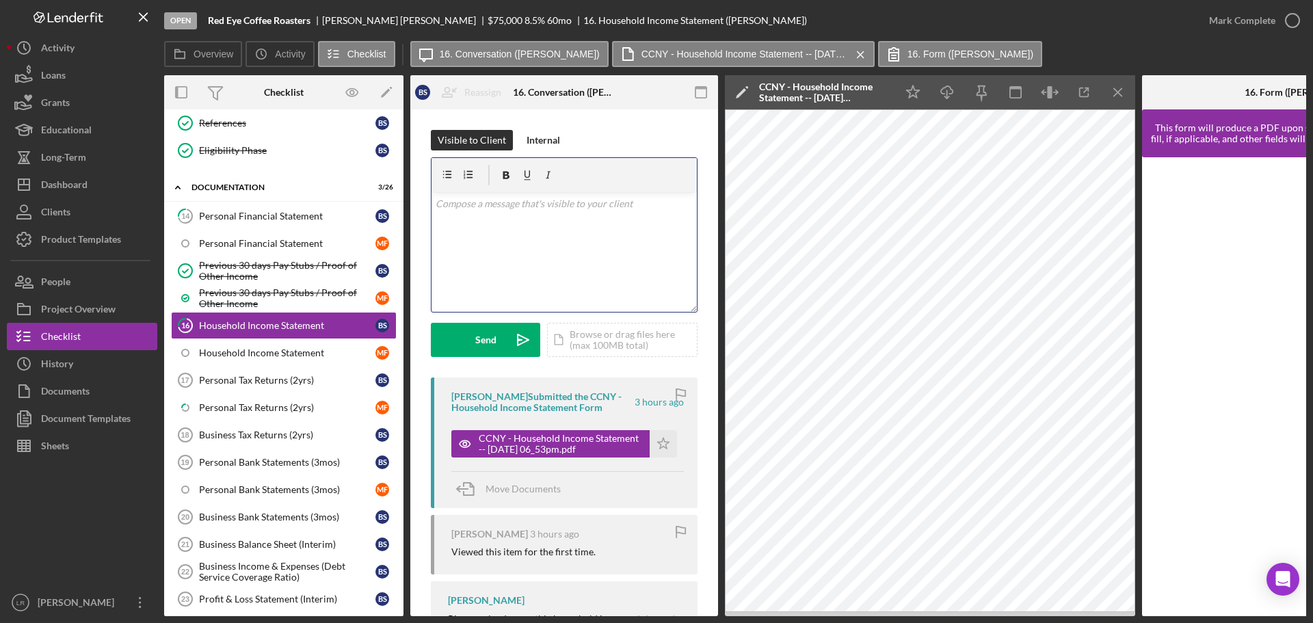
click at [611, 226] on div "v Color teal Color pink Remove color Add row above Add row below Add column bef…" at bounding box center [563, 252] width 265 height 120
click at [489, 336] on div "Send" at bounding box center [485, 340] width 21 height 34
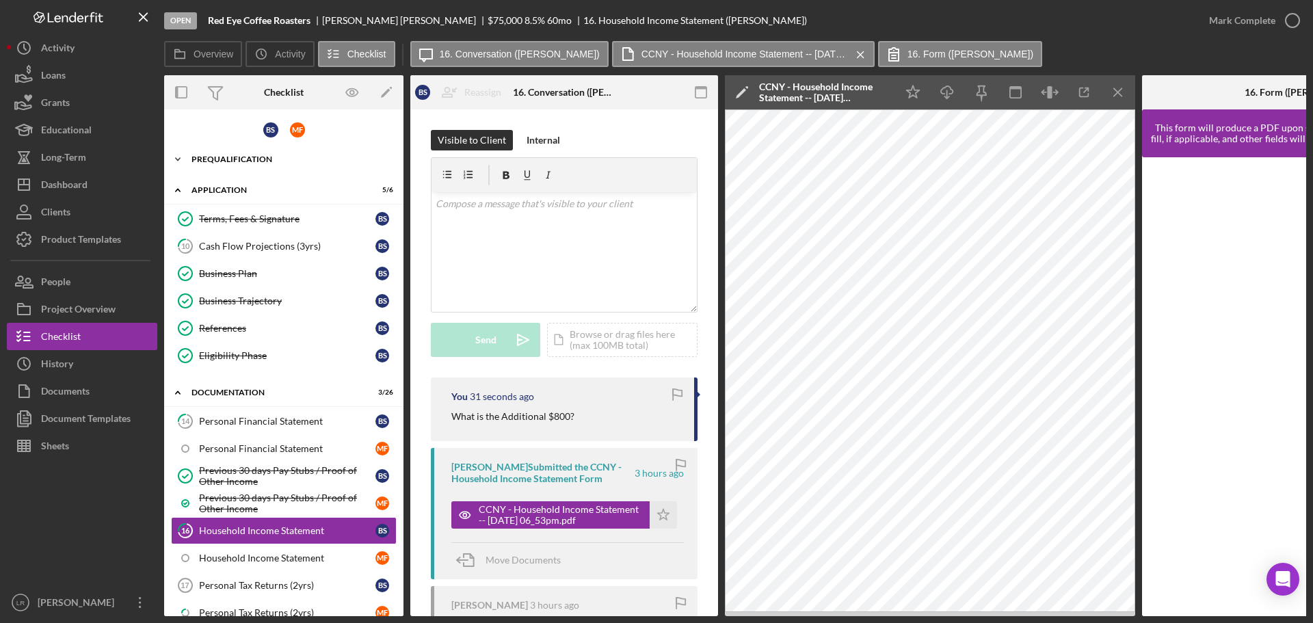
click at [258, 161] on div "Prequalification" at bounding box center [288, 159] width 195 height 8
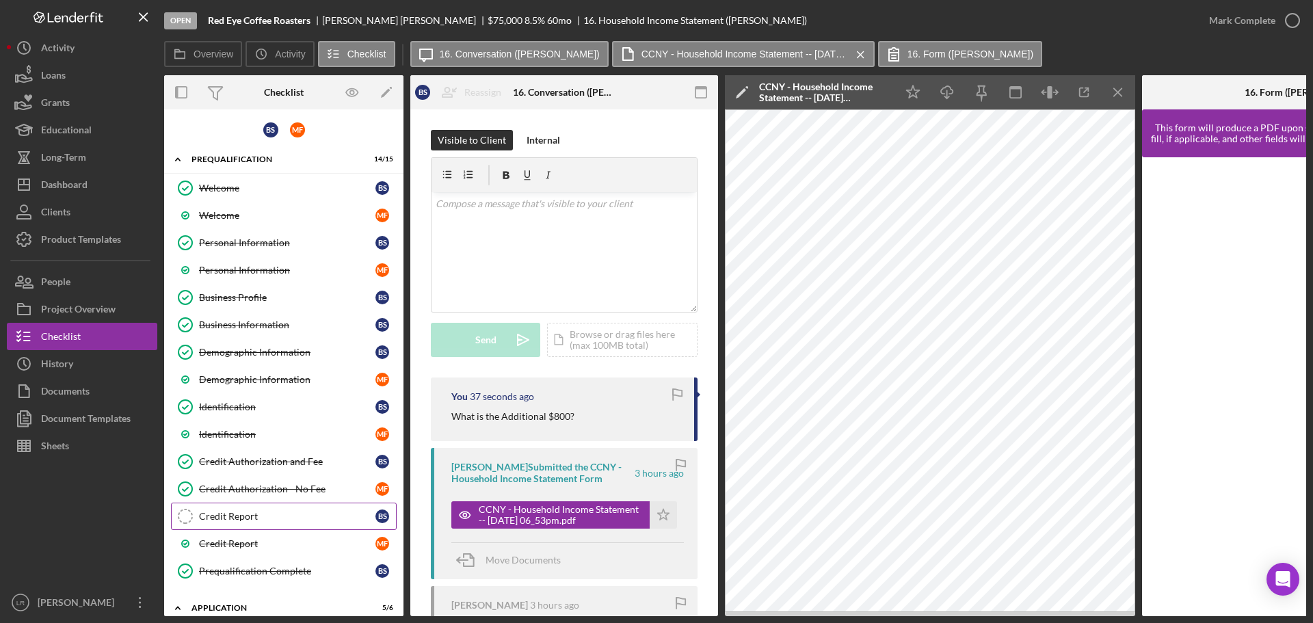
click at [256, 522] on div "Credit Report" at bounding box center [287, 516] width 176 height 11
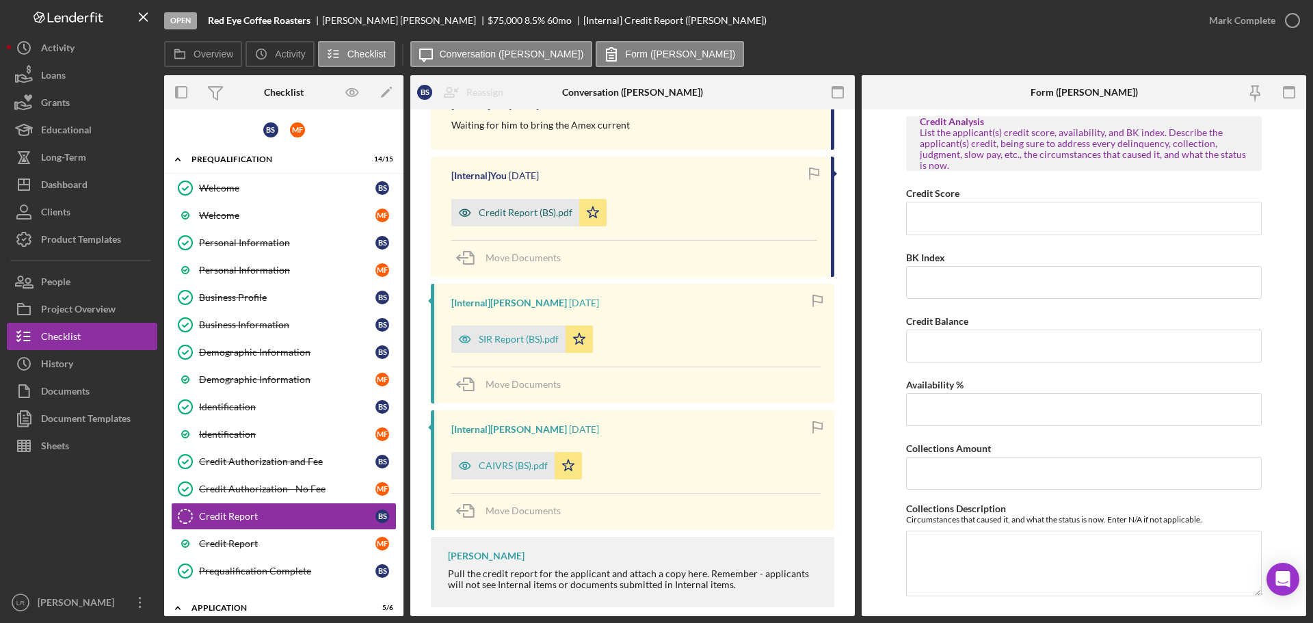
scroll to position [282, 0]
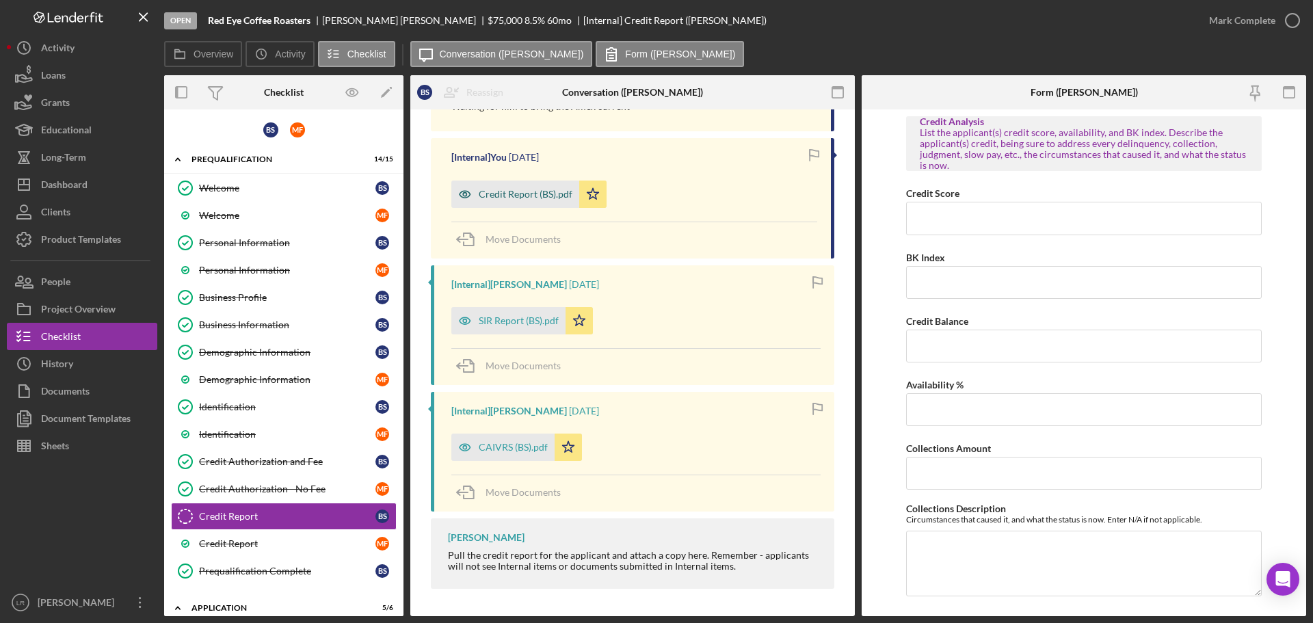
click at [509, 195] on div "Credit Report (BS).pdf" at bounding box center [526, 194] width 94 height 11
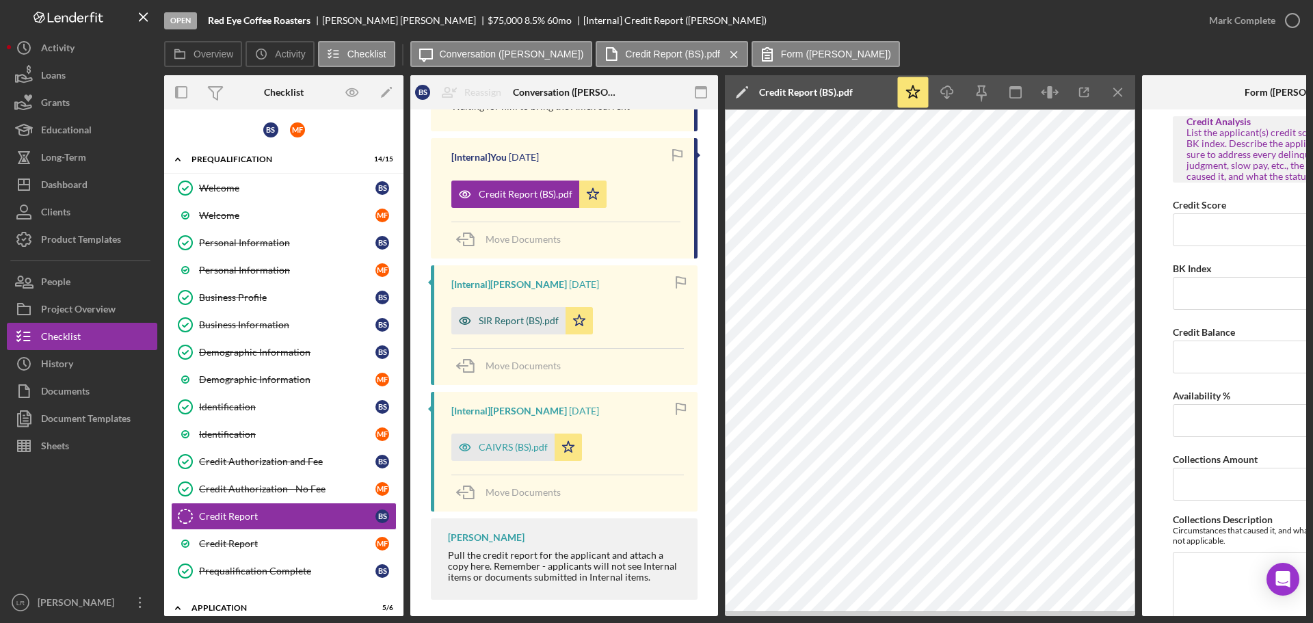
click at [511, 324] on div "SIR Report (BS).pdf" at bounding box center [519, 320] width 80 height 11
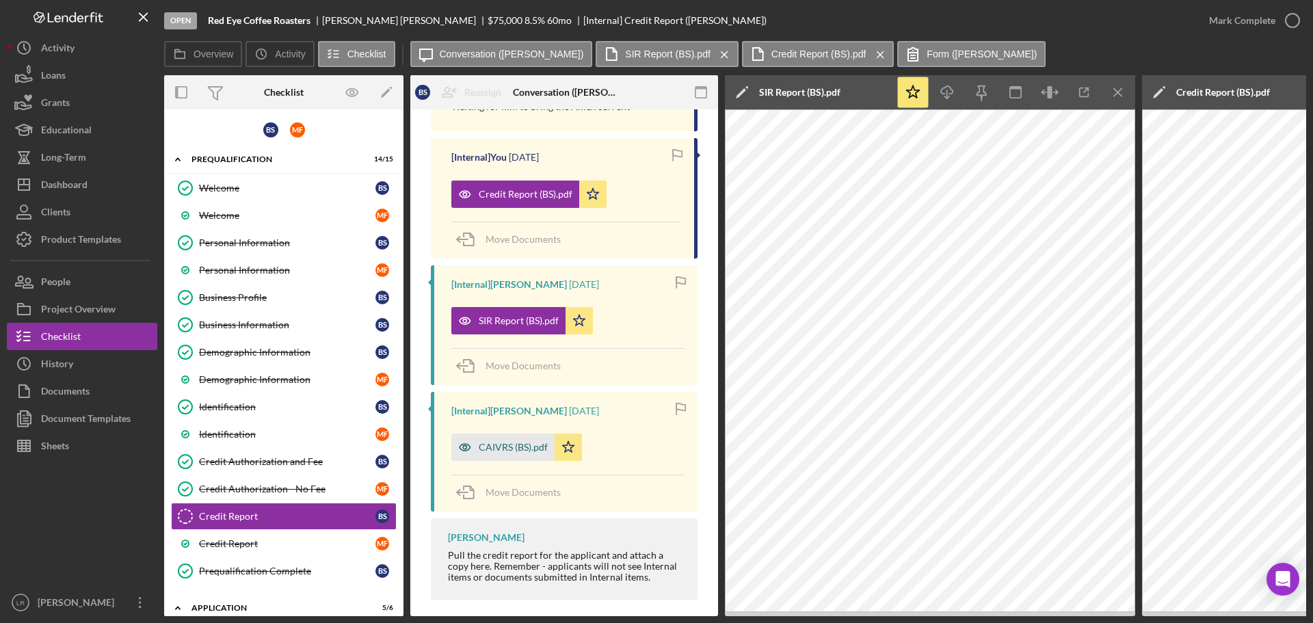
click at [498, 445] on div "CAIVRS (BS).pdf" at bounding box center [513, 447] width 69 height 11
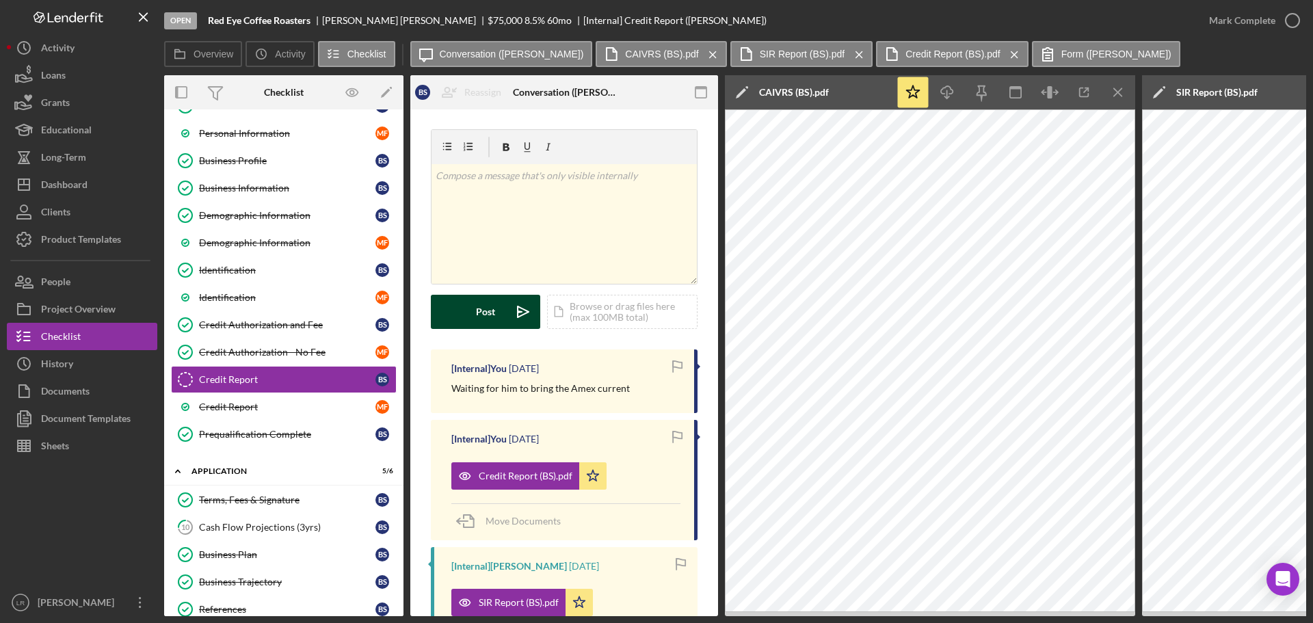
scroll to position [0, 0]
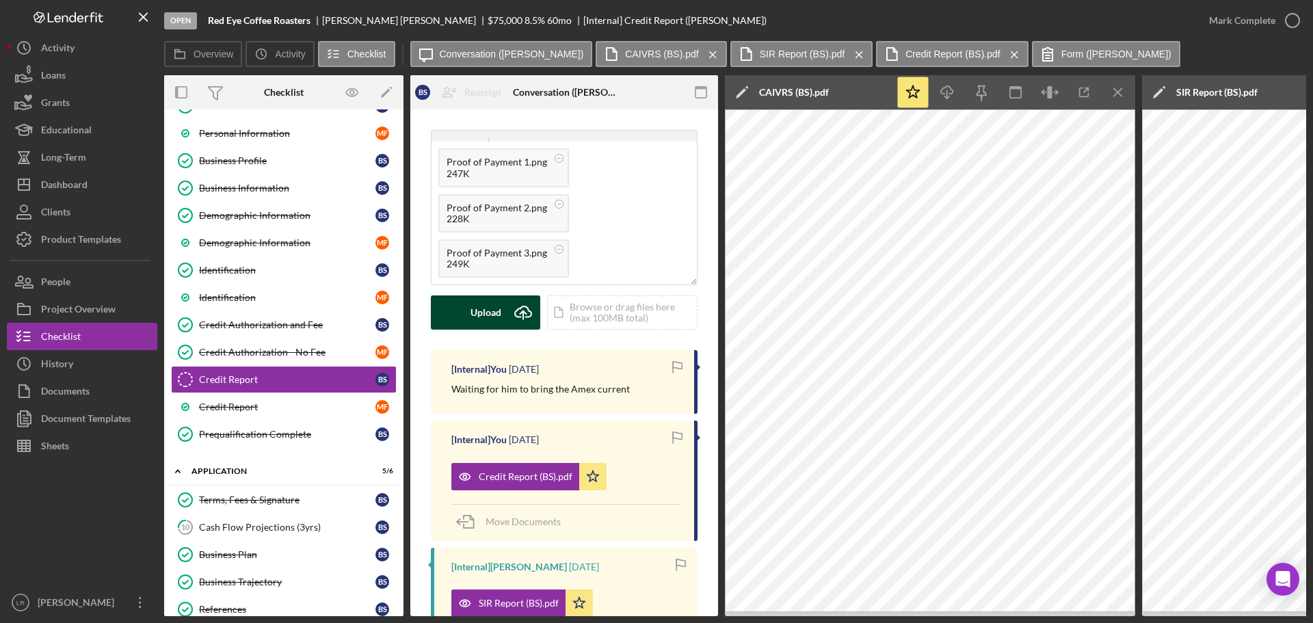
drag, startPoint x: 498, startPoint y: 330, endPoint x: 496, endPoint y: 321, distance: 9.3
click at [497, 327] on div "v Color teal Color pink Remove color Add row above Add row below Add column bef…" at bounding box center [564, 240] width 267 height 220
click at [496, 321] on div "Upload" at bounding box center [485, 312] width 31 height 34
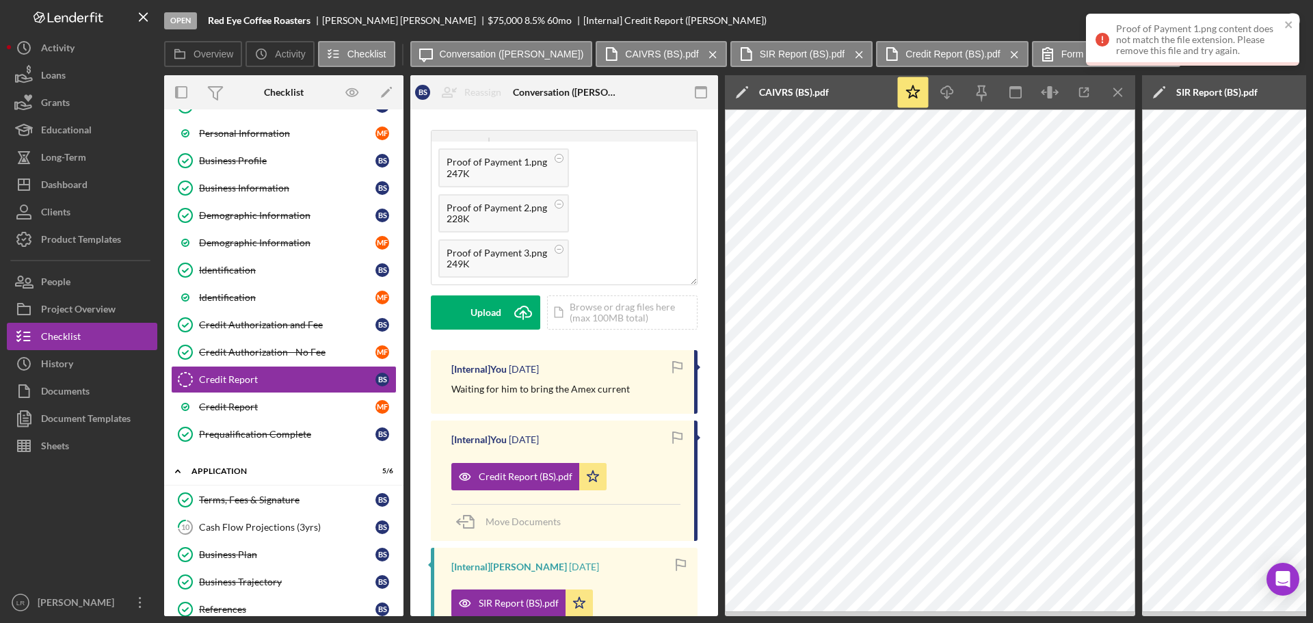
click at [1281, 21] on div "Proof of Payment 1.png content does not match the file extension. Please remove…" at bounding box center [1187, 39] width 193 height 41
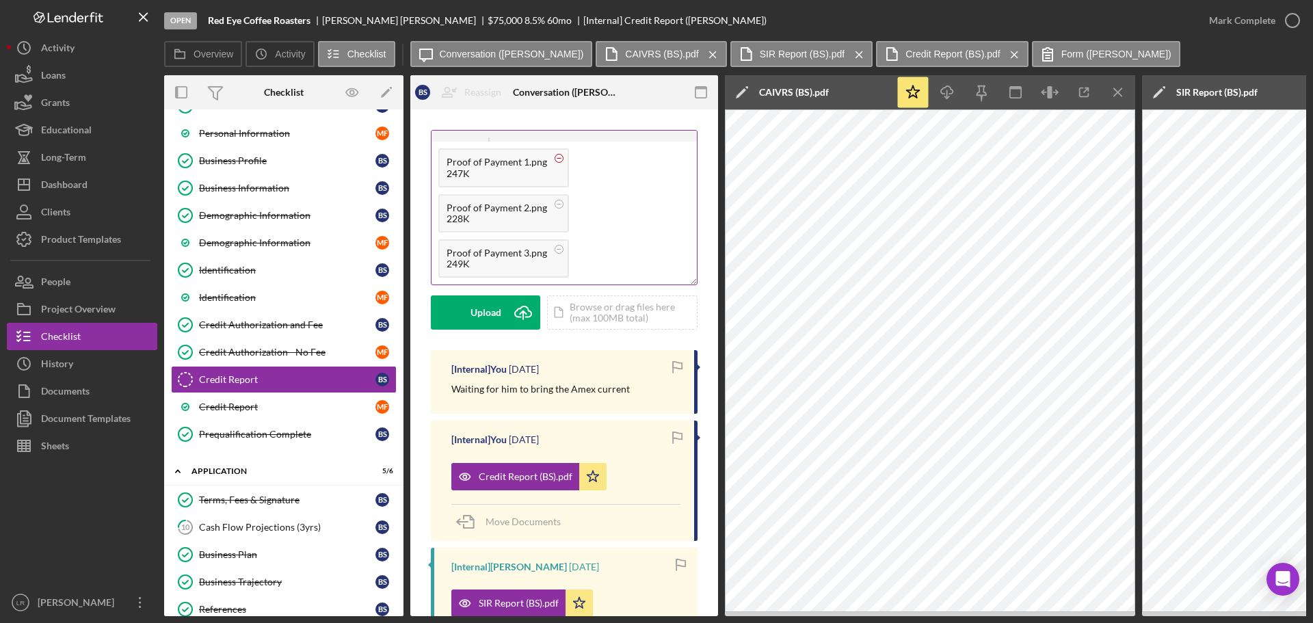
click at [560, 161] on icon at bounding box center [558, 158] width 17 height 17
click at [561, 205] on icon at bounding box center [558, 204] width 17 height 17
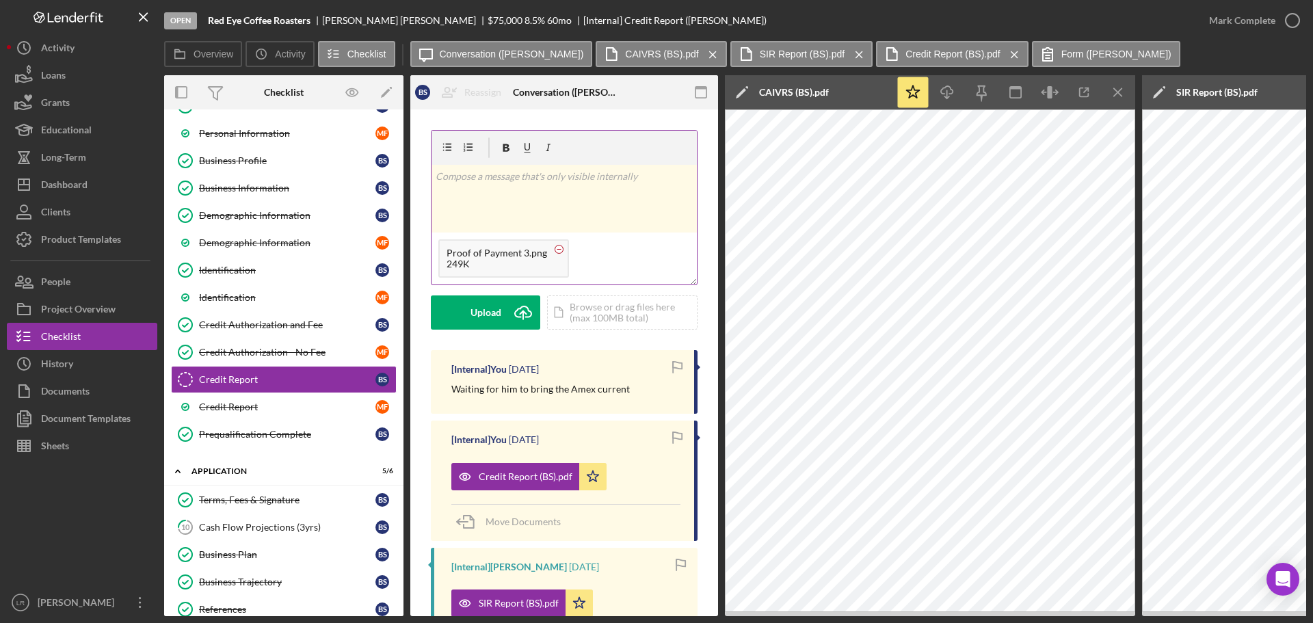
click at [555, 246] on circle at bounding box center [559, 249] width 8 height 8
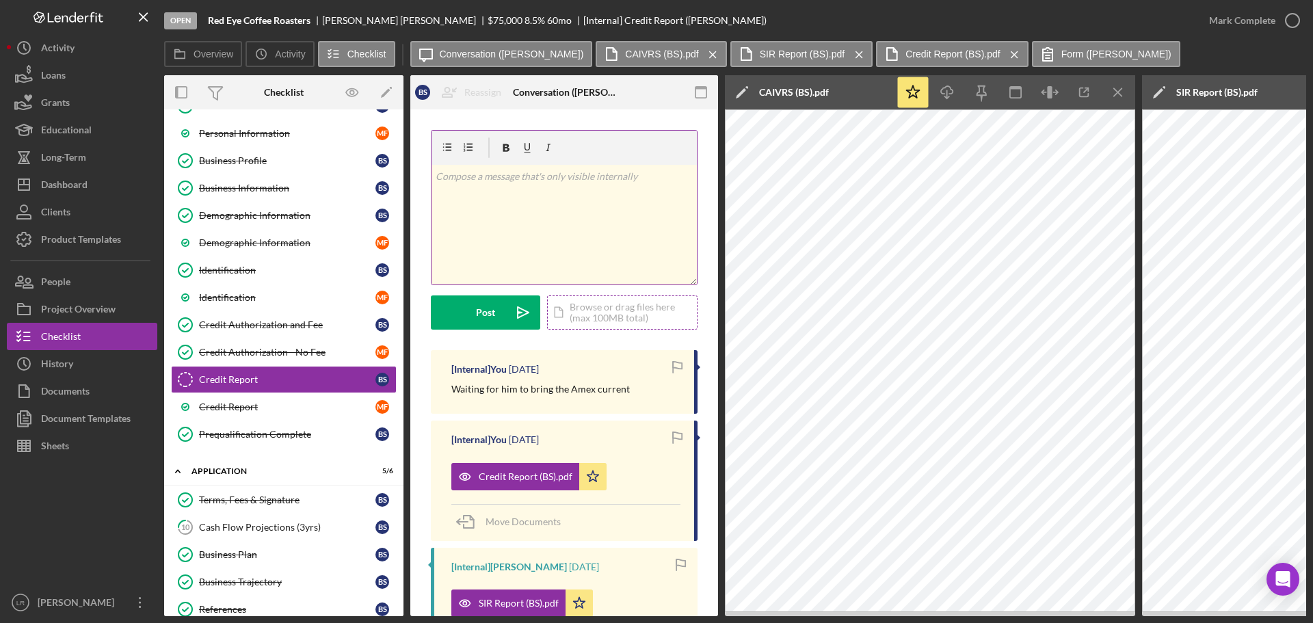
click at [587, 314] on div "Icon/Document Browse or drag files here (max 100MB total) Tap to choose files o…" at bounding box center [622, 312] width 150 height 34
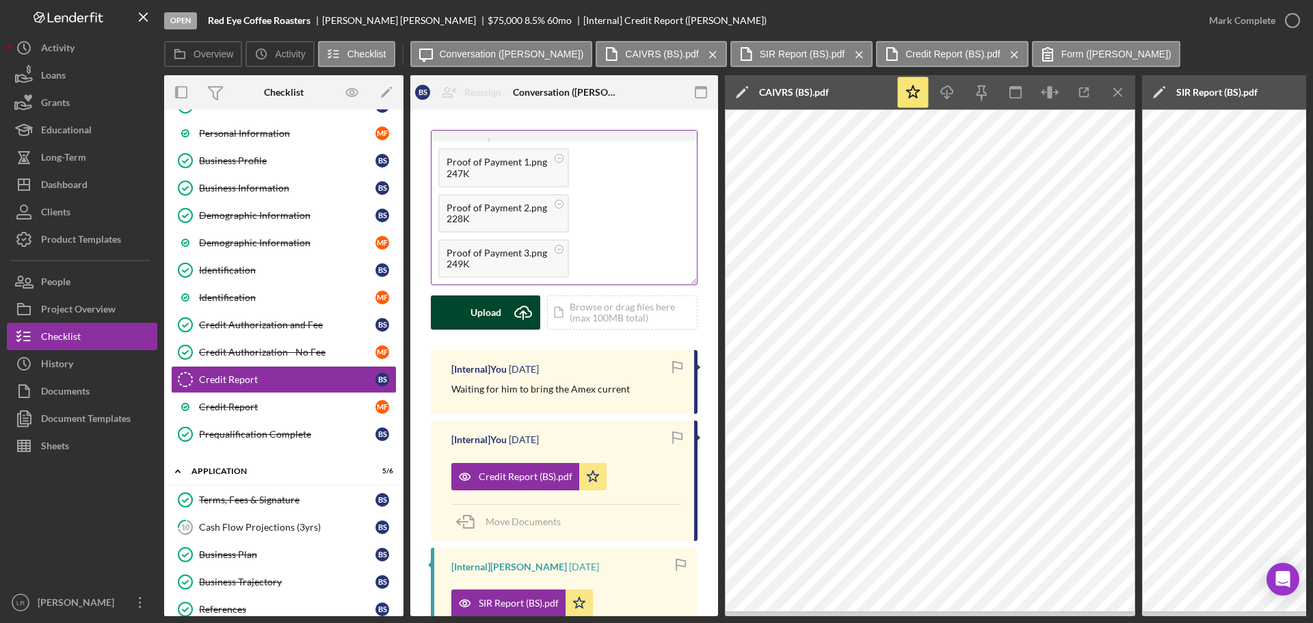
click at [484, 315] on div "Upload" at bounding box center [485, 312] width 31 height 34
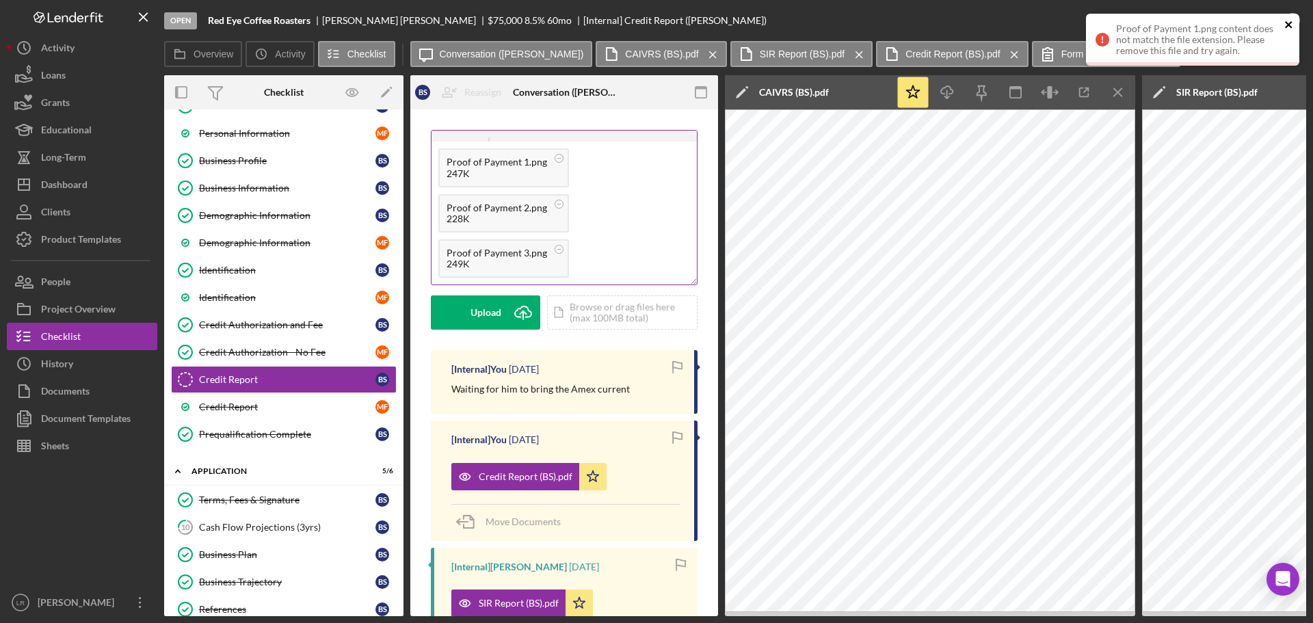
click at [1287, 23] on icon "close" at bounding box center [1288, 24] width 7 height 7
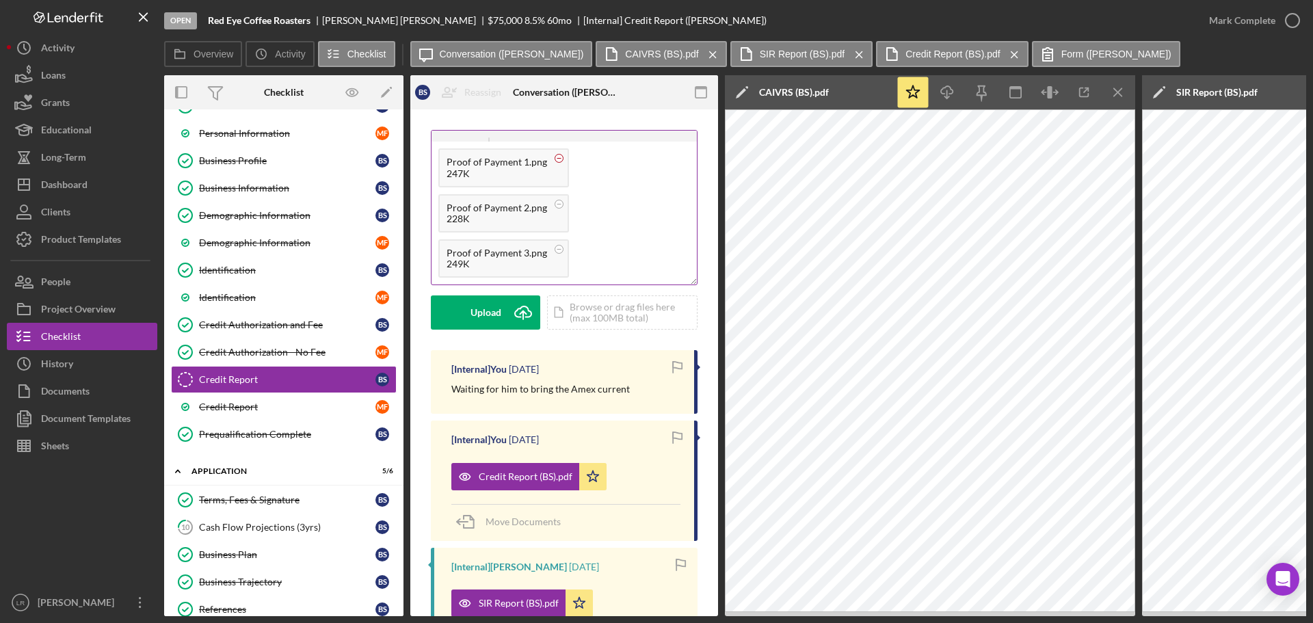
click at [555, 157] on circle at bounding box center [559, 159] width 8 height 8
click at [555, 198] on icon at bounding box center [558, 204] width 17 height 17
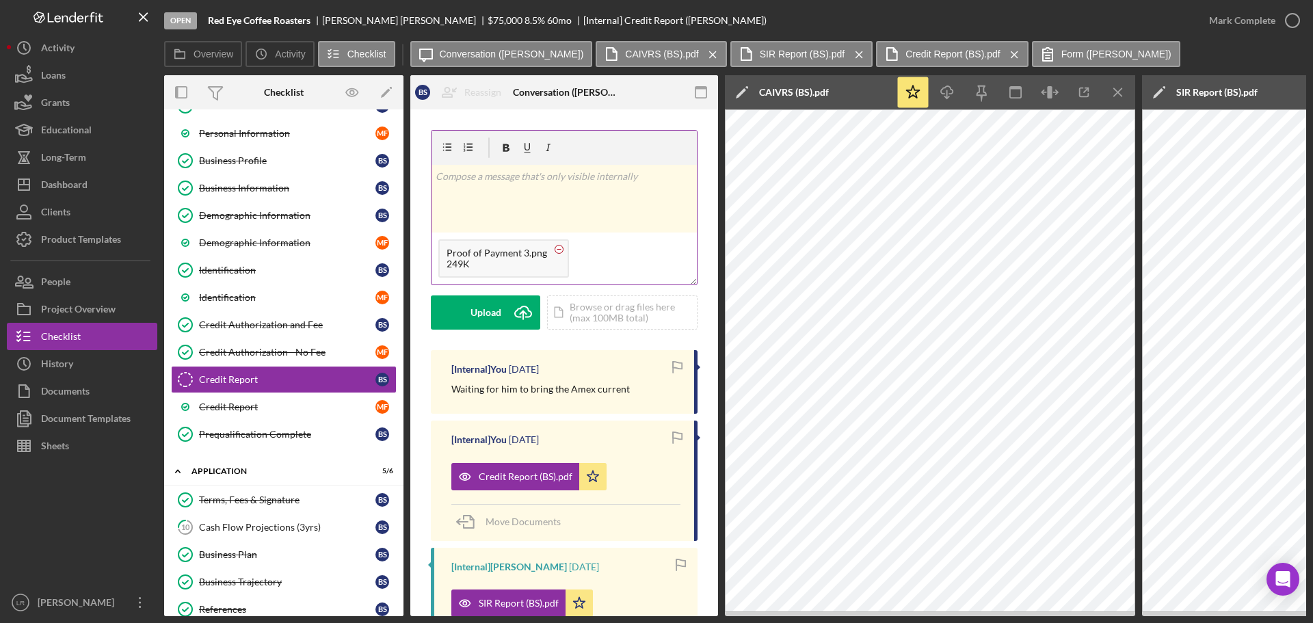
click at [554, 256] on icon at bounding box center [558, 249] width 17 height 17
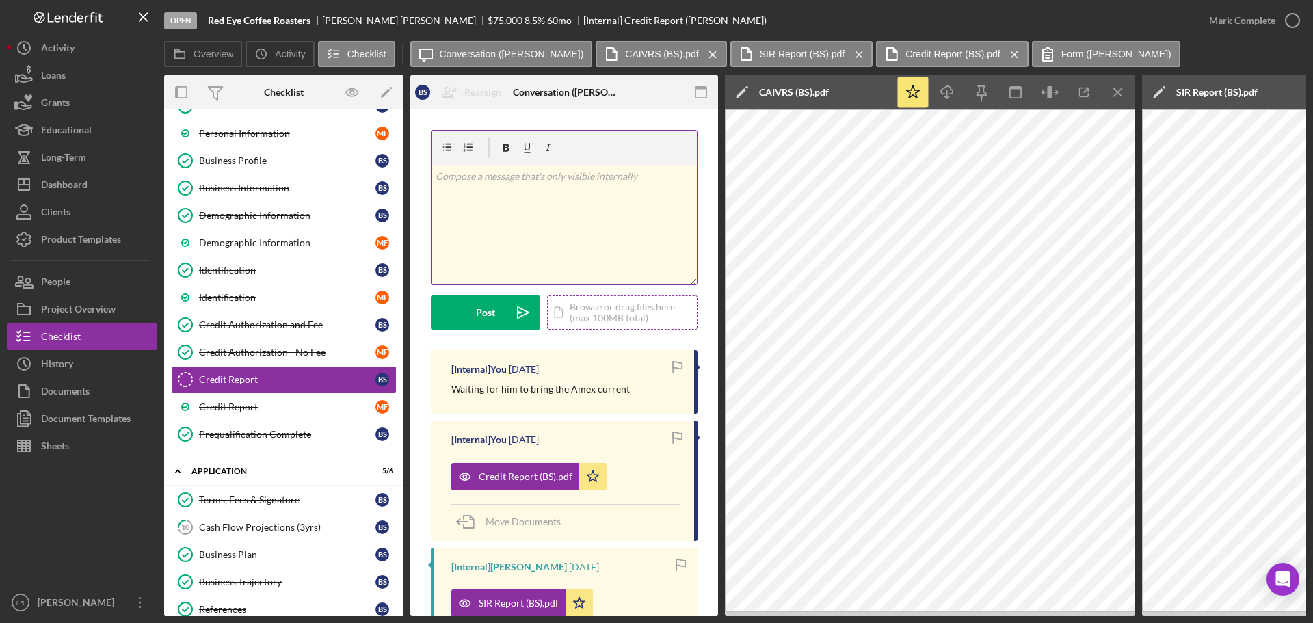
click at [613, 314] on div "Icon/Document Browse or drag files here (max 100MB total) Tap to choose files o…" at bounding box center [622, 312] width 150 height 34
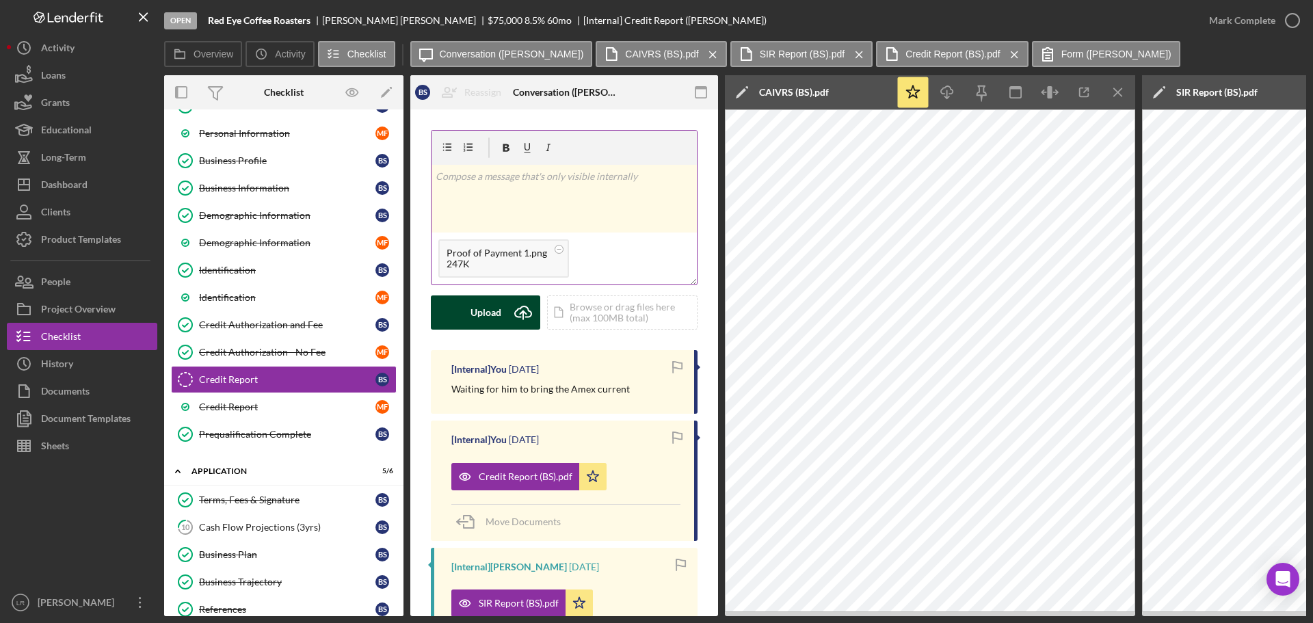
click at [486, 314] on div "Upload" at bounding box center [485, 312] width 31 height 34
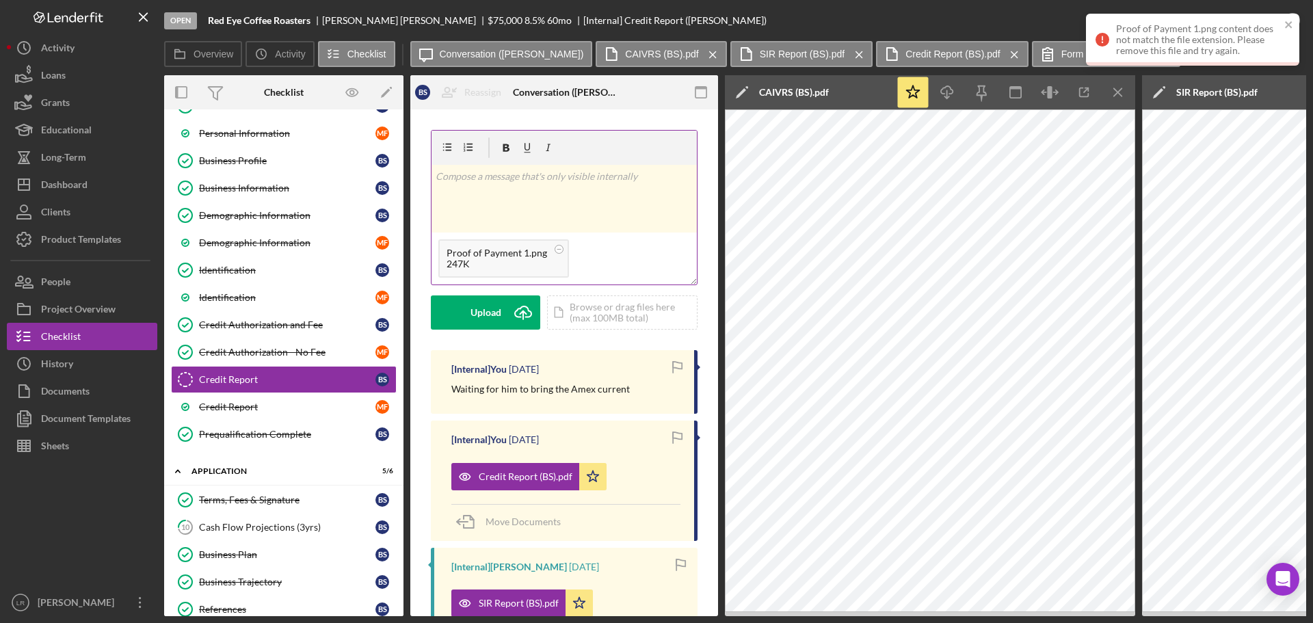
click at [1295, 18] on div "Proof of Payment 1.png content does not match the file extension. Please remove…" at bounding box center [1192, 40] width 213 height 52
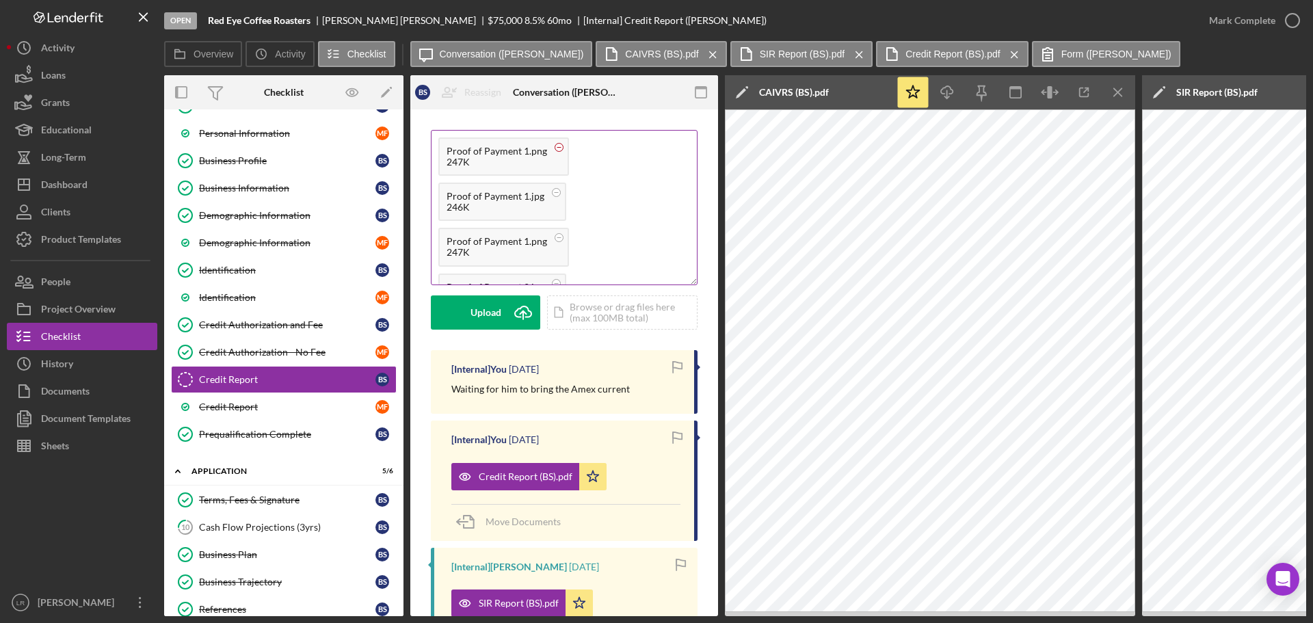
click at [555, 148] on circle at bounding box center [559, 148] width 8 height 8
click at [557, 204] on rect at bounding box center [559, 204] width 4 height 1
click at [557, 247] on circle at bounding box center [559, 249] width 8 height 8
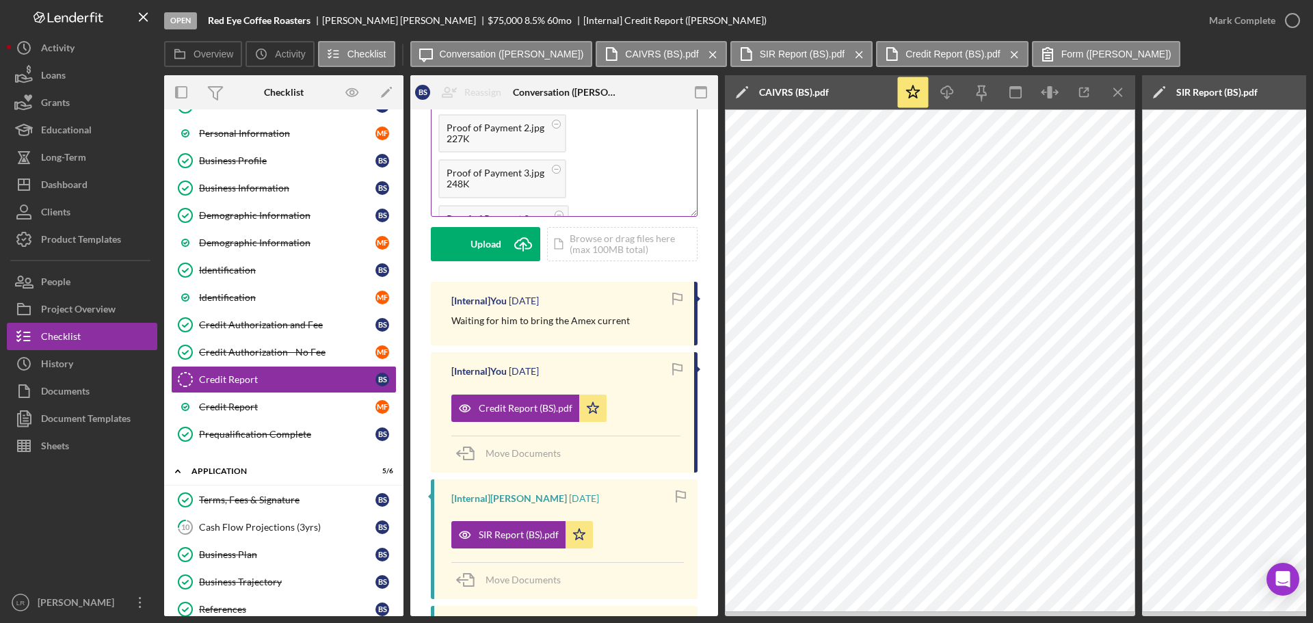
click at [578, 193] on div "Proof of Payment 1.jpg 246K Proof of Payment 2.jpg 227K Proof of Payment 3.jpg …" at bounding box center [563, 156] width 265 height 188
click at [523, 181] on div "248K" at bounding box center [495, 183] width 98 height 11
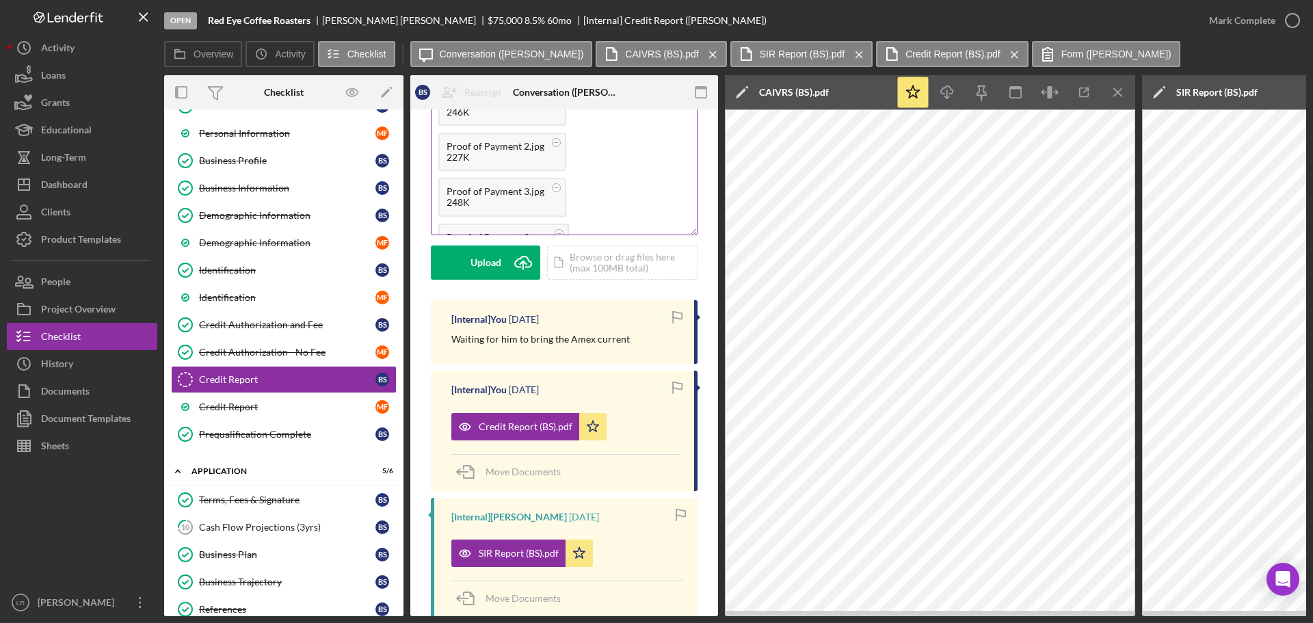
scroll to position [24, 0]
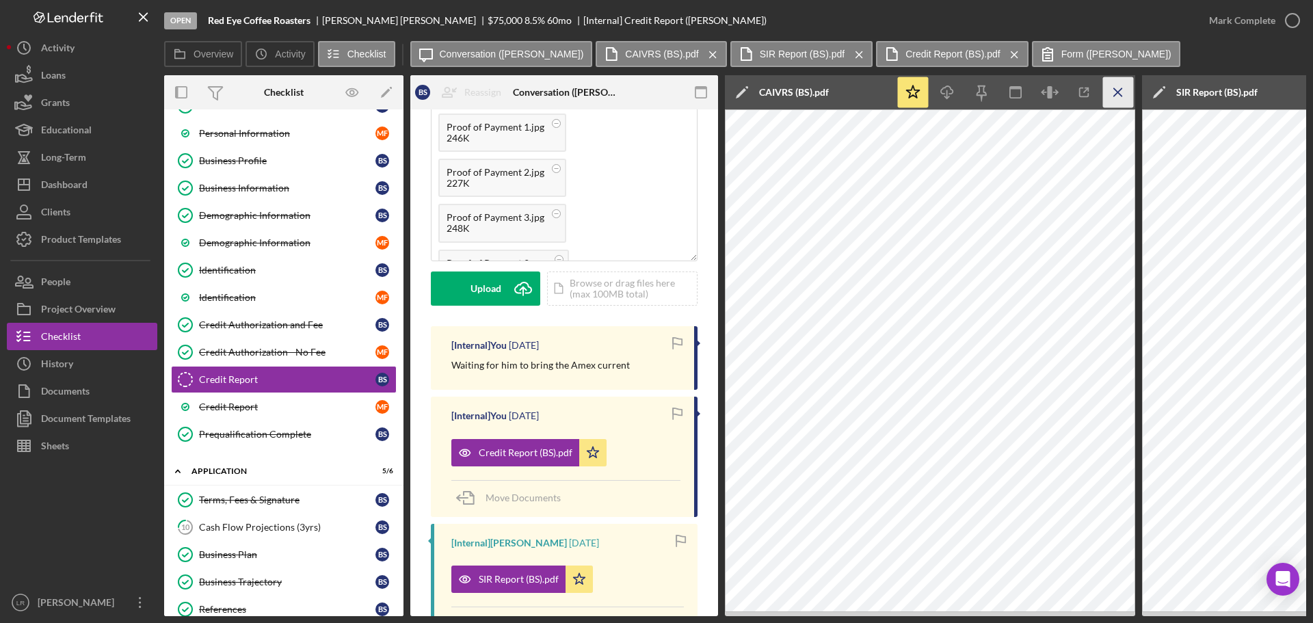
click at [1119, 85] on icon "Icon/Menu Close" at bounding box center [1118, 92] width 31 height 31
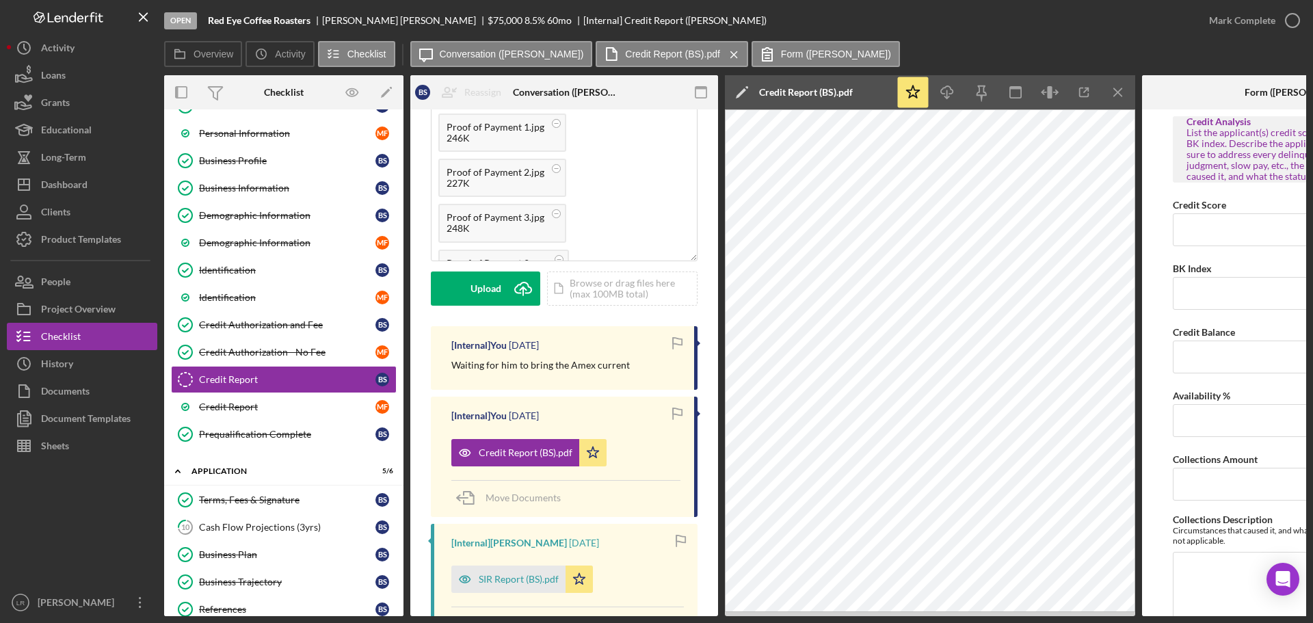
click at [1119, 85] on icon "Icon/Menu Close" at bounding box center [1118, 92] width 31 height 31
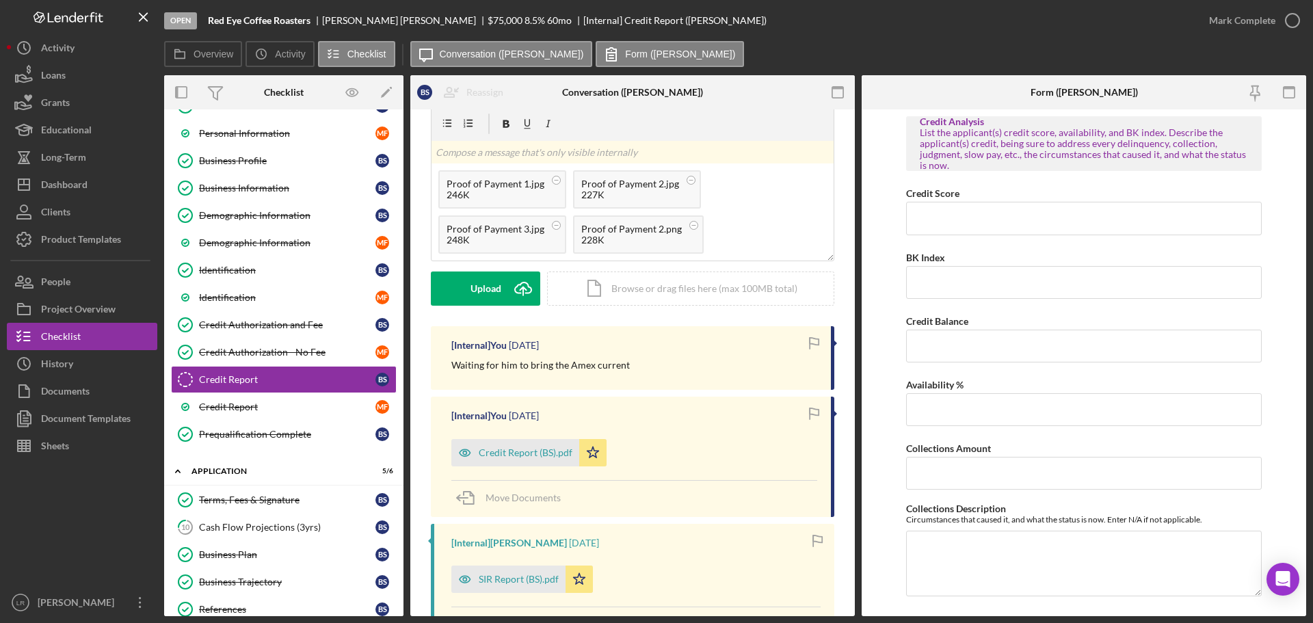
scroll to position [81, 0]
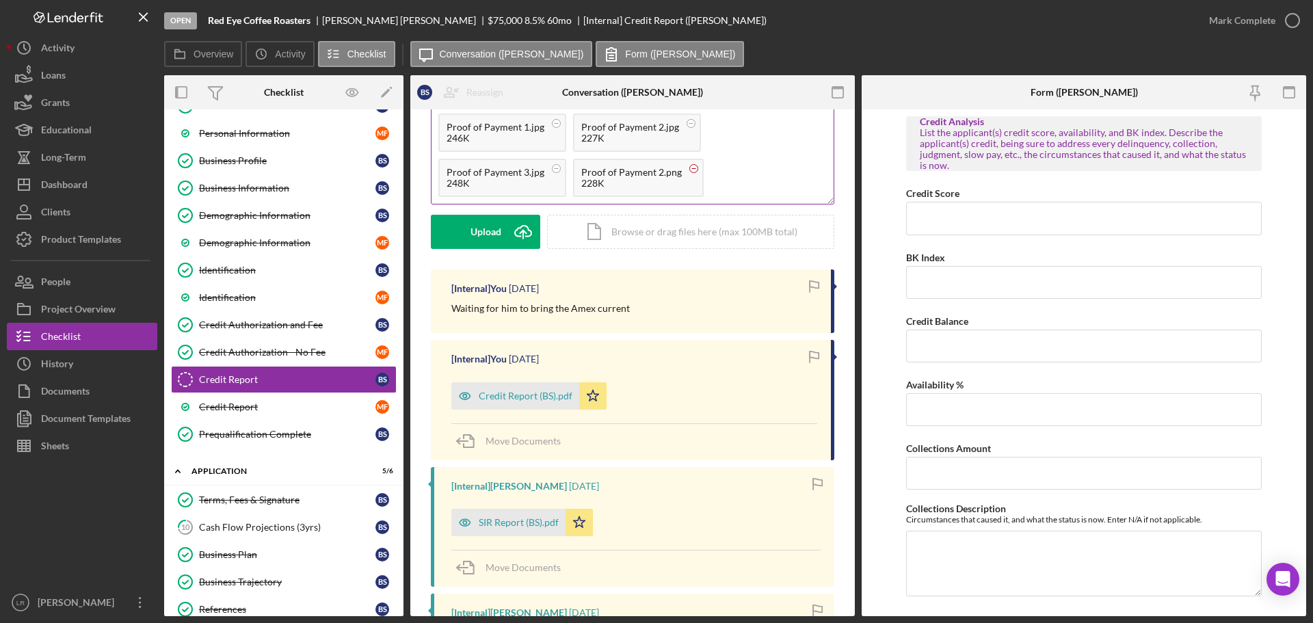
click at [690, 168] on circle at bounding box center [694, 168] width 8 height 8
click at [690, 164] on circle at bounding box center [694, 168] width 8 height 8
click at [474, 231] on div "Upload" at bounding box center [485, 232] width 31 height 34
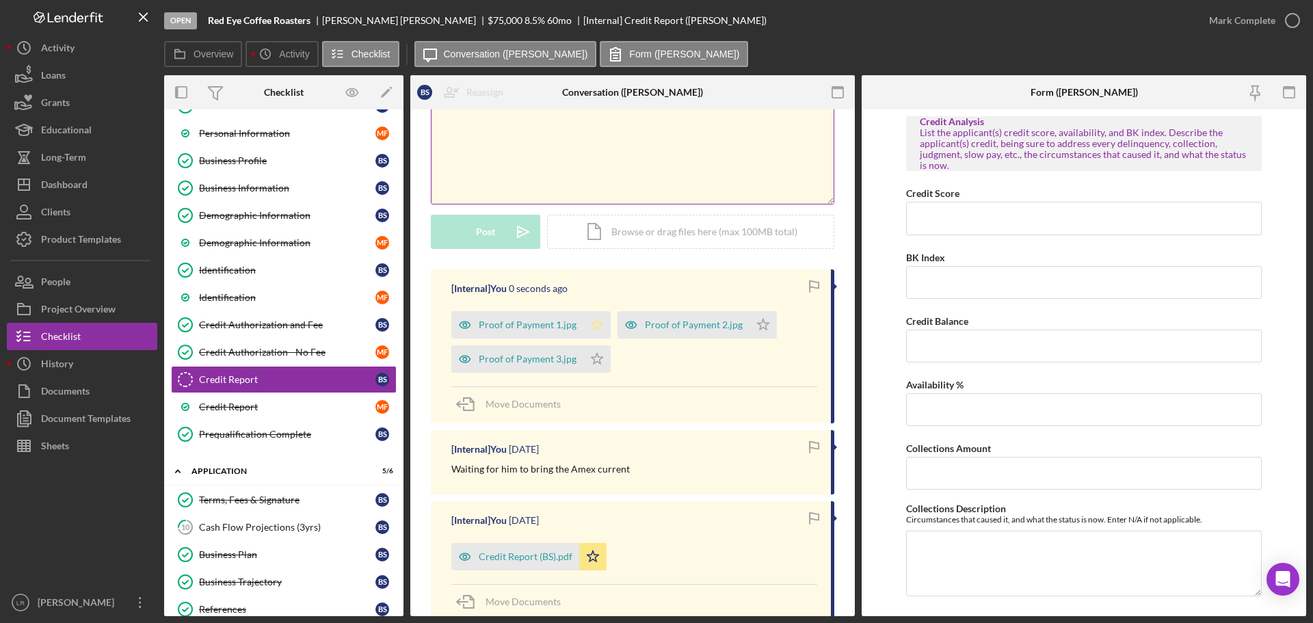
click at [598, 321] on icon "Icon/Star" at bounding box center [596, 324] width 27 height 27
click at [591, 359] on polygon "button" at bounding box center [597, 358] width 12 height 11
click at [767, 327] on icon "Icon/Star" at bounding box center [762, 324] width 27 height 27
click at [1237, 21] on div "Mark Complete" at bounding box center [1242, 20] width 66 height 27
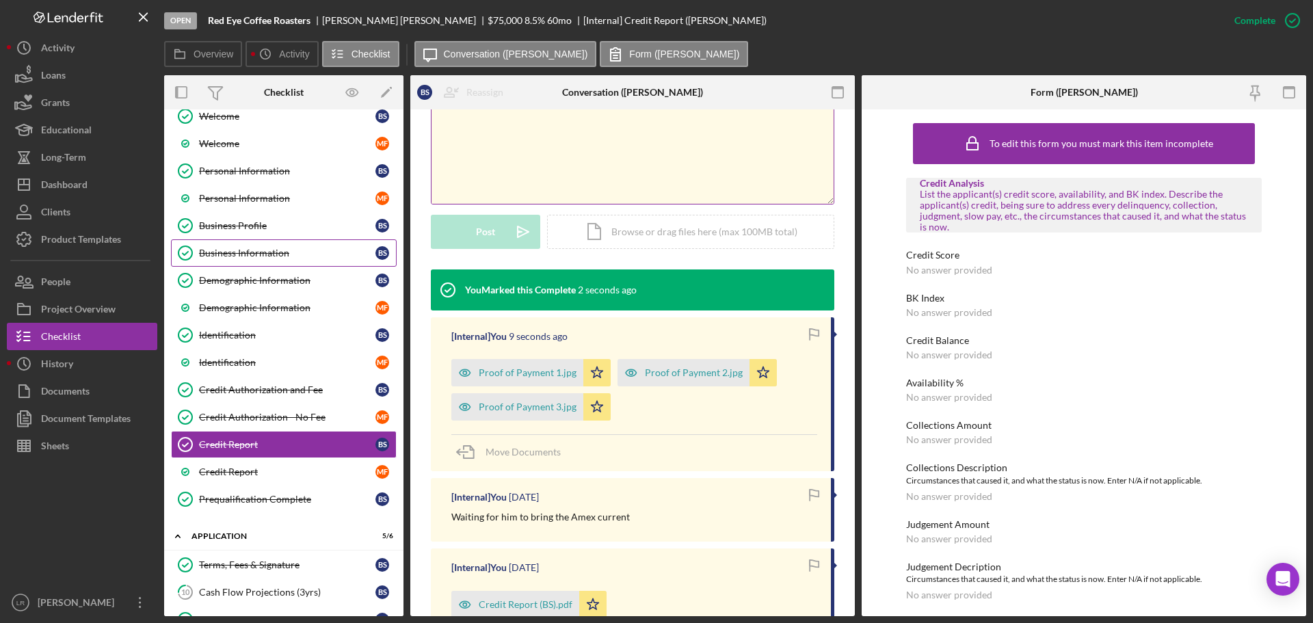
scroll to position [0, 0]
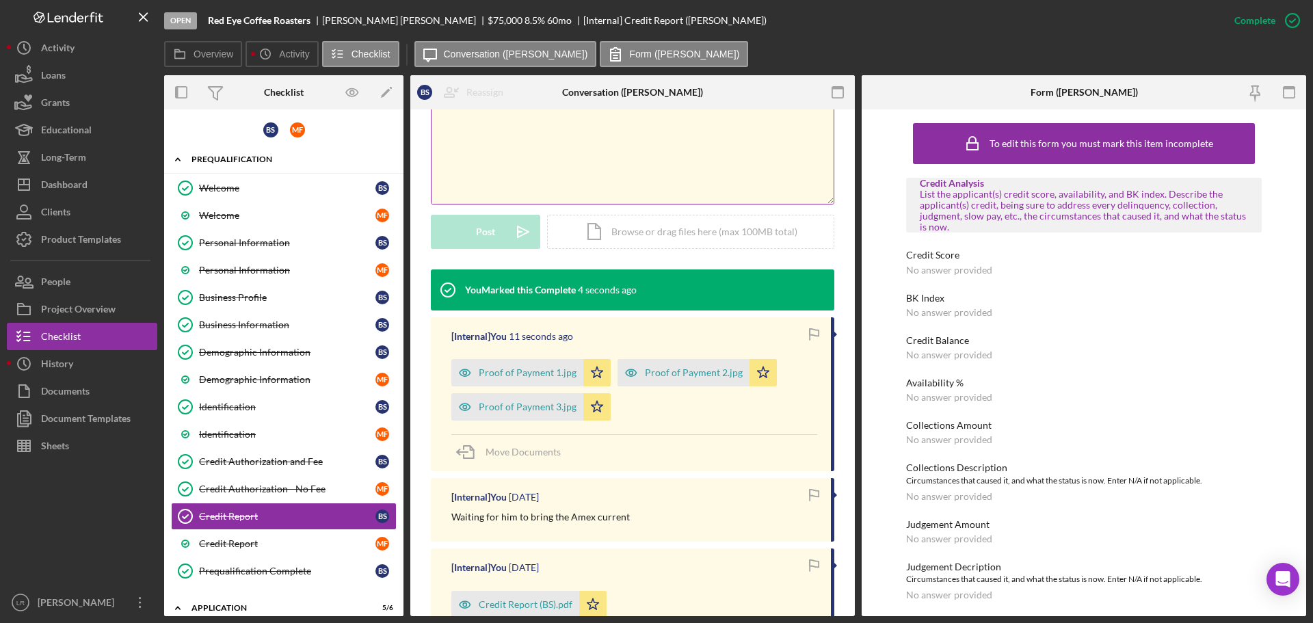
click at [202, 159] on div "Prequalification" at bounding box center [288, 159] width 195 height 8
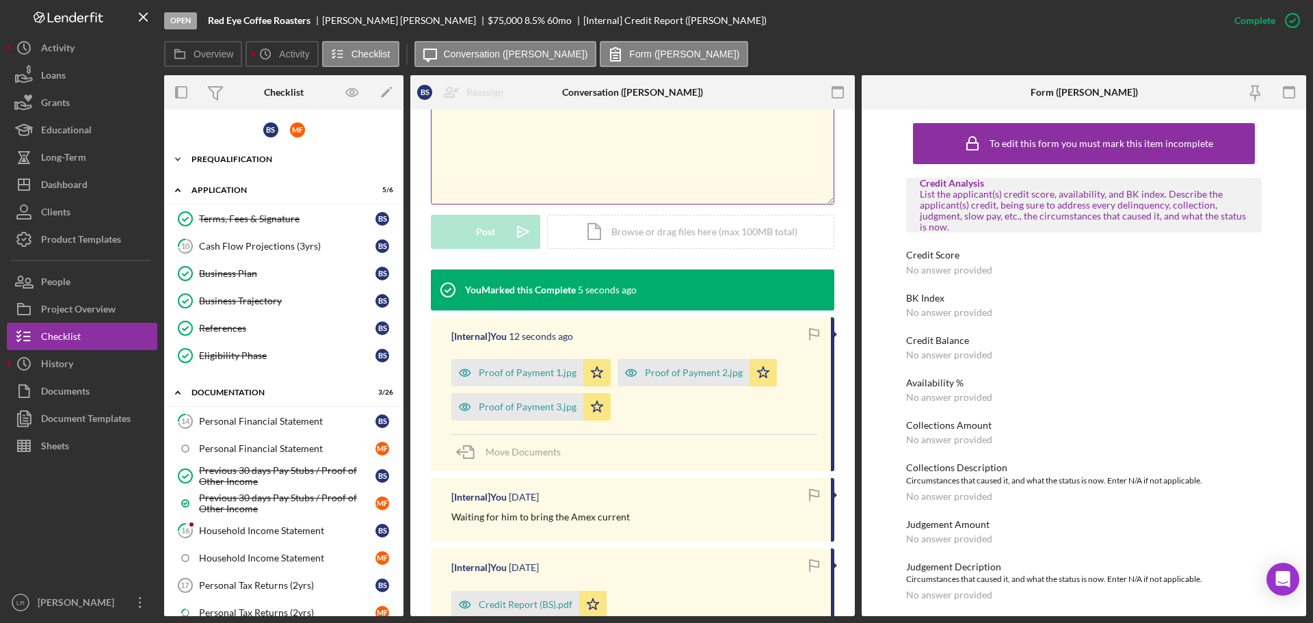
click at [202, 159] on div "Prequalification" at bounding box center [288, 159] width 195 height 8
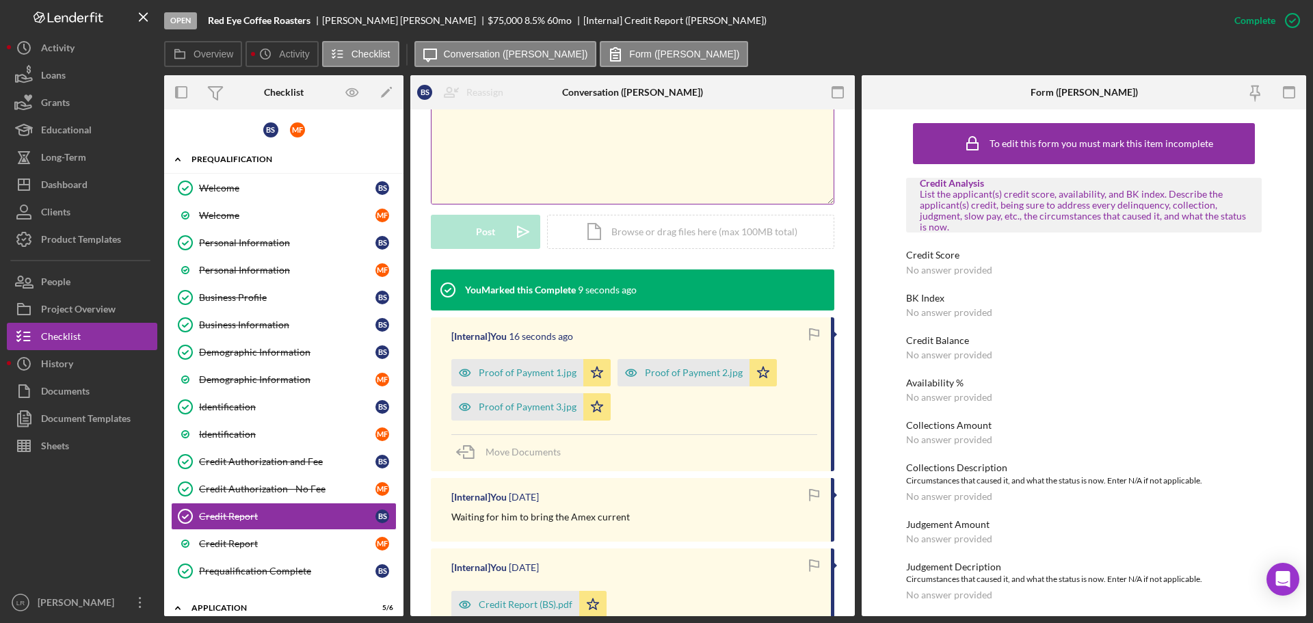
click at [213, 155] on div "Prequalification" at bounding box center [288, 159] width 195 height 8
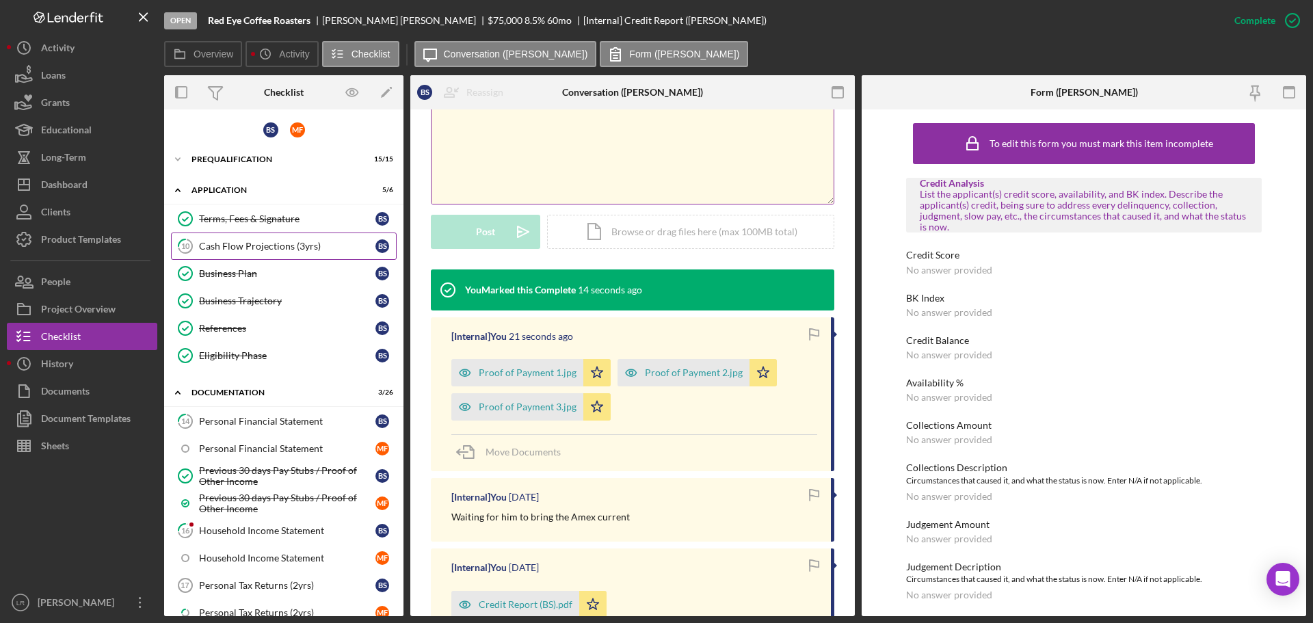
click at [311, 245] on div "Cash Flow Projections (3yrs)" at bounding box center [287, 246] width 176 height 11
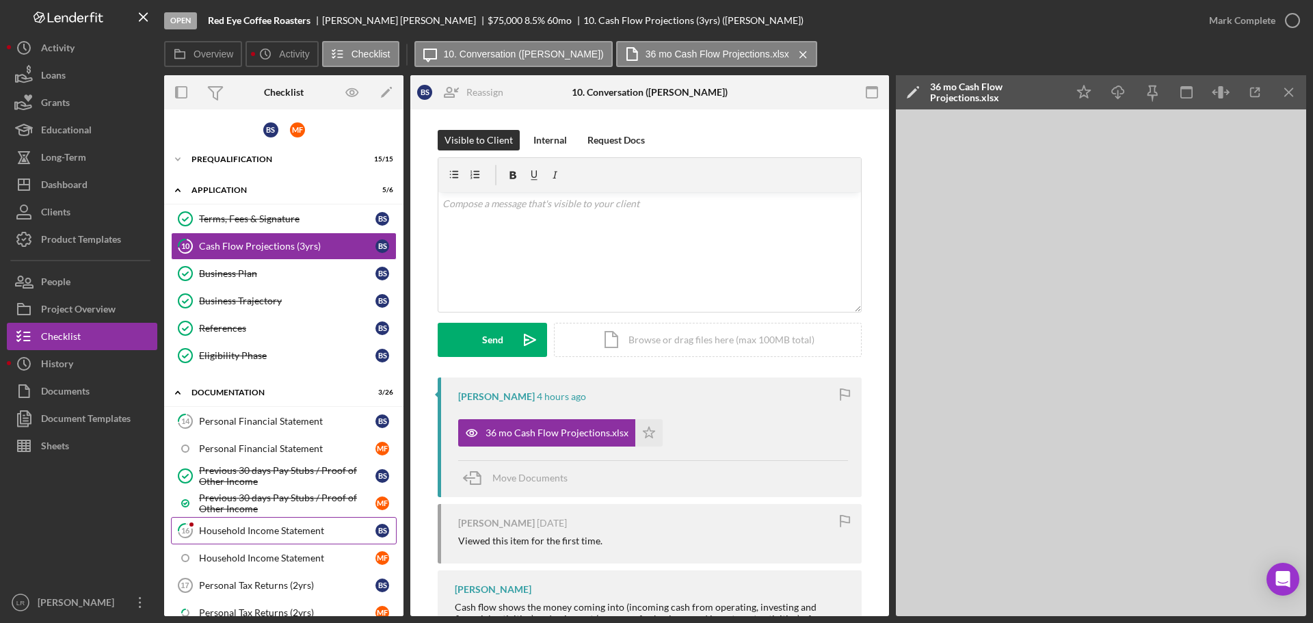
click at [245, 534] on div "Household Income Statement" at bounding box center [287, 530] width 176 height 11
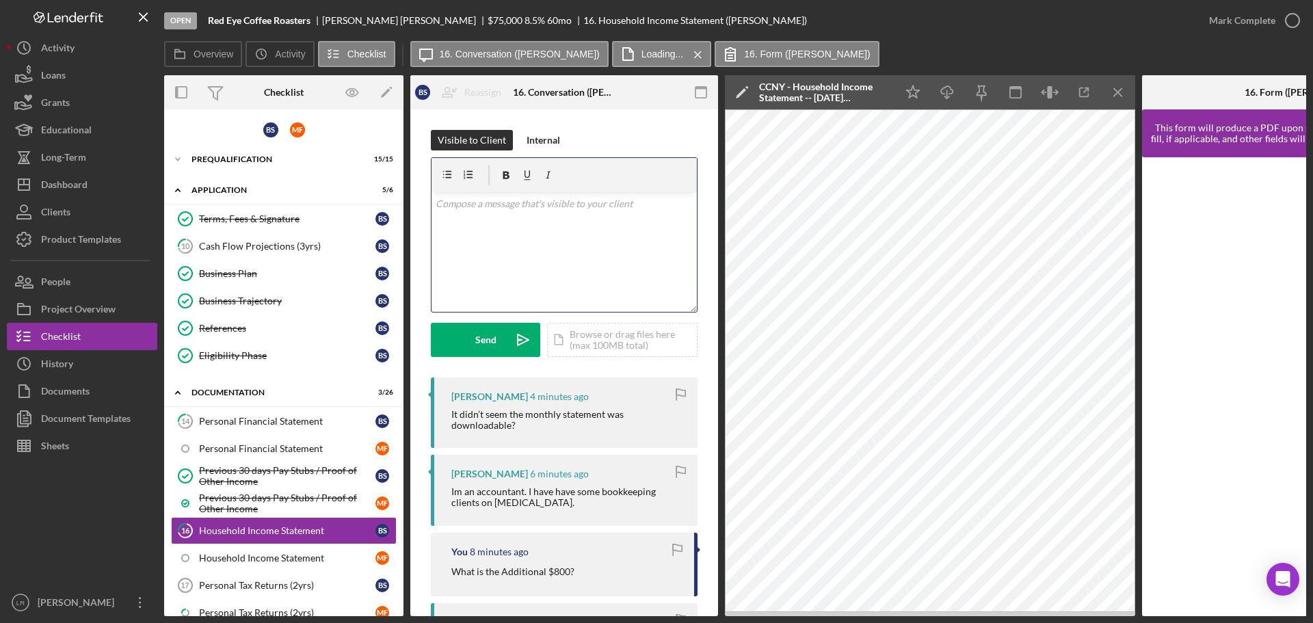
click at [549, 211] on p at bounding box center [565, 203] width 258 height 15
click at [538, 221] on p "Yes, these are the templates I included in my initial email to you after our in…" at bounding box center [565, 211] width 258 height 31
drag, startPoint x: 537, startPoint y: 217, endPoint x: 617, endPoint y: 218, distance: 80.0
click at [617, 218] on p "Yes, these are the templates I included in my initial email to you after our in…" at bounding box center [565, 211] width 258 height 31
drag, startPoint x: 447, startPoint y: 204, endPoint x: 347, endPoint y: 205, distance: 100.5
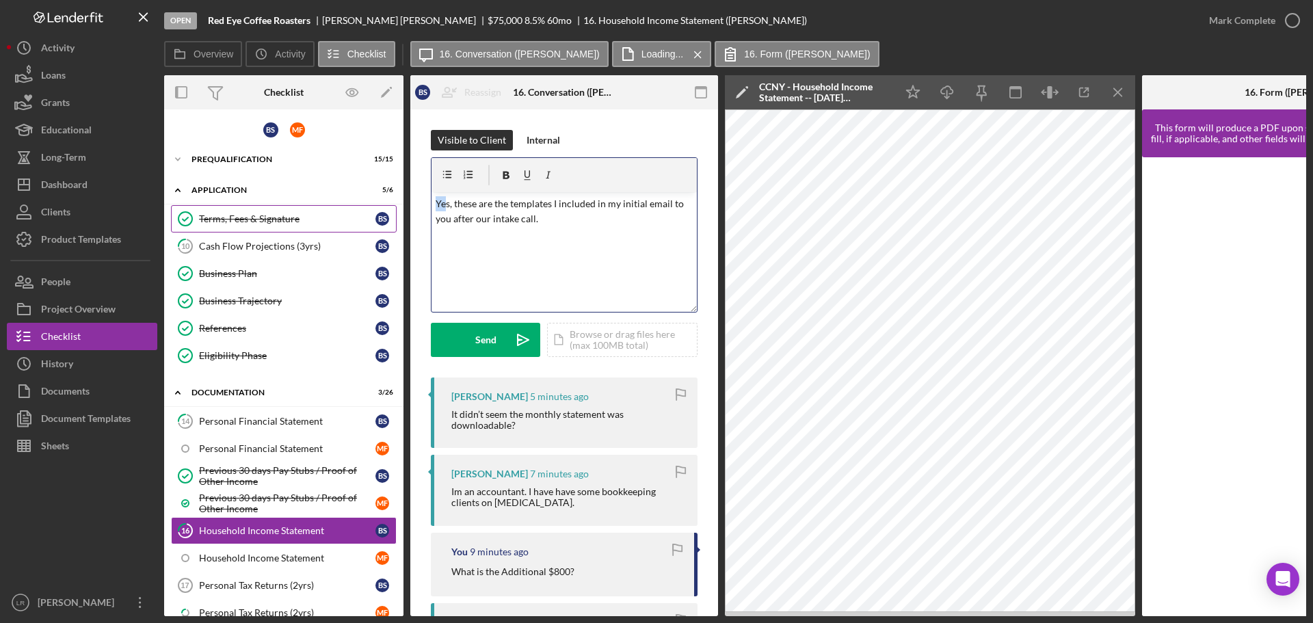
click at [347, 205] on div "Overview Internal Workflow Stage Open Icon/Dropdown Arrow Archive (can unarchiv…" at bounding box center [735, 345] width 1142 height 541
click at [487, 202] on p "Are you refering to the PFS...these are the templates I included in my initial …" at bounding box center [565, 211] width 258 height 31
click at [667, 221] on p "Are you referring to the PFS...these are the templates I included in my initial…" at bounding box center [565, 211] width 258 height 31
click at [595, 254] on p "Using our templates makes it easier for us to capture all the data we require f…" at bounding box center [565, 245] width 258 height 31
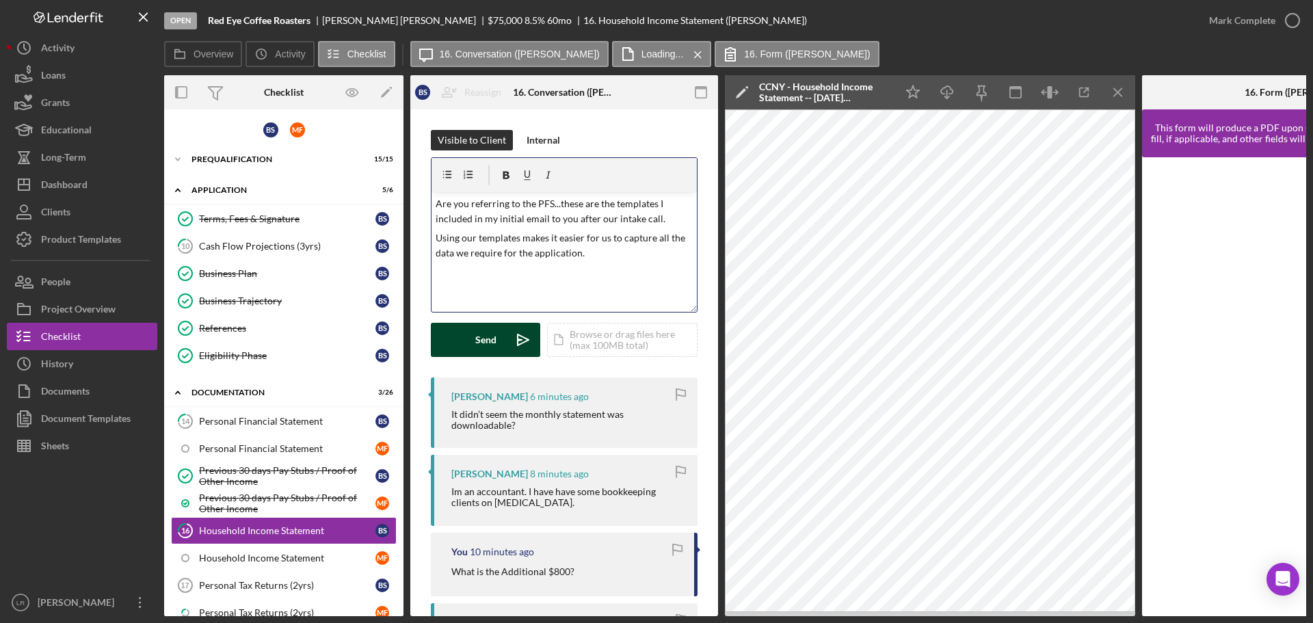
click at [483, 336] on div "Send" at bounding box center [485, 340] width 21 height 34
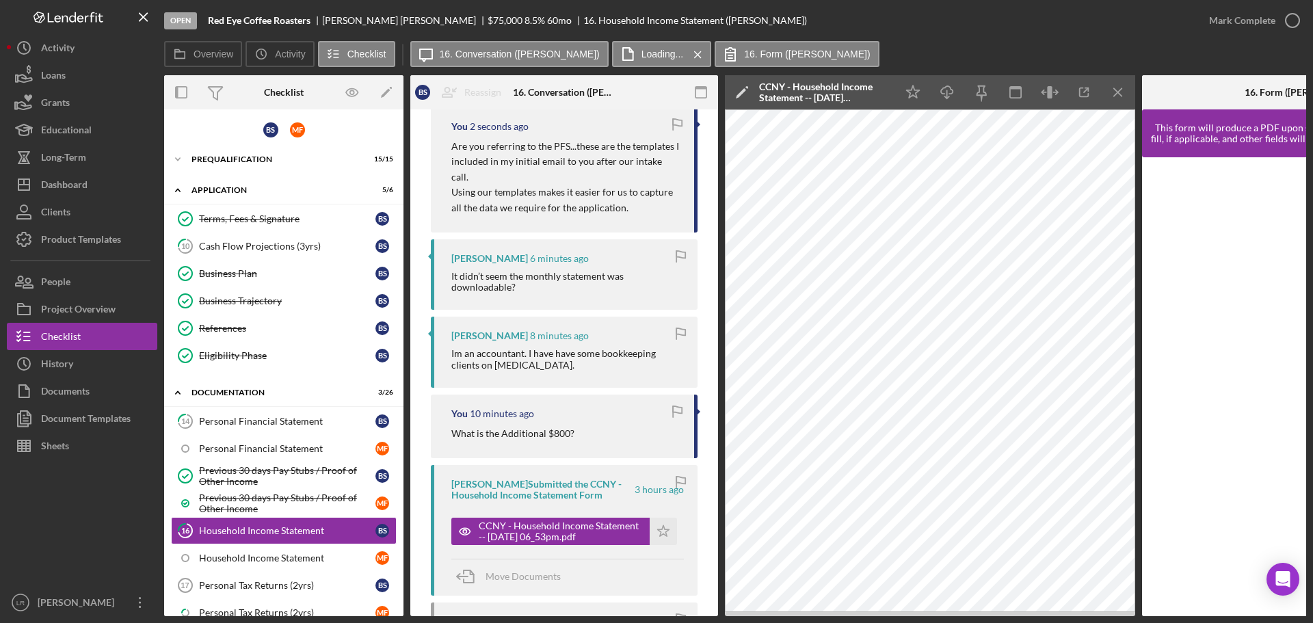
scroll to position [273, 0]
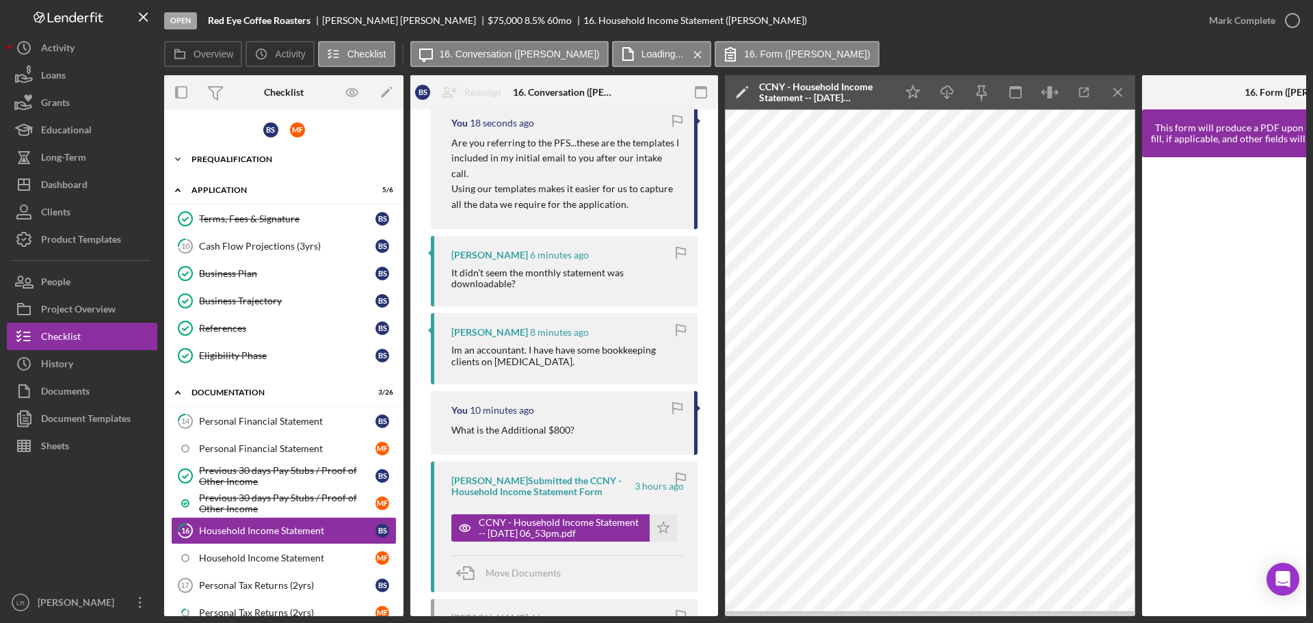
click at [267, 154] on div "Icon/Expander Prequalification 15 / 15" at bounding box center [283, 159] width 239 height 27
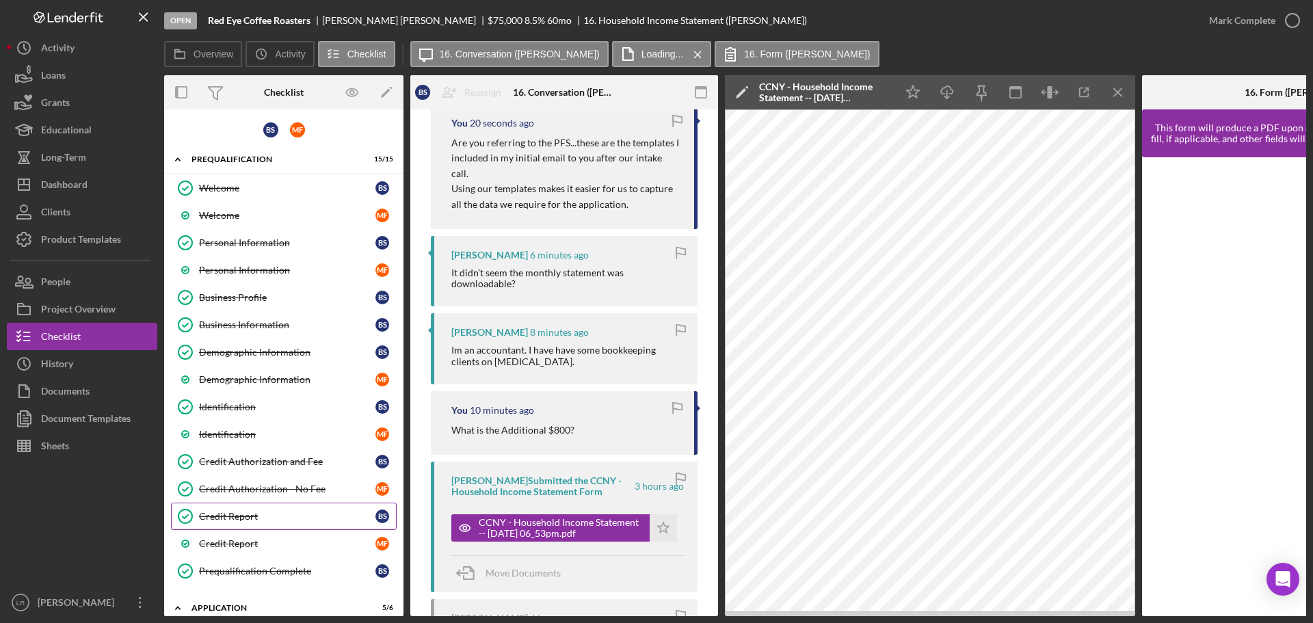
click at [267, 524] on link "Credit Report Credit Report B S" at bounding box center [284, 516] width 226 height 27
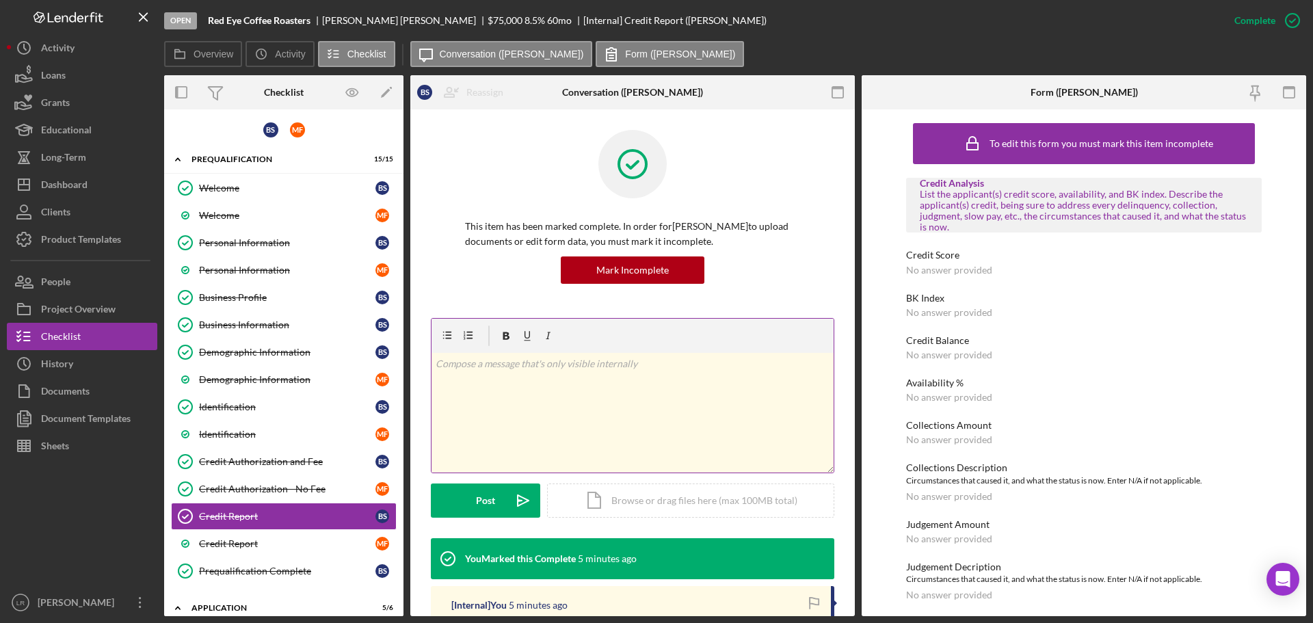
scroll to position [479, 0]
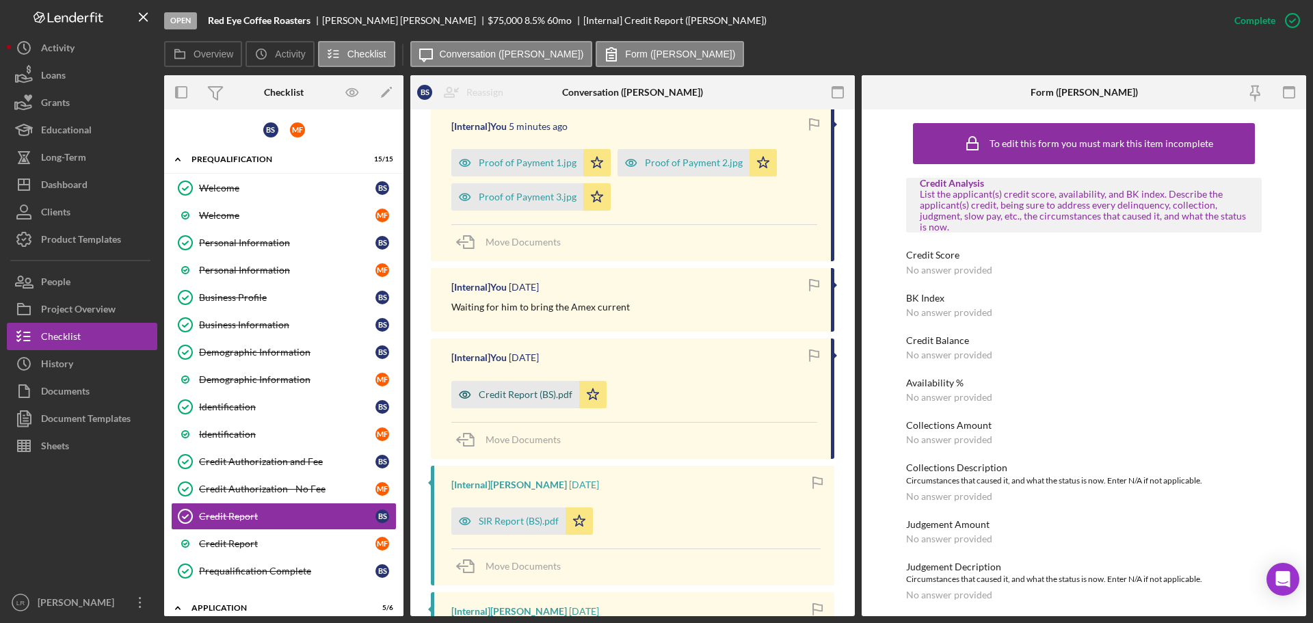
click at [521, 393] on div "Credit Report (BS).pdf" at bounding box center [526, 394] width 94 height 11
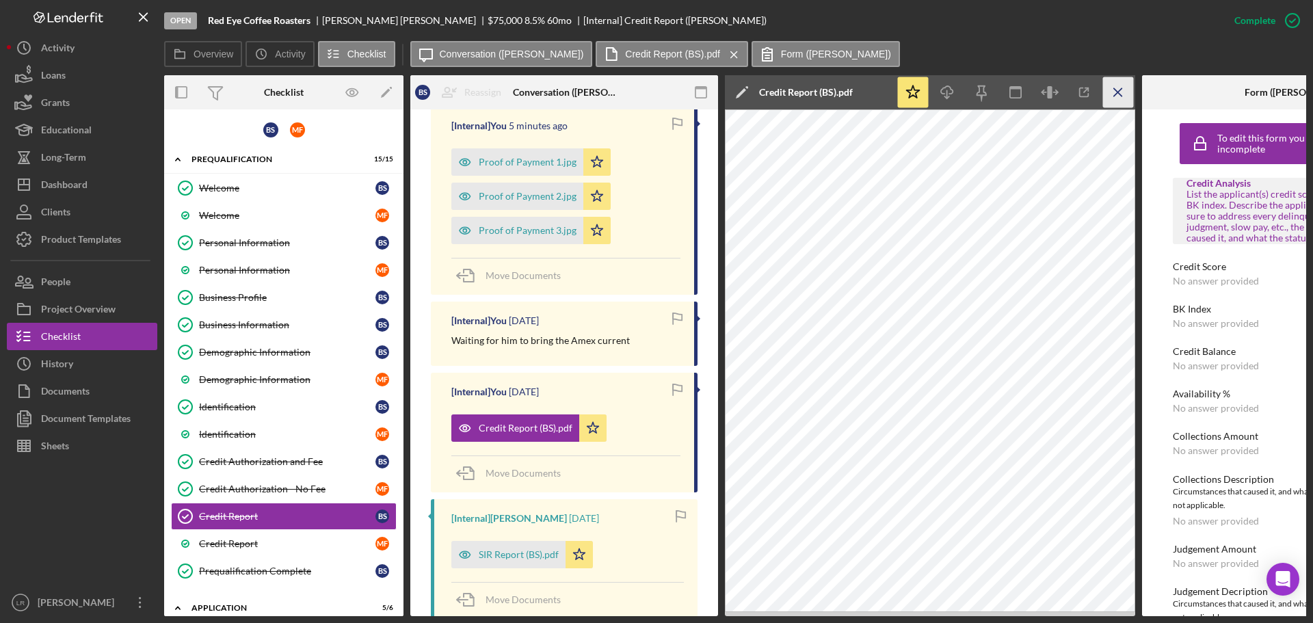
click at [1119, 94] on line "button" at bounding box center [1118, 92] width 8 height 8
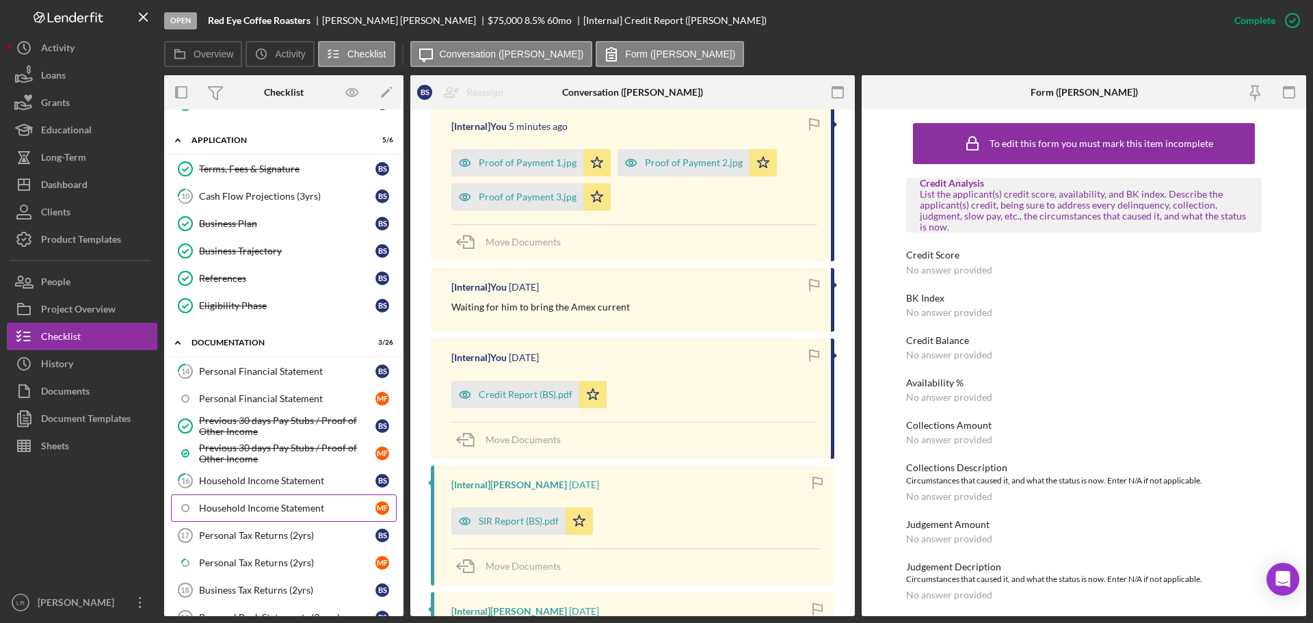
scroll to position [479, 0]
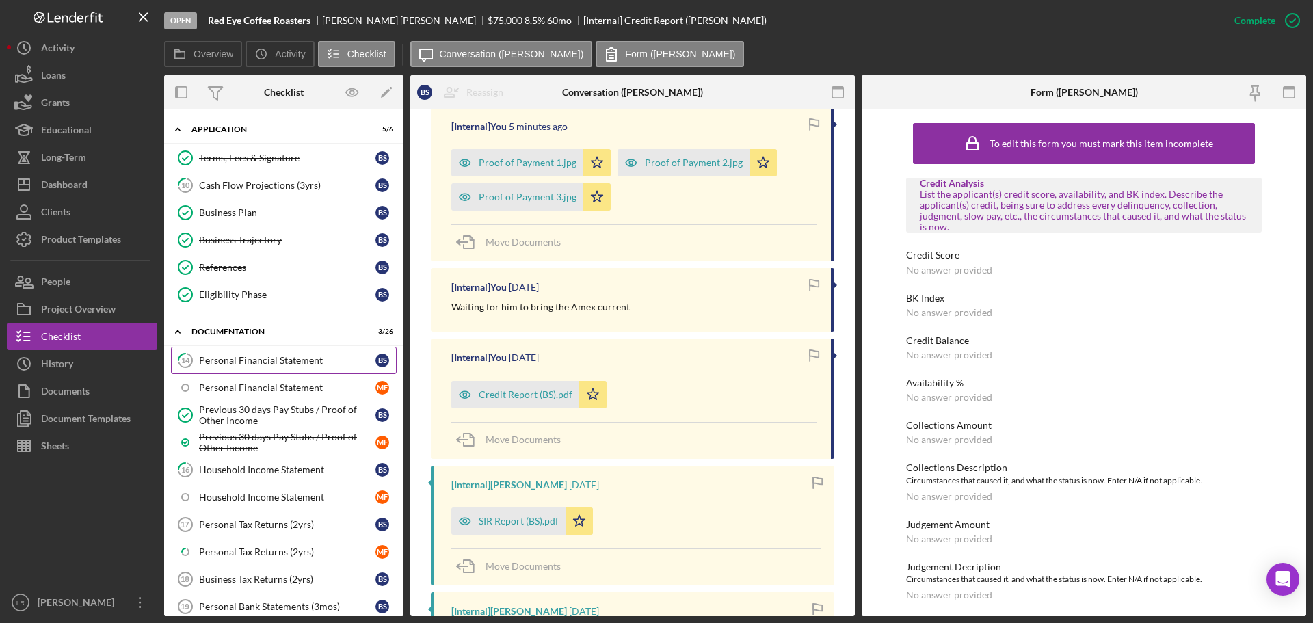
click at [248, 362] on div "Personal Financial Statement" at bounding box center [287, 360] width 176 height 11
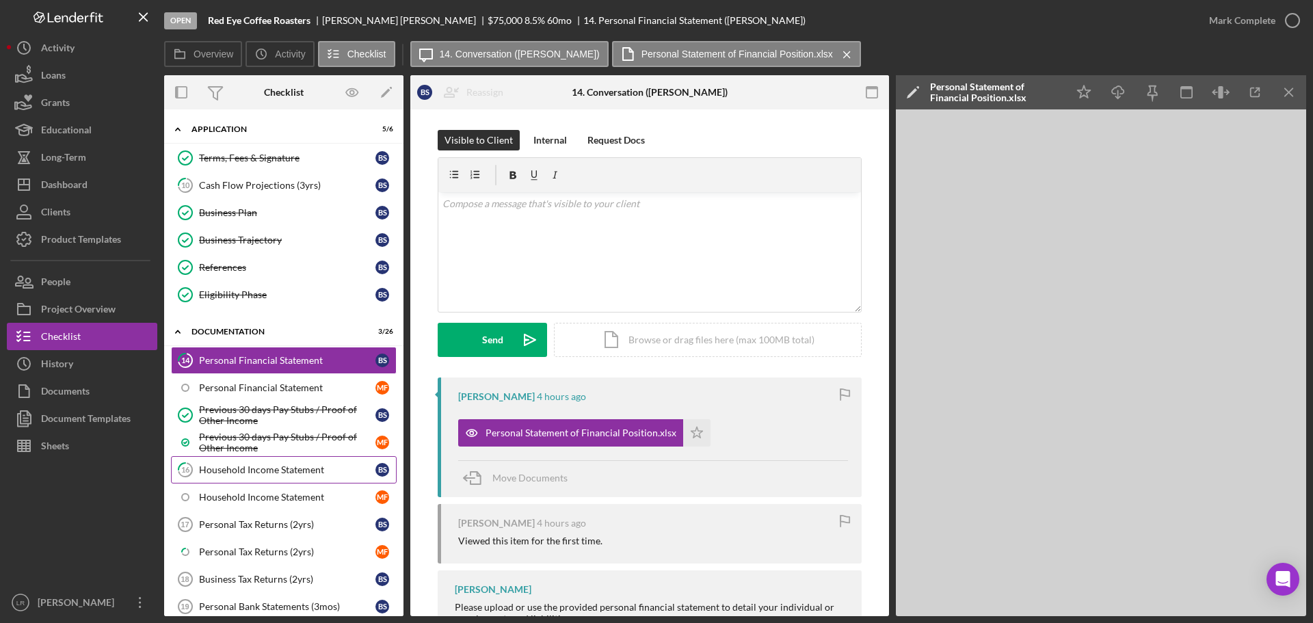
click at [256, 466] on div "Household Income Statement" at bounding box center [287, 469] width 176 height 11
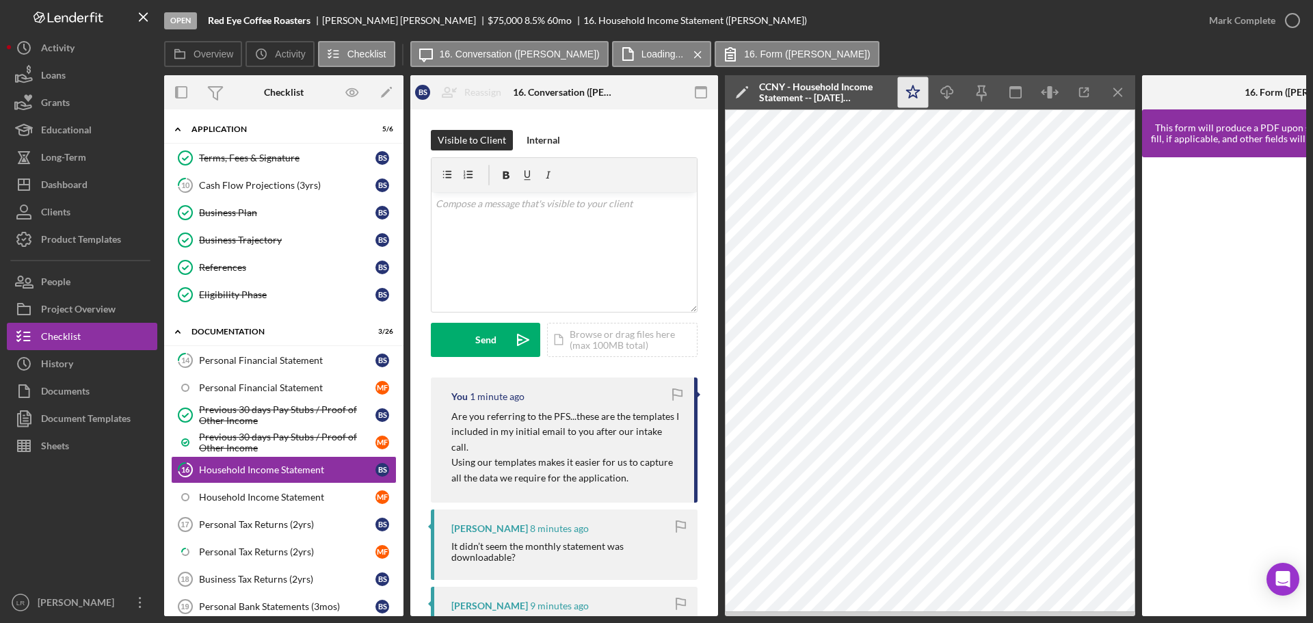
click at [913, 91] on icon "Icon/Star" at bounding box center [913, 92] width 31 height 31
click at [744, 86] on icon "Icon/Edit" at bounding box center [742, 92] width 34 height 34
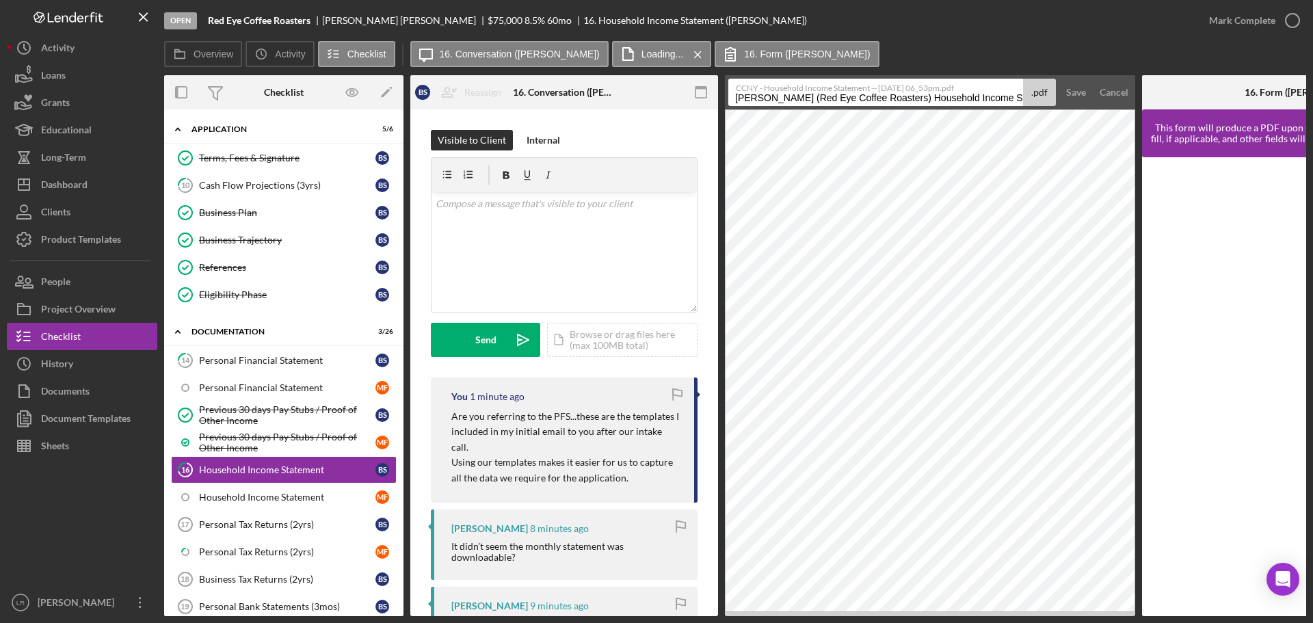
drag, startPoint x: 939, startPoint y: 98, endPoint x: 96, endPoint y: 29, distance: 845.8
click at [96, 29] on div "Open Red Eye Coffee Roasters [PERSON_NAME] $75,000 $75,000 8.5 % 60 mo 16. Hous…" at bounding box center [656, 308] width 1299 height 616
drag, startPoint x: 865, startPoint y: 96, endPoint x: 1008, endPoint y: 98, distance: 143.6
click at [1008, 98] on input "Household Income Statement 20251005" at bounding box center [875, 92] width 295 height 27
type input "Household Income Statement (BS)"
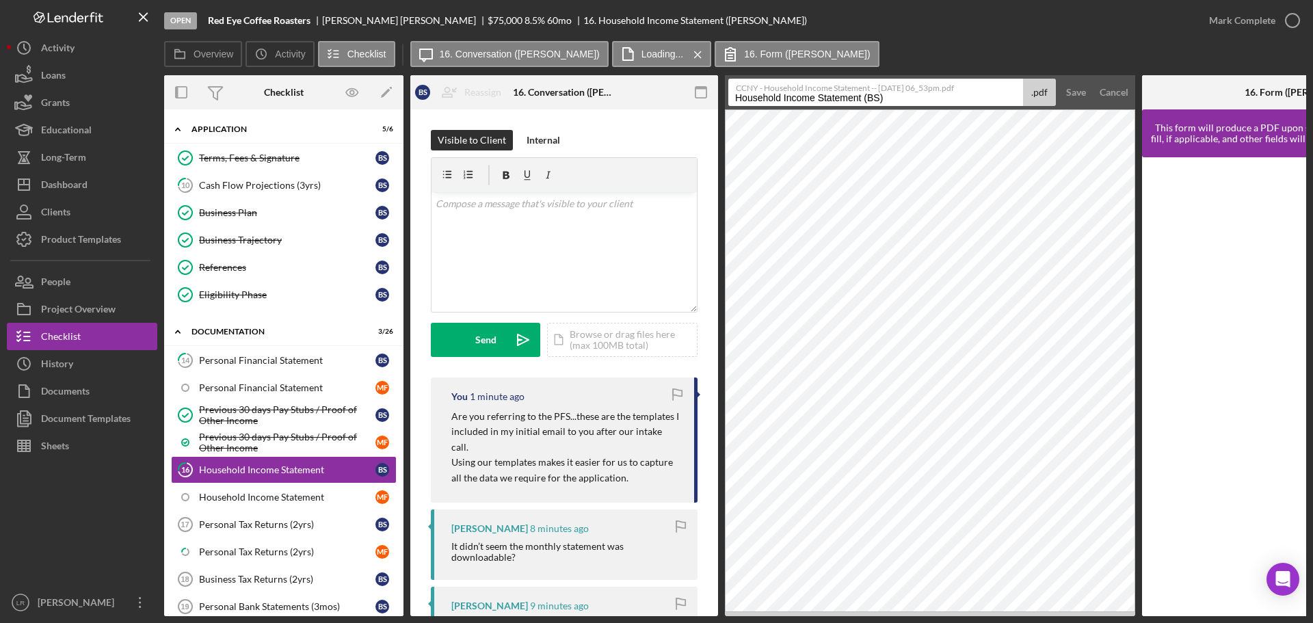
click at [1059, 79] on button "Save" at bounding box center [1076, 92] width 34 height 27
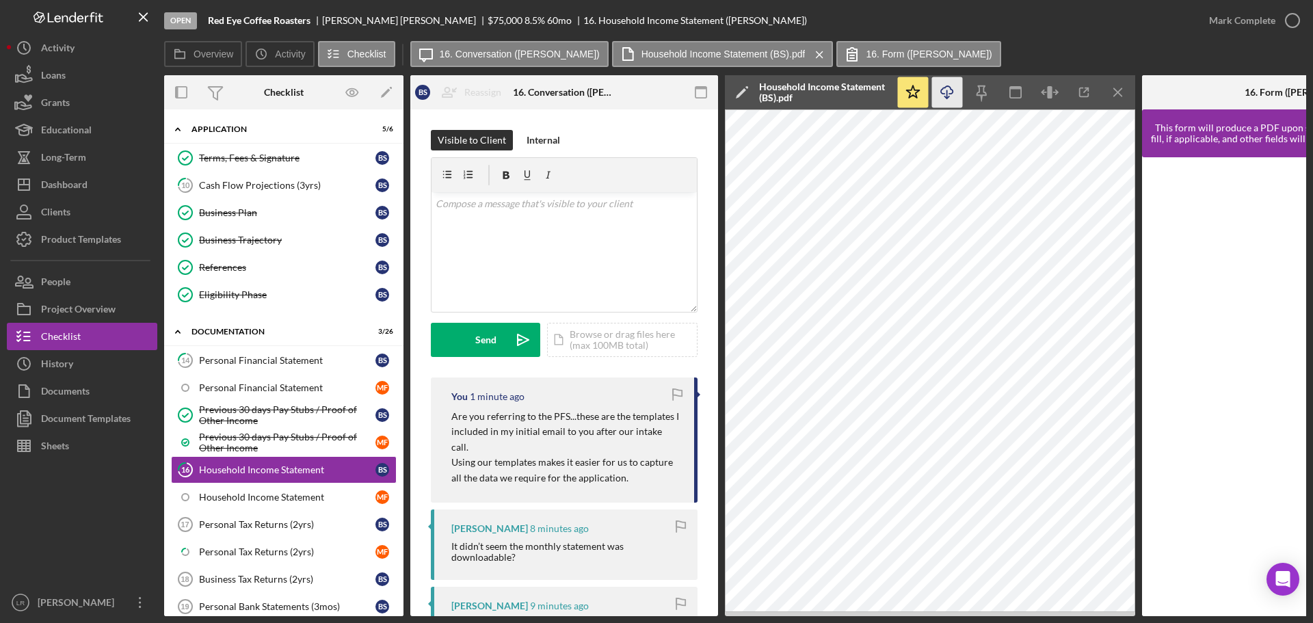
click at [944, 94] on icon "button" at bounding box center [947, 90] width 12 height 8
click at [1006, 56] on div "Overview Icon/History Activity Checklist Icon/Message 16. Conversation ([PERSON…" at bounding box center [735, 54] width 1142 height 27
click at [1123, 97] on icon "Icon/Menu Close" at bounding box center [1118, 92] width 31 height 31
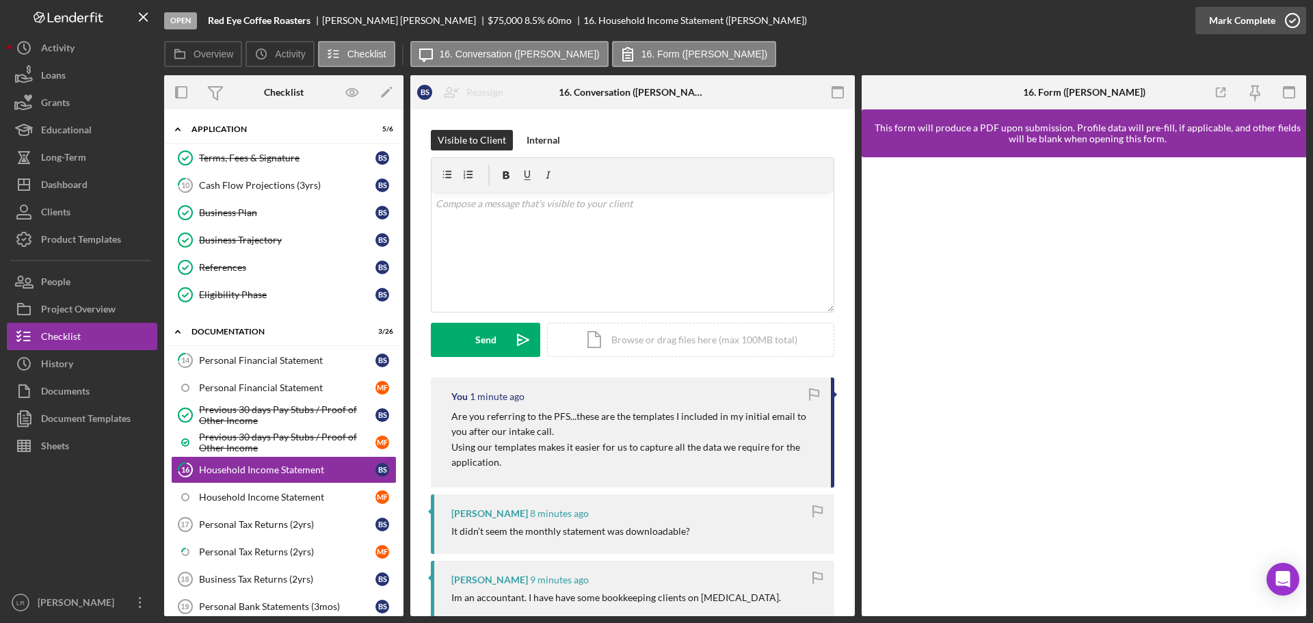
click at [1252, 20] on div "Mark Complete" at bounding box center [1242, 20] width 66 height 27
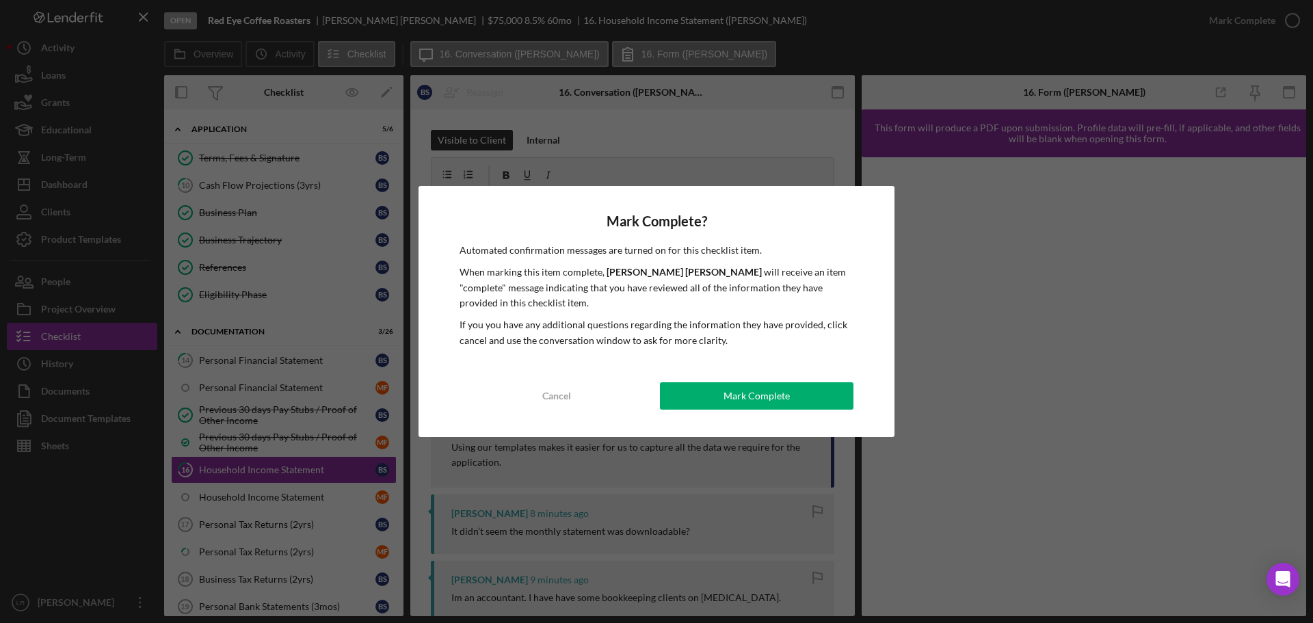
click at [770, 394] on div "Mark Complete" at bounding box center [756, 395] width 66 height 27
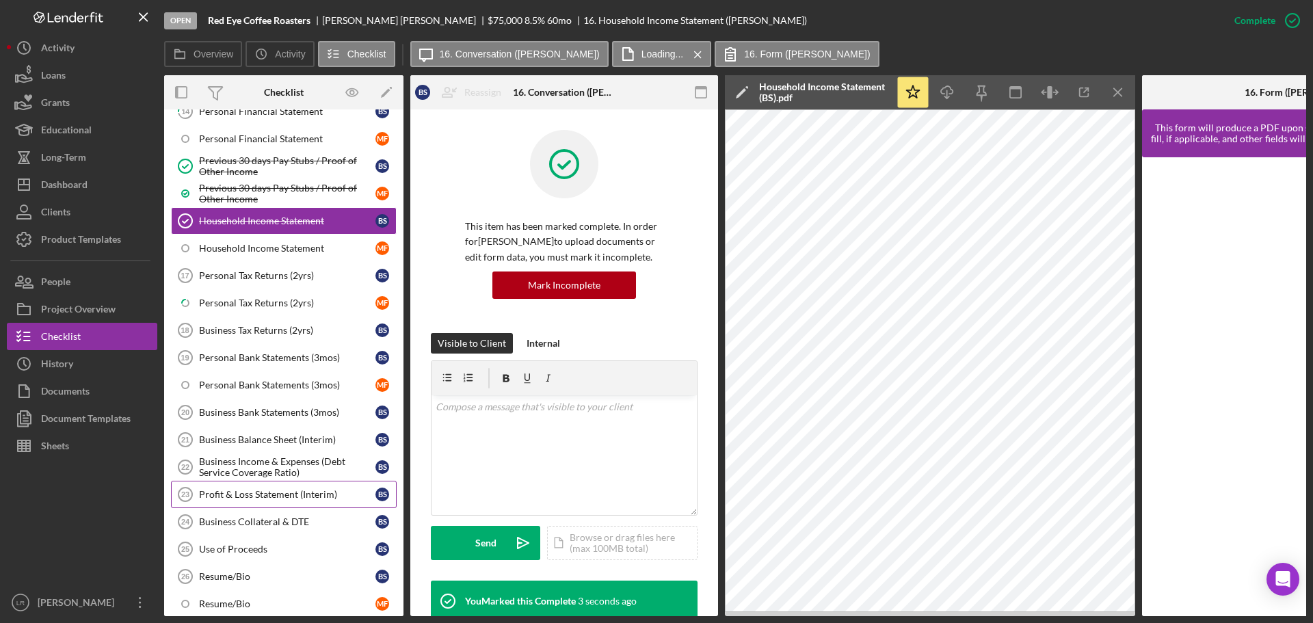
scroll to position [752, 0]
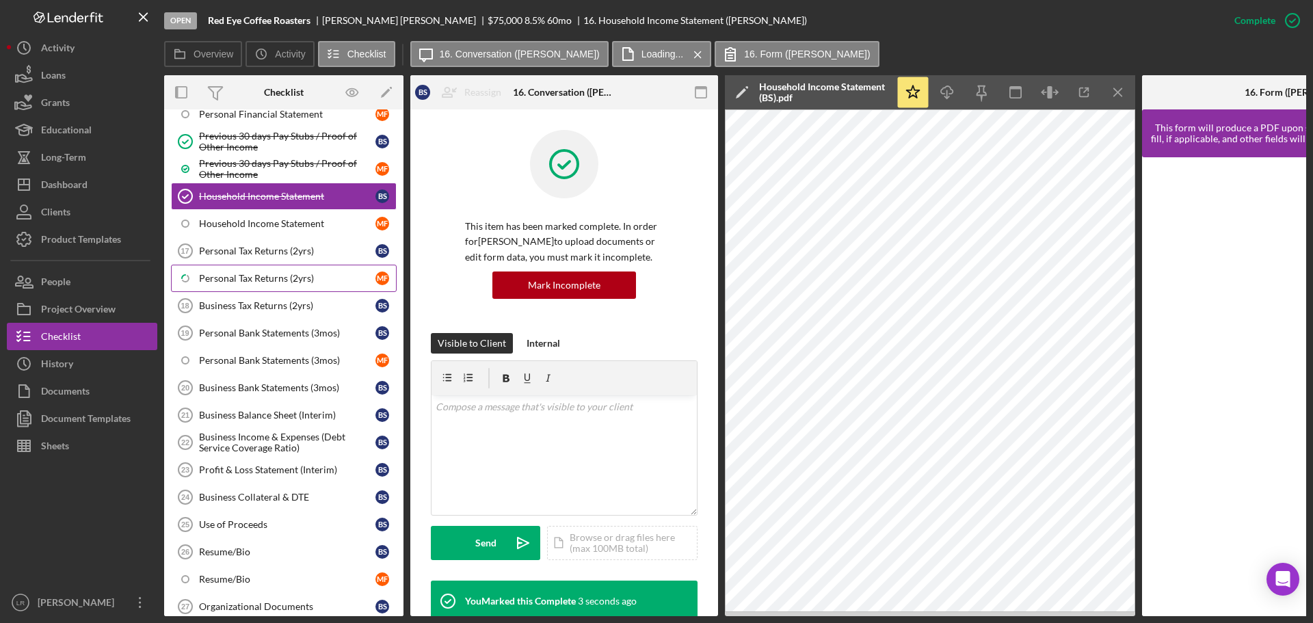
click at [232, 269] on link "Icon/Checklist Item Sub Partial Personal Tax Returns (2yrs) M F" at bounding box center [284, 278] width 226 height 27
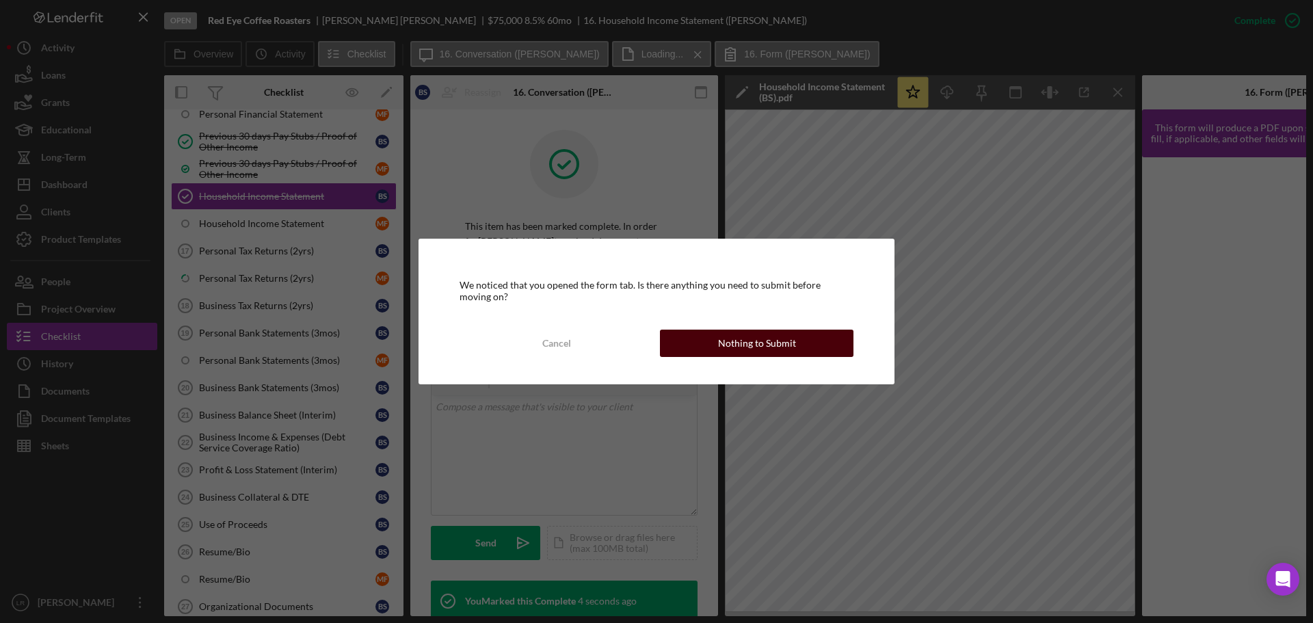
click at [743, 340] on div "Nothing to Submit" at bounding box center [757, 343] width 78 height 27
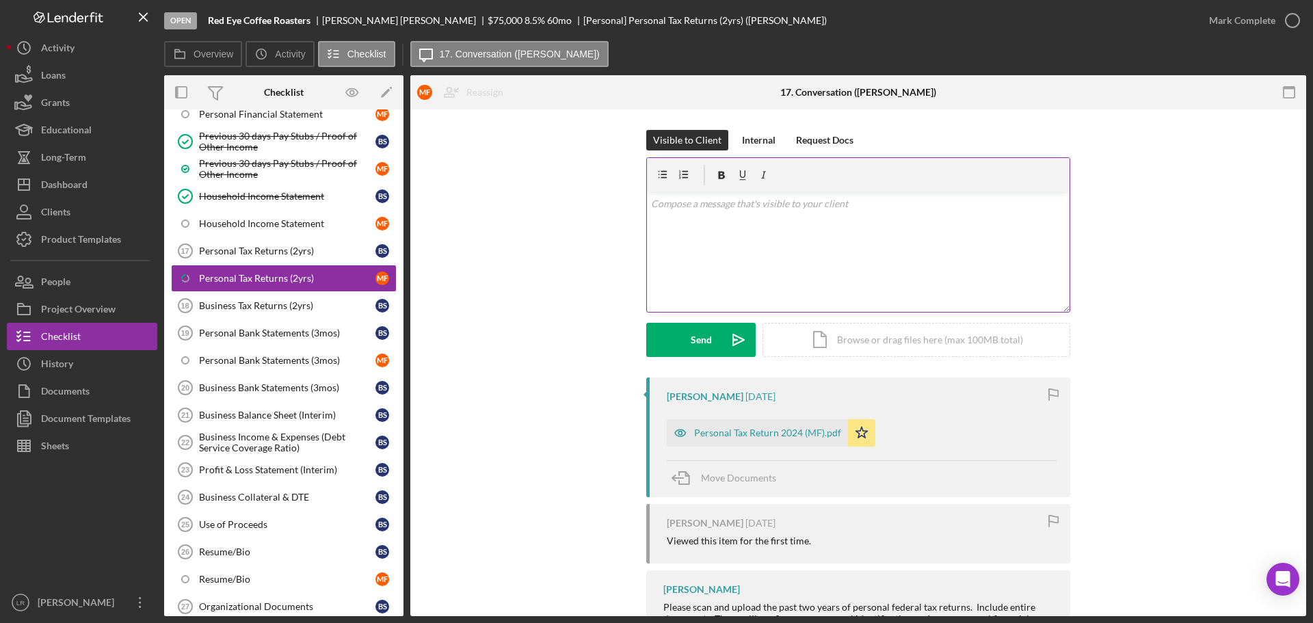
click at [755, 242] on div "v Color teal Color pink Remove color Add row above Add row below Add column bef…" at bounding box center [858, 252] width 423 height 120
click at [711, 338] on button "Send Icon/icon-invite-send" at bounding box center [700, 340] width 109 height 34
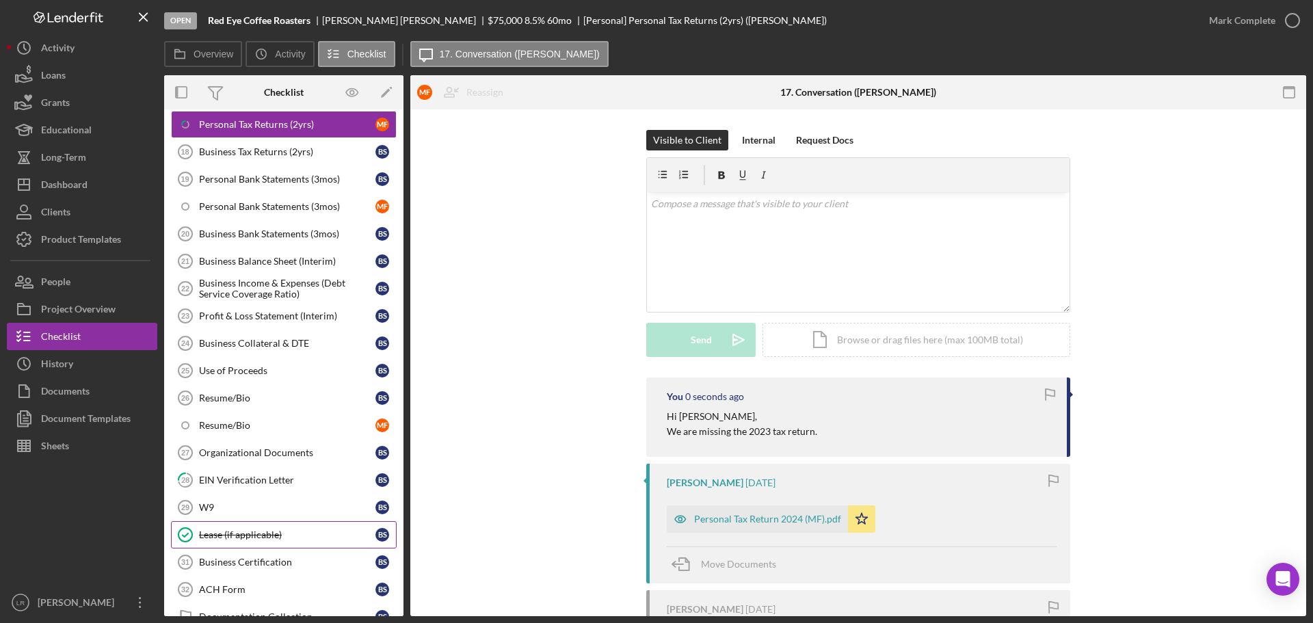
scroll to position [957, 0]
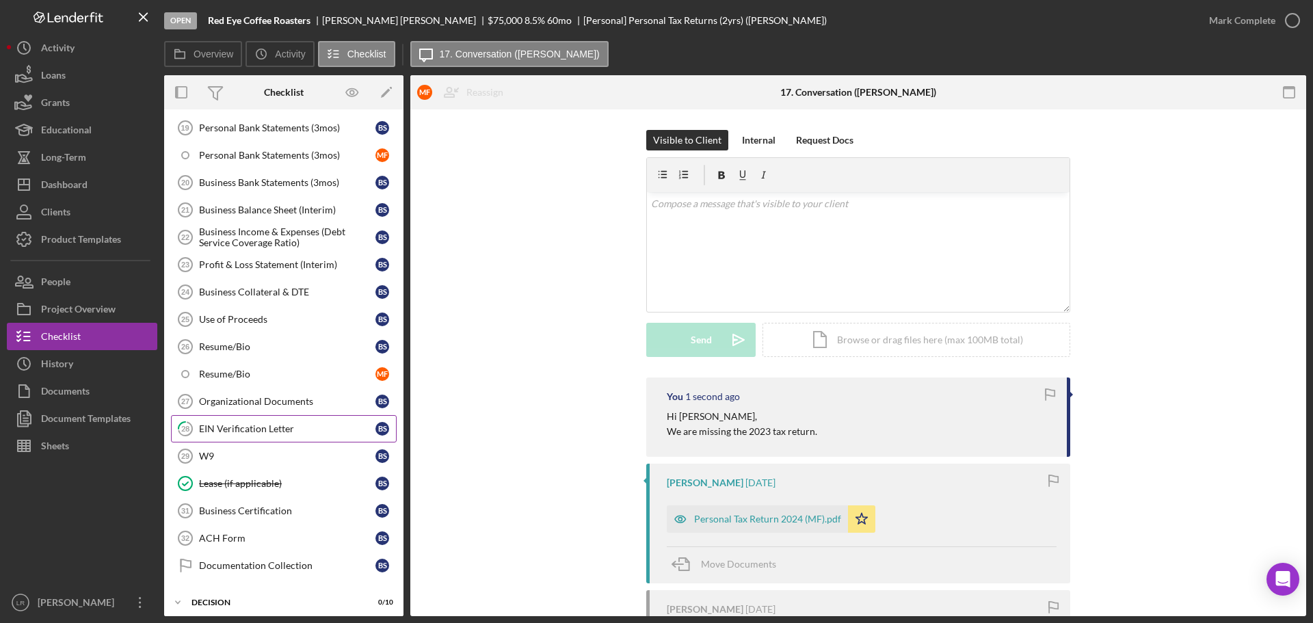
click at [263, 427] on div "EIN Verification Letter" at bounding box center [287, 428] width 176 height 11
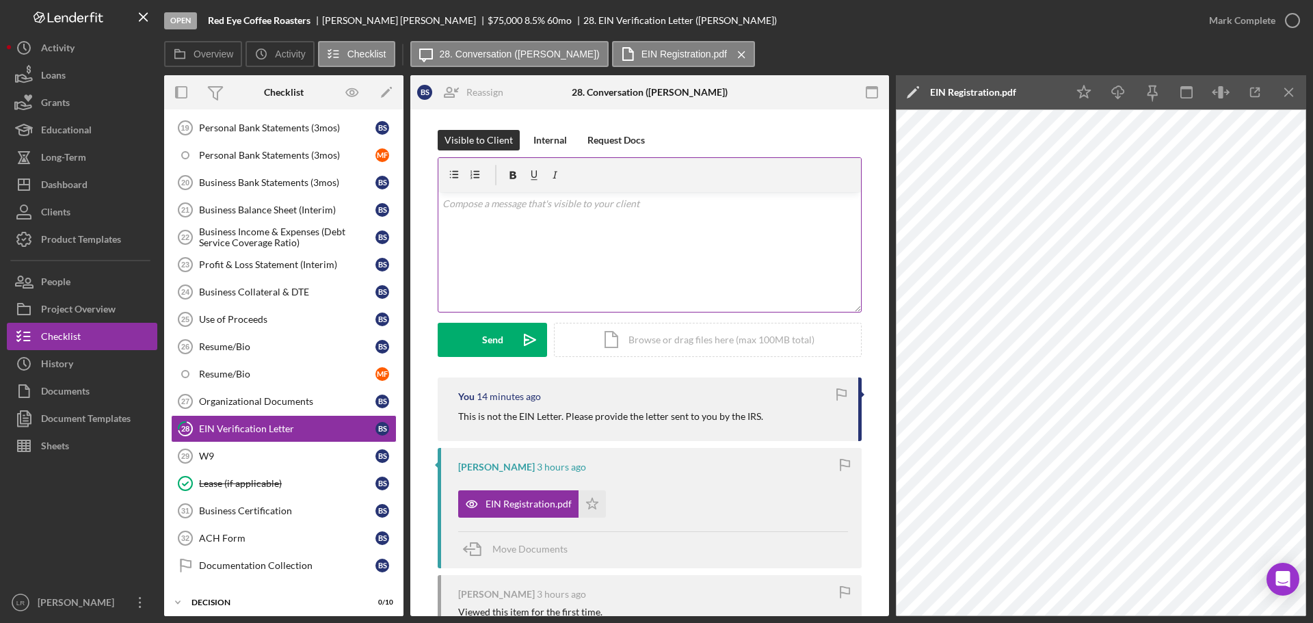
click at [518, 241] on div "v Color teal Color pink Remove color Add row above Add row below Add column bef…" at bounding box center [649, 252] width 423 height 120
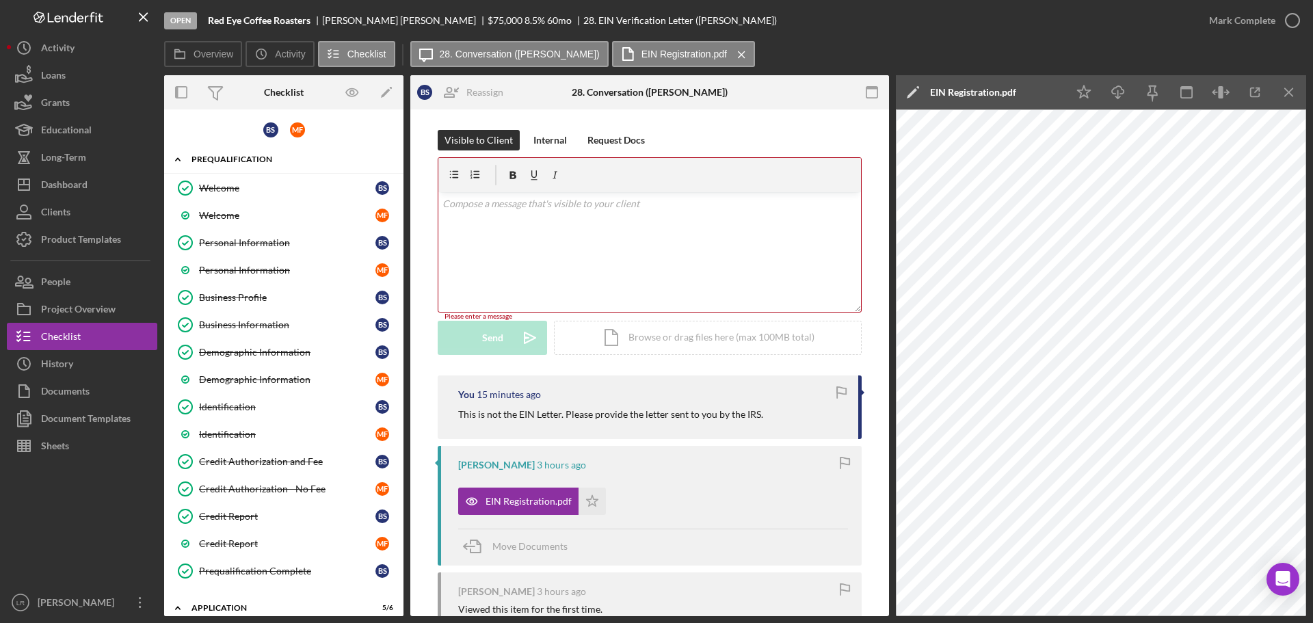
click at [232, 164] on div "Icon/Expander Prequalification 15 / 15" at bounding box center [283, 160] width 239 height 28
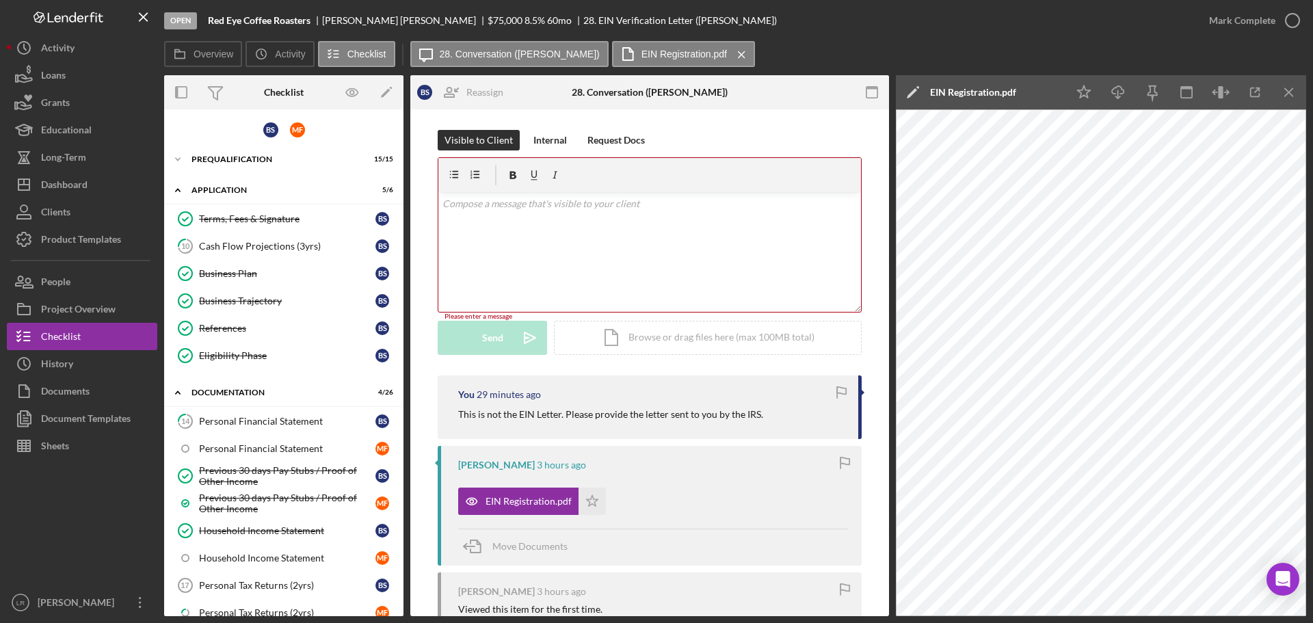
drag, startPoint x: 266, startPoint y: 243, endPoint x: 507, endPoint y: 215, distance: 242.3
click at [266, 243] on div "Cash Flow Projections (3yrs)" at bounding box center [287, 246] width 176 height 11
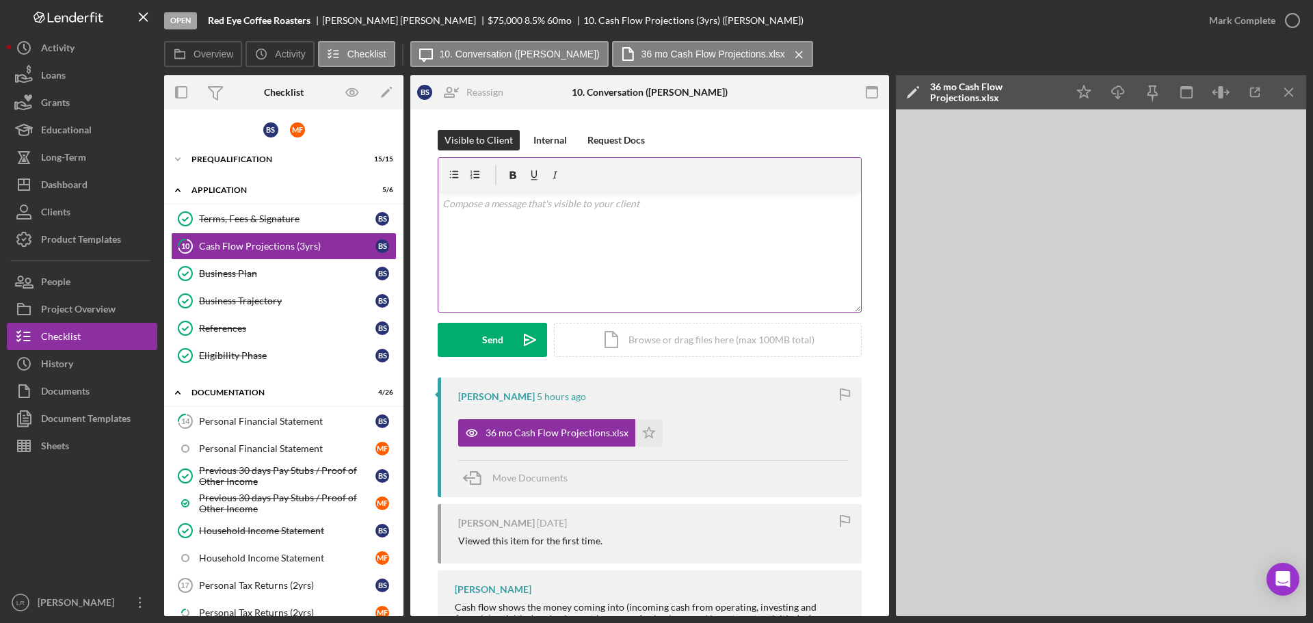
click at [506, 239] on div "v Color teal Color pink Remove color Add row above Add row below Add column bef…" at bounding box center [649, 252] width 423 height 120
click at [602, 218] on p "I am reviewing the projections and it looks like you included [DATE] twice...on…" at bounding box center [649, 211] width 415 height 31
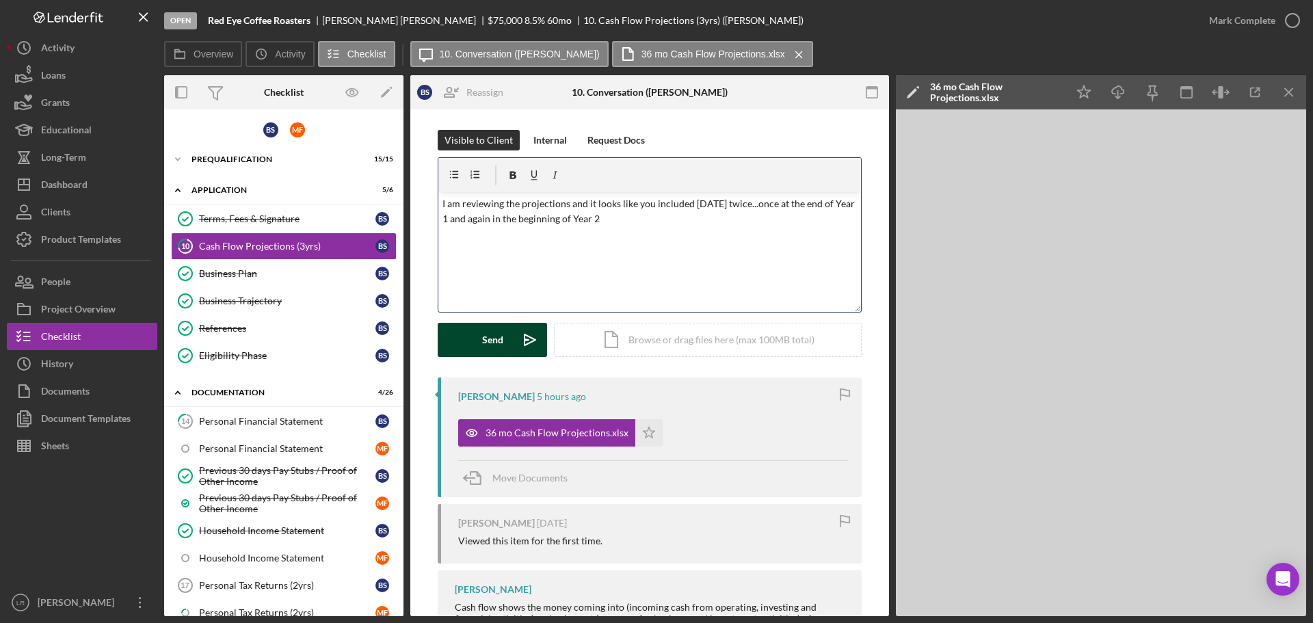
click at [482, 345] on div "Send" at bounding box center [492, 340] width 21 height 34
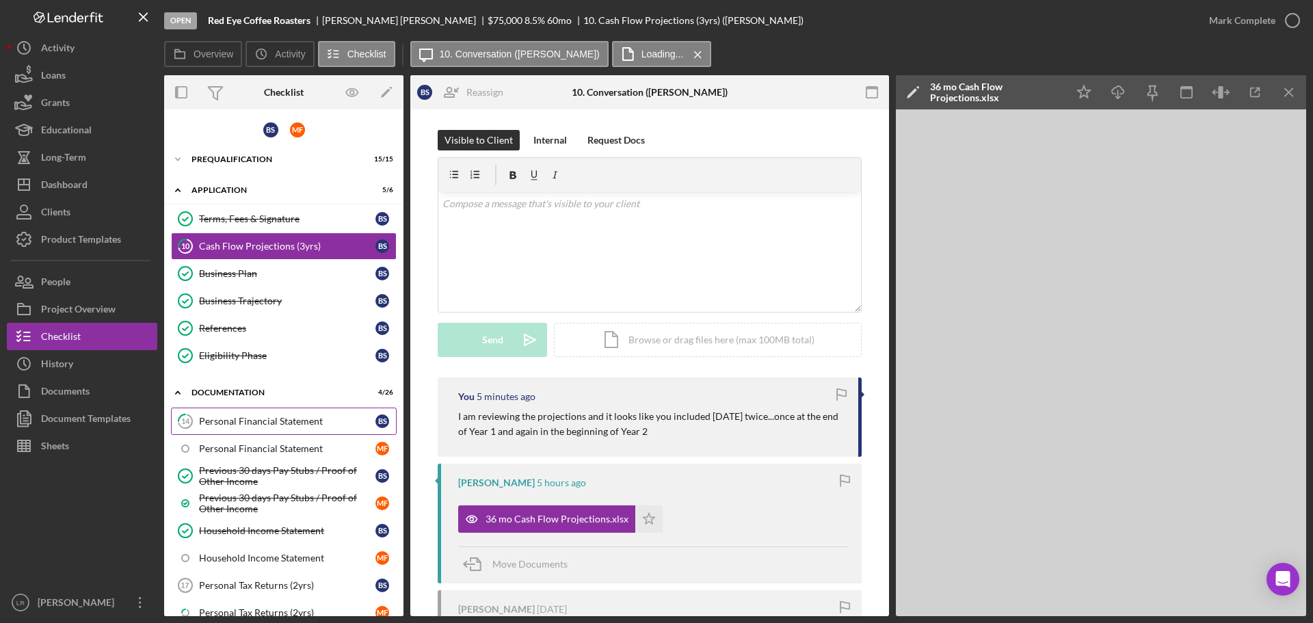
click at [253, 423] on div "Personal Financial Statement" at bounding box center [287, 421] width 176 height 11
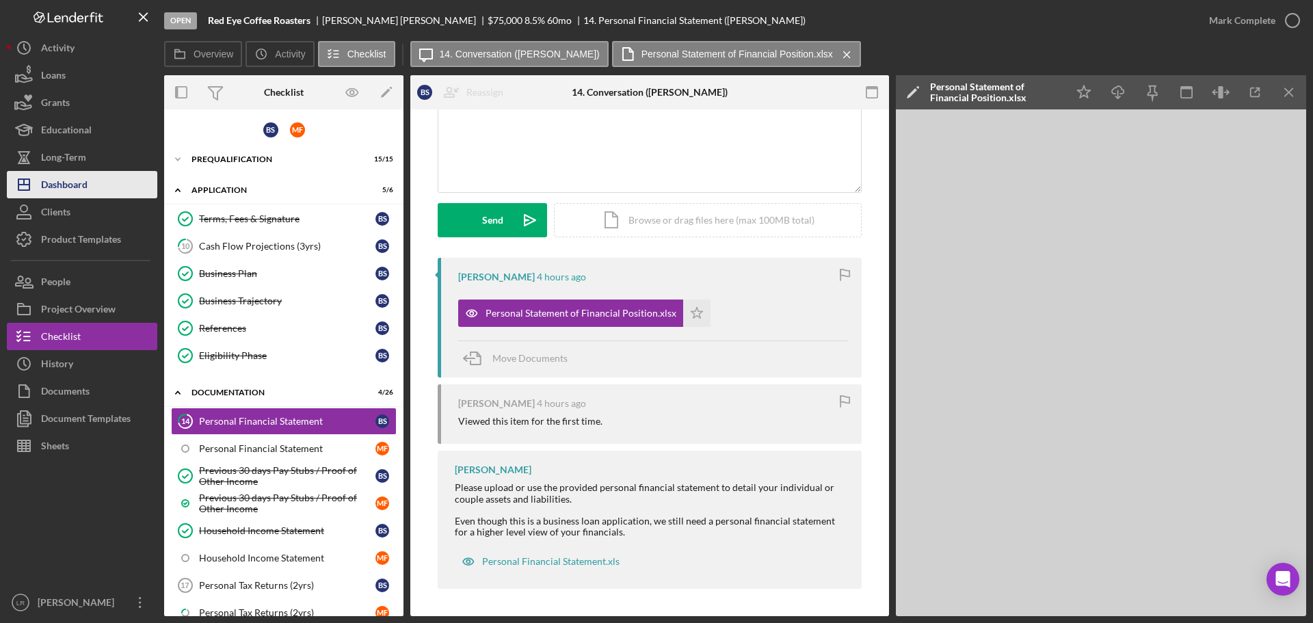
click at [62, 192] on div "Dashboard" at bounding box center [64, 186] width 46 height 31
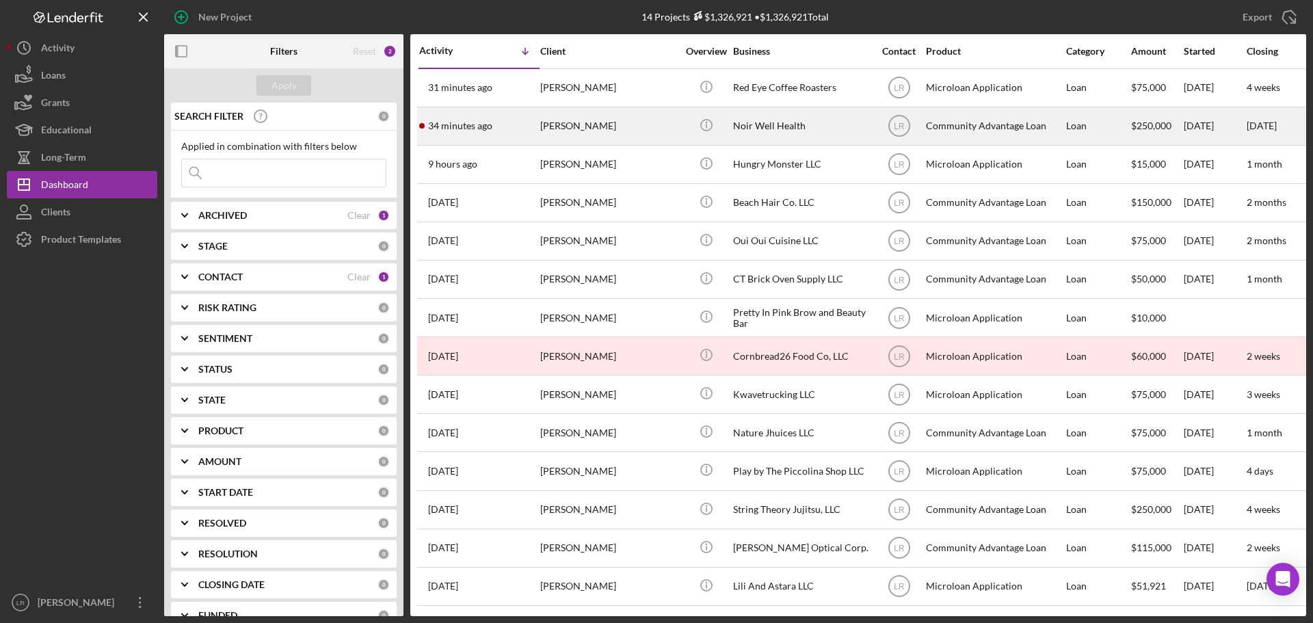
click at [528, 125] on div "34 minutes ago [PERSON_NAME]" at bounding box center [479, 126] width 120 height 36
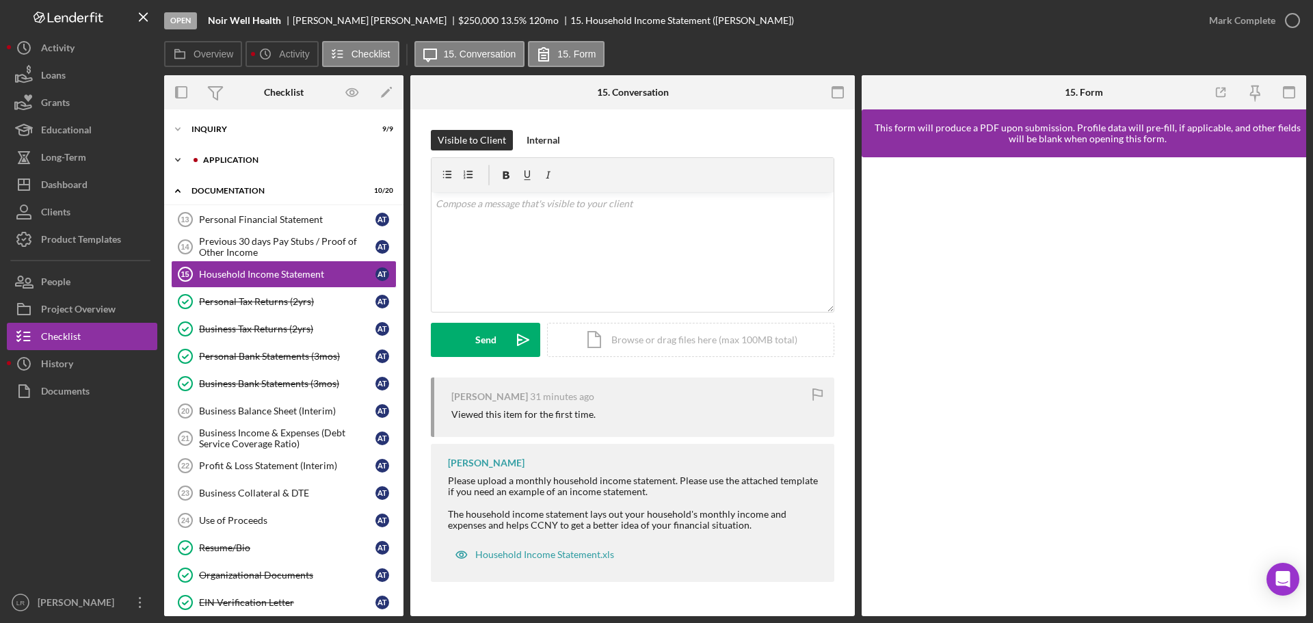
click at [222, 155] on div "Icon/Expander Application 4 / 6" at bounding box center [283, 159] width 239 height 27
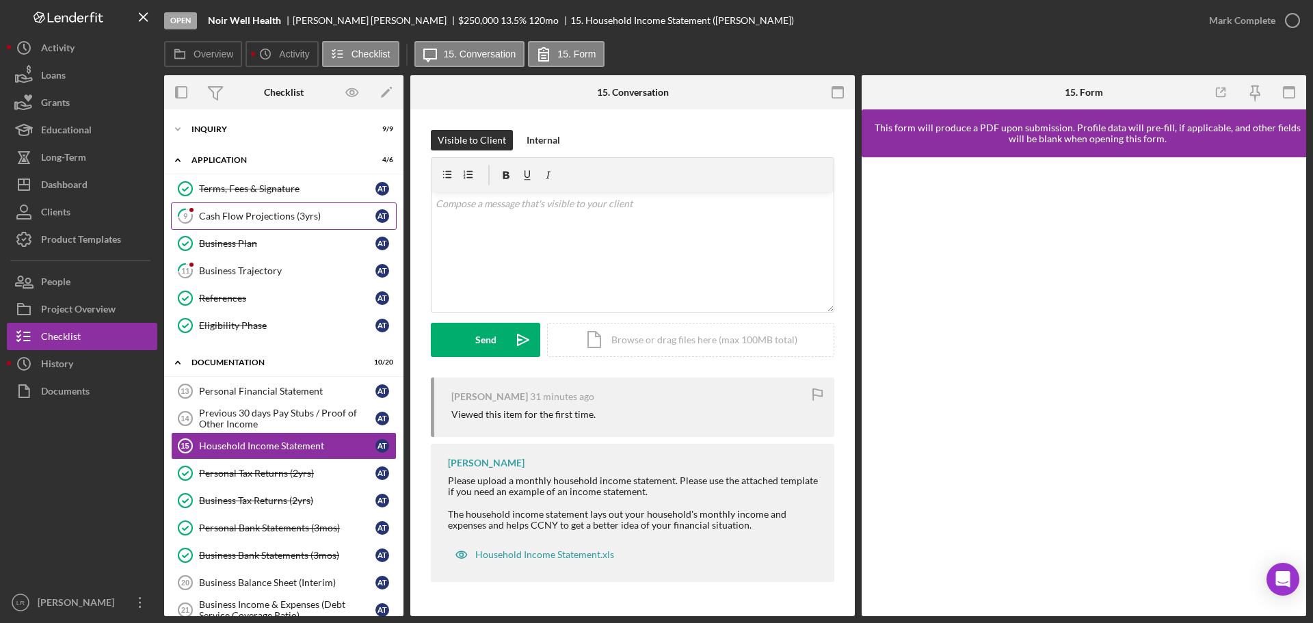
click at [262, 215] on div "Cash Flow Projections (3yrs)" at bounding box center [287, 216] width 176 height 11
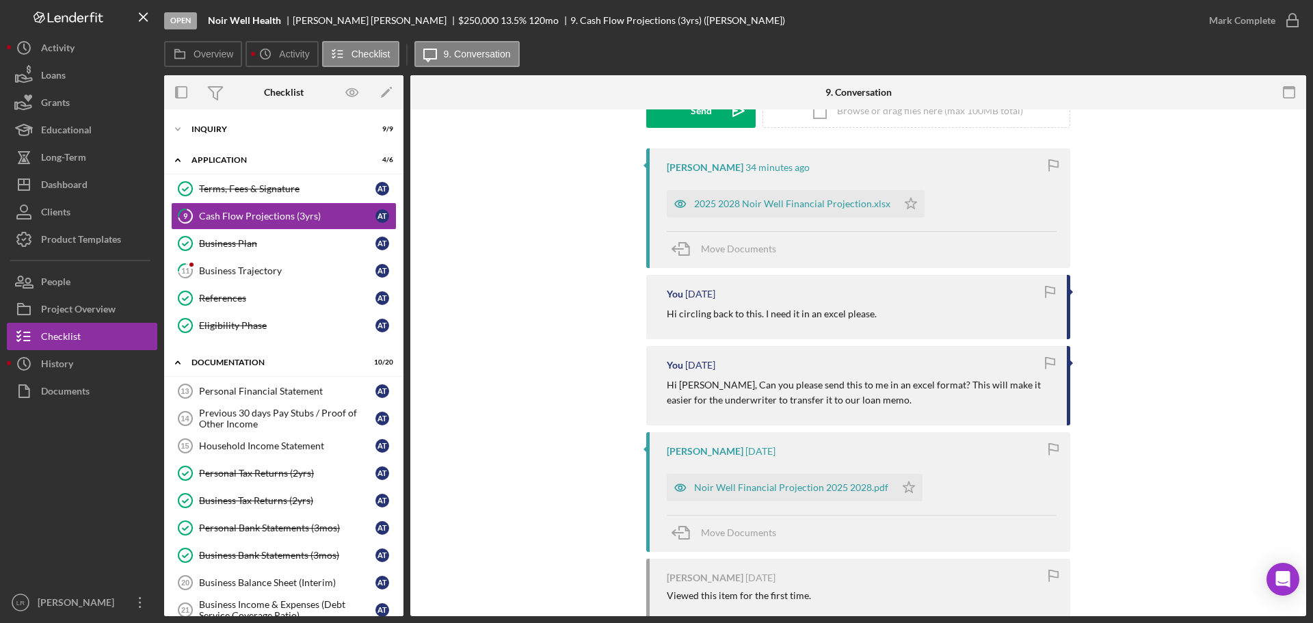
scroll to position [205, 0]
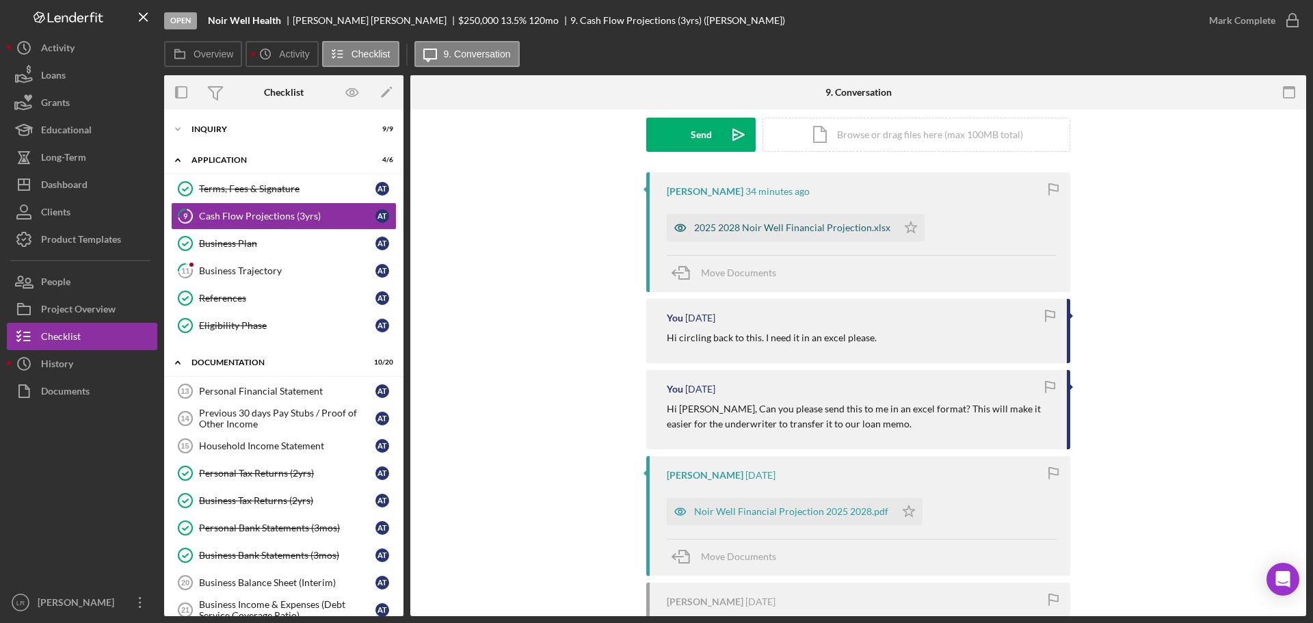
click at [812, 222] on div "2025 2028 Noir Well Financial Projection.xlsx" at bounding box center [782, 227] width 230 height 27
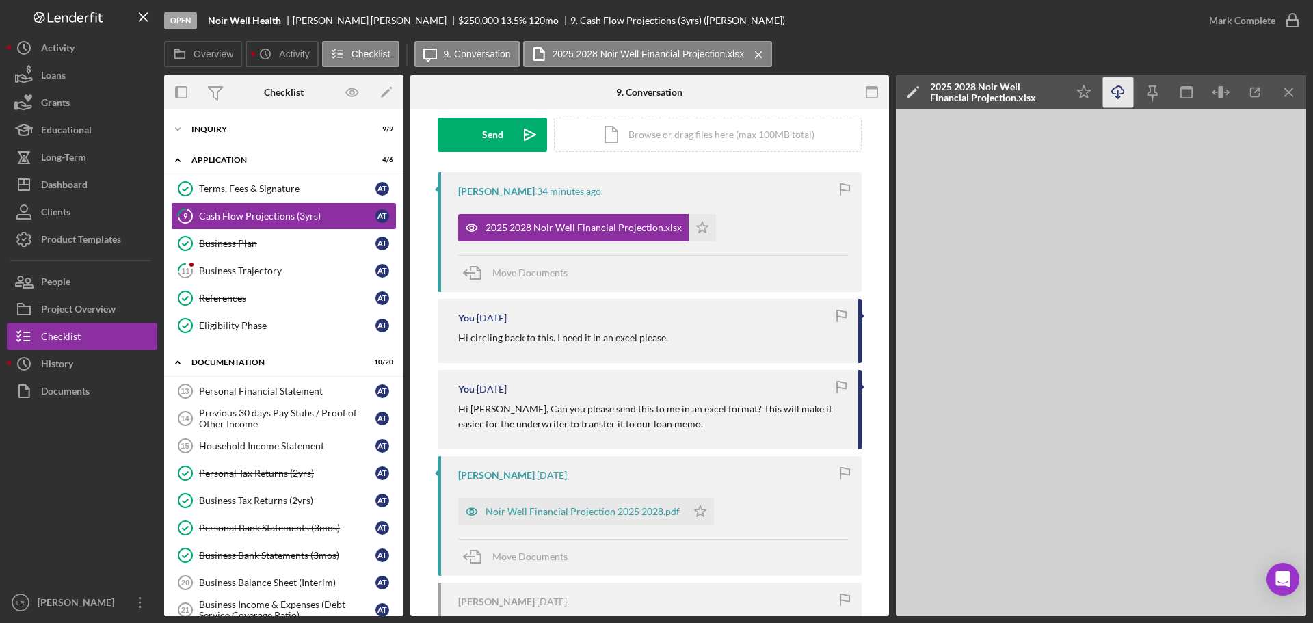
click at [1116, 91] on icon "Icon/Download" at bounding box center [1118, 92] width 31 height 31
click at [692, 229] on icon "Icon/Star" at bounding box center [701, 227] width 27 height 27
click at [911, 92] on icon "Icon/Edit" at bounding box center [913, 92] width 34 height 34
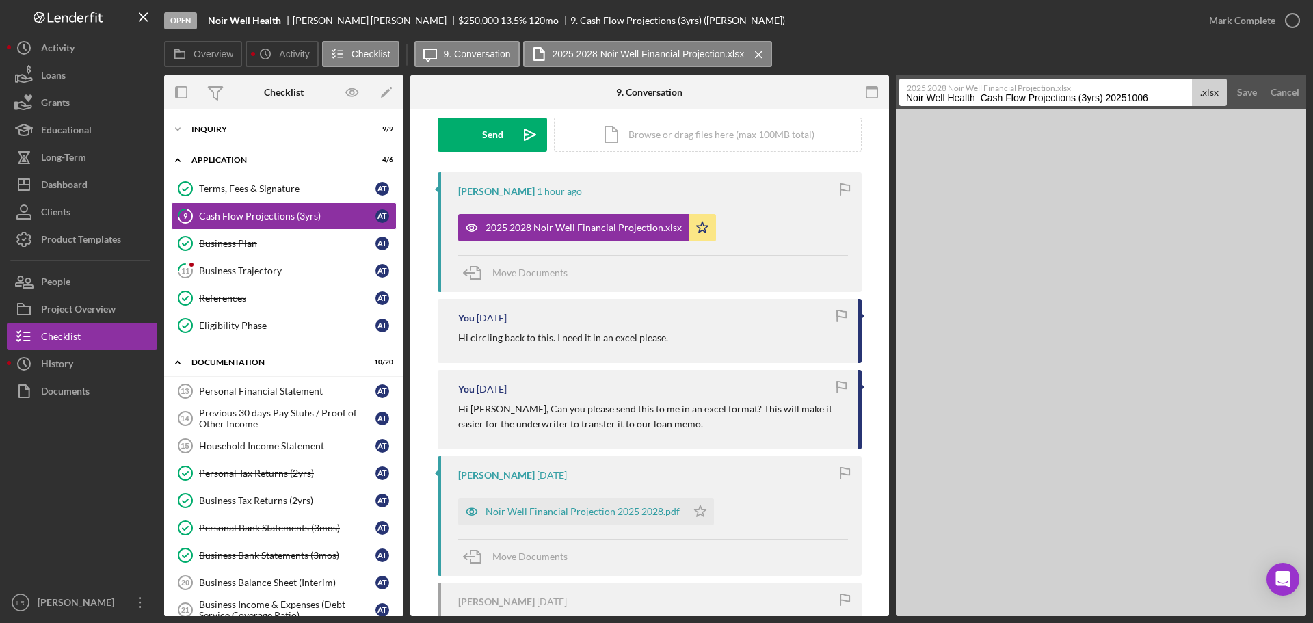
click at [980, 97] on input "Noir Well Health Cash Flow Projections (3yrs) 20251006" at bounding box center [1045, 92] width 293 height 27
drag, startPoint x: 980, startPoint y: 97, endPoint x: 523, endPoint y: 98, distance: 457.4
click at [523, 98] on div "Overview Internal Workflow Stage Open Icon/Dropdown Arrow Archive (can unarchiv…" at bounding box center [735, 345] width 1142 height 541
drag, startPoint x: 1030, startPoint y: 97, endPoint x: 1312, endPoint y: 97, distance: 281.7
click at [1312, 97] on div "Open Noir Well Health [PERSON_NAME] $250,000 $250,000 13.5 % 120 mo 9. Cash Flo…" at bounding box center [656, 311] width 1313 height 623
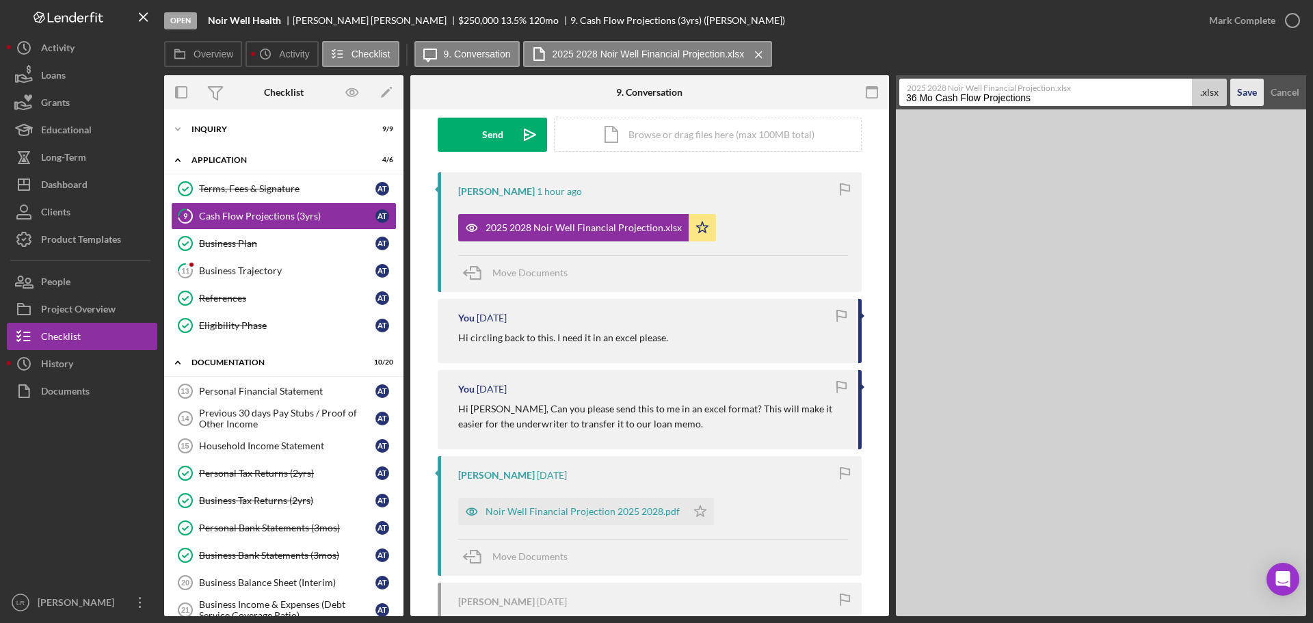
type input "36 Mo Cash Flow Projections"
click at [1254, 92] on div "Save" at bounding box center [1247, 92] width 20 height 27
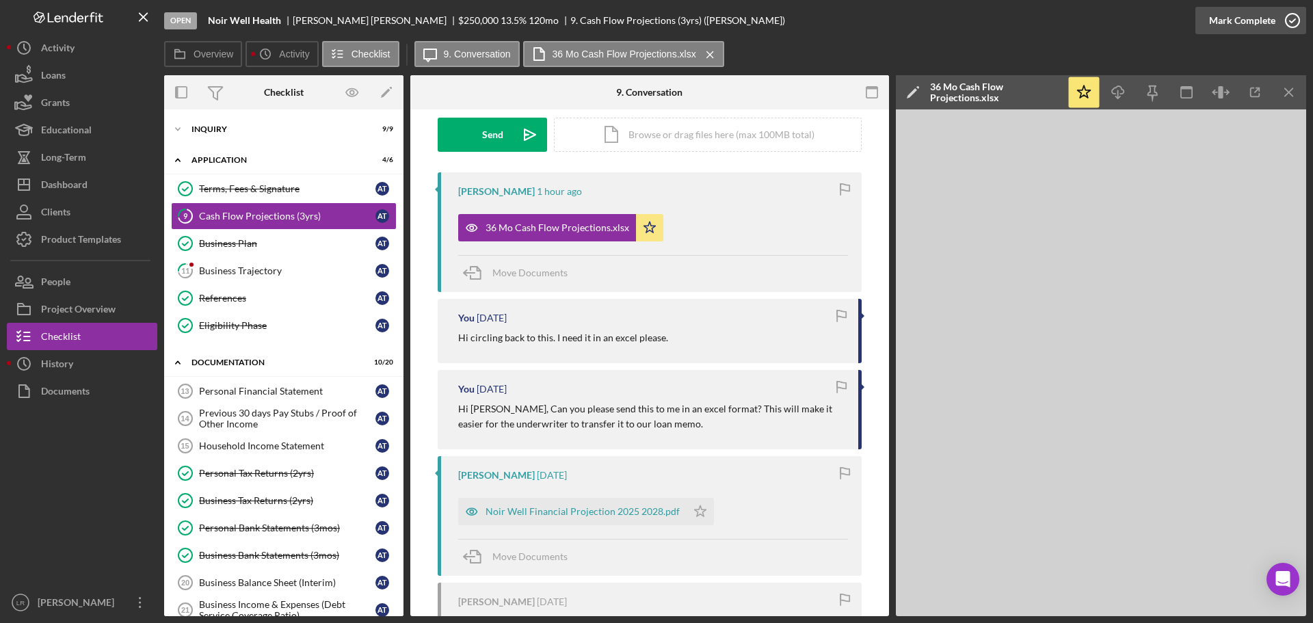
click at [1294, 25] on icon "button" at bounding box center [1292, 20] width 34 height 34
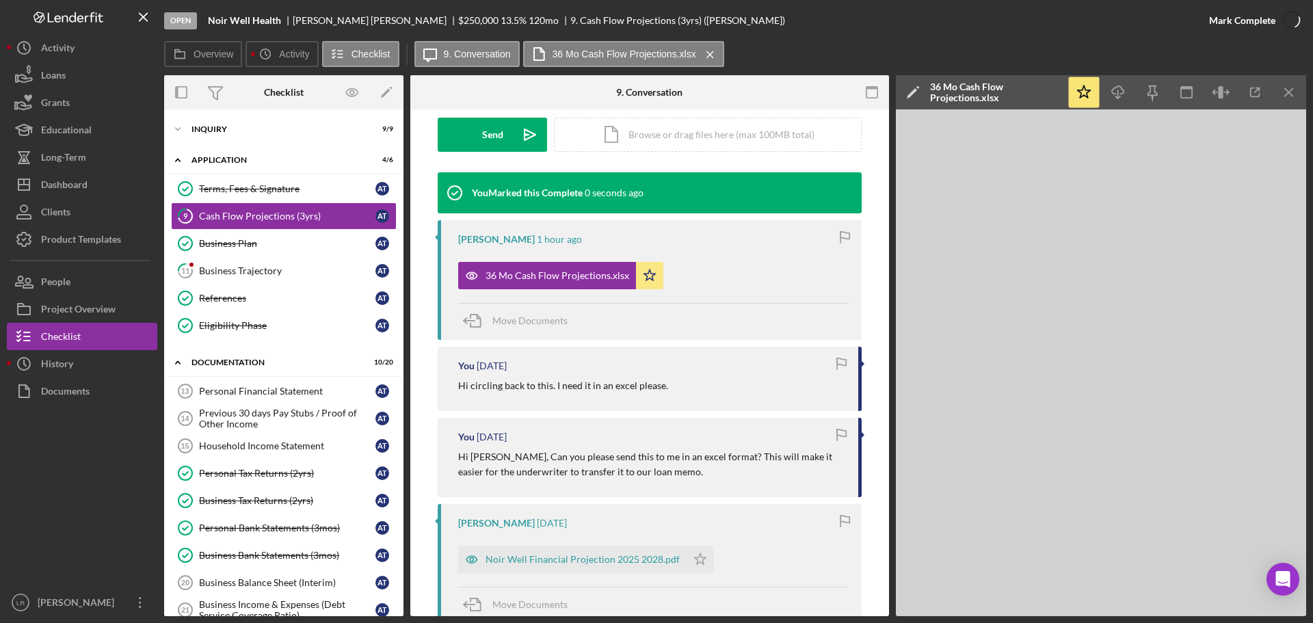
scroll to position [393, 0]
click at [262, 273] on div "Business Trajectory" at bounding box center [287, 270] width 176 height 11
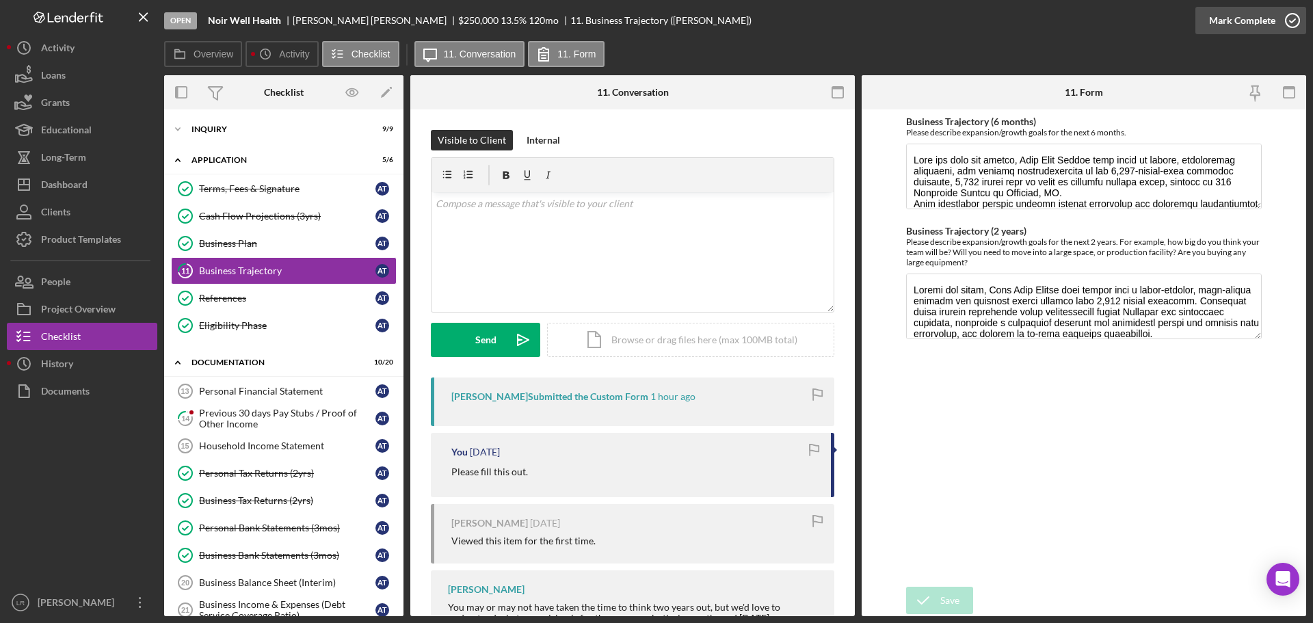
click at [1241, 26] on div "Mark Complete" at bounding box center [1242, 20] width 66 height 27
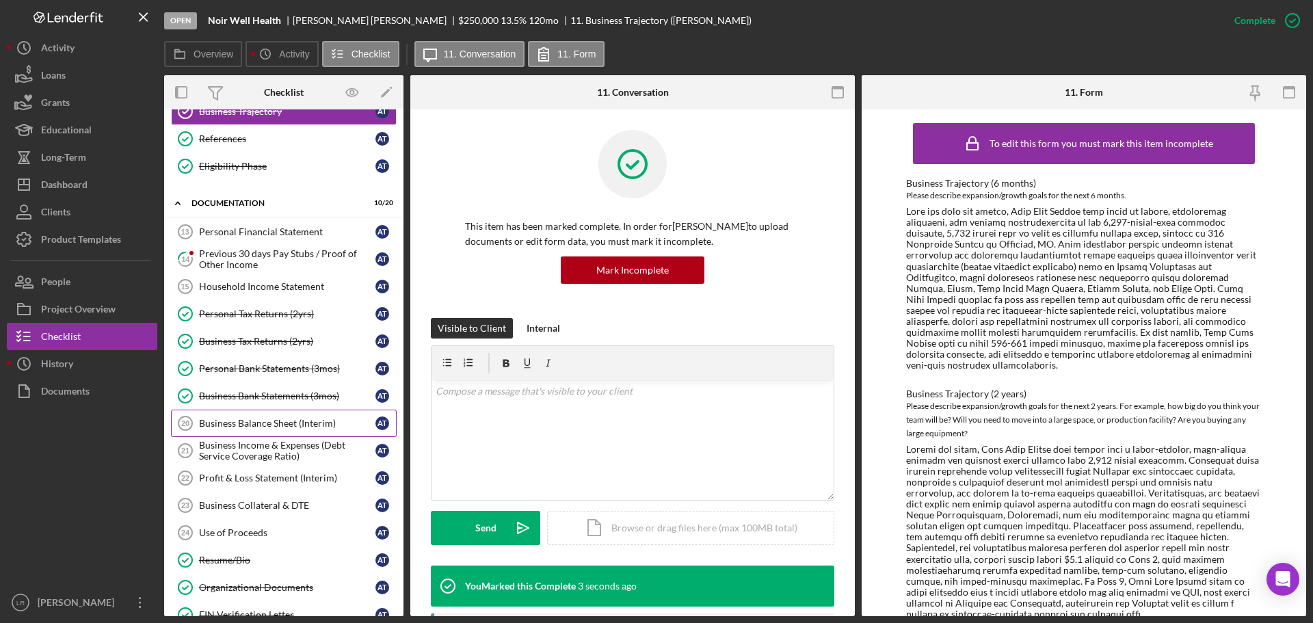
scroll to position [137, 0]
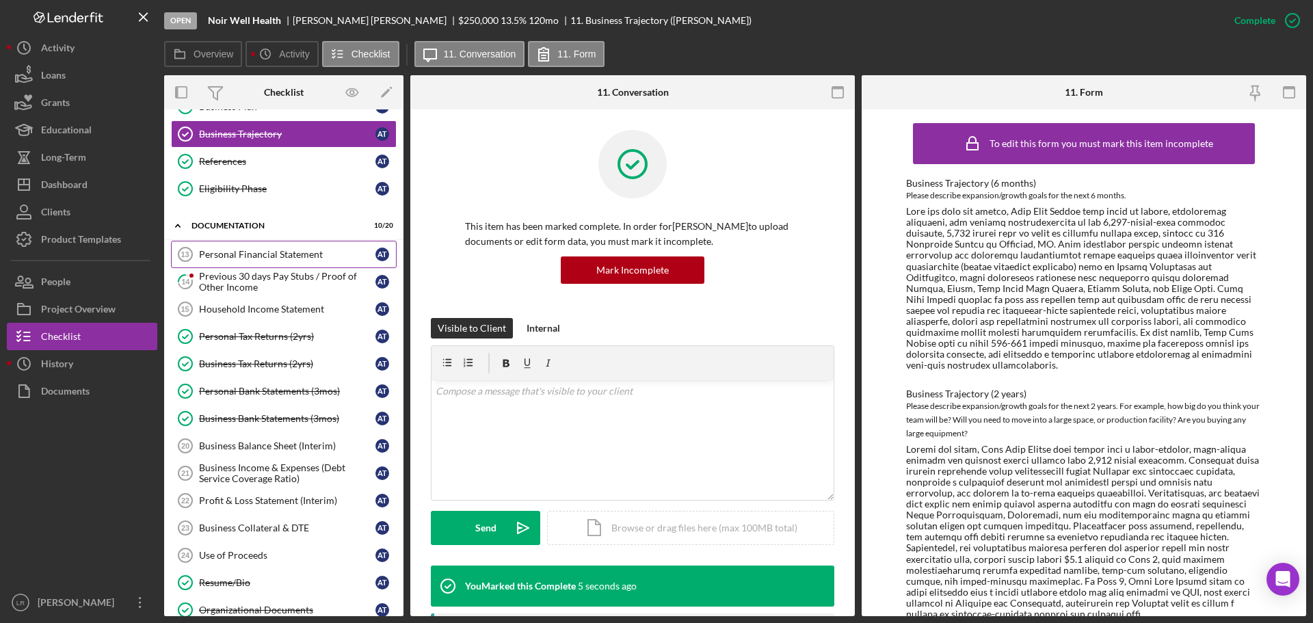
click at [243, 253] on div "Personal Financial Statement" at bounding box center [287, 254] width 176 height 11
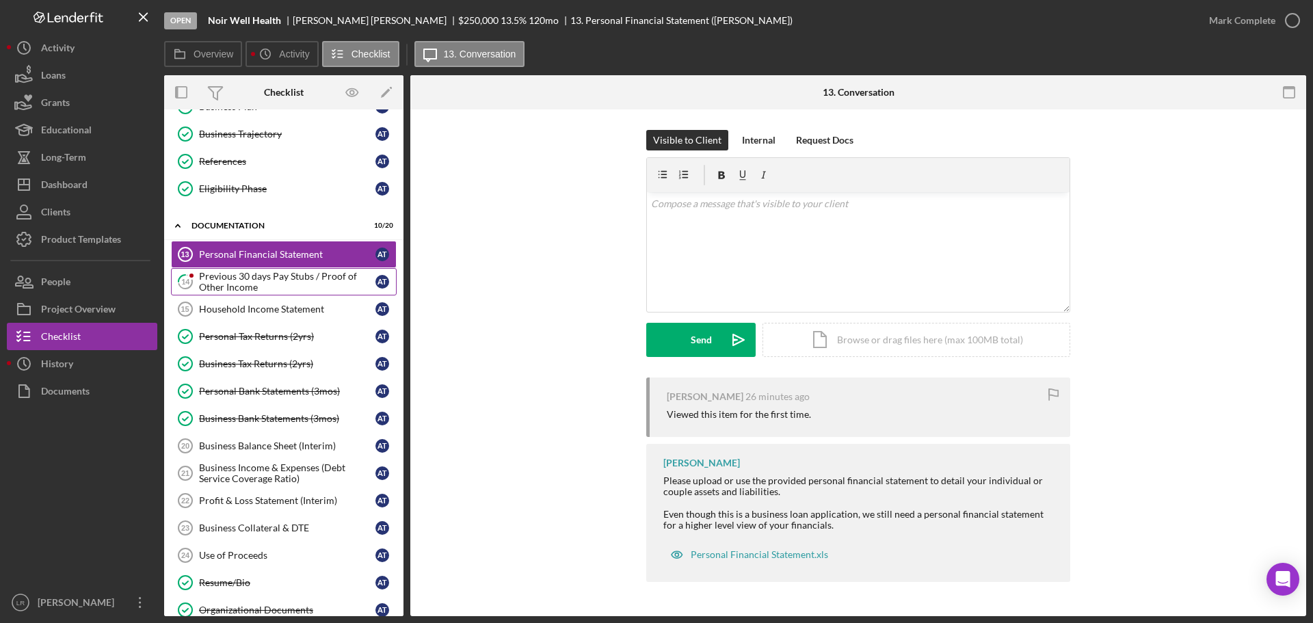
click at [243, 276] on div "Previous 30 days Pay Stubs / Proof of Other Income" at bounding box center [287, 282] width 176 height 22
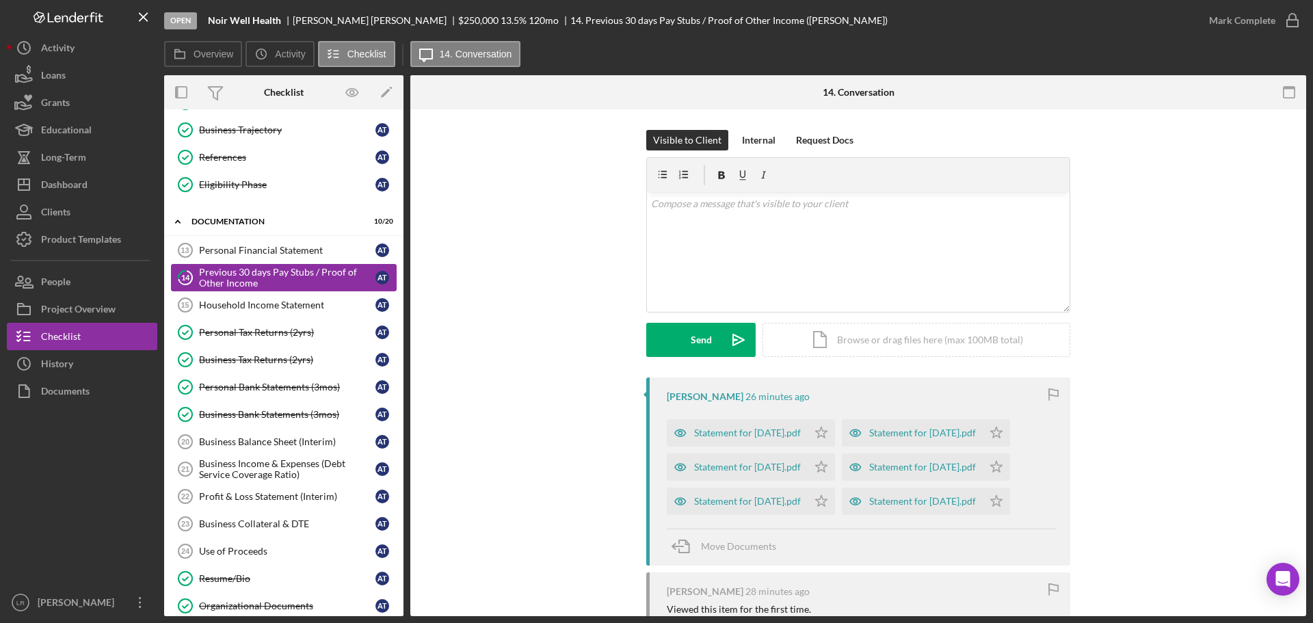
scroll to position [273, 0]
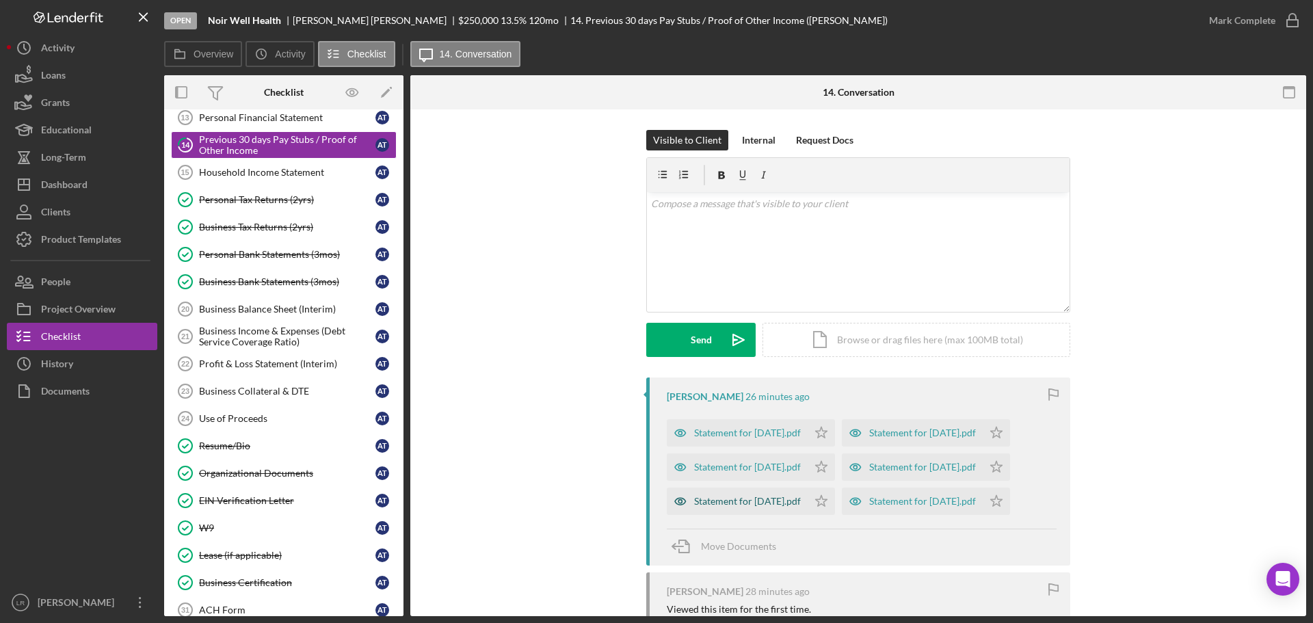
click at [740, 507] on div "Statement for [DATE].pdf" at bounding box center [747, 501] width 107 height 11
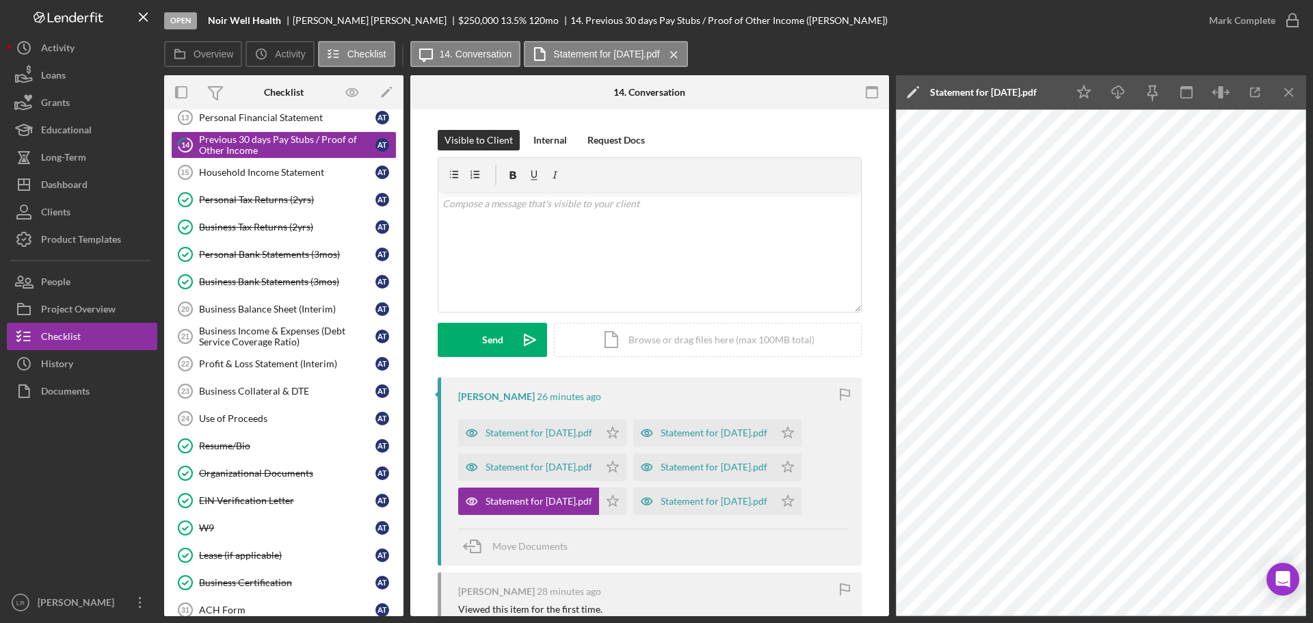
drag, startPoint x: 995, startPoint y: 99, endPoint x: 911, endPoint y: 77, distance: 87.6
click at [911, 77] on div "Icon/Edit Statement for [DATE].pdf" at bounding box center [966, 92] width 141 height 34
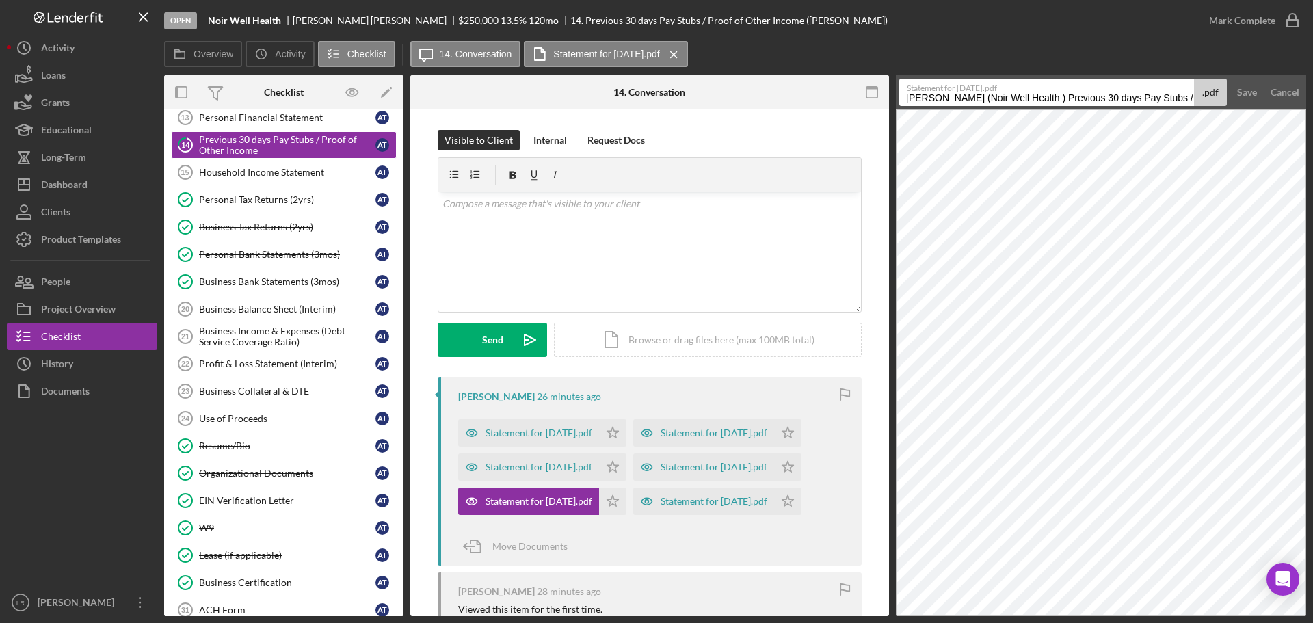
drag, startPoint x: 1123, startPoint y: 98, endPoint x: 573, endPoint y: 115, distance: 550.6
click at [573, 115] on div "Overview Internal Workflow Stage Open Icon/Dropdown Arrow Archive (can unarchiv…" at bounding box center [735, 345] width 1142 height 541
drag, startPoint x: 945, startPoint y: 96, endPoint x: 1252, endPoint y: 85, distance: 307.2
click at [1252, 85] on form "Statement for [DATE].pdf Pay Stubs / Proof of Other Income 20251006 .pdf Save C…" at bounding box center [1101, 92] width 410 height 34
type input "Pay Stub [DATE]"
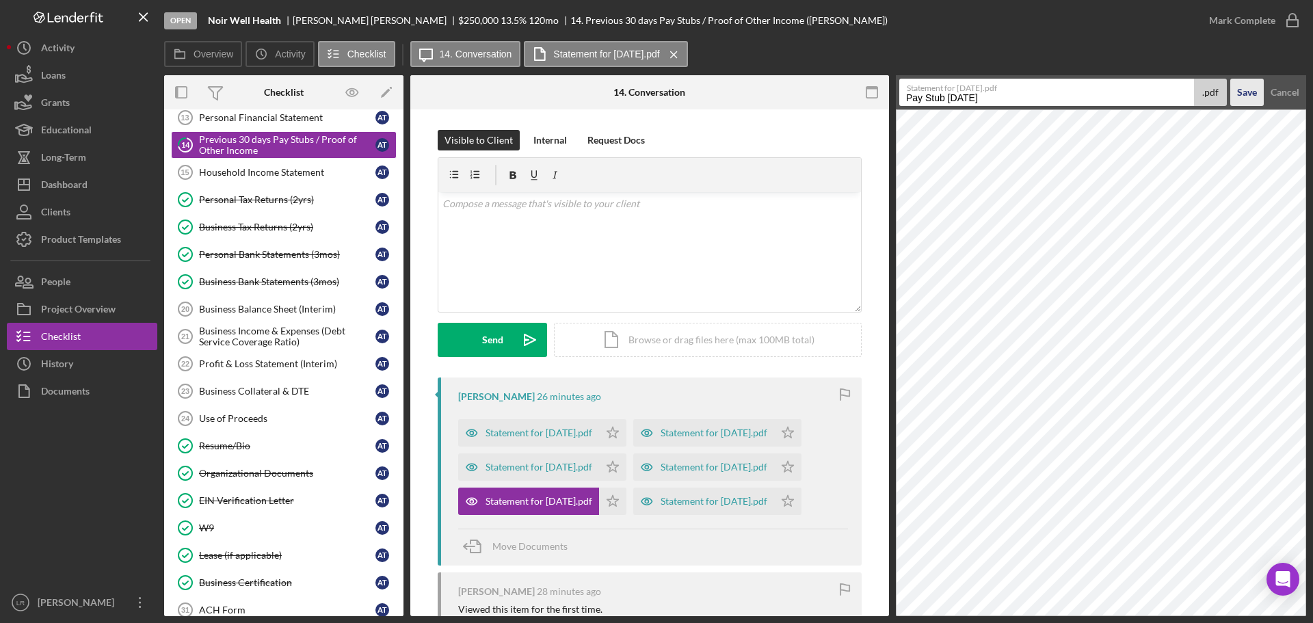
click at [1230, 79] on button "Save" at bounding box center [1247, 92] width 34 height 27
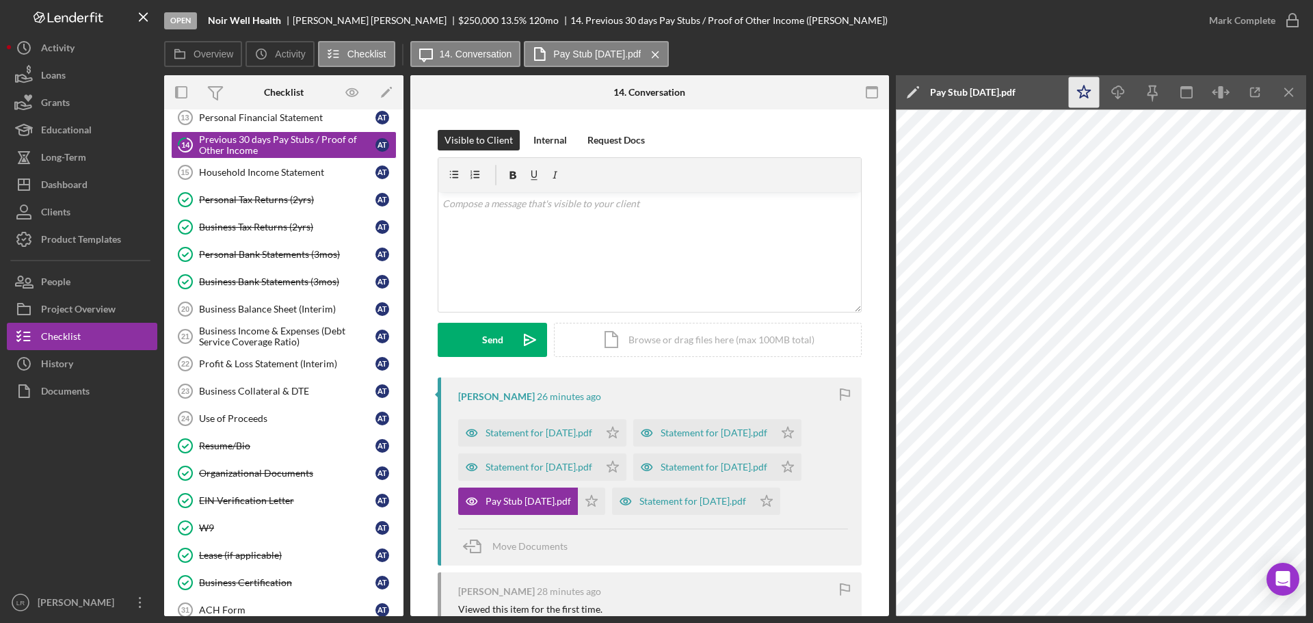
drag, startPoint x: 1080, startPoint y: 94, endPoint x: 1120, endPoint y: 92, distance: 40.4
click at [1082, 94] on icon "Icon/Star" at bounding box center [1084, 92] width 31 height 31
click at [1116, 91] on icon "Icon/Download" at bounding box center [1118, 92] width 31 height 31
click at [660, 472] on div "Statement for [DATE].pdf" at bounding box center [713, 466] width 107 height 11
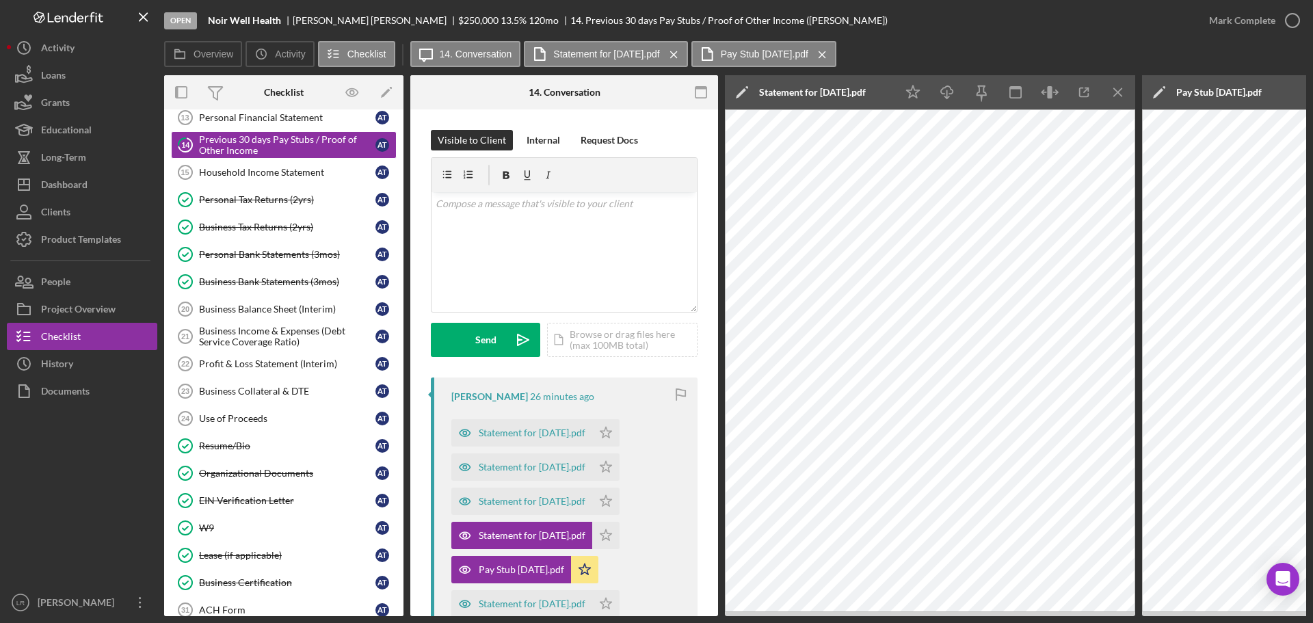
click at [741, 91] on icon "Icon/Edit" at bounding box center [742, 92] width 34 height 34
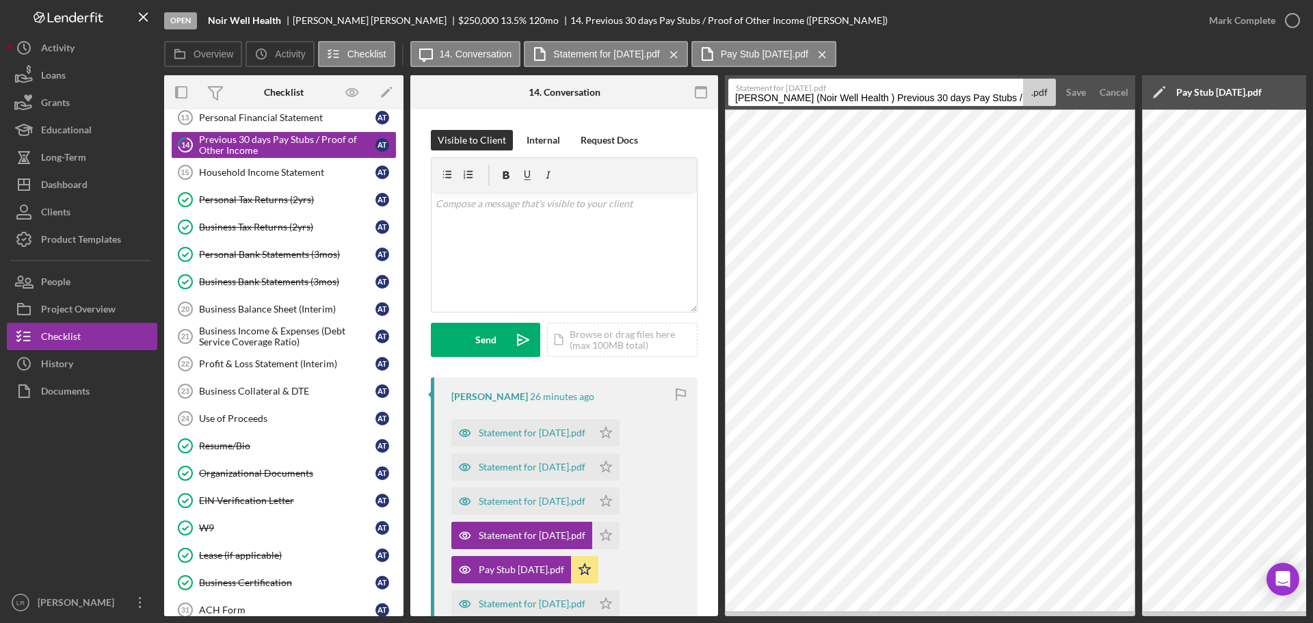
drag, startPoint x: 954, startPoint y: 98, endPoint x: 235, endPoint y: 101, distance: 718.6
click at [235, 101] on div "Overview Internal Workflow Stage Open Icon/Dropdown Arrow Archive (can unarchiv…" at bounding box center [735, 345] width 1142 height 541
drag, startPoint x: 775, startPoint y: 98, endPoint x: 1105, endPoint y: 92, distance: 330.3
click at [1105, 92] on form "Statement for [DATE].pdf Pay Stubs / Proof of Other Income 20251006 .pdf Save C…" at bounding box center [930, 92] width 410 height 34
type input "Pay Stub [DATE]"
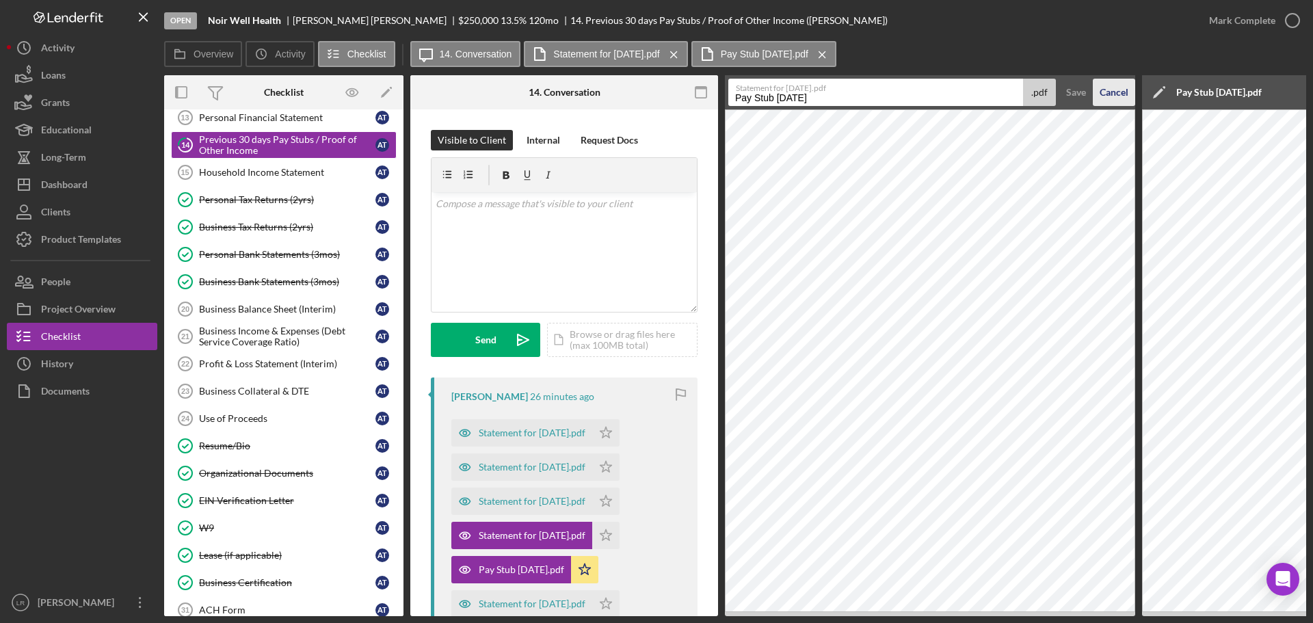
click at [1059, 79] on button "Save" at bounding box center [1076, 92] width 34 height 27
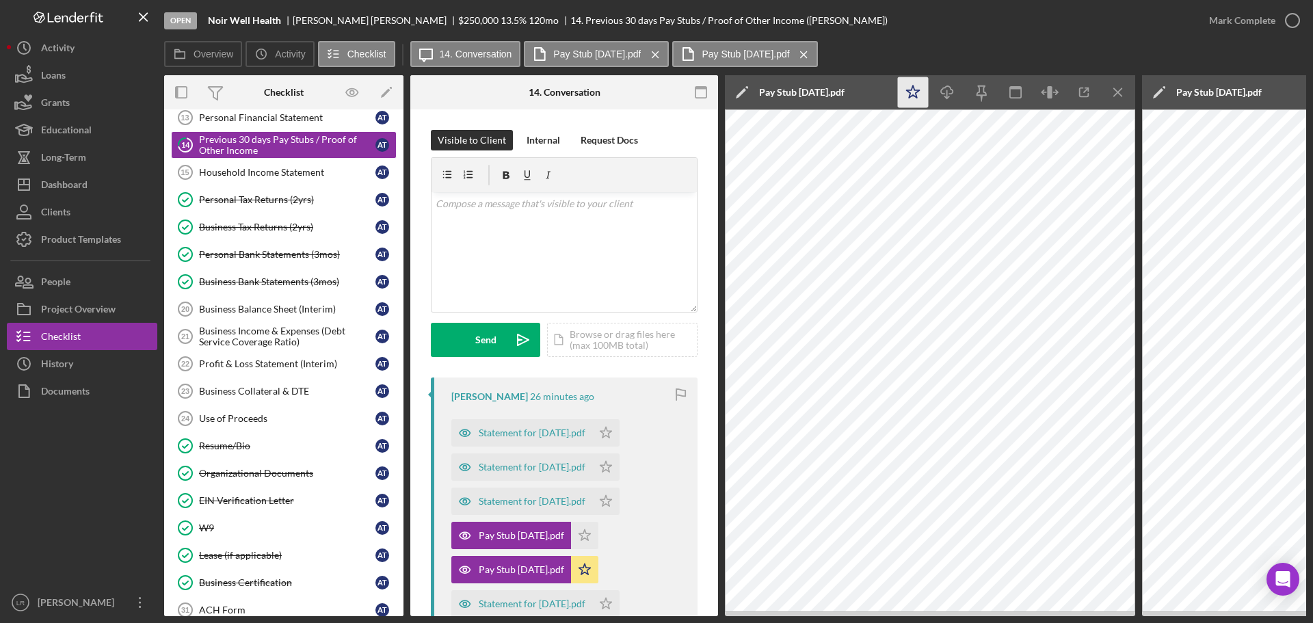
click at [907, 93] on icon "Icon/Star" at bounding box center [913, 92] width 31 height 31
click at [954, 92] on icon "Icon/Download" at bounding box center [947, 92] width 31 height 31
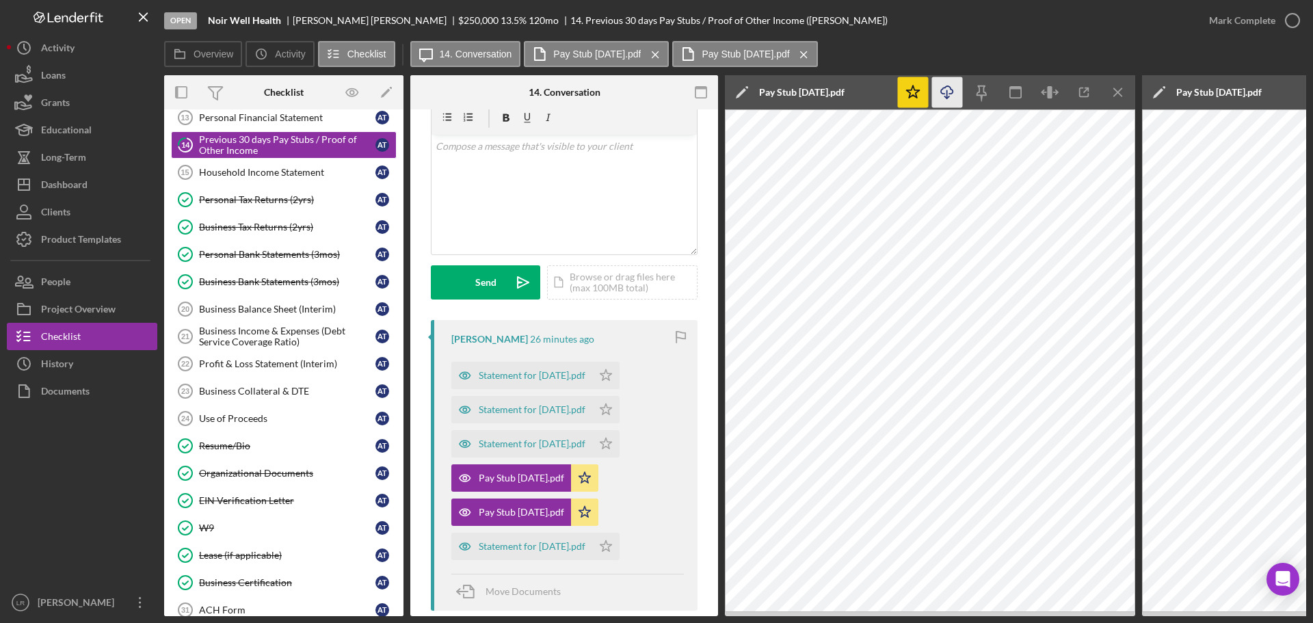
scroll to position [137, 0]
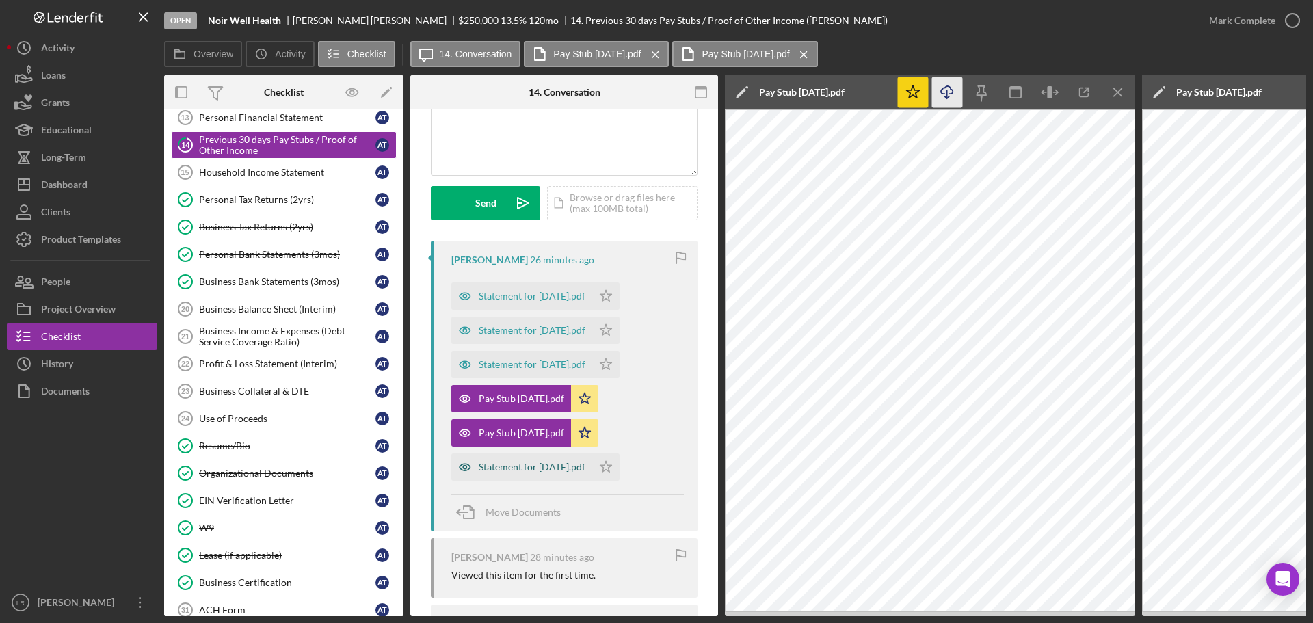
click at [558, 466] on div "Statement for [DATE].pdf" at bounding box center [532, 466] width 107 height 11
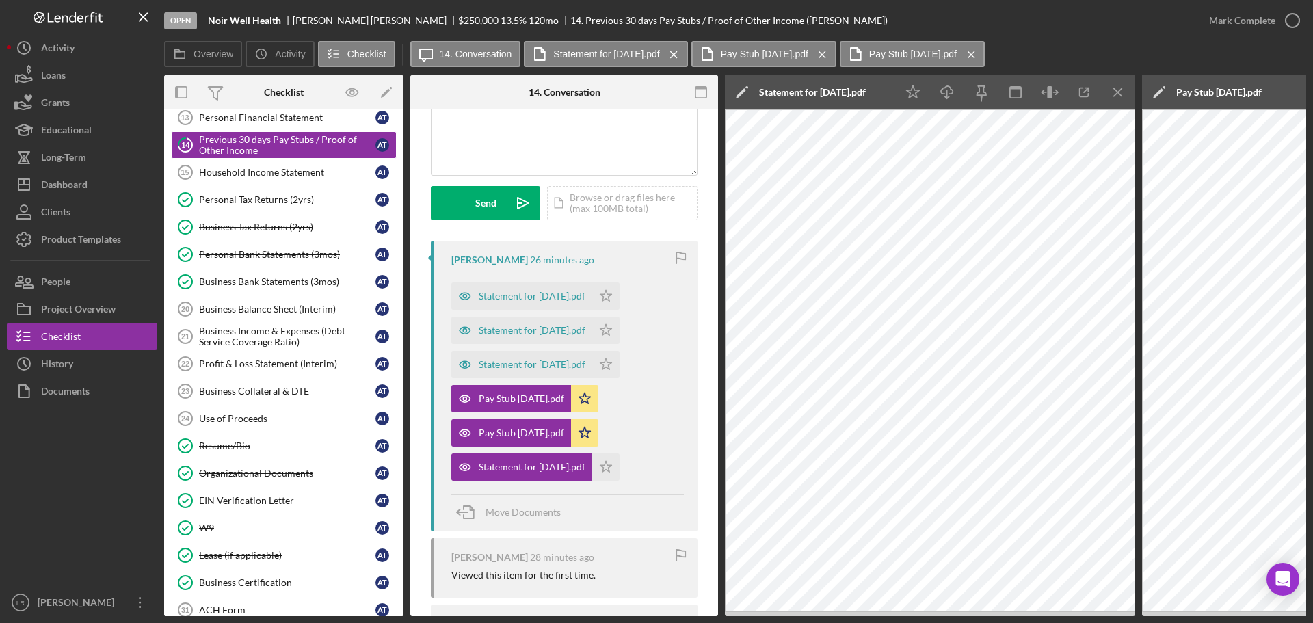
click at [742, 87] on icon "Icon/Edit" at bounding box center [742, 92] width 34 height 34
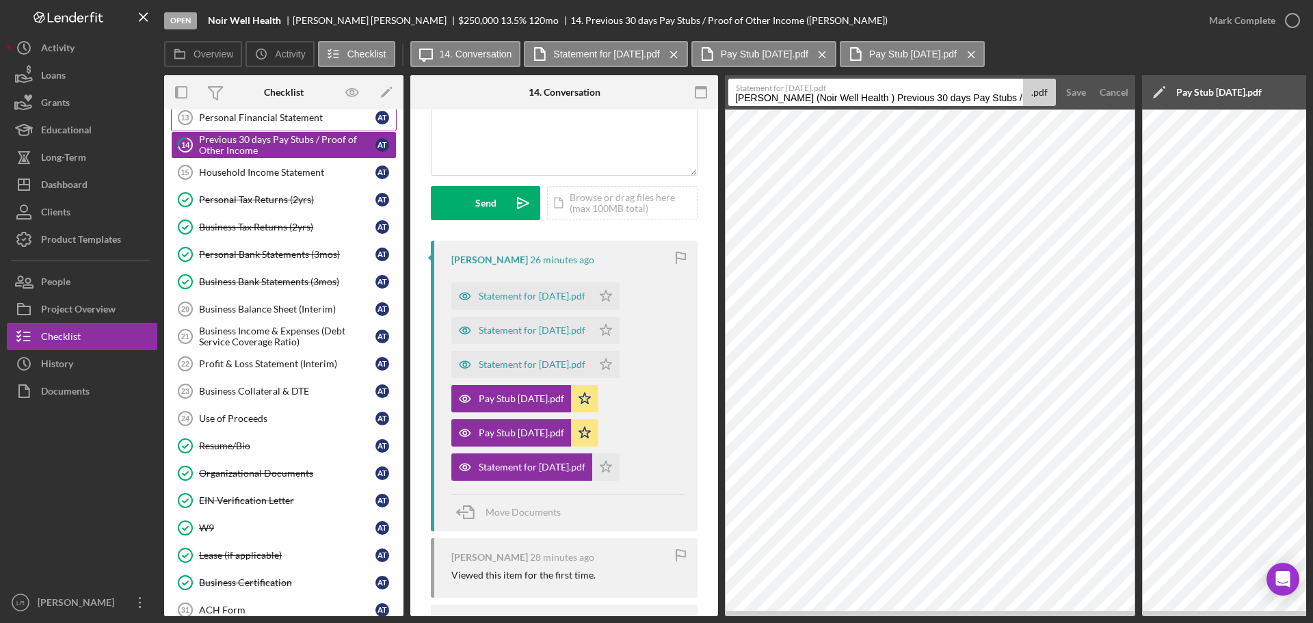
drag, startPoint x: 953, startPoint y: 95, endPoint x: 237, endPoint y: 112, distance: 716.7
click at [237, 113] on div "Overview Internal Workflow Stage Open Icon/Dropdown Arrow Archive (can unarchiv…" at bounding box center [735, 345] width 1142 height 541
drag, startPoint x: 774, startPoint y: 101, endPoint x: 1107, endPoint y: 90, distance: 333.1
click at [1107, 90] on form "Statement for [DATE].pdf Pay Stubs / Proof of Other Income 20251006 .pdf Save C…" at bounding box center [930, 92] width 410 height 34
type input "Pay Stub [DATE]"
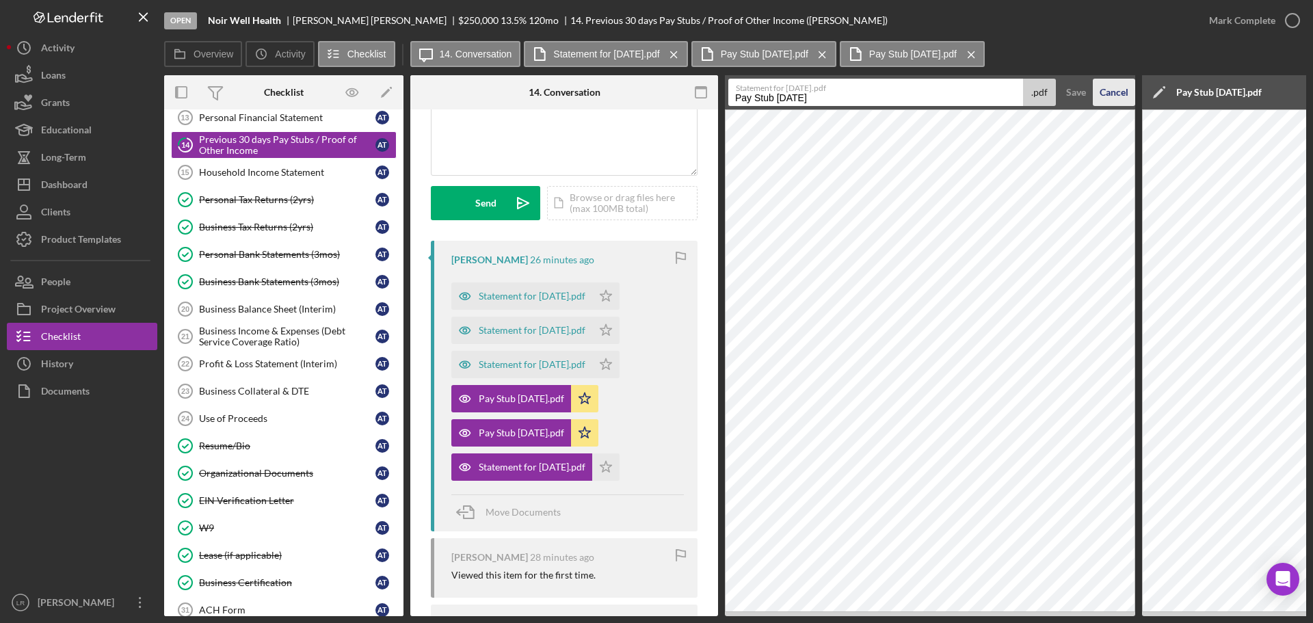
click at [1059, 79] on button "Save" at bounding box center [1076, 92] width 34 height 27
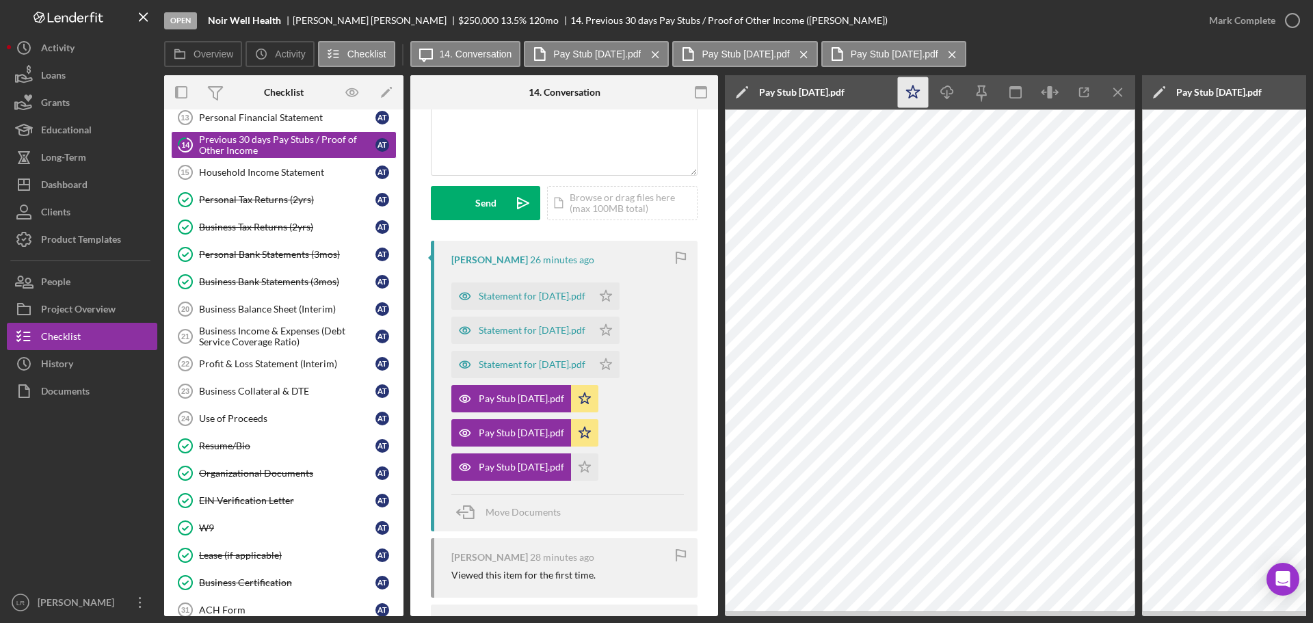
click at [918, 90] on icon "Icon/Star" at bounding box center [913, 92] width 31 height 31
click at [940, 93] on icon "Icon/Download" at bounding box center [947, 92] width 31 height 31
click at [996, 50] on div "Overview Icon/History Activity Checklist Icon/Message 14. Conversation Pay Stub…" at bounding box center [735, 54] width 1142 height 27
click at [1119, 88] on icon "Icon/Menu Close" at bounding box center [1118, 92] width 31 height 31
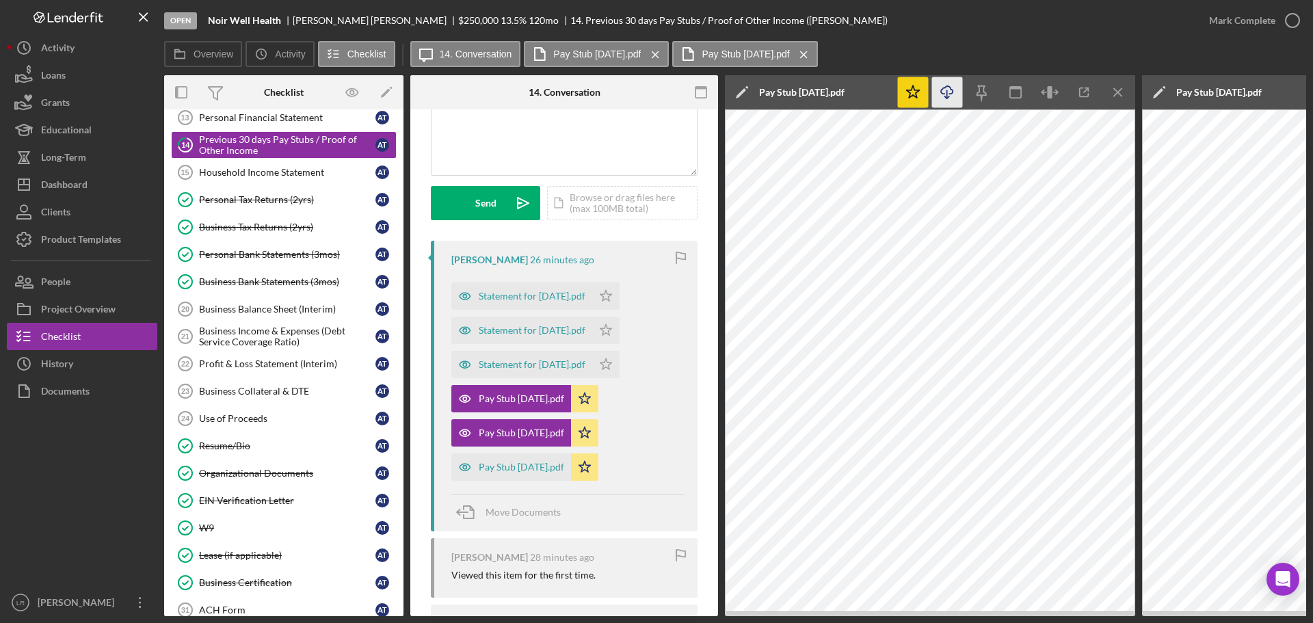
click at [1119, 88] on icon "Icon/Menu Close" at bounding box center [1118, 92] width 31 height 31
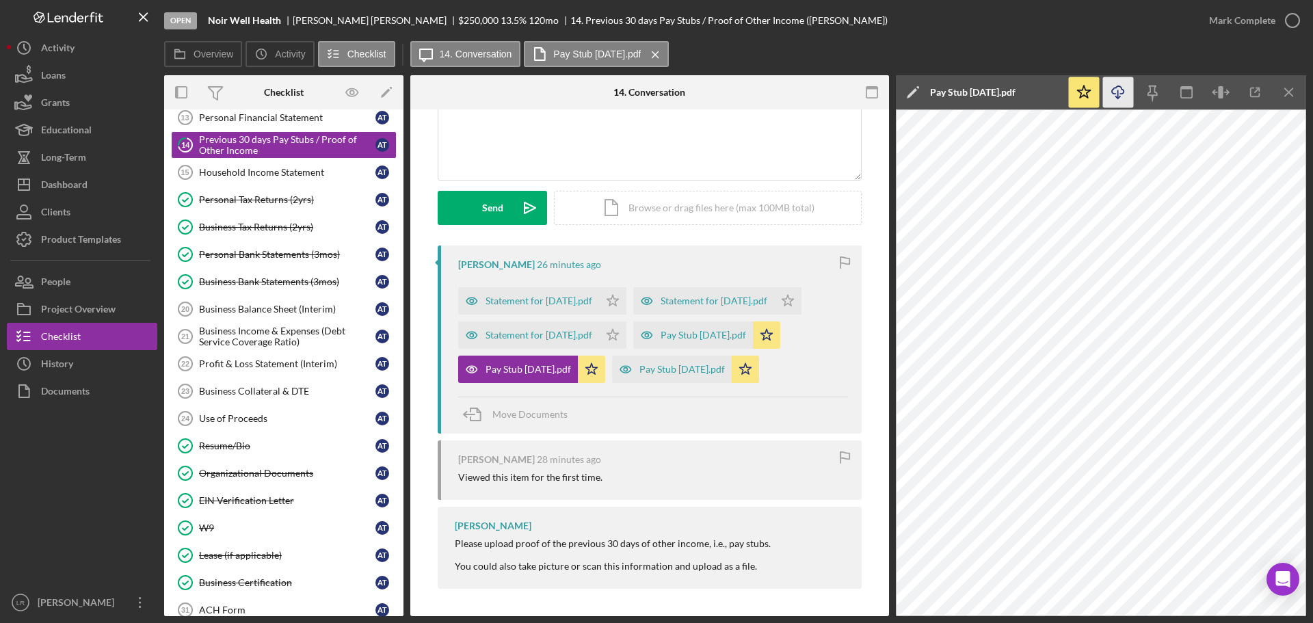
scroll to position [132, 0]
click at [1288, 96] on icon "Icon/Menu Close" at bounding box center [1289, 92] width 31 height 31
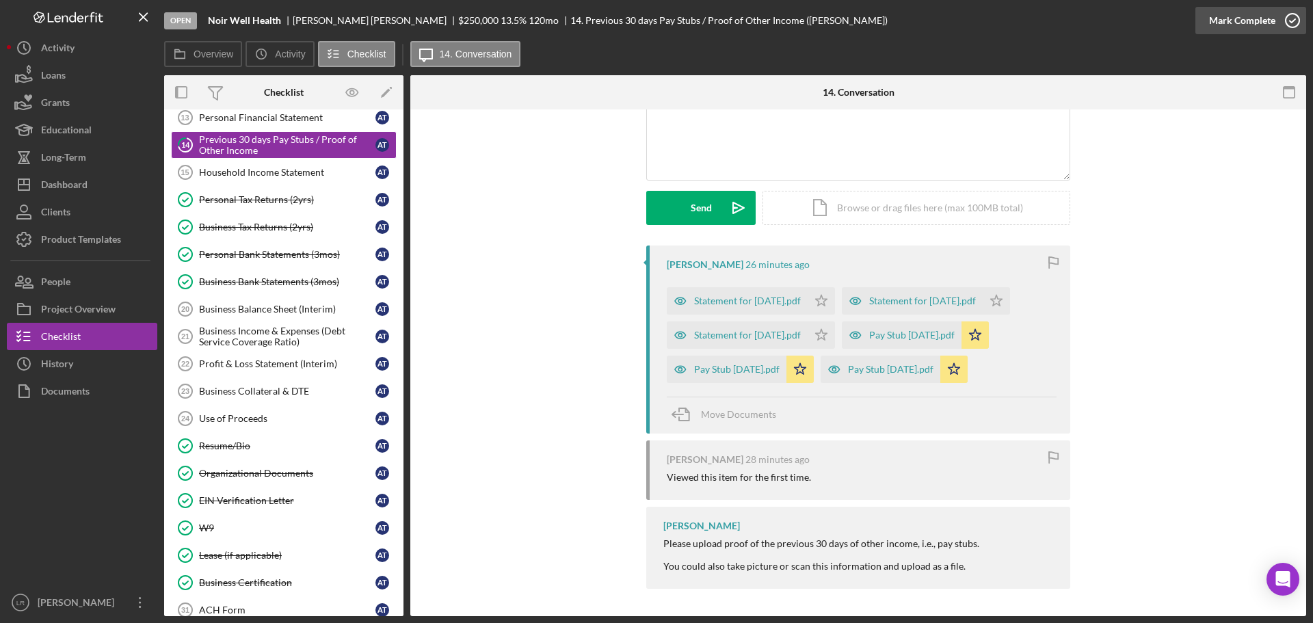
click at [1287, 17] on icon "button" at bounding box center [1292, 20] width 34 height 34
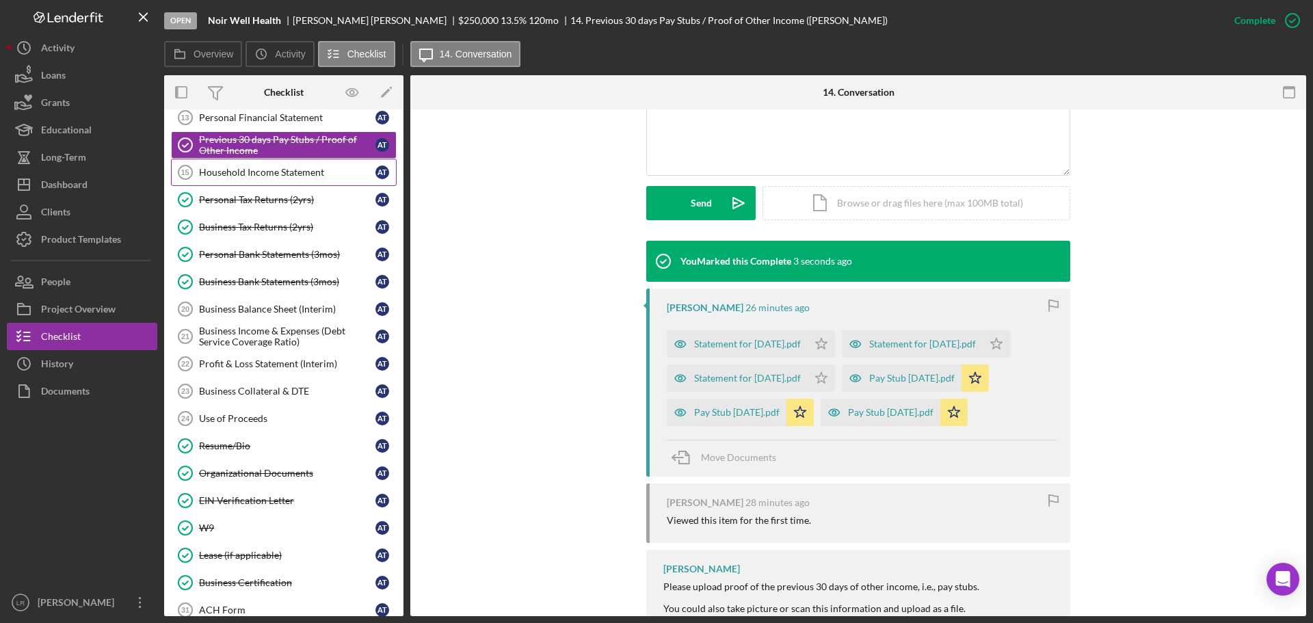
click at [245, 174] on div "Household Income Statement" at bounding box center [287, 172] width 176 height 11
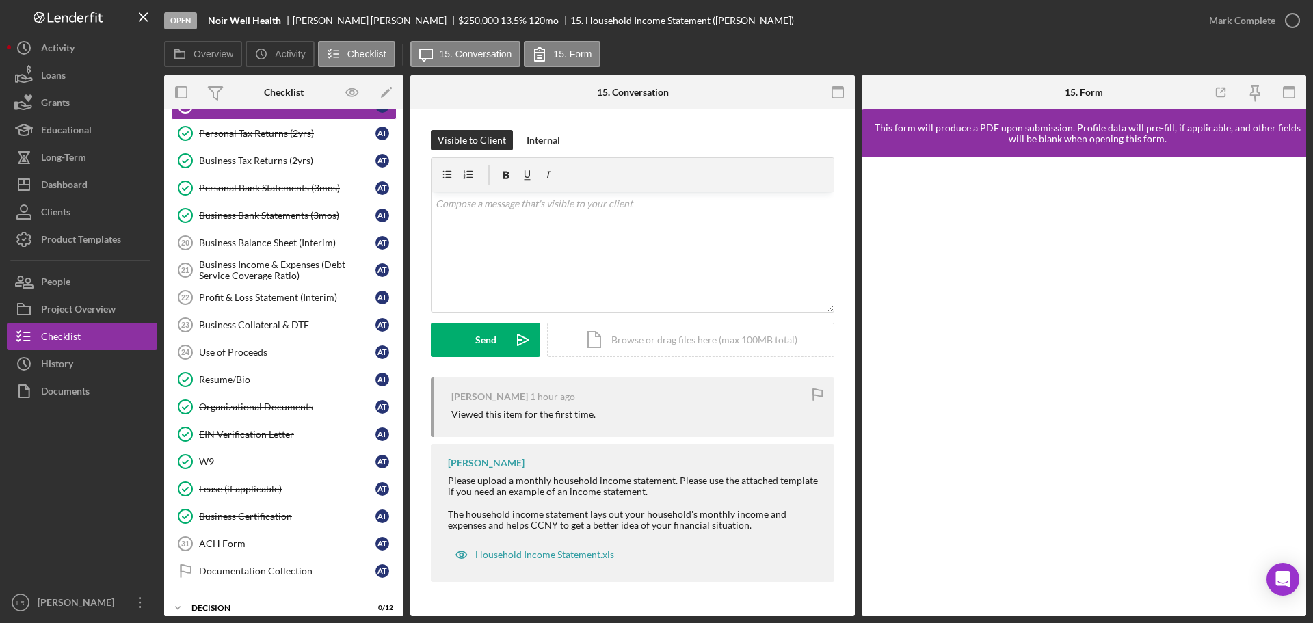
scroll to position [342, 0]
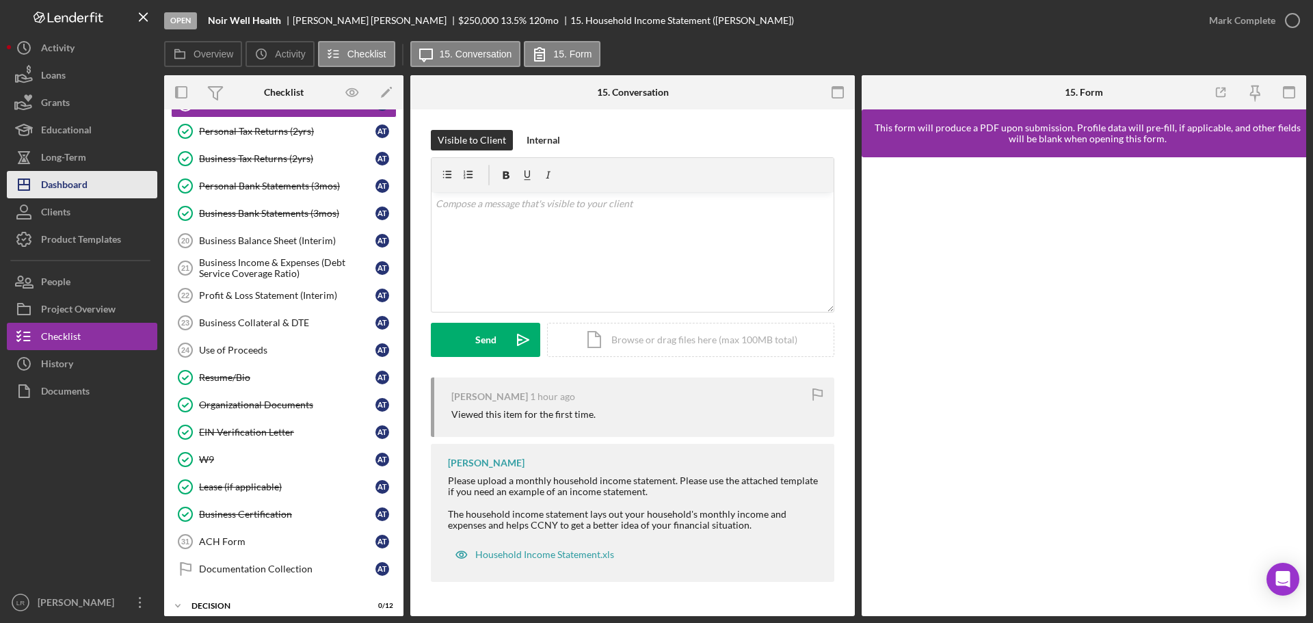
click at [89, 186] on button "Icon/Dashboard Dashboard" at bounding box center [82, 184] width 150 height 27
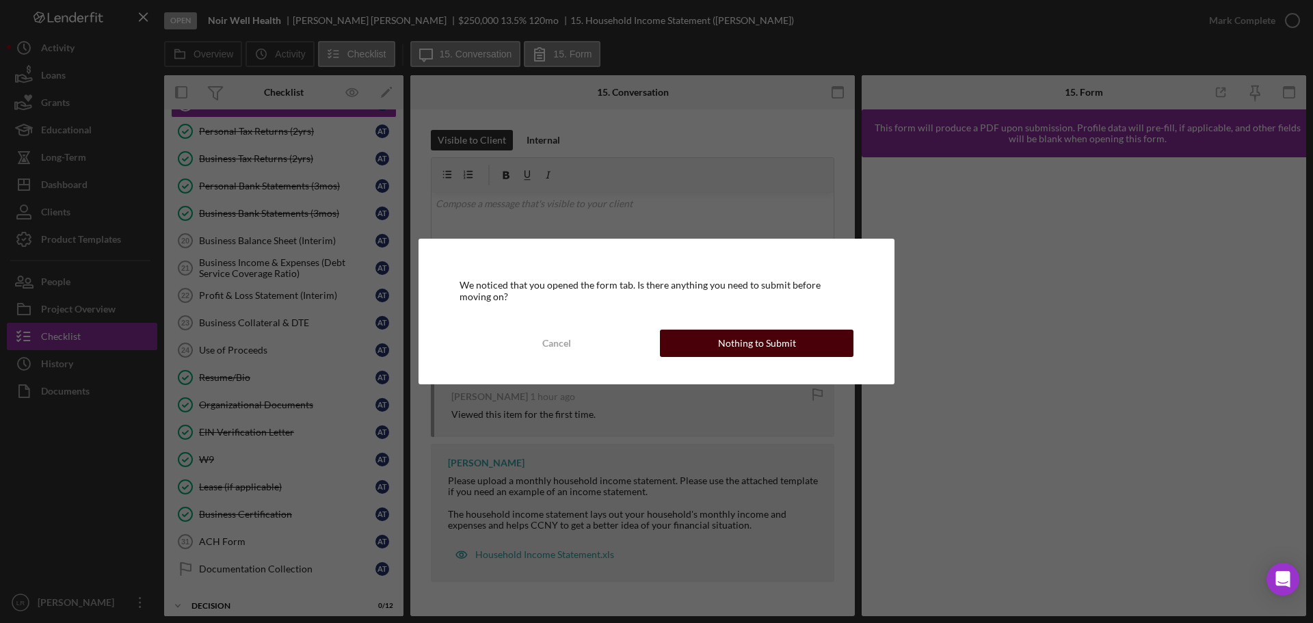
click at [761, 343] on div "Nothing to Submit" at bounding box center [757, 343] width 78 height 27
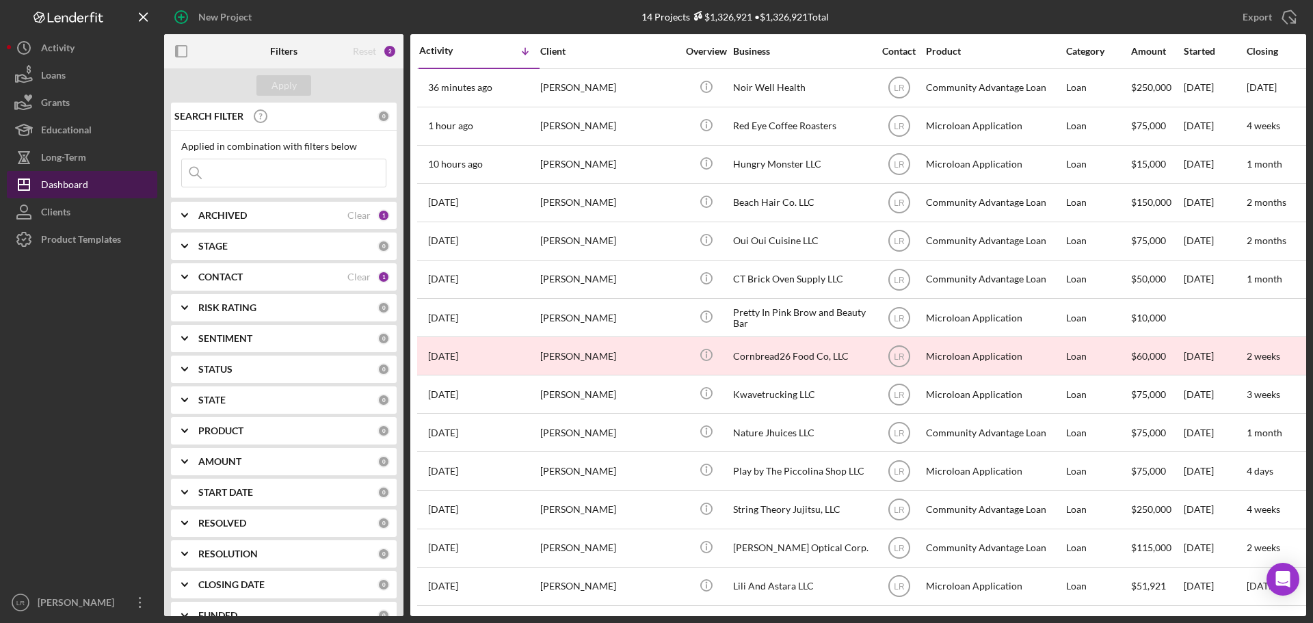
click at [60, 188] on div "Dashboard" at bounding box center [64, 186] width 47 height 31
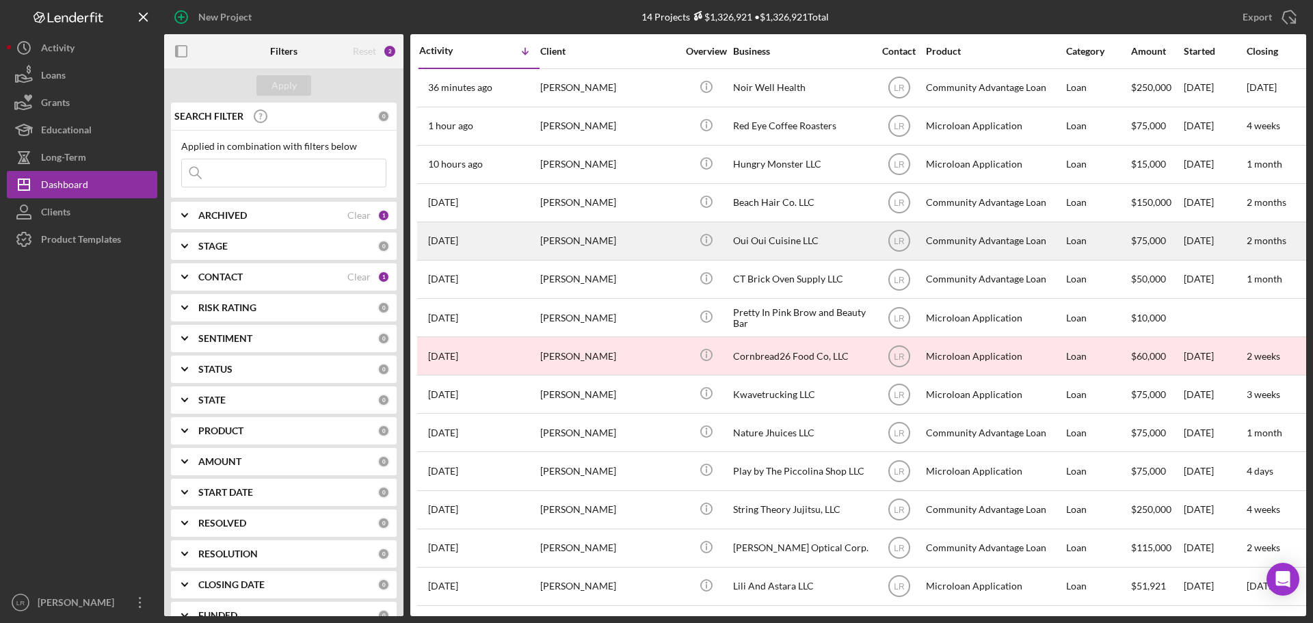
click at [590, 239] on div "[PERSON_NAME]" at bounding box center [608, 241] width 137 height 36
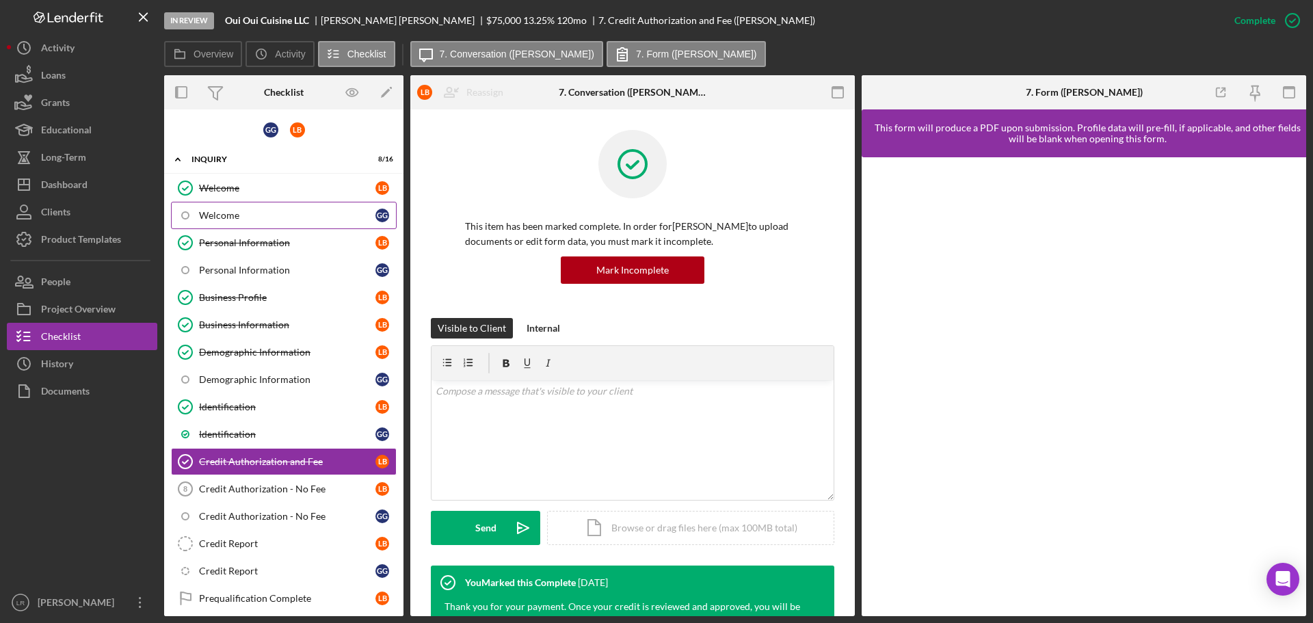
click at [295, 214] on div "Welcome" at bounding box center [287, 215] width 176 height 11
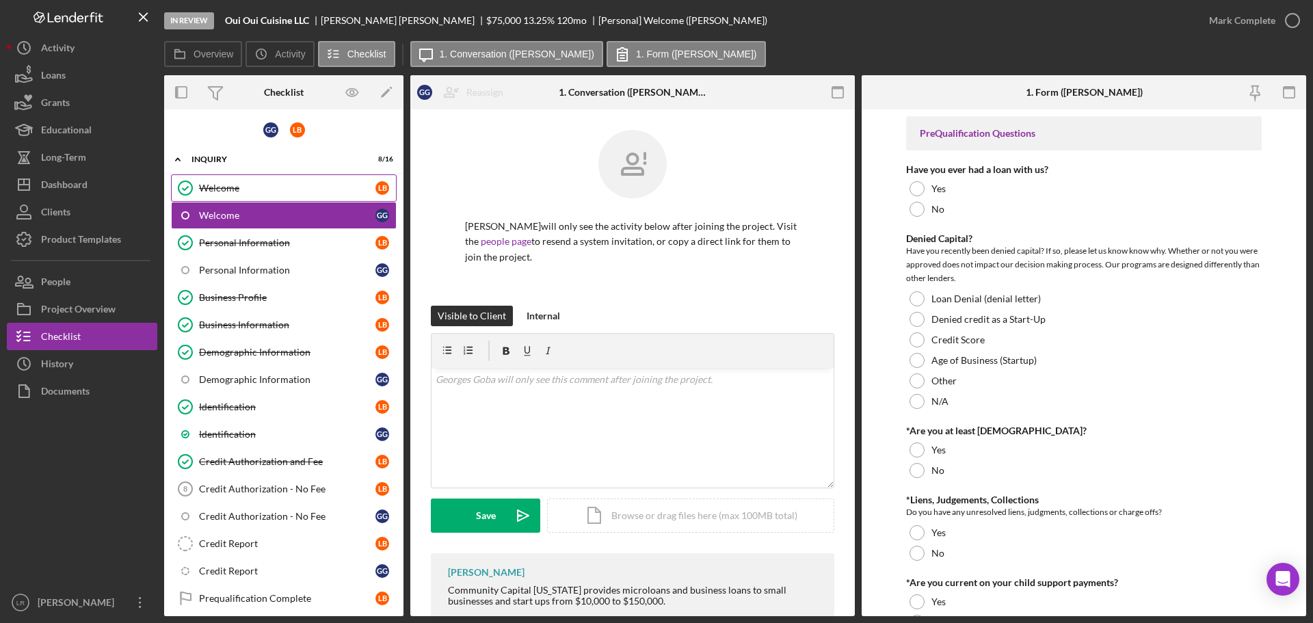
click at [288, 183] on div "Welcome" at bounding box center [287, 188] width 176 height 11
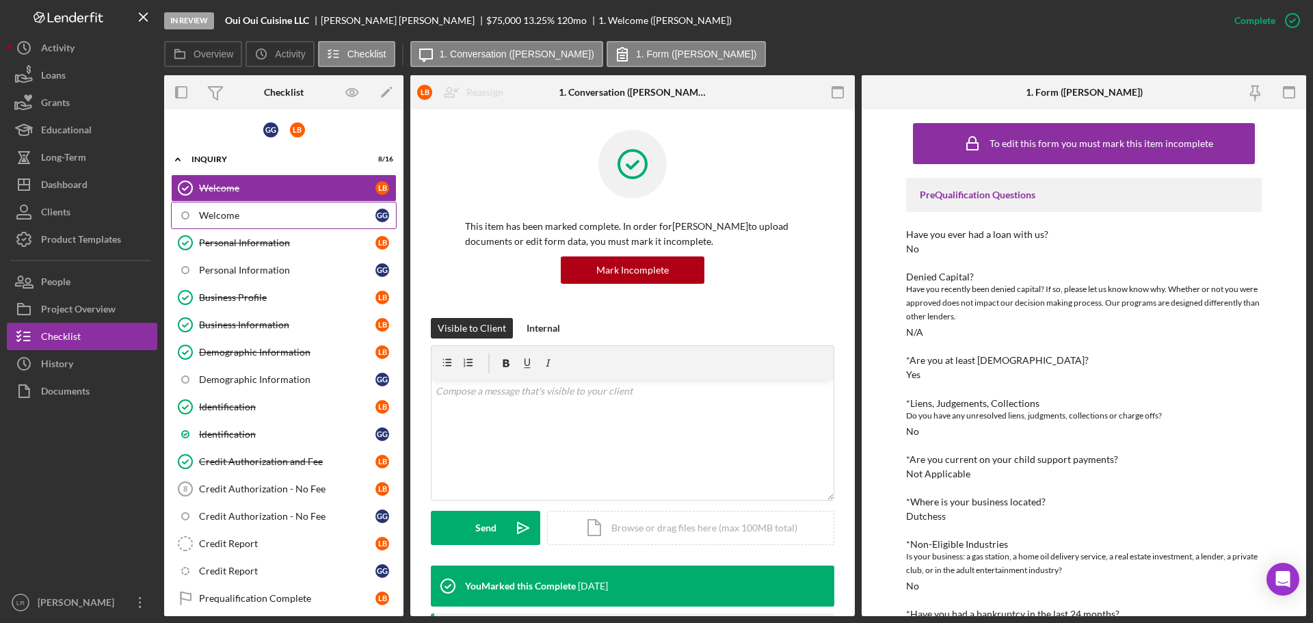
click at [276, 217] on div "Welcome" at bounding box center [287, 215] width 176 height 11
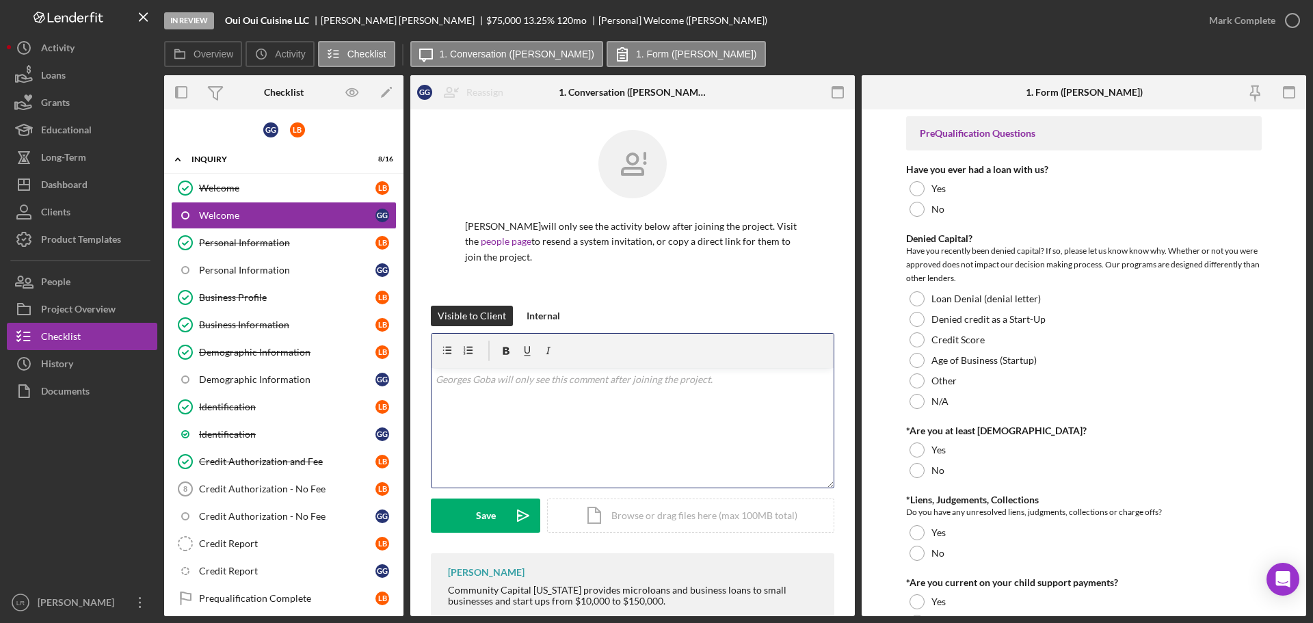
click at [587, 400] on div "v Color teal Color pink Remove color Add row above Add row below Add column bef…" at bounding box center [632, 428] width 402 height 120
click at [476, 511] on div "Save" at bounding box center [486, 515] width 20 height 34
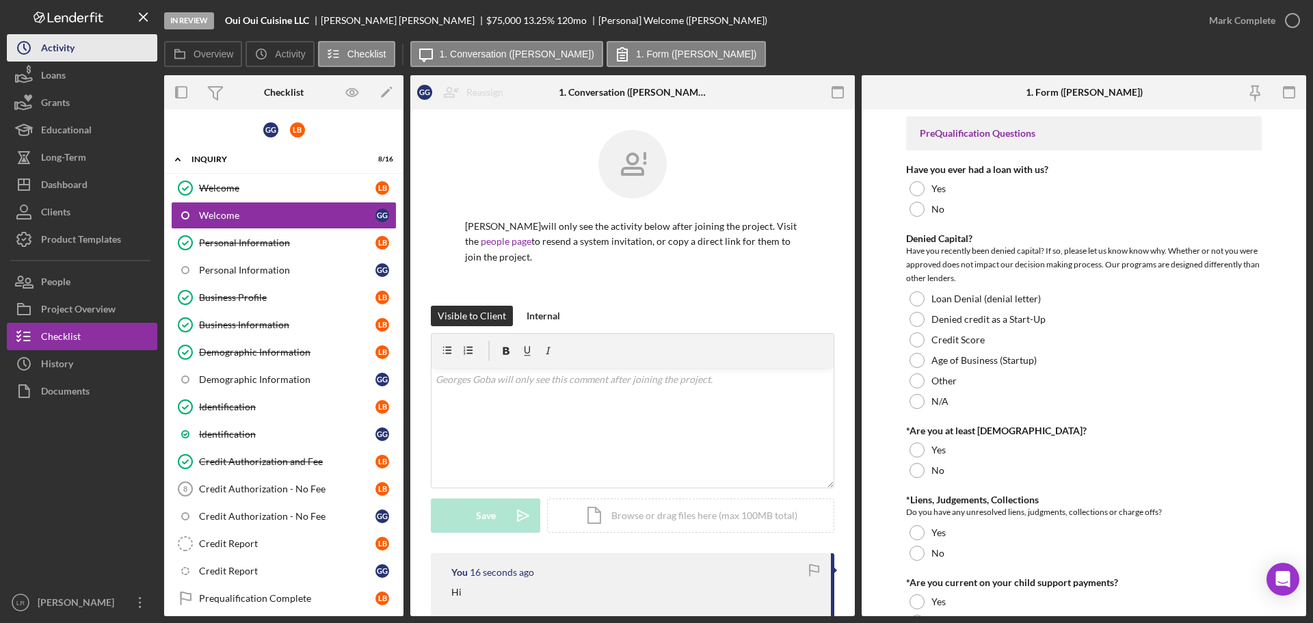
click at [82, 34] on button "Icon/History Activity" at bounding box center [82, 47] width 150 height 27
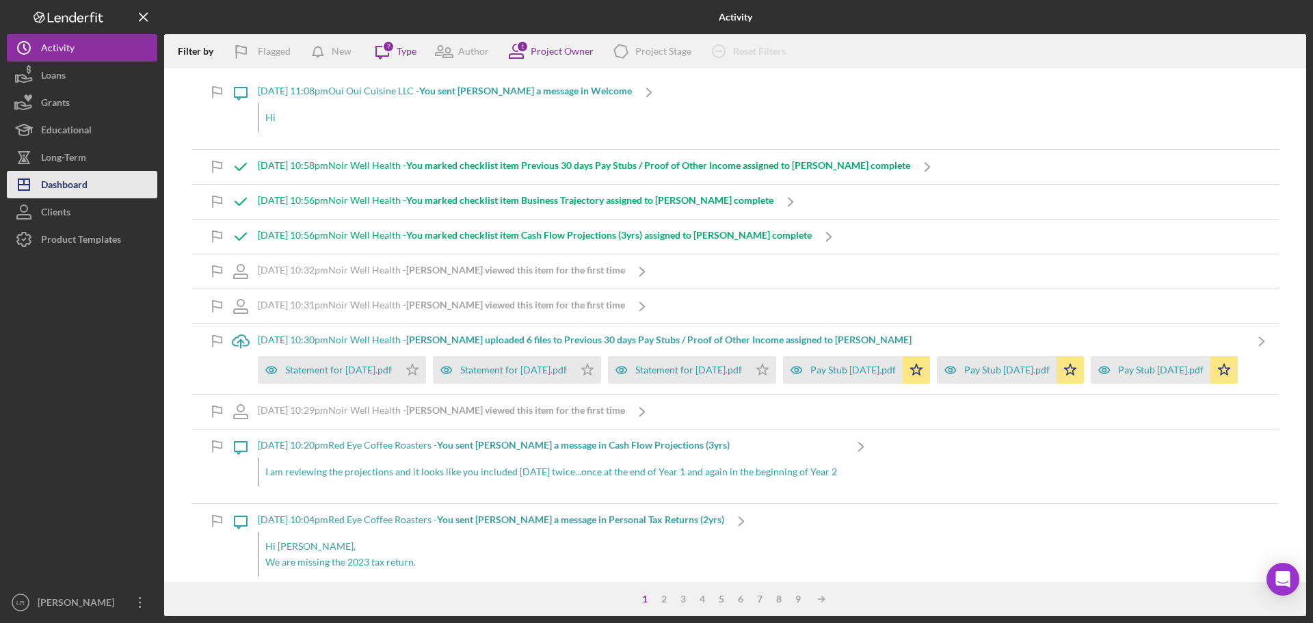
click at [85, 183] on div "Dashboard" at bounding box center [64, 186] width 46 height 31
